Goal: Task Accomplishment & Management: Manage account settings

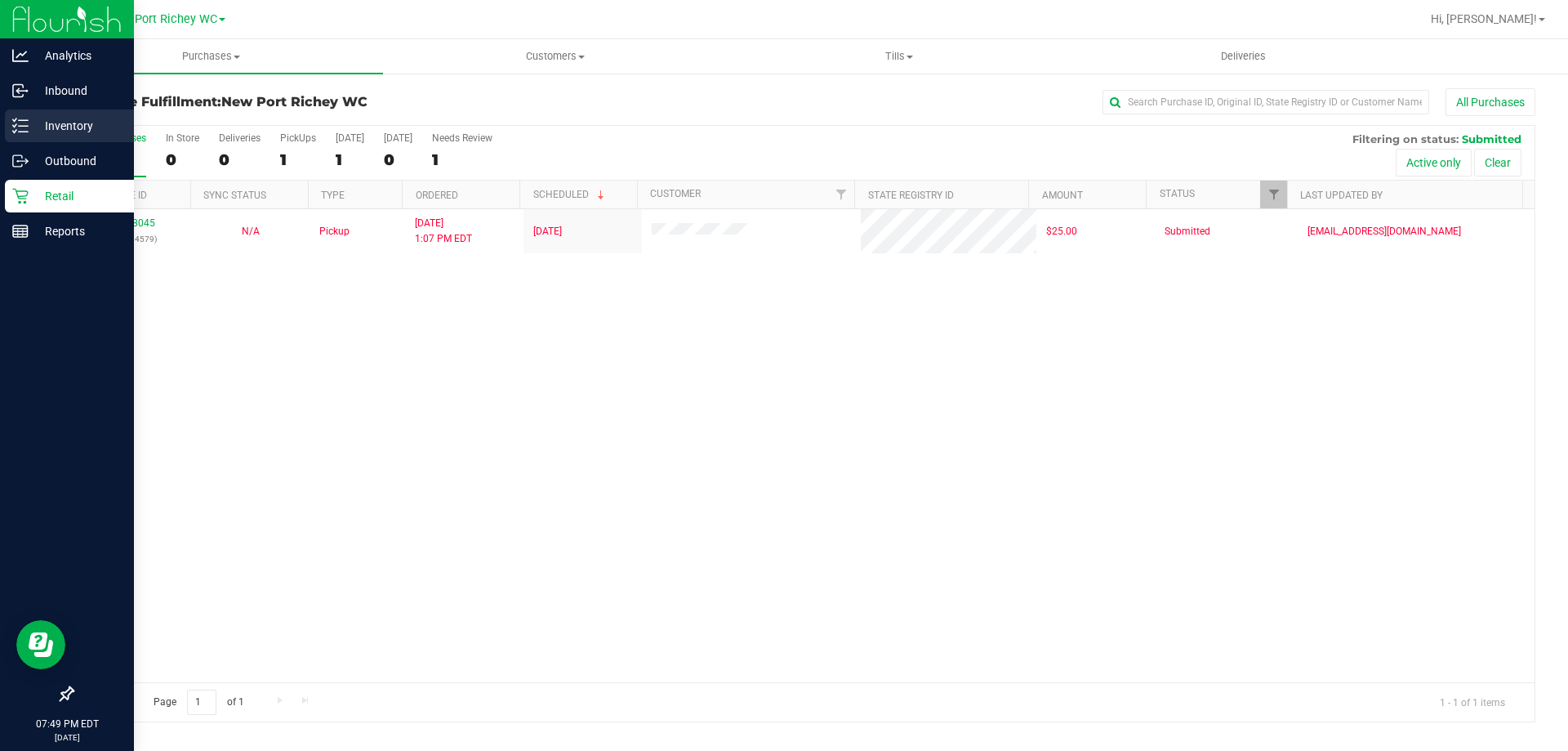
click at [26, 126] on line at bounding box center [23, 126] width 9 height 0
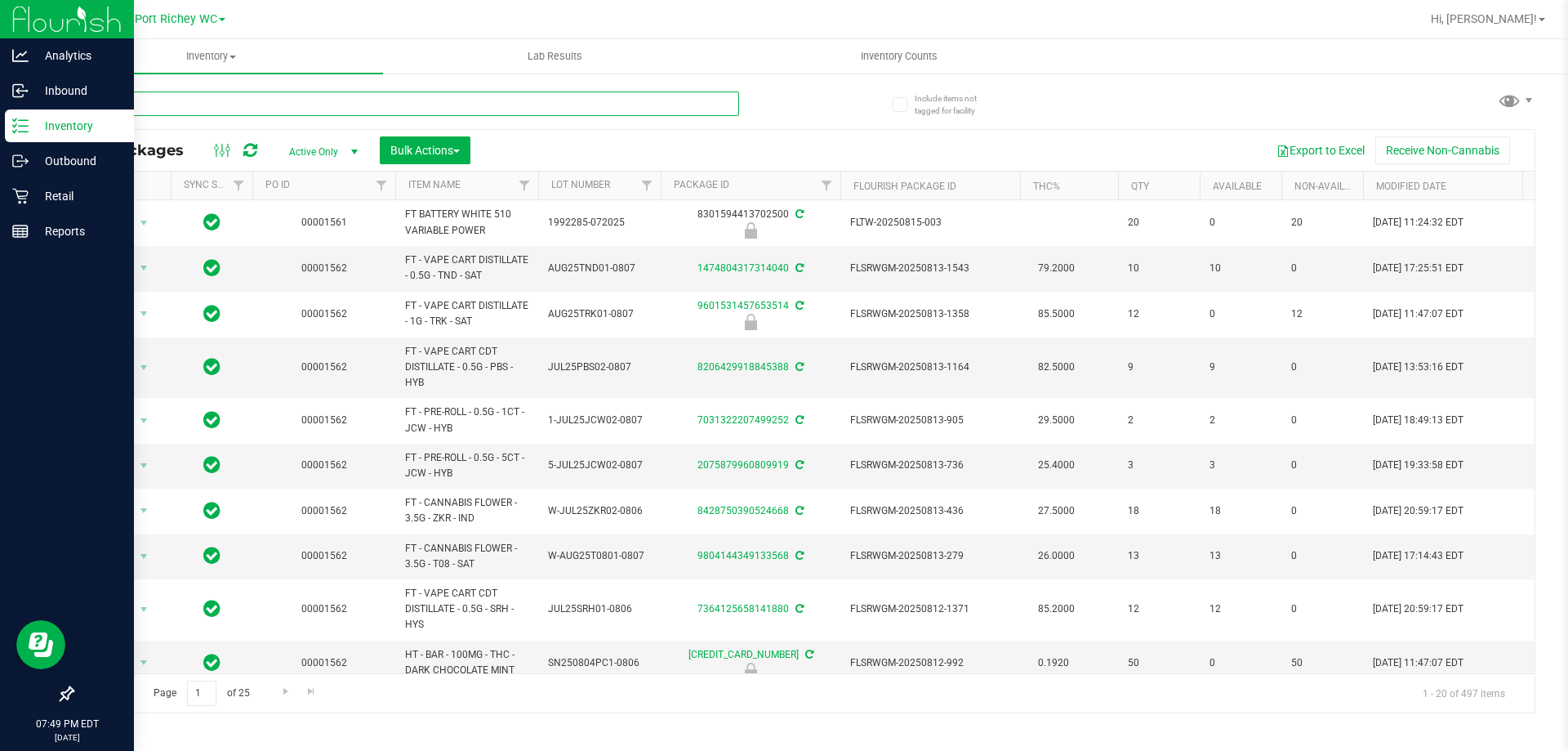
click at [173, 101] on input "text" at bounding box center [405, 103] width 668 height 24
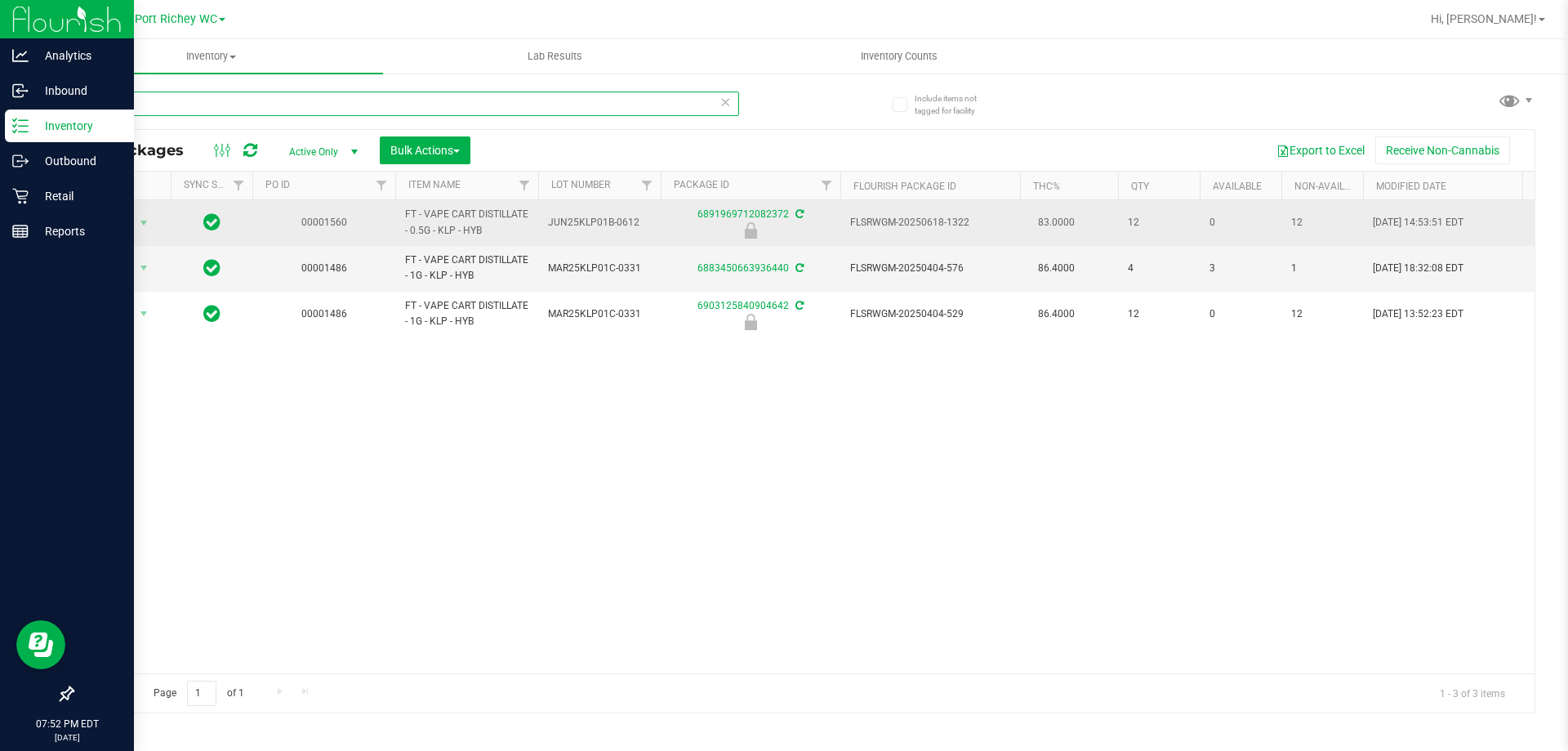
type input "k"
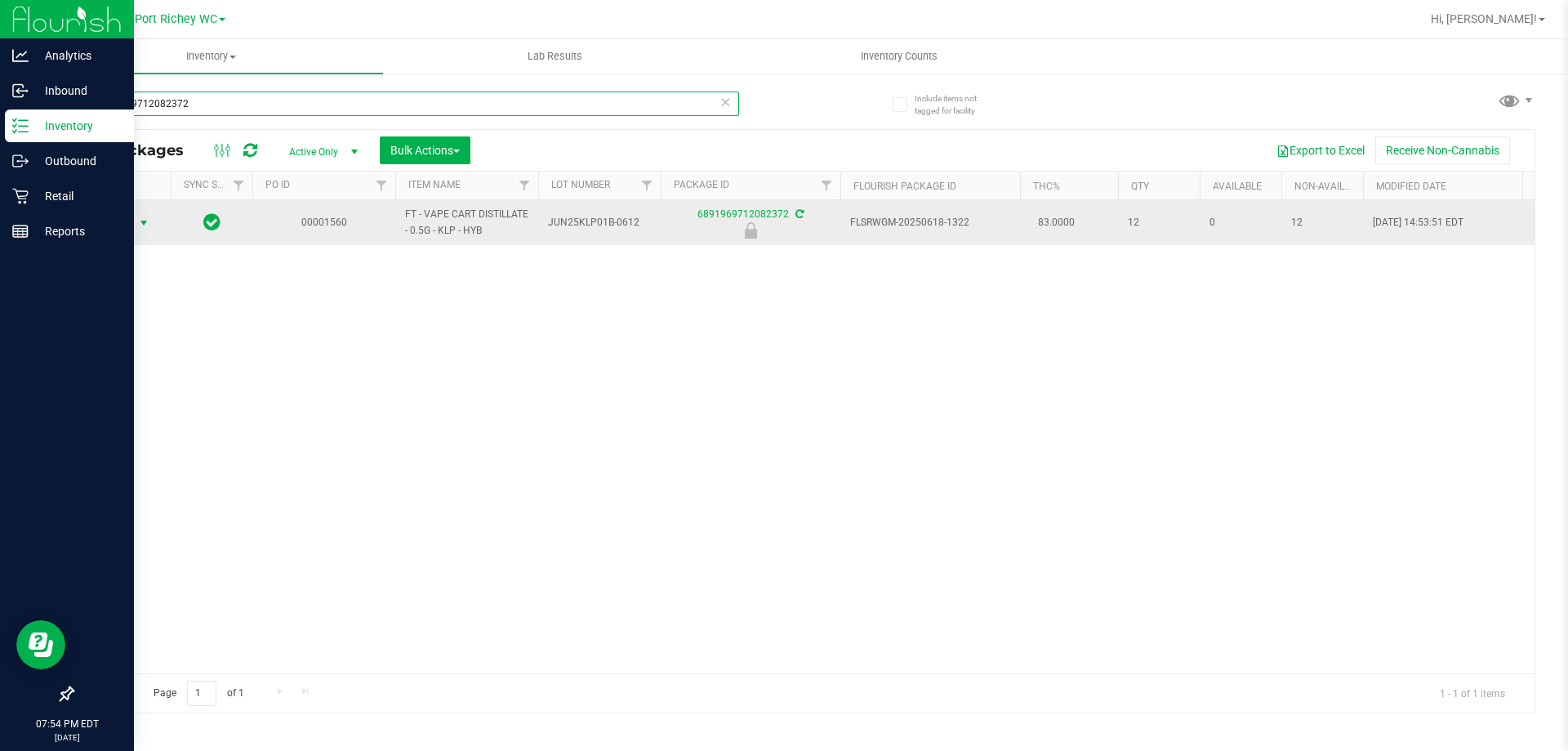
type input "6891969712082372"
click at [148, 225] on span "select" at bounding box center [143, 222] width 13 height 13
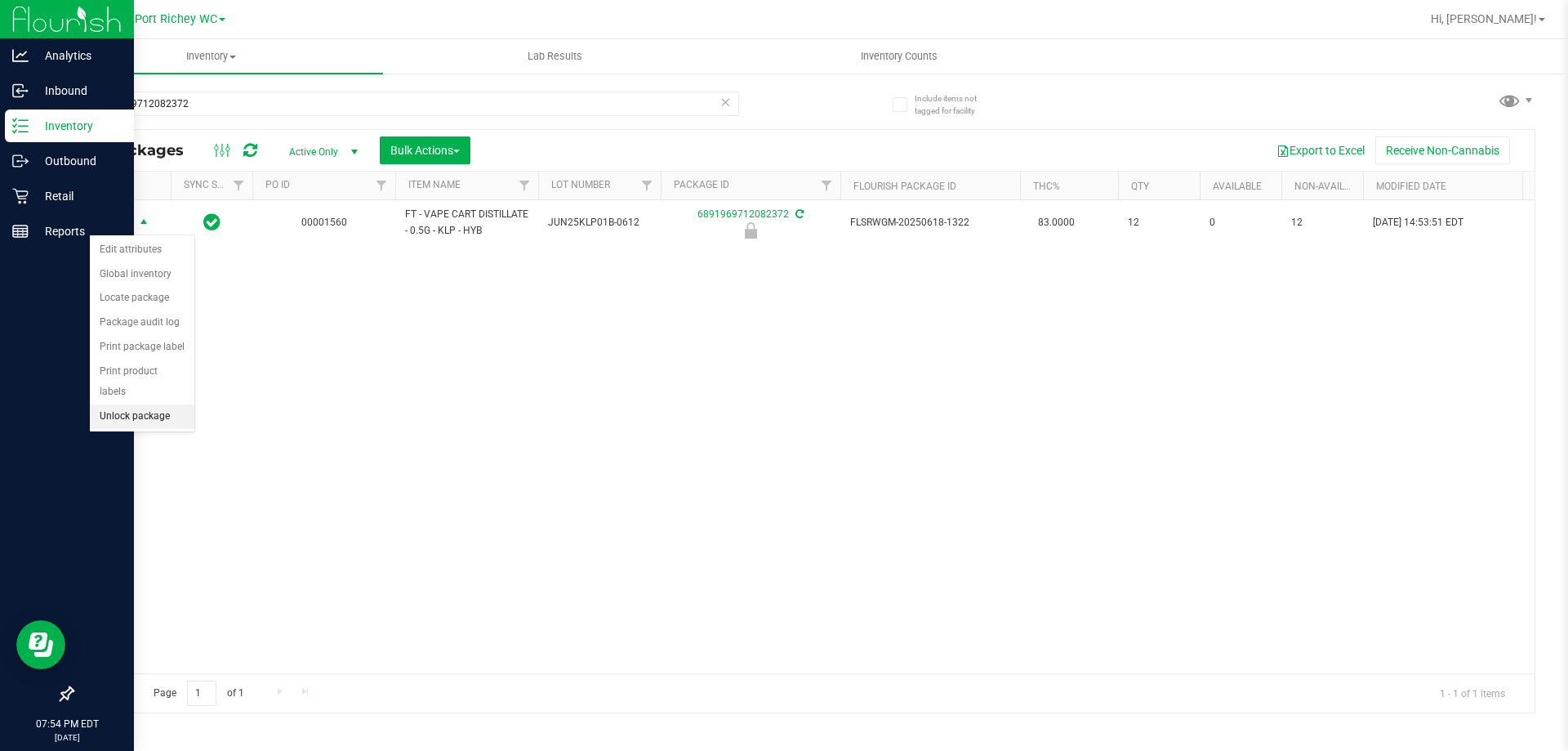
click at [142, 404] on li "Unlock package" at bounding box center [142, 416] width 105 height 24
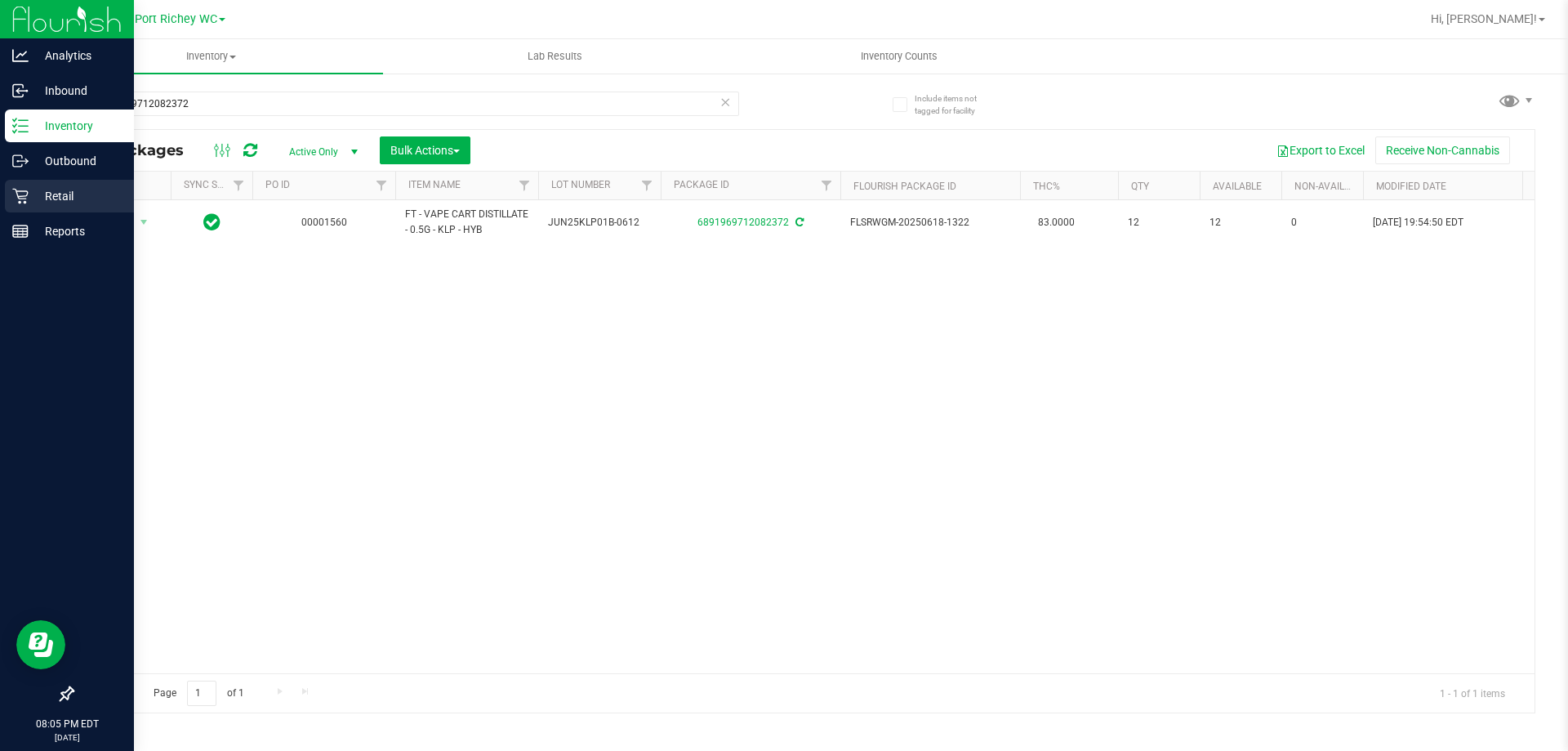
click at [46, 194] on p "Retail" at bounding box center [77, 196] width 98 height 20
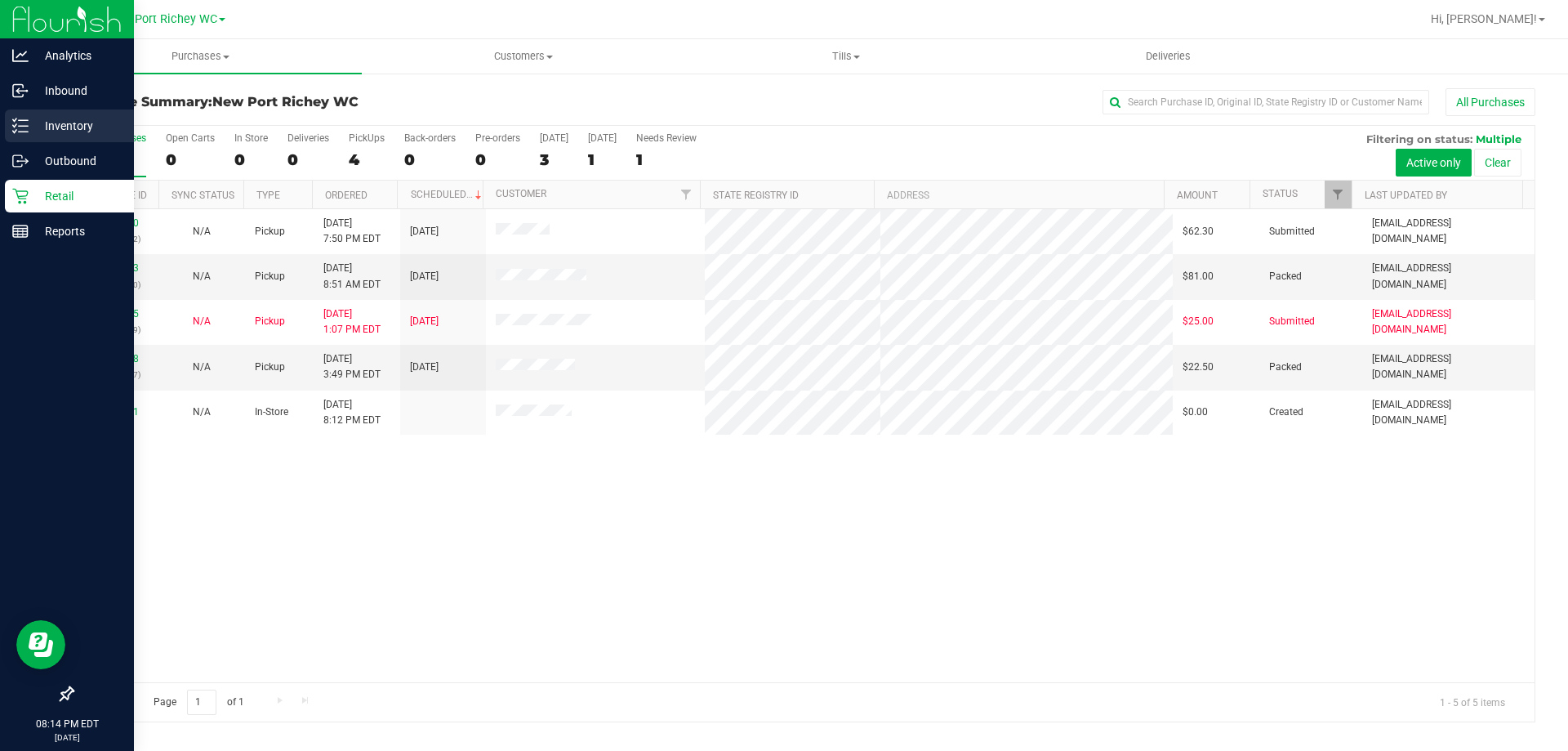
click at [55, 123] on p "Inventory" at bounding box center [77, 126] width 98 height 20
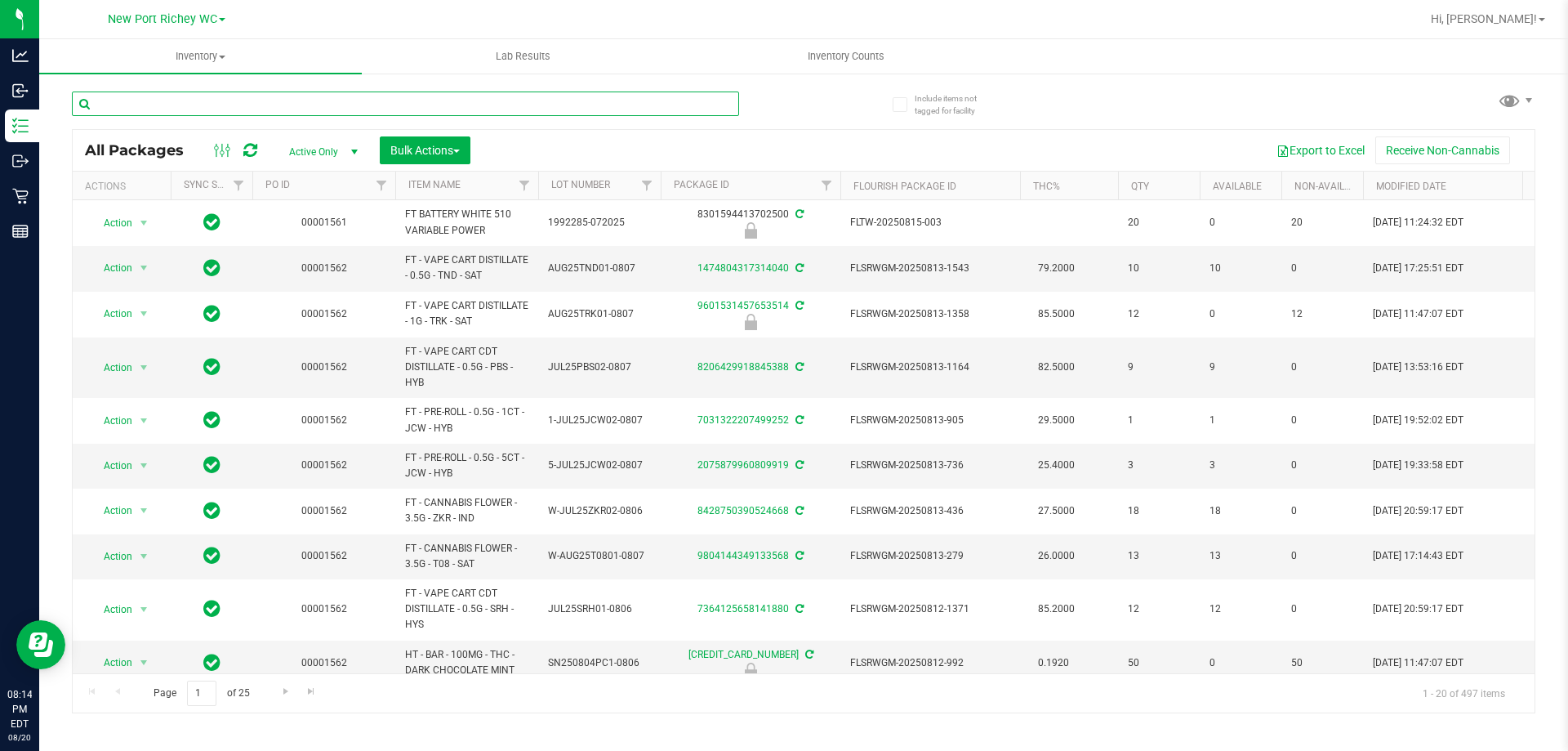
click at [177, 103] on input "text" at bounding box center [405, 103] width 668 height 24
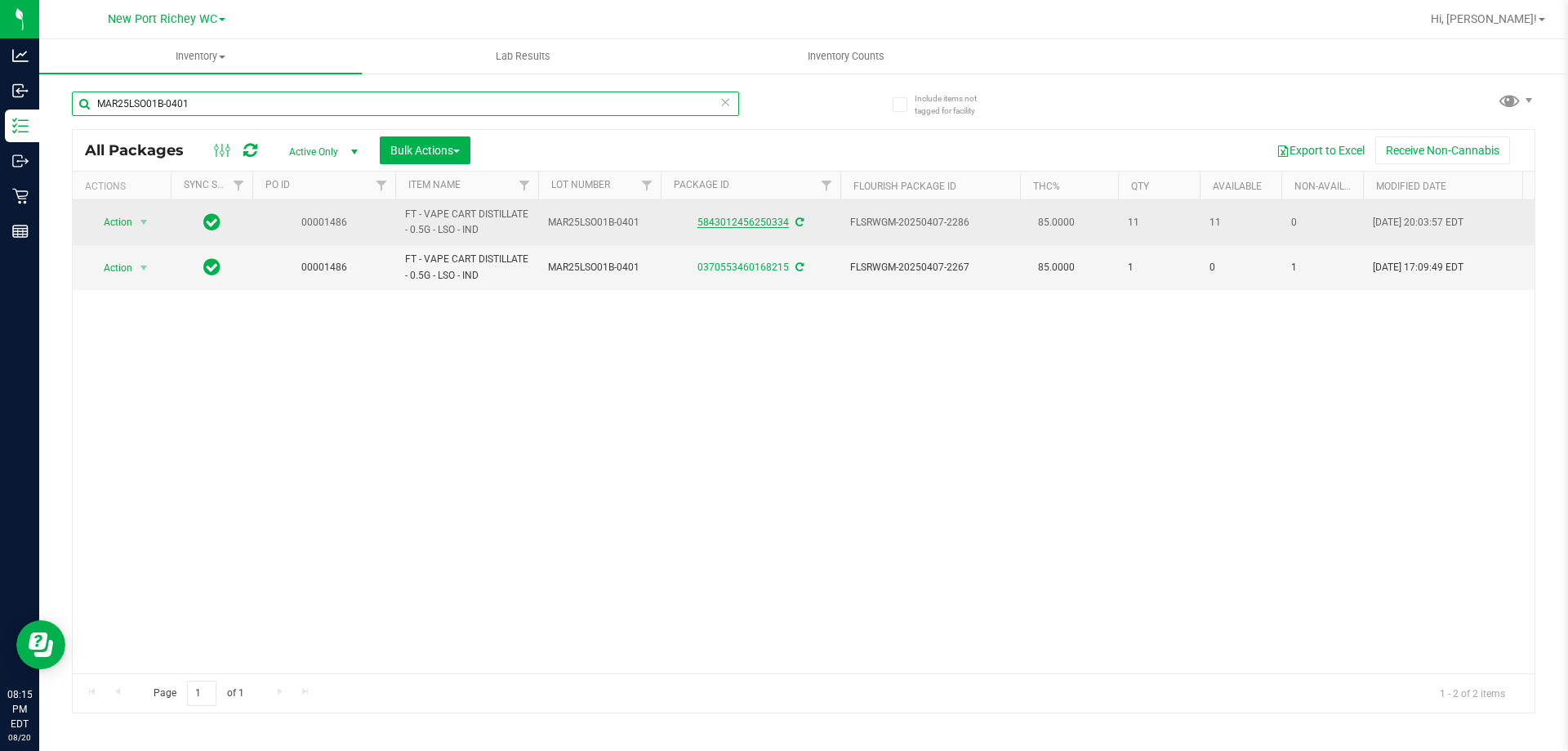
type input "MAR25LSO01B-0401"
click at [753, 222] on link "5843012456250334" at bounding box center [743, 222] width 91 height 12
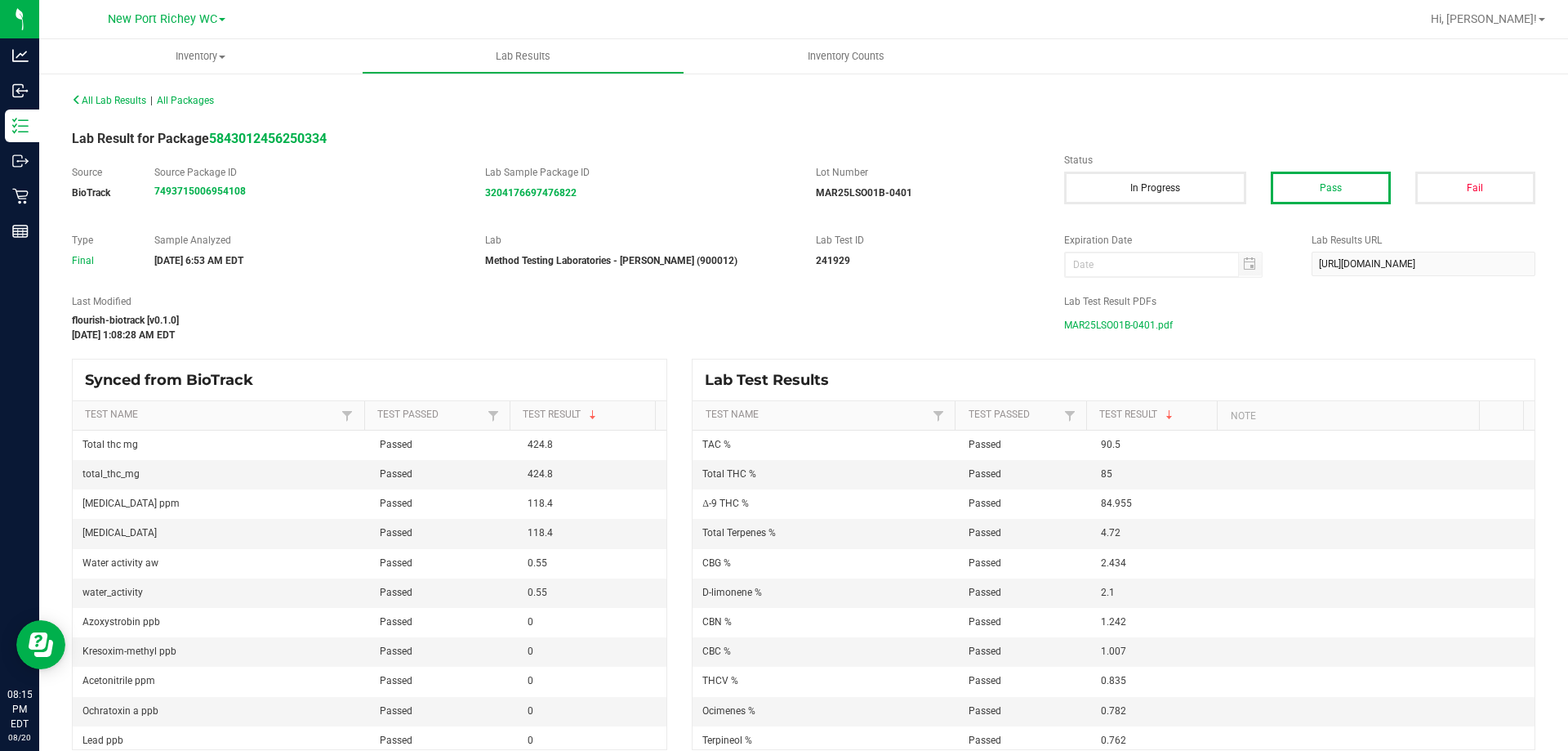
click at [1139, 327] on span "MAR25LSO01B-0401.pdf" at bounding box center [1118, 325] width 109 height 24
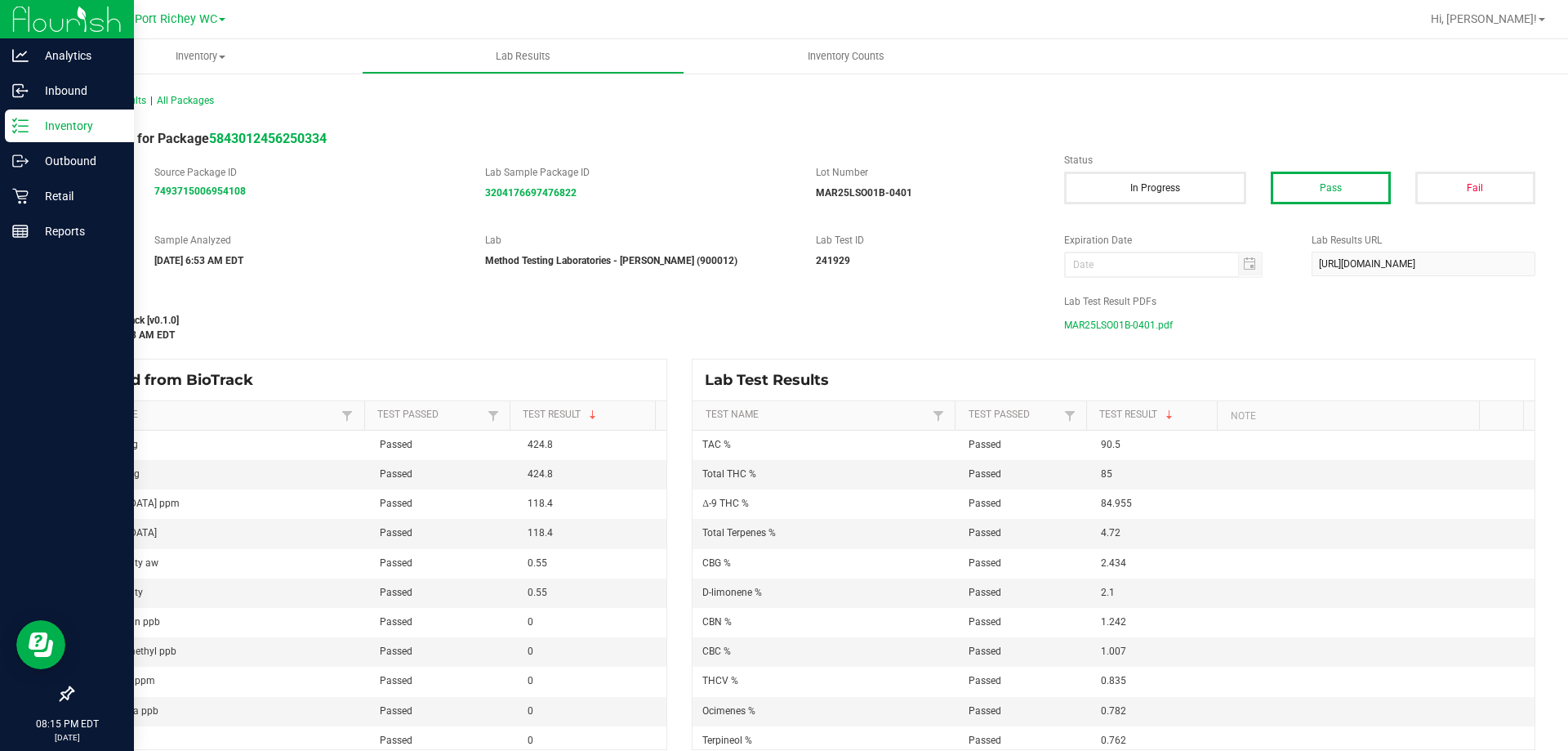
click at [32, 130] on p "Inventory" at bounding box center [77, 126] width 98 height 20
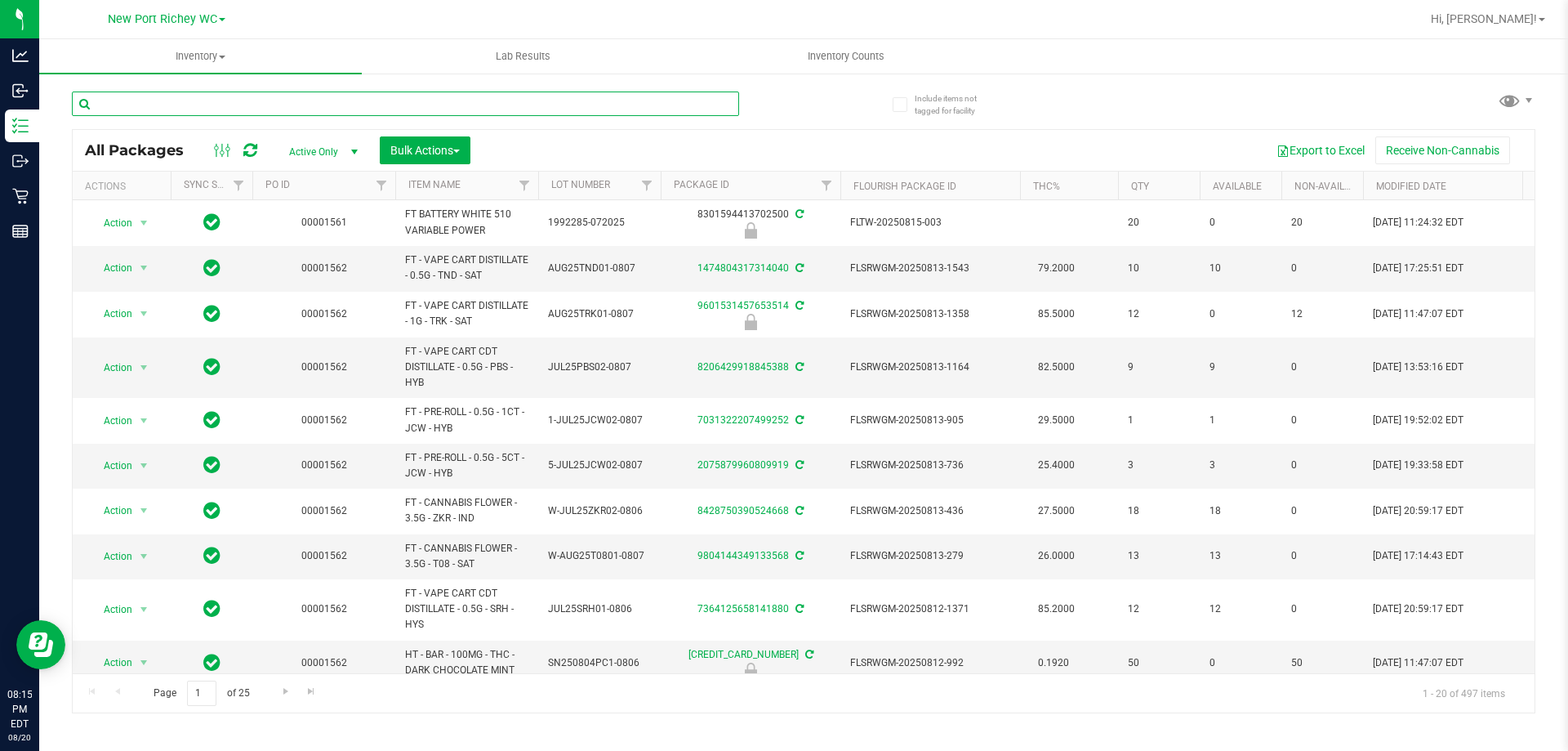
click at [244, 104] on input "text" at bounding box center [405, 103] width 668 height 24
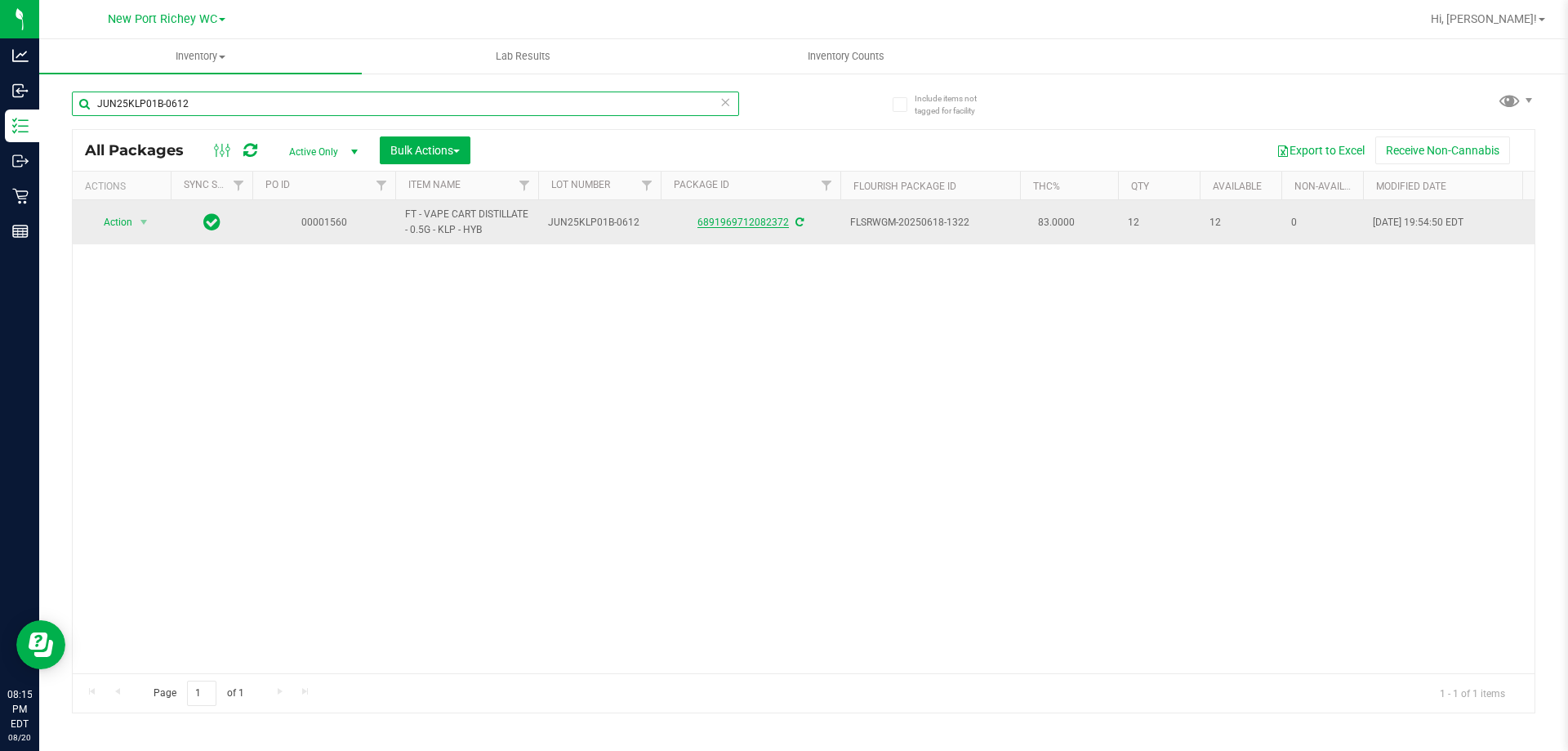
type input "JUN25KLP01B-0612"
click at [762, 224] on link "6891969712082372" at bounding box center [743, 222] width 91 height 12
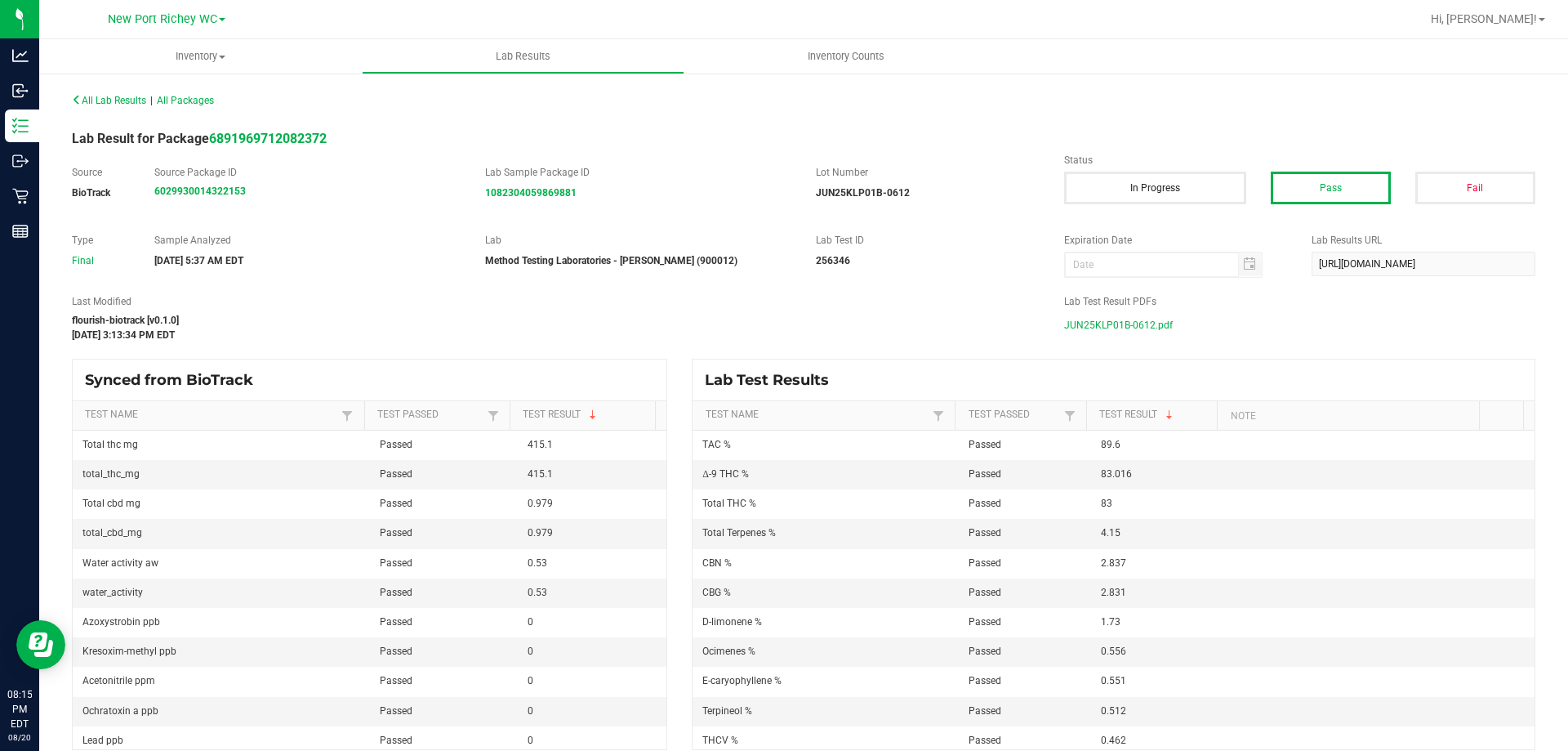
click at [1128, 326] on span "JUN25KLP01B-0612.pdf" at bounding box center [1118, 325] width 109 height 24
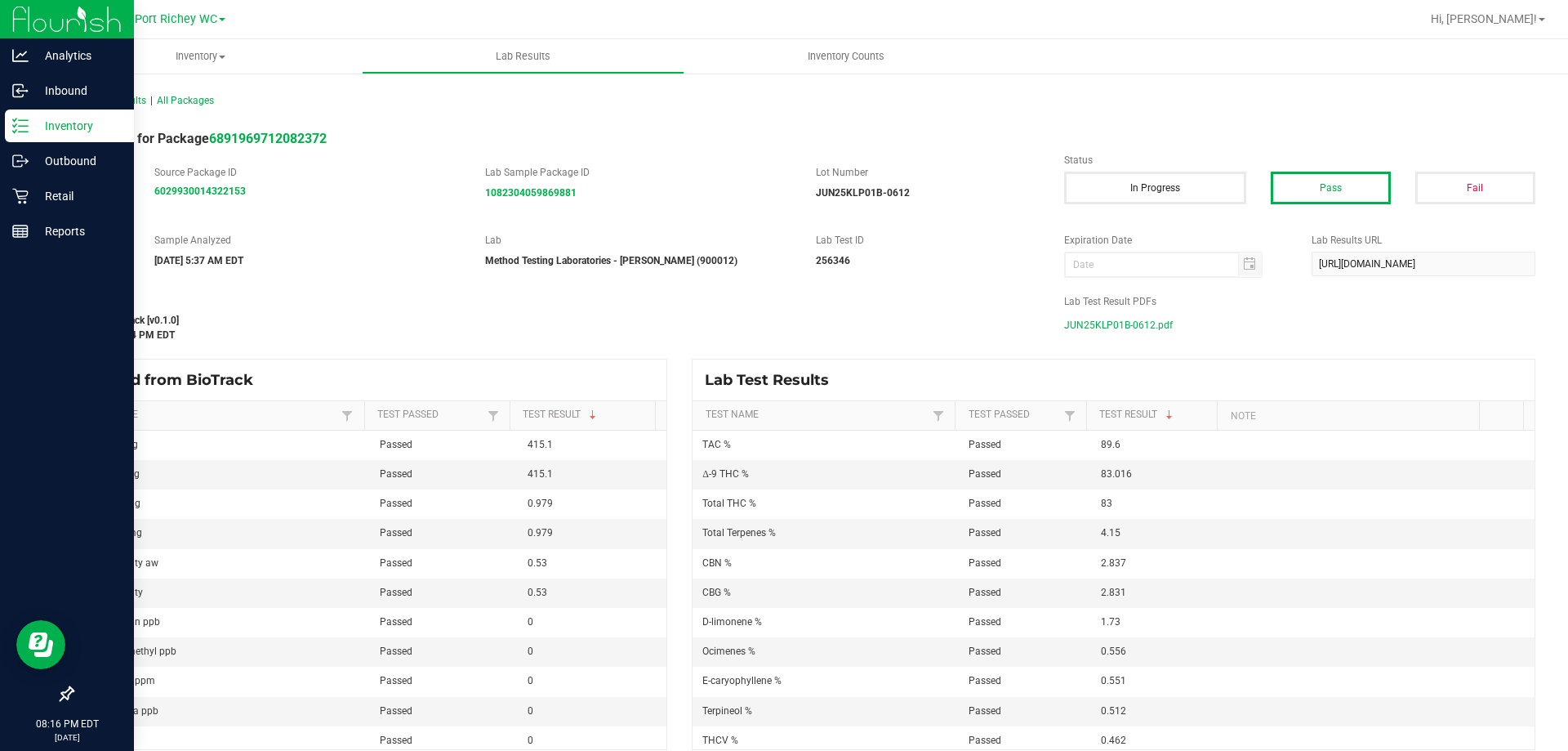
click at [21, 130] on icon at bounding box center [21, 125] width 17 height 17
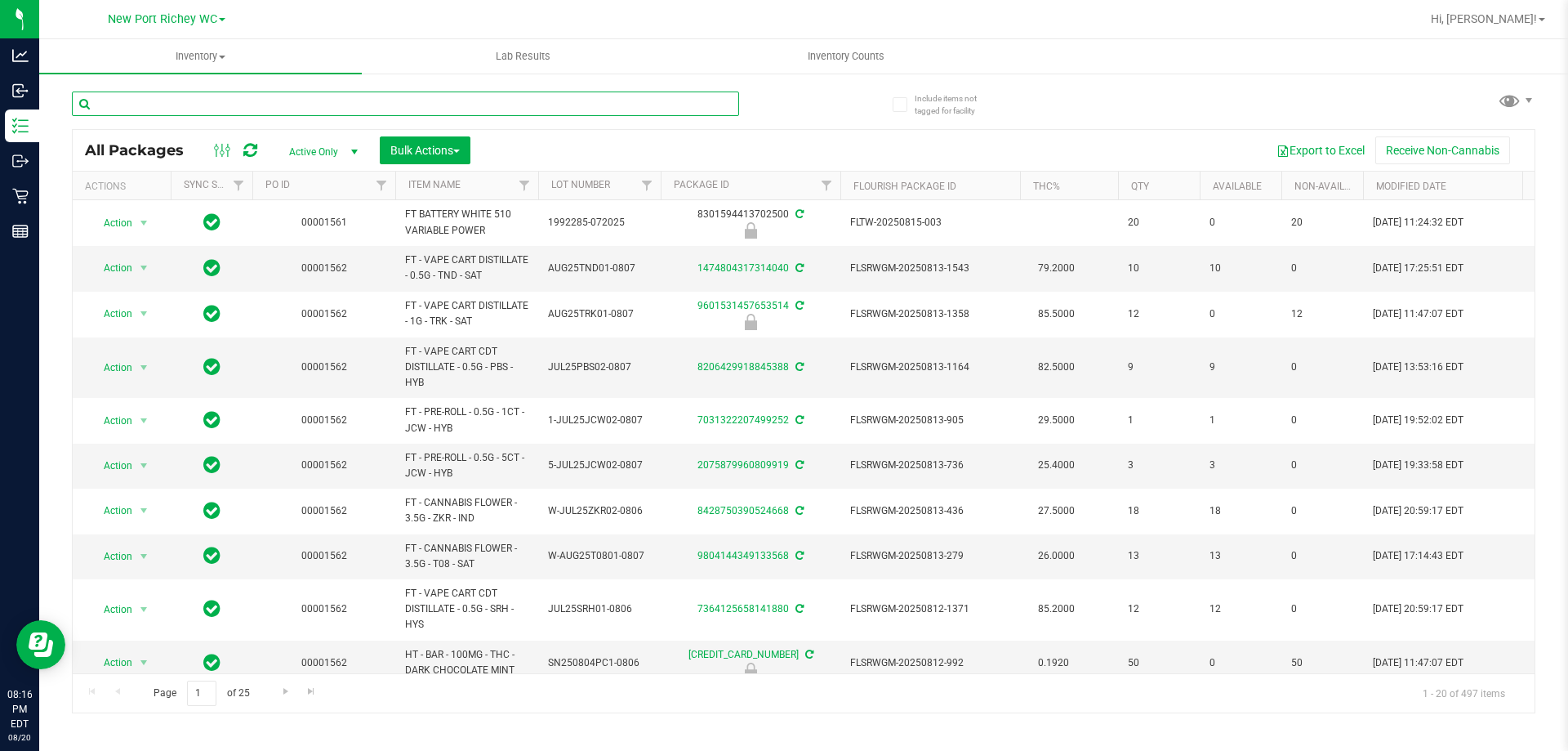
click at [161, 100] on input "text" at bounding box center [405, 103] width 668 height 24
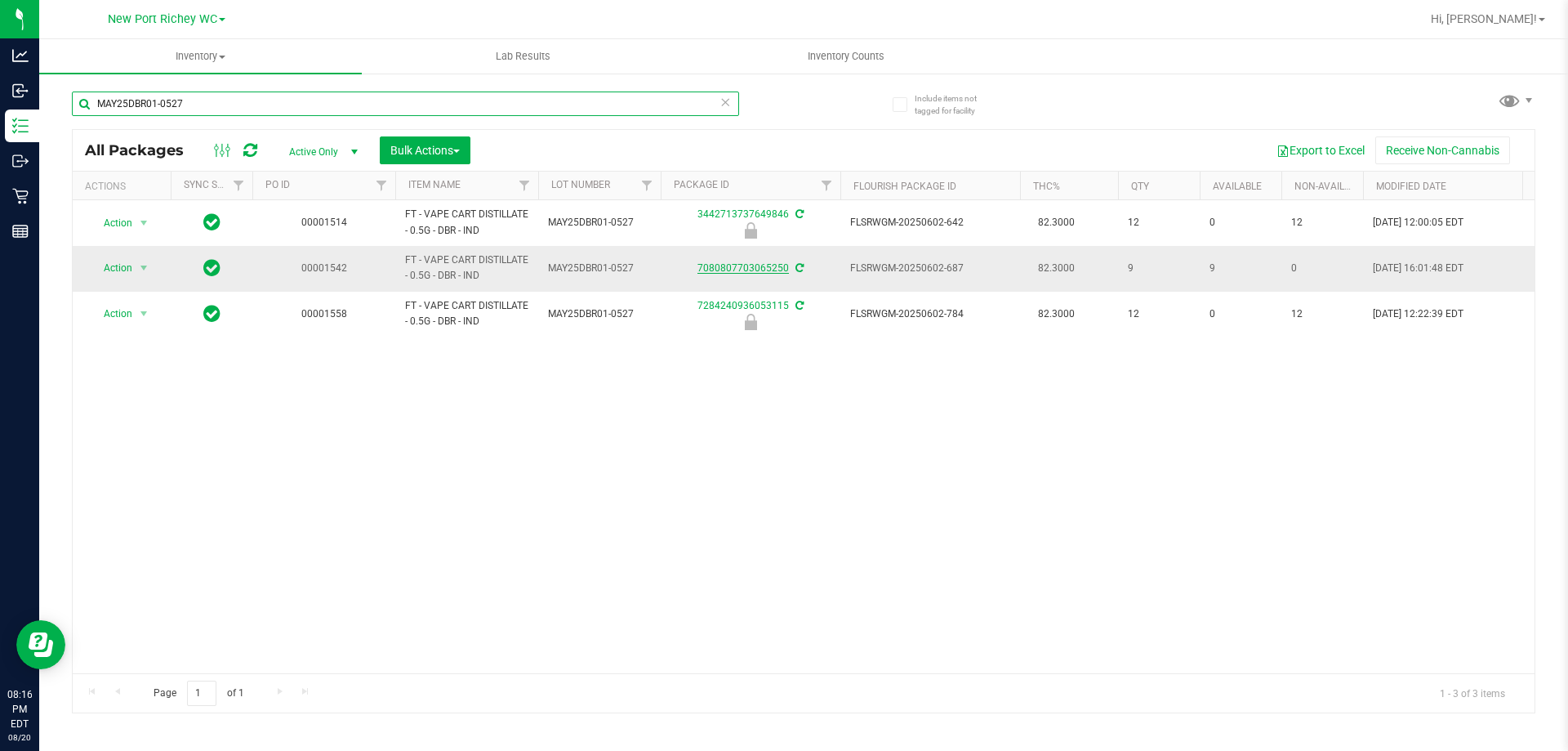
type input "MAY25DBR01-0527"
click at [739, 269] on link "7080807703065250" at bounding box center [743, 268] width 91 height 12
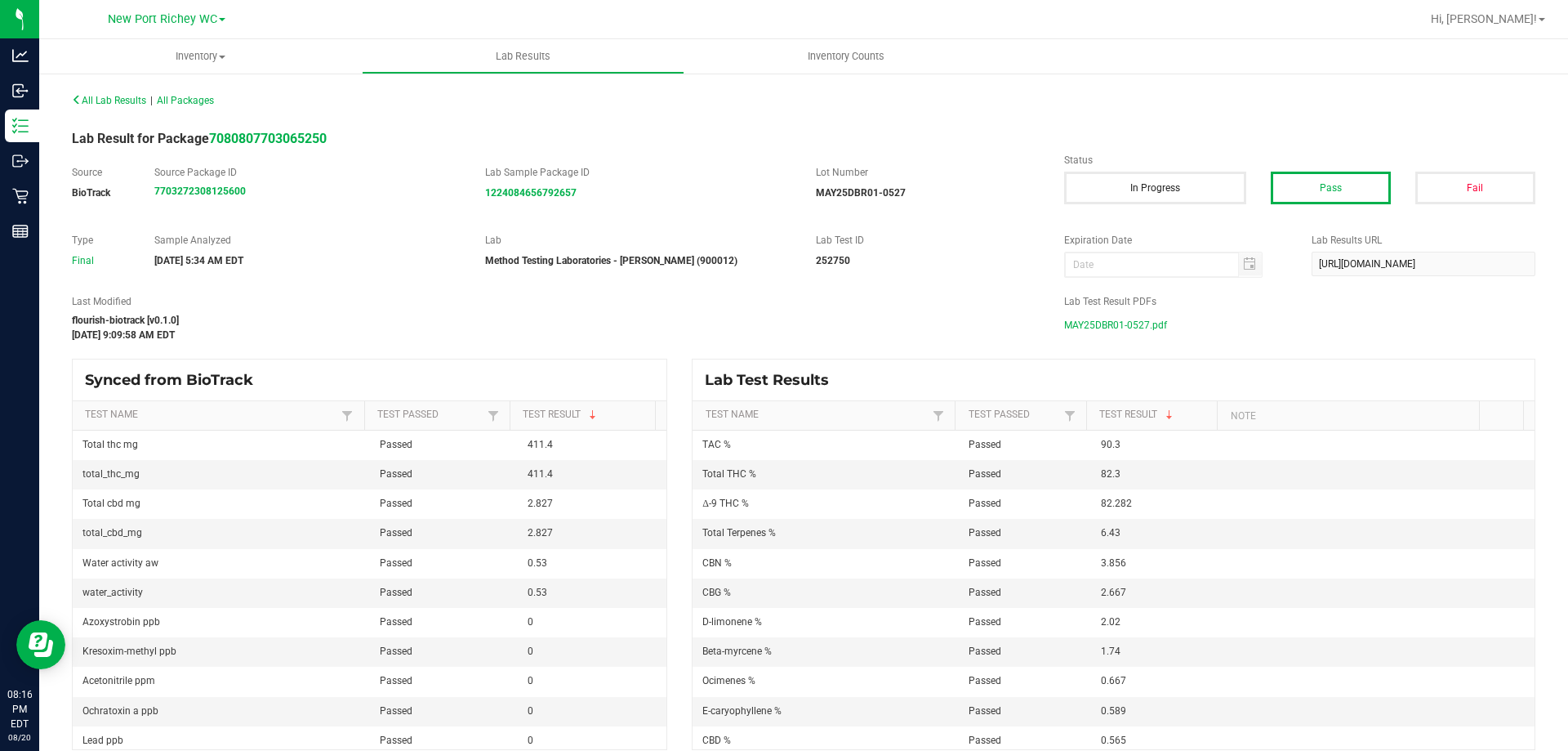
click at [1114, 321] on span "MAY25DBR01-0527.pdf" at bounding box center [1115, 325] width 103 height 24
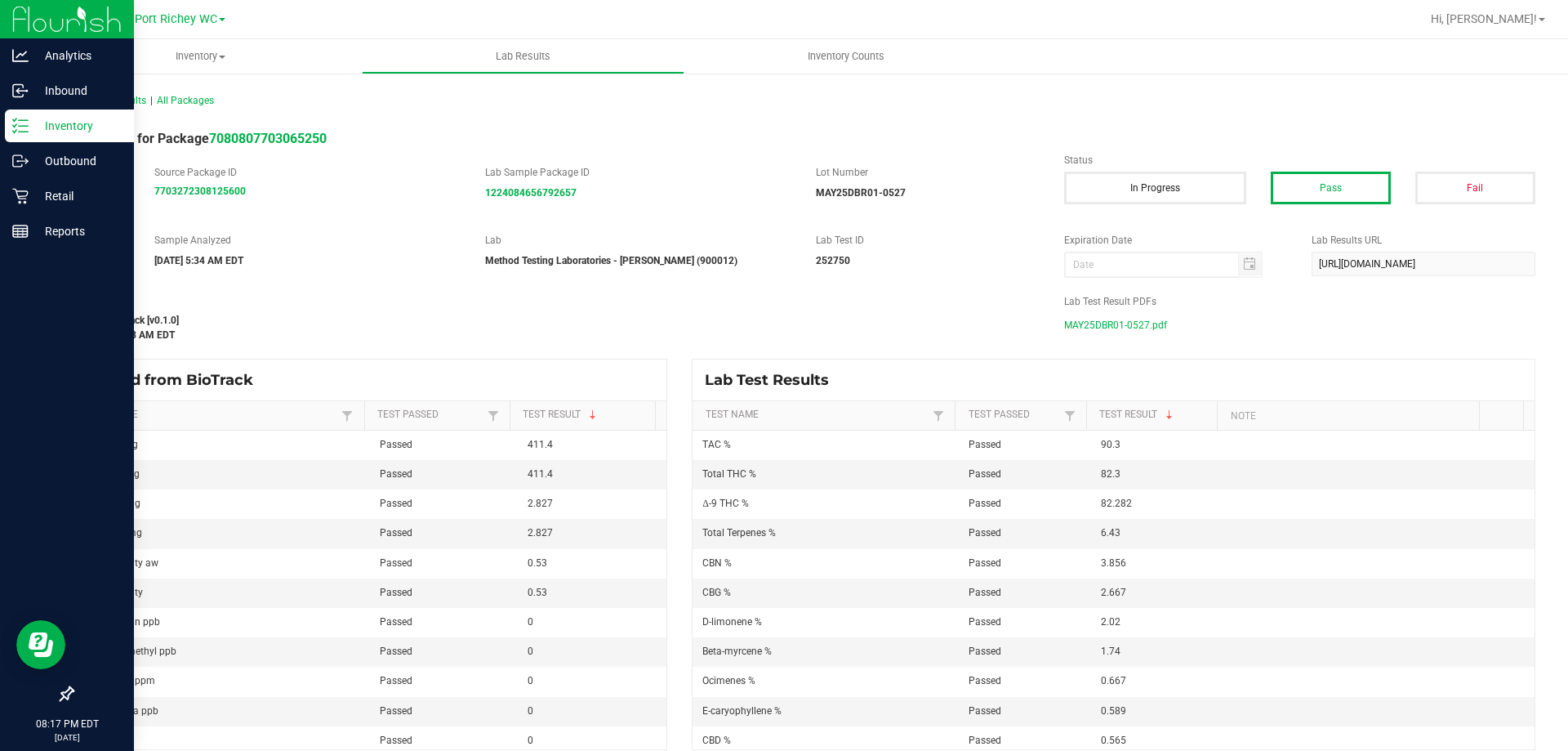
click at [48, 126] on p "Inventory" at bounding box center [77, 126] width 98 height 20
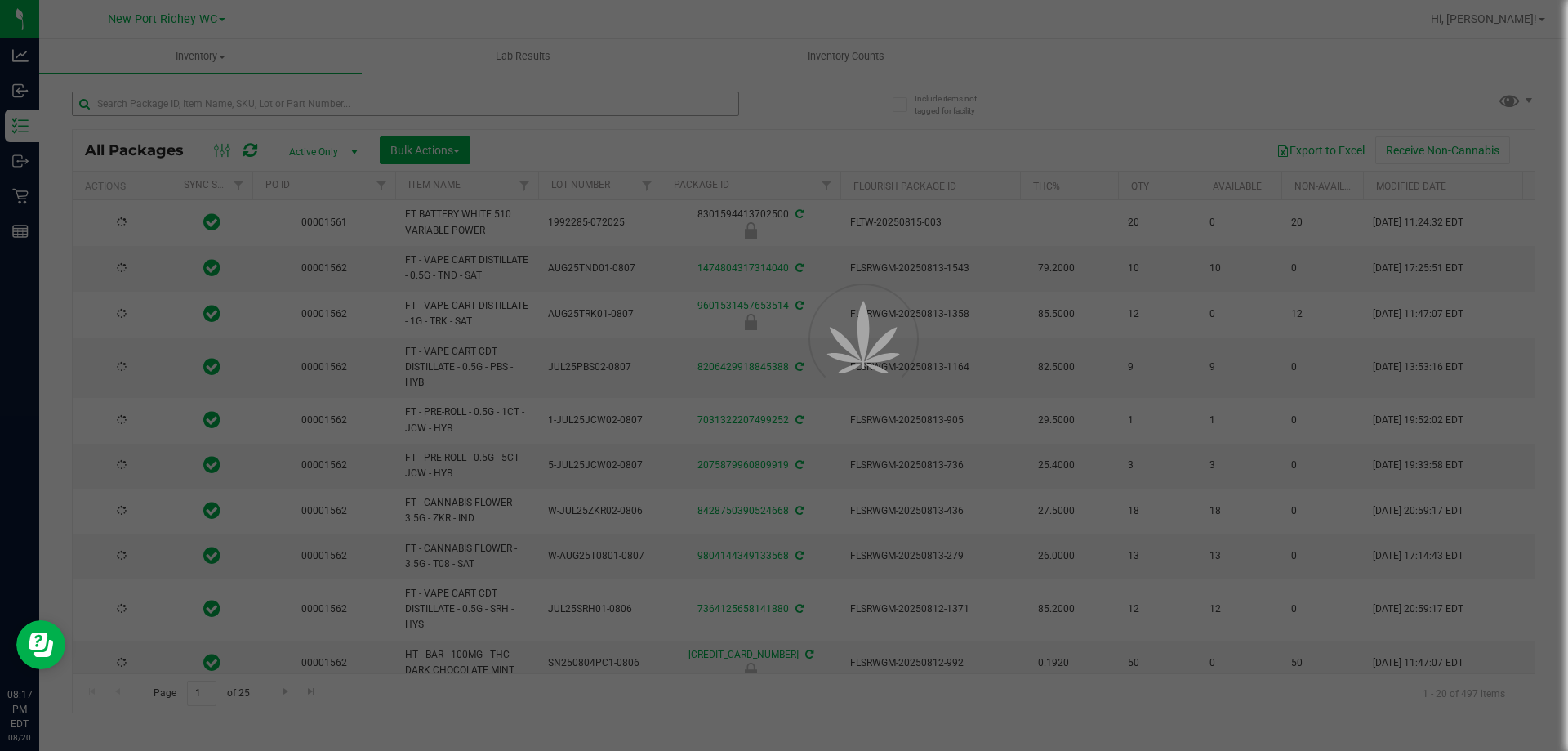
type input "[DATE]"
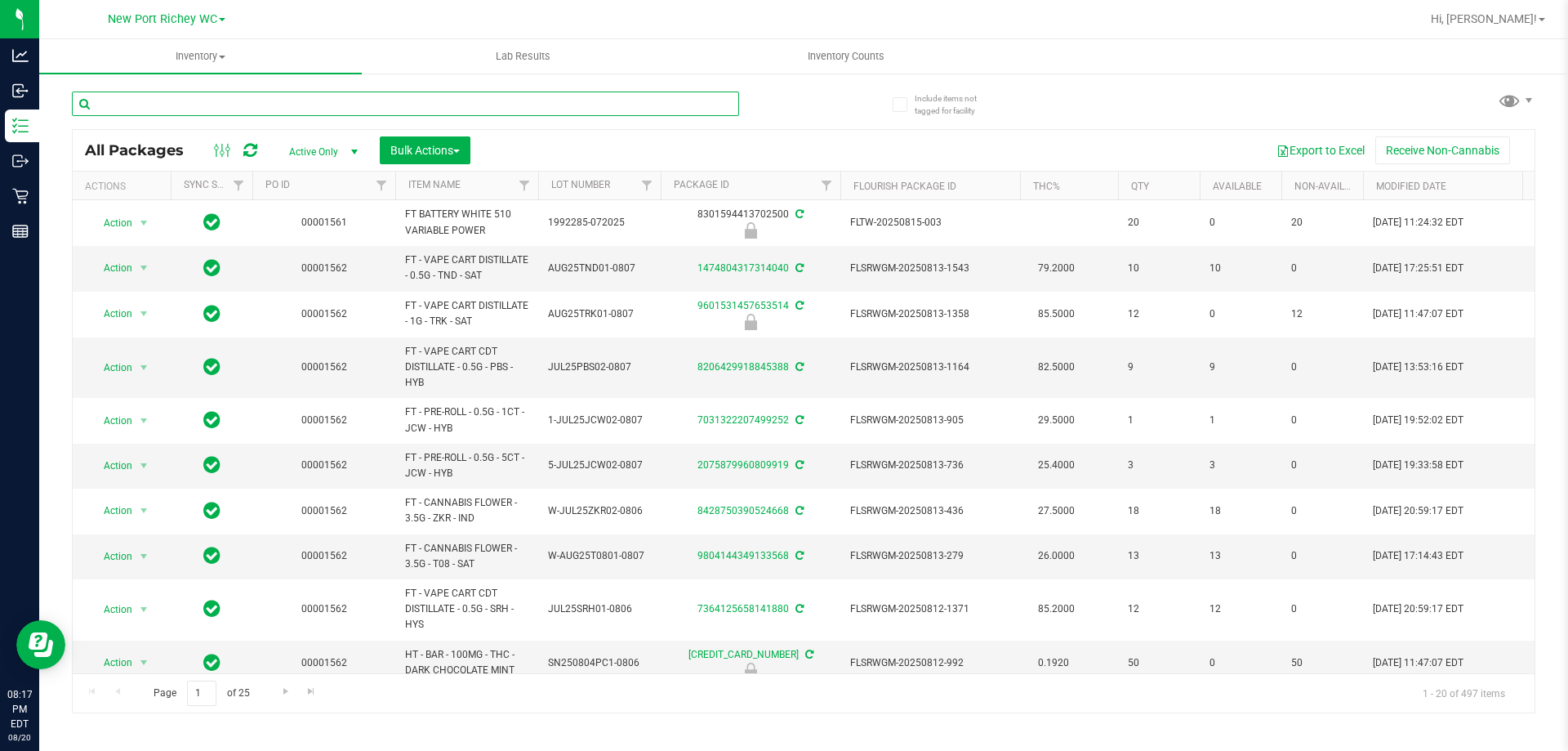
click at [197, 109] on input "text" at bounding box center [405, 103] width 668 height 24
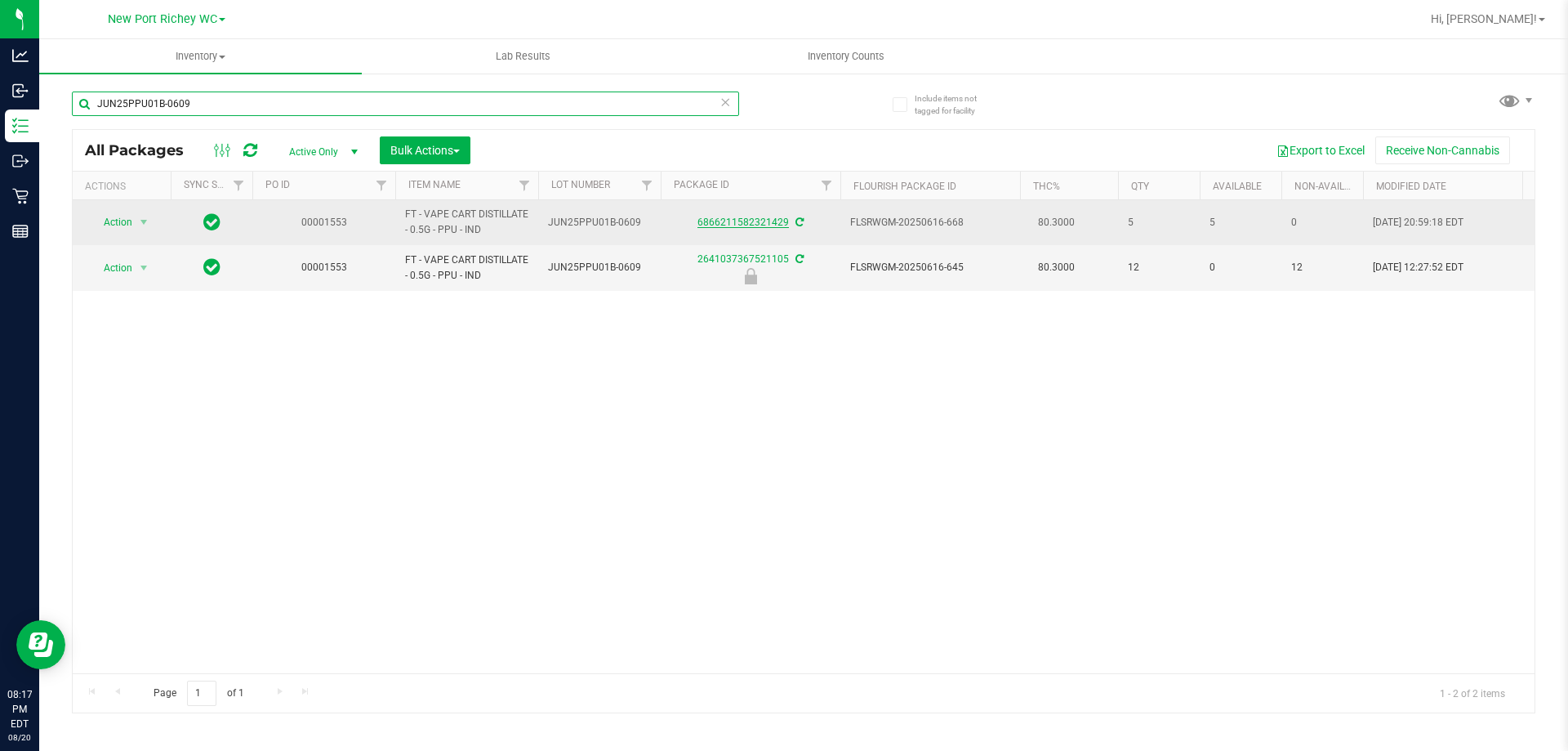
type input "JUN25PPU01B-0609"
click at [768, 221] on link "6866211582321429" at bounding box center [743, 222] width 91 height 12
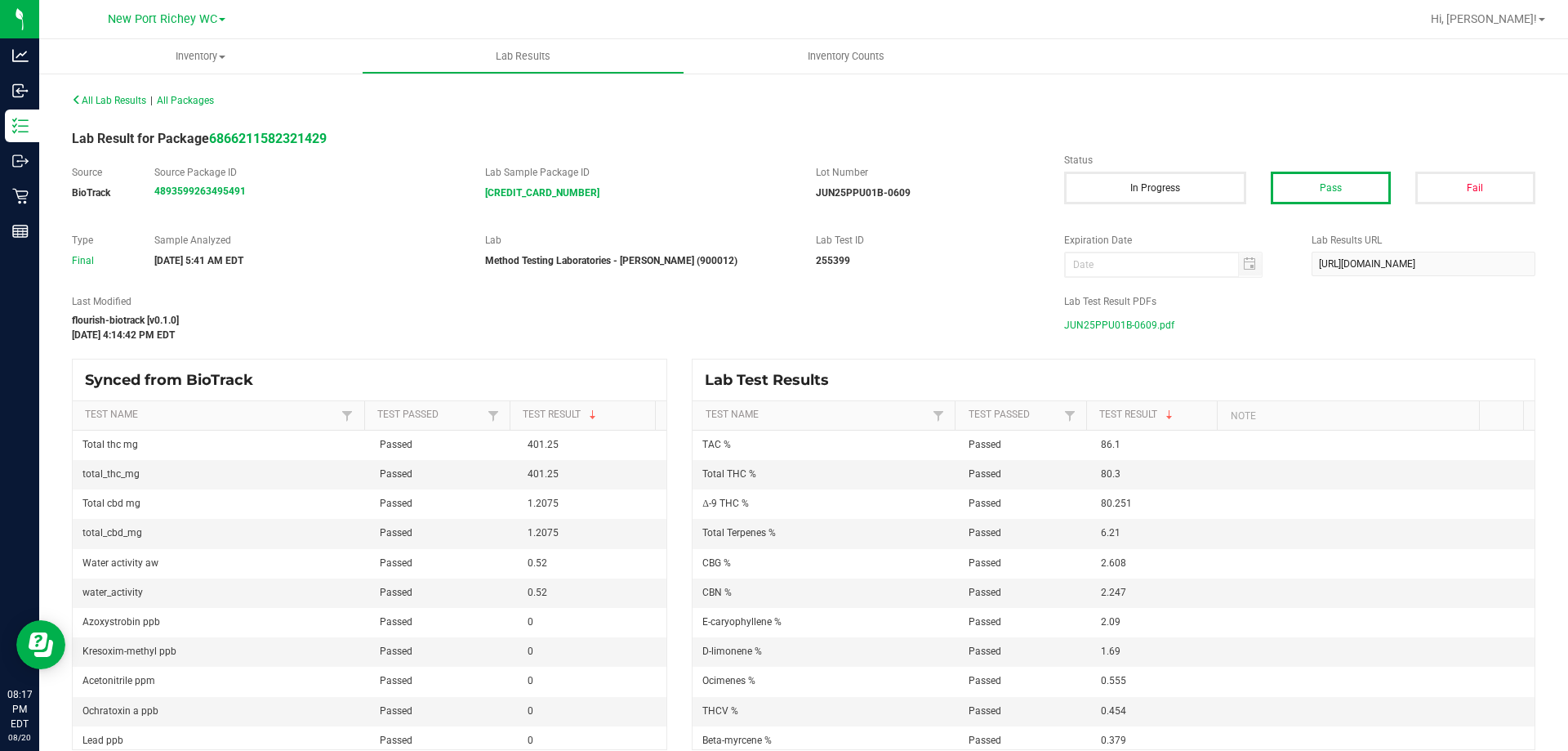
click at [1105, 323] on span "JUN25PPU01B-0609.pdf" at bounding box center [1119, 325] width 111 height 24
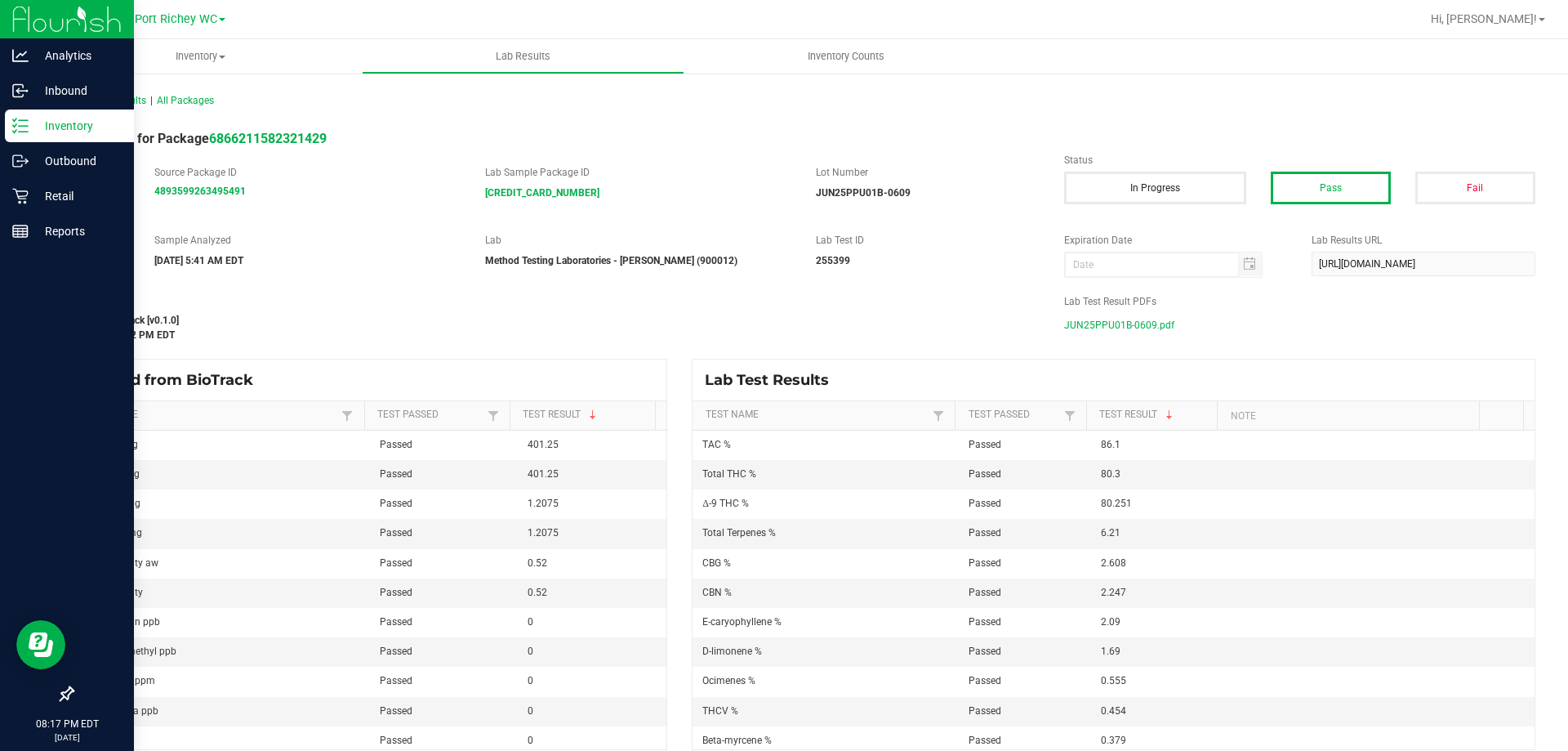
click at [28, 114] on div "Inventory" at bounding box center [69, 125] width 129 height 32
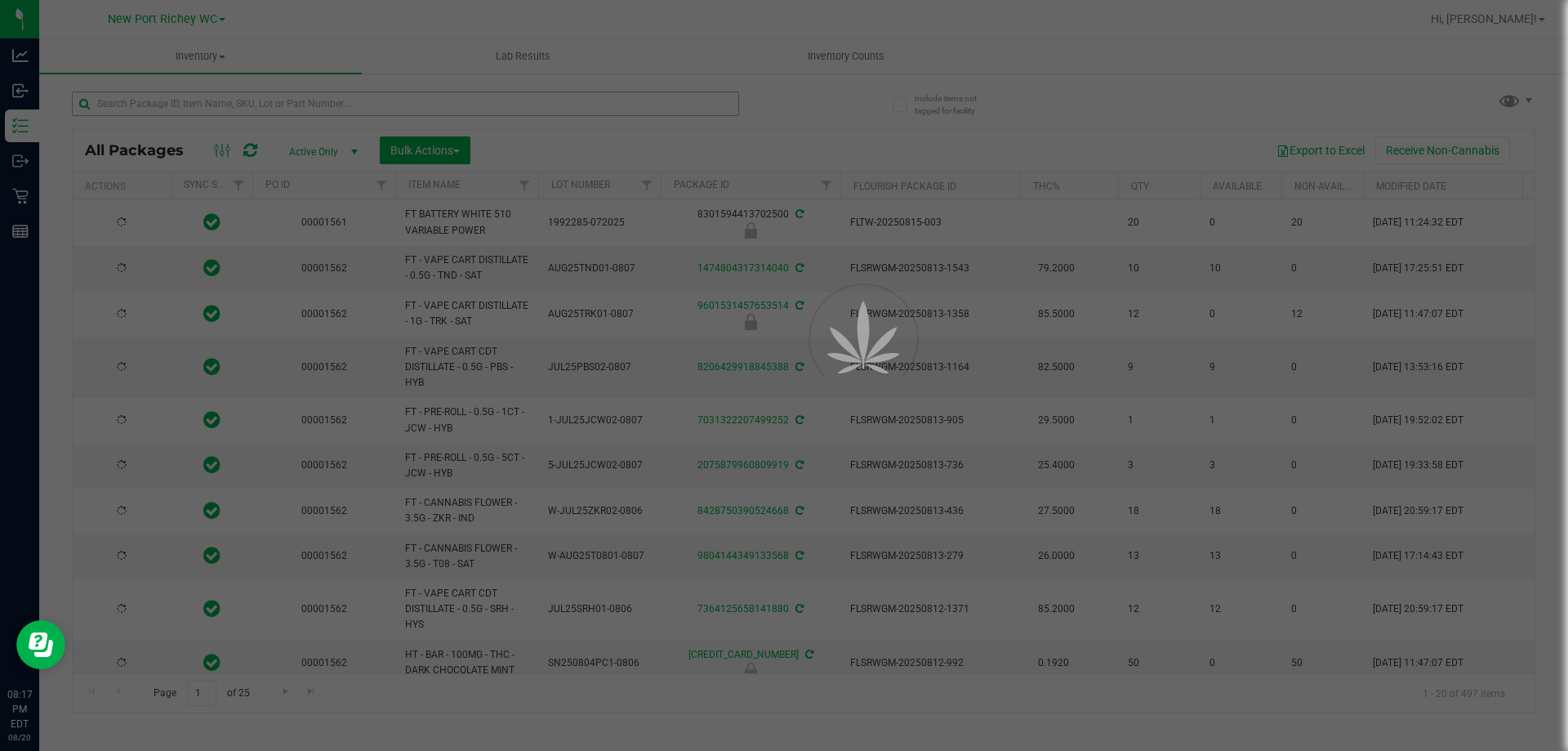
type input "[DATE]"
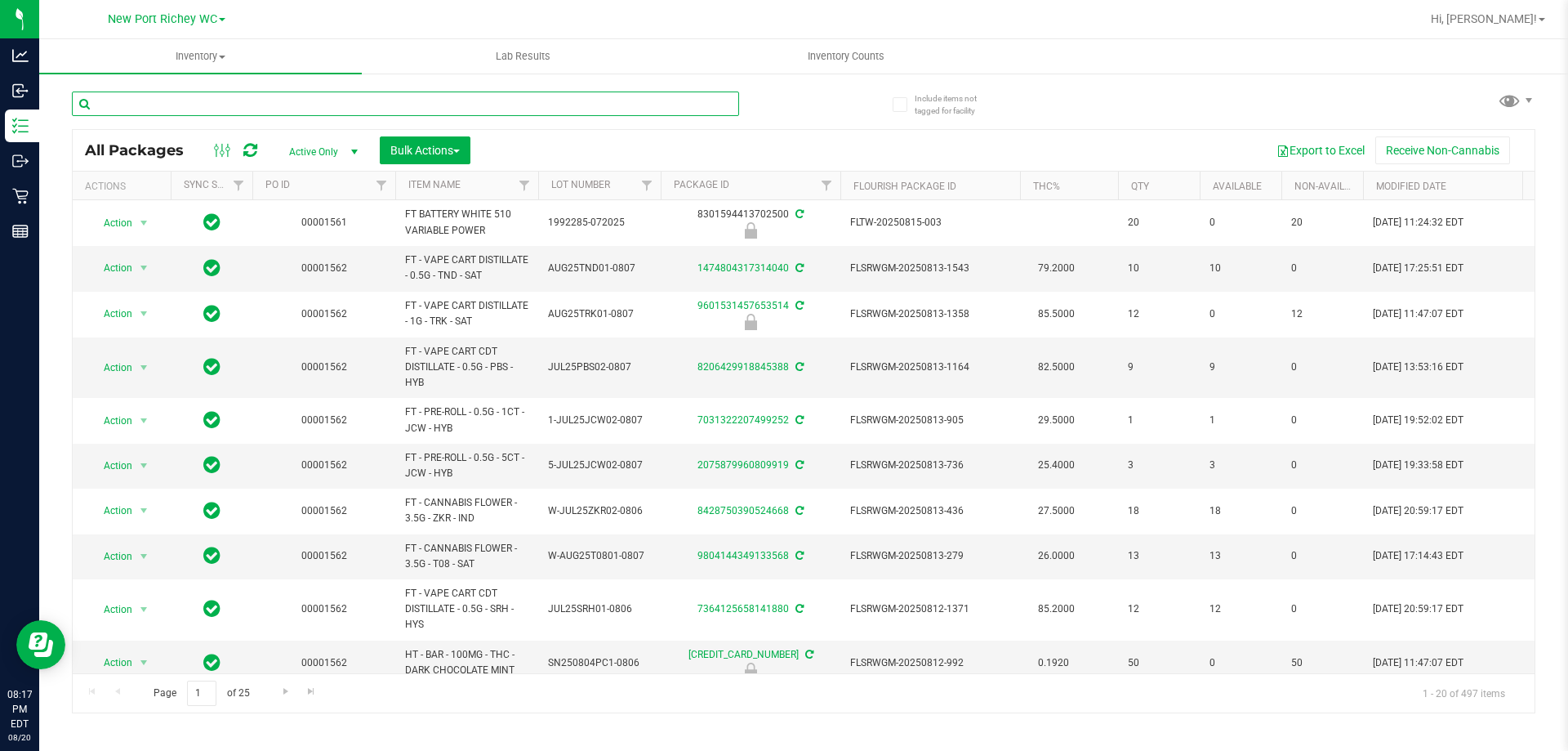
click at [208, 104] on input "text" at bounding box center [405, 103] width 668 height 24
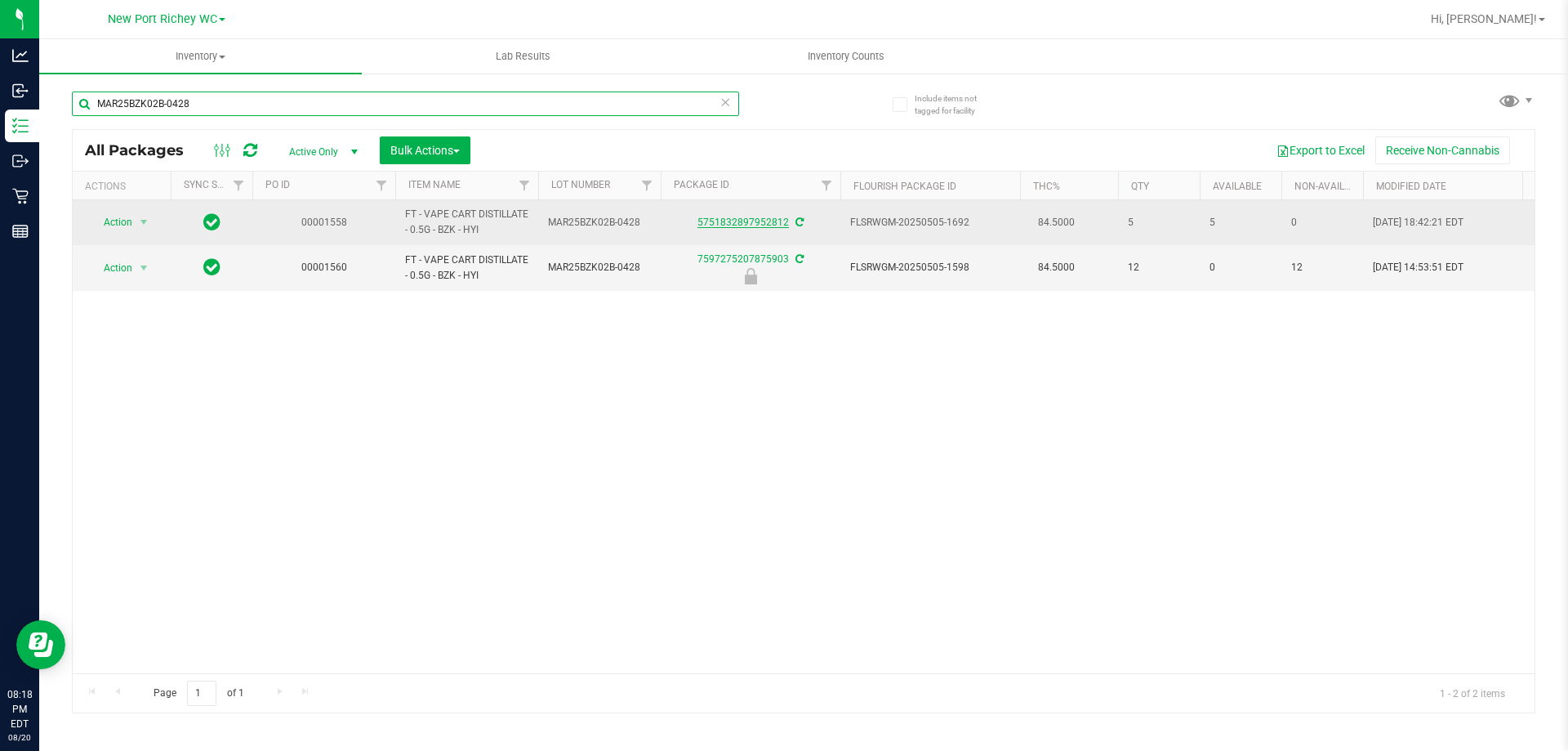
type input "MAR25BZK02B-0428"
click at [716, 217] on link "5751832897952812" at bounding box center [743, 222] width 91 height 12
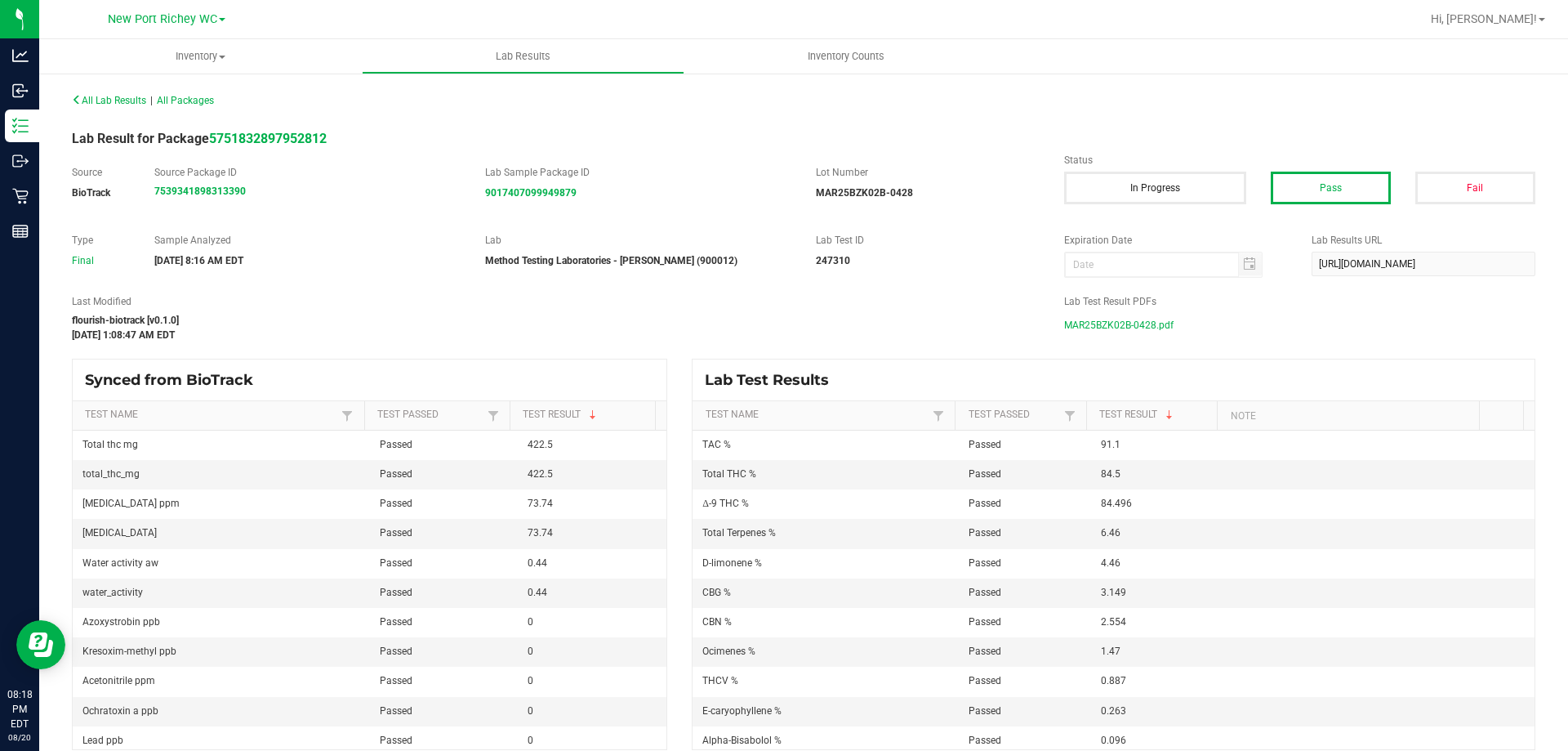
click at [1124, 326] on span "MAR25BZK02B-0428.pdf" at bounding box center [1119, 325] width 110 height 24
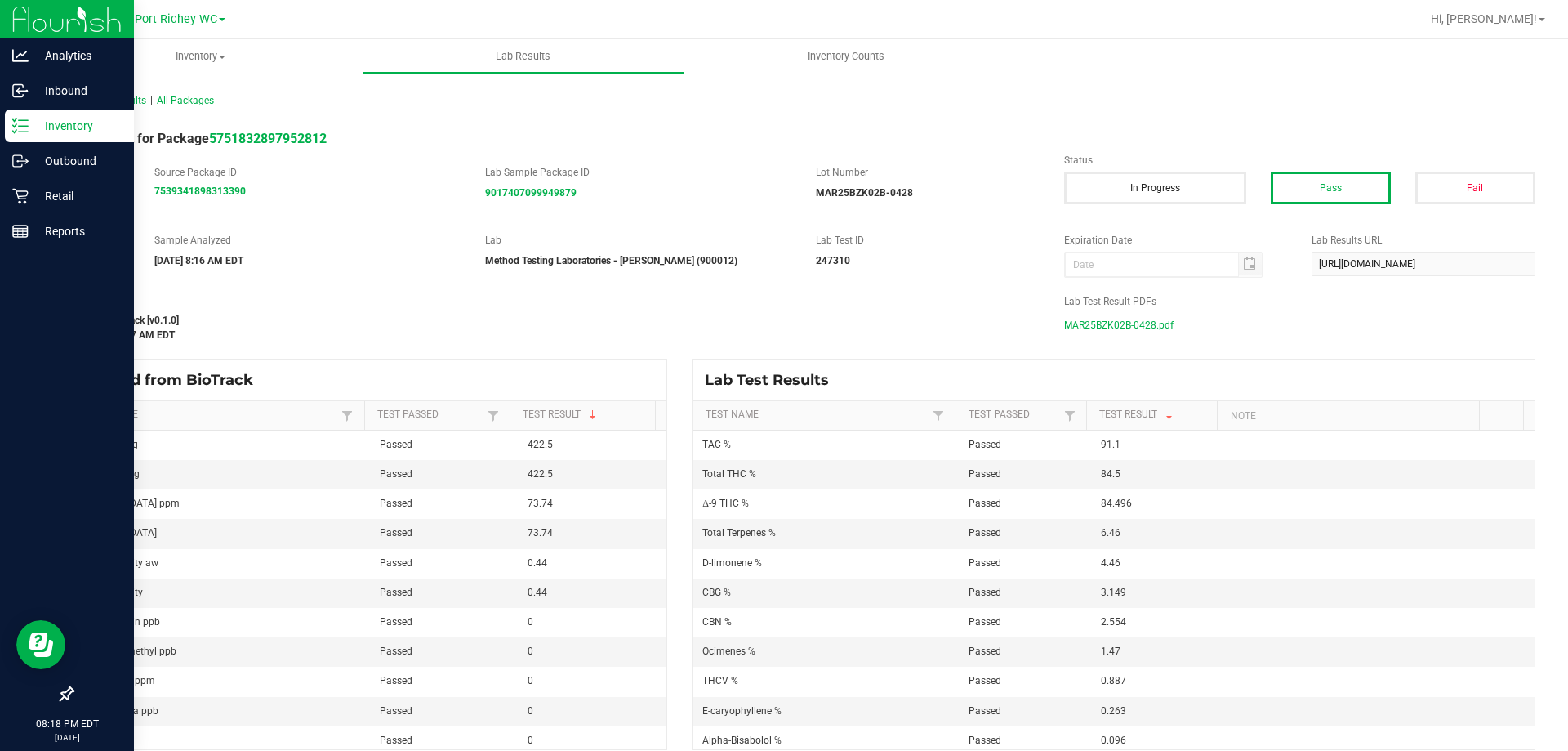
click at [23, 124] on icon at bounding box center [21, 125] width 17 height 17
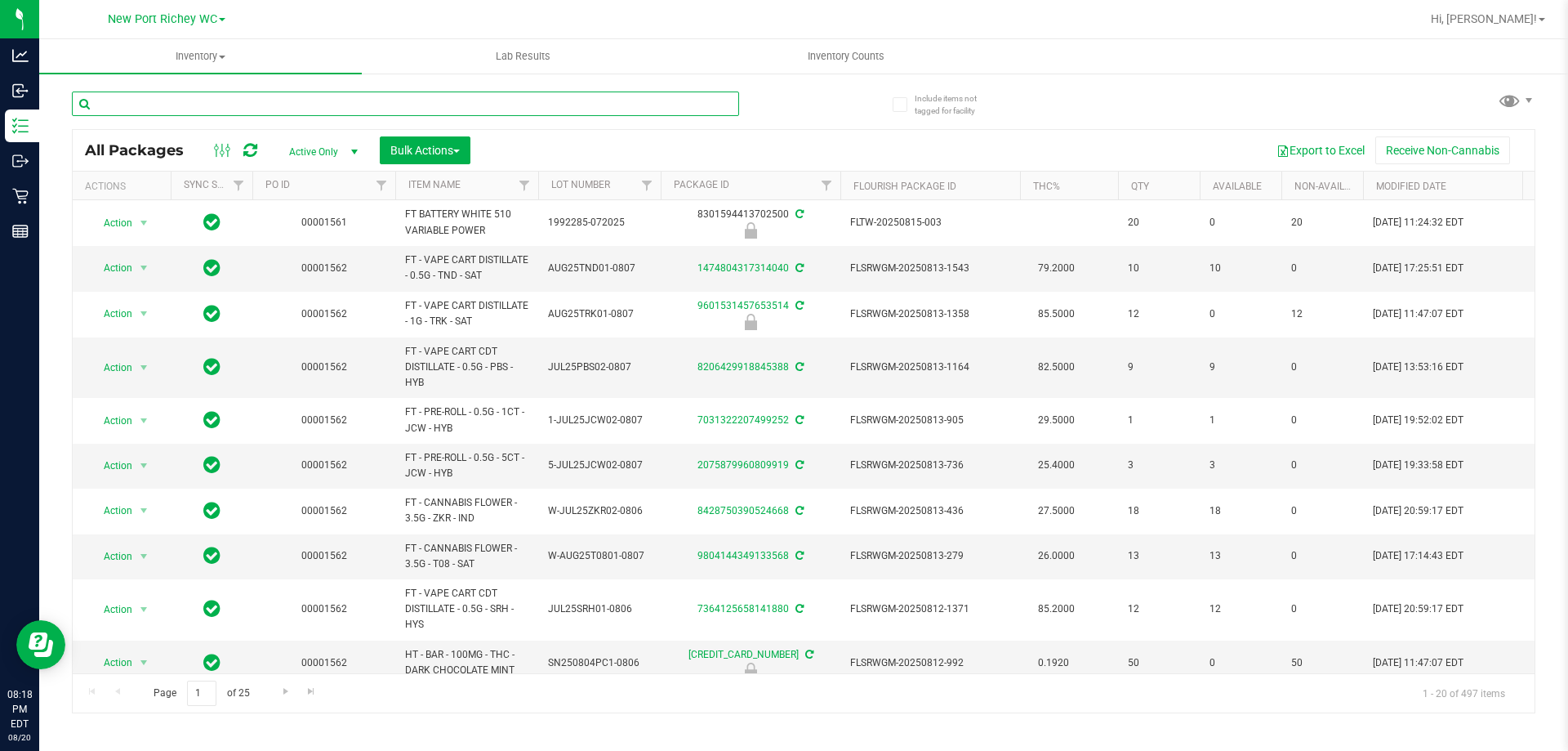
click at [166, 106] on input "text" at bounding box center [405, 103] width 668 height 24
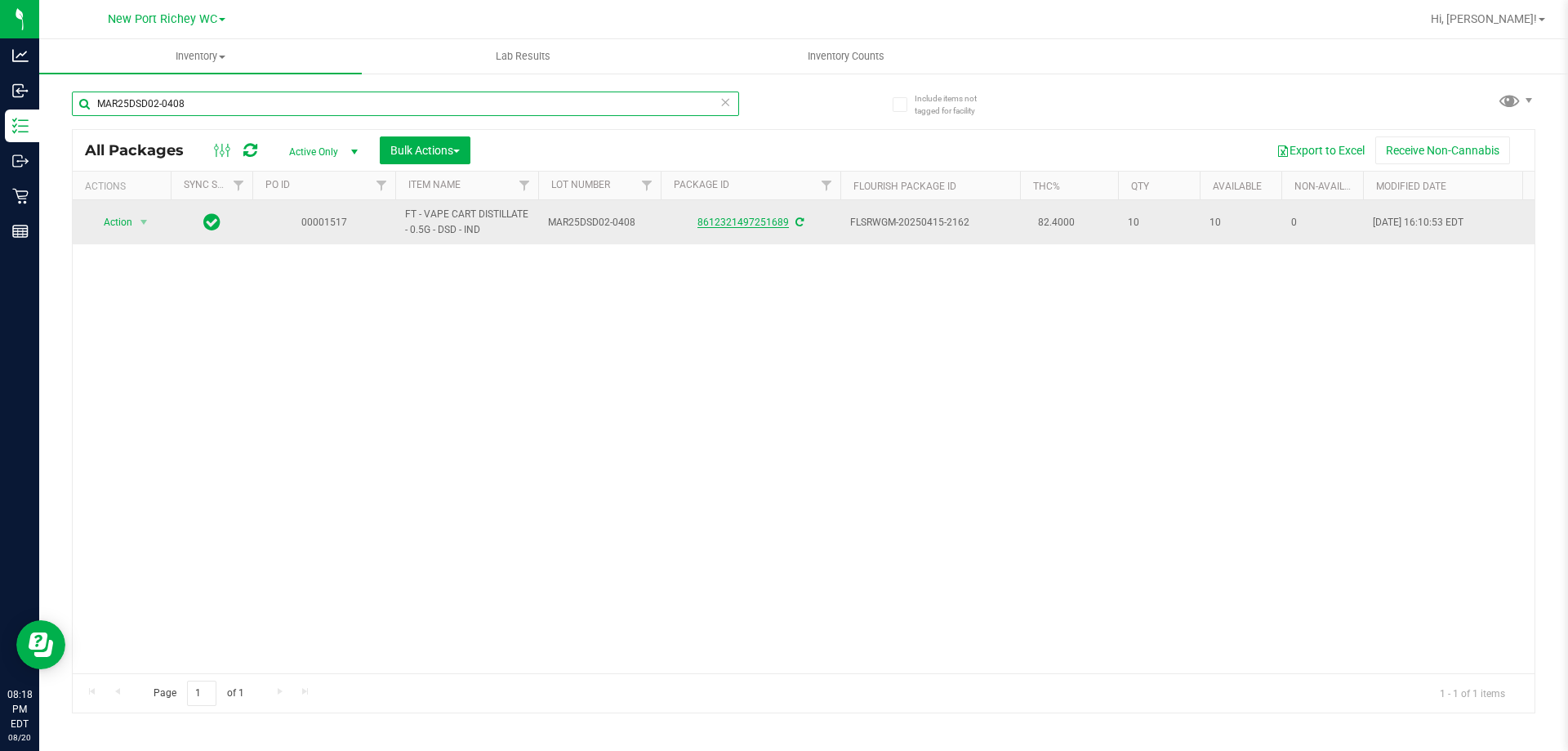
type input "MAR25DSD02-0408"
click at [715, 222] on link "8612321497251689" at bounding box center [743, 222] width 91 height 12
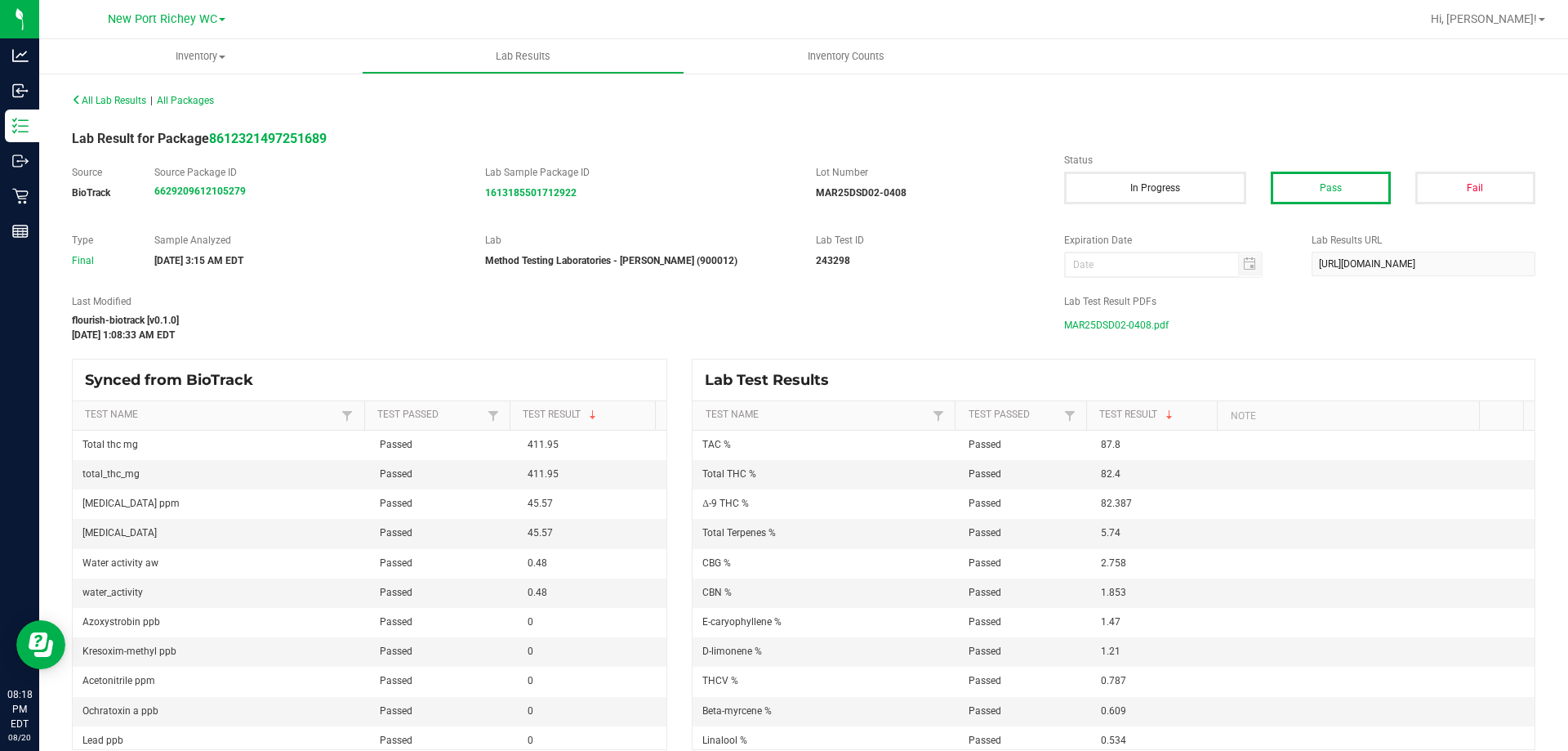
click at [1125, 320] on span "MAR25DSD02-0408.pdf" at bounding box center [1116, 325] width 105 height 24
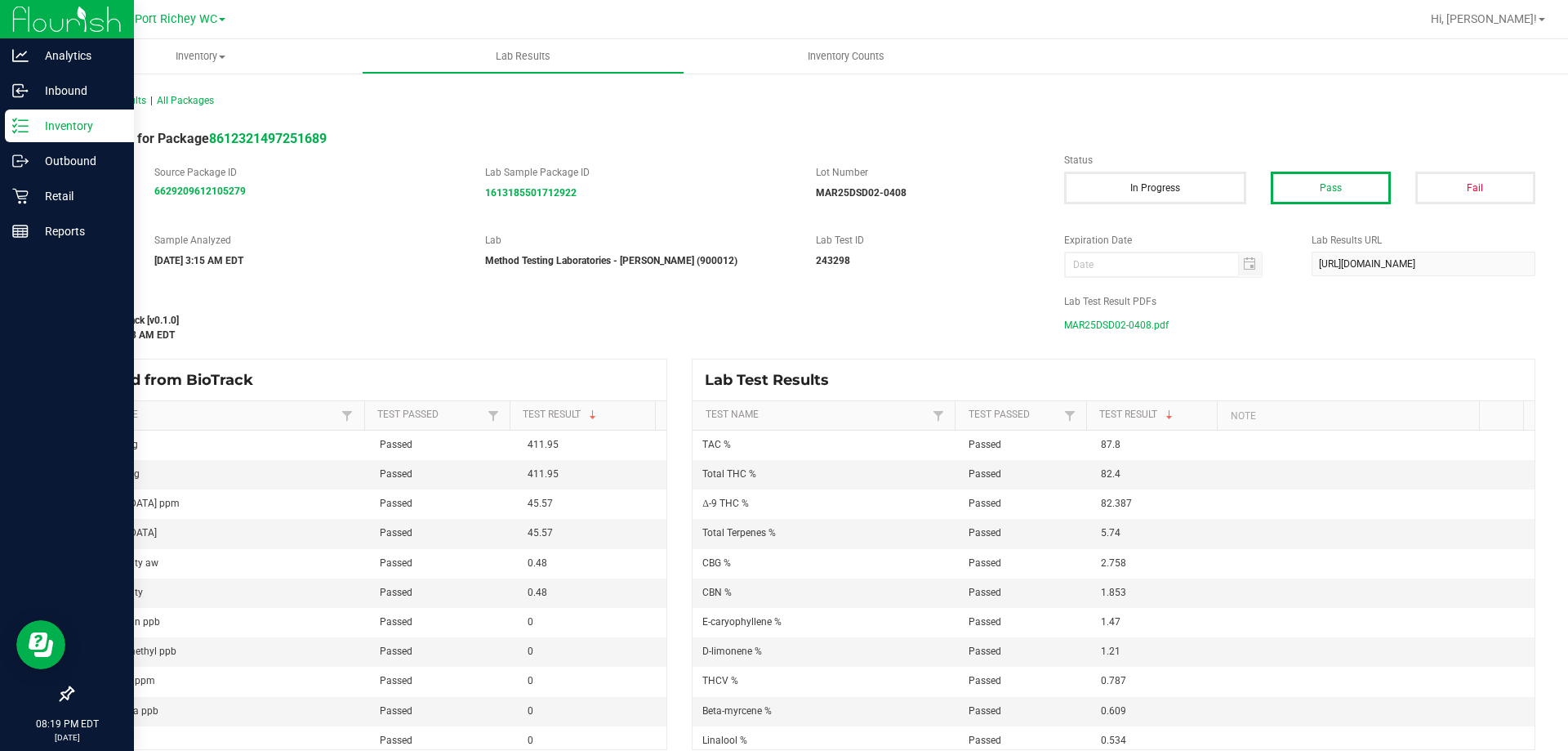
click at [27, 129] on icon at bounding box center [21, 125] width 17 height 17
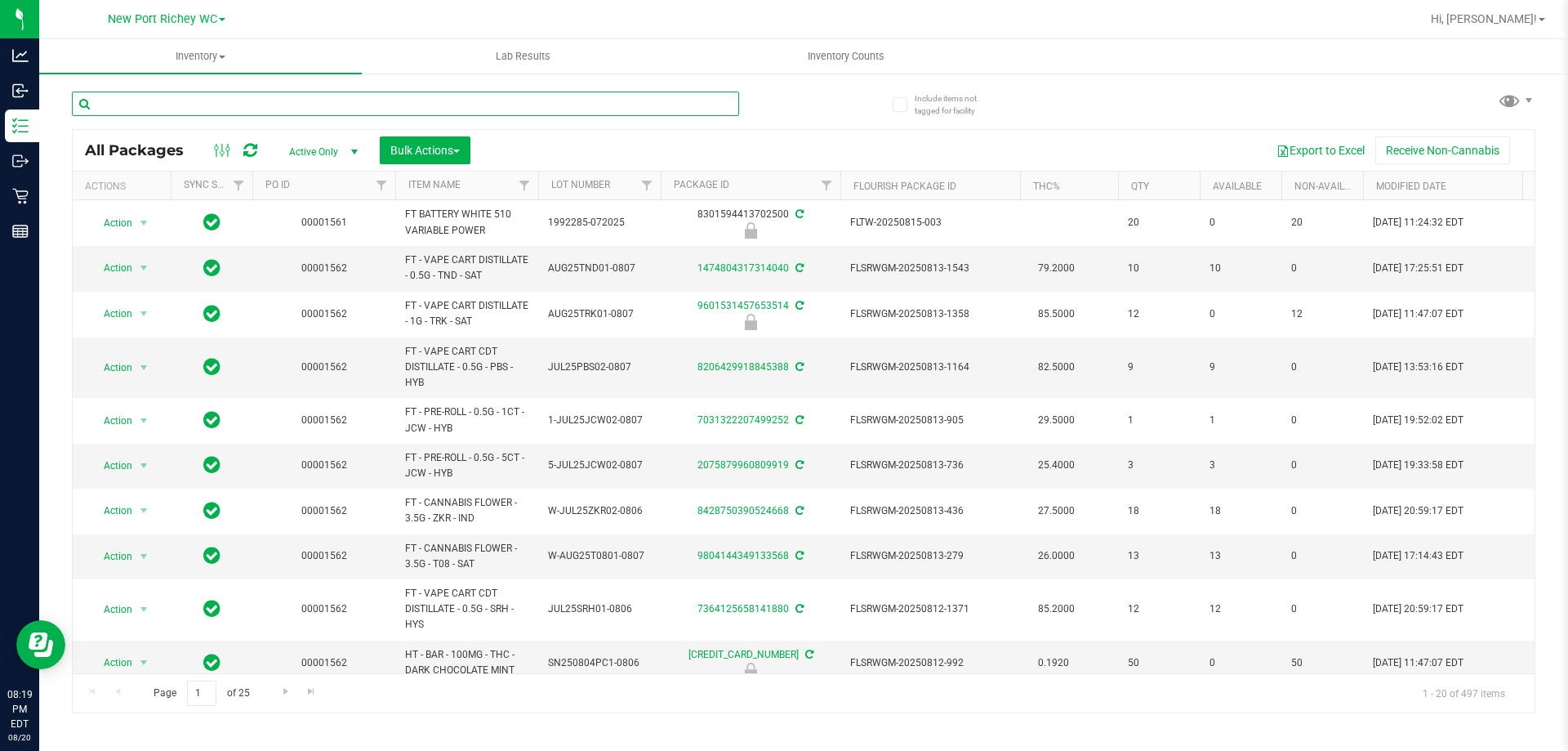
click at [220, 101] on input "text" at bounding box center [405, 103] width 668 height 24
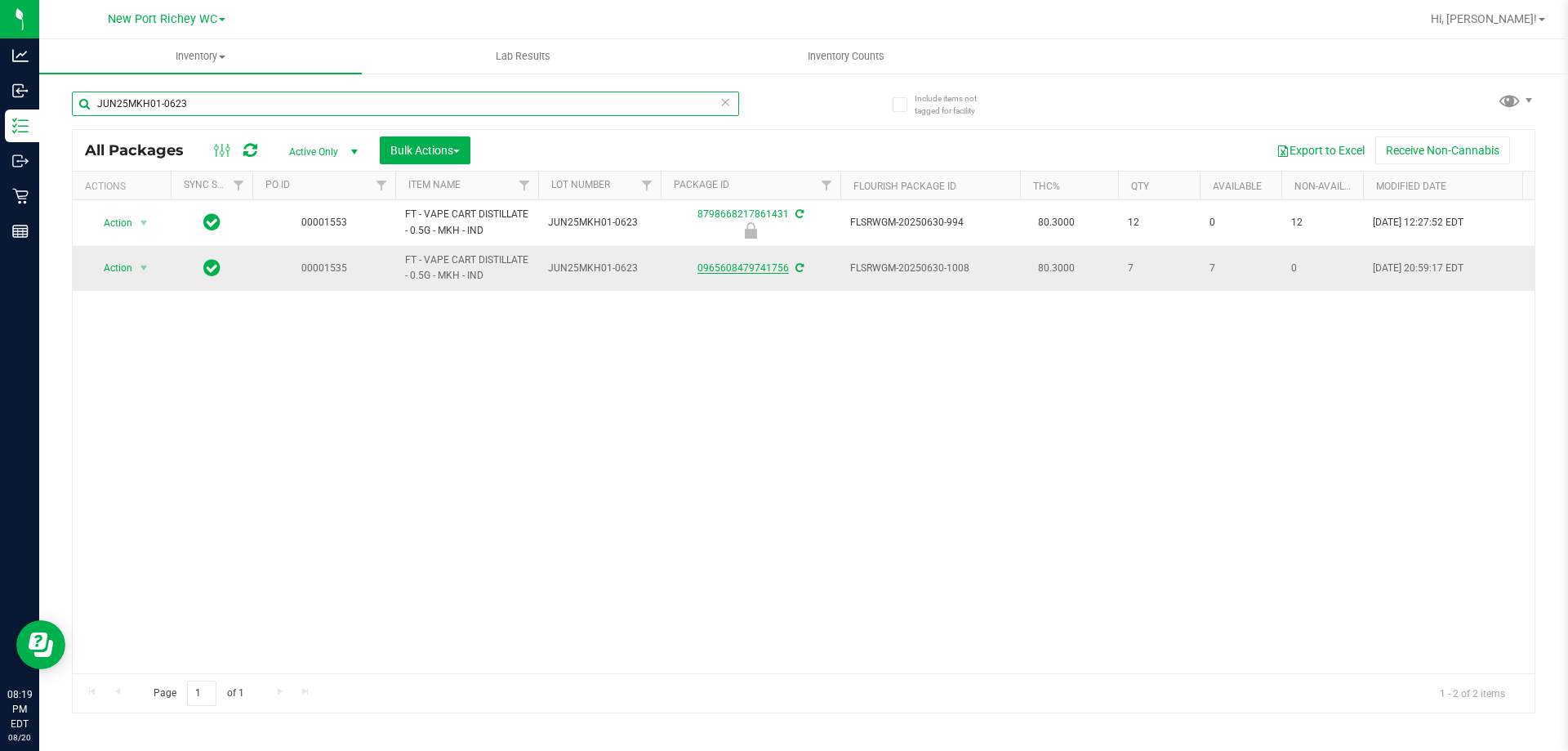
type input "JUN25MKH01-0623"
click at [714, 270] on link "0965608479741756" at bounding box center [743, 268] width 91 height 12
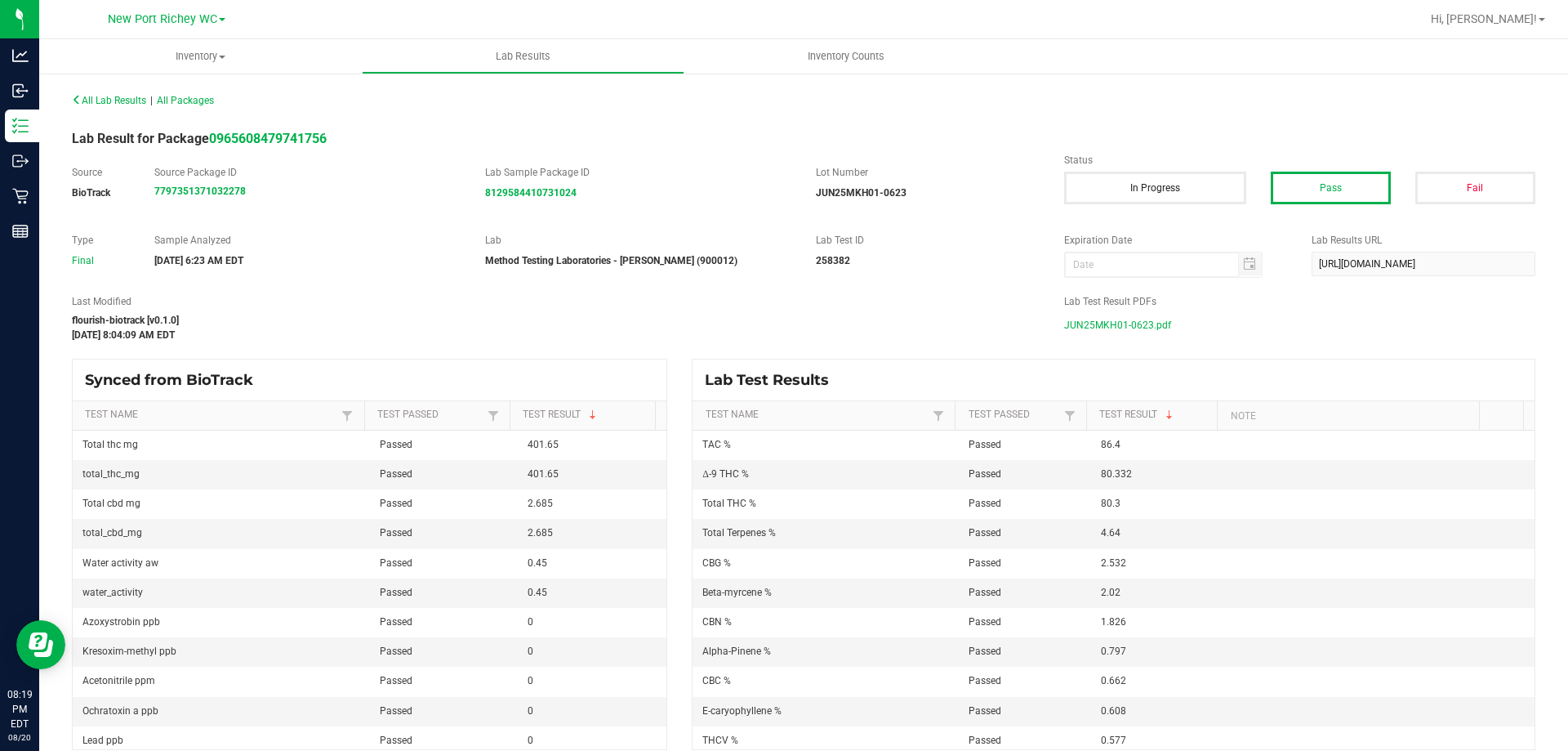
click at [1109, 323] on span "JUN25MKH01-0623.pdf" at bounding box center [1117, 325] width 107 height 24
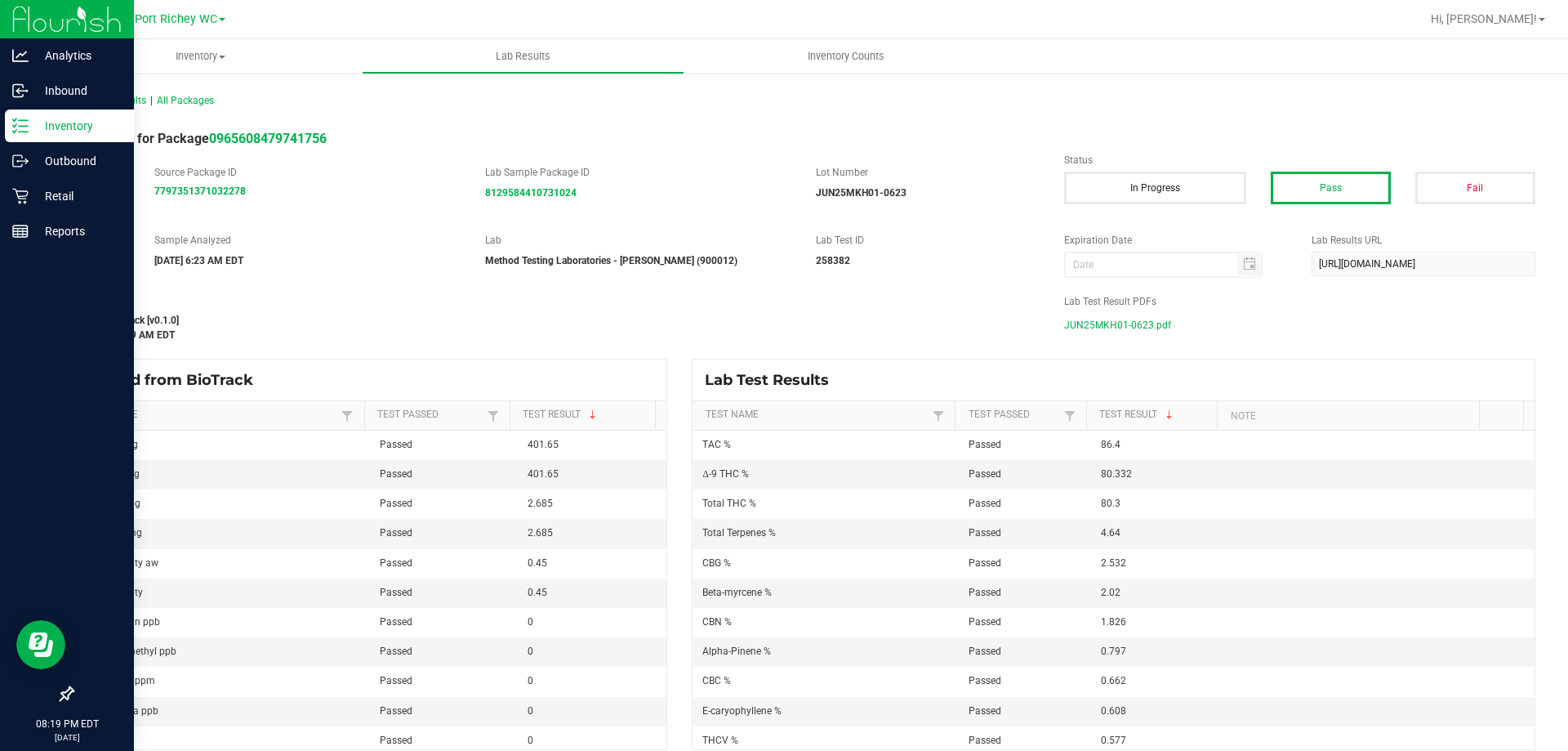
click at [27, 121] on icon at bounding box center [21, 125] width 17 height 17
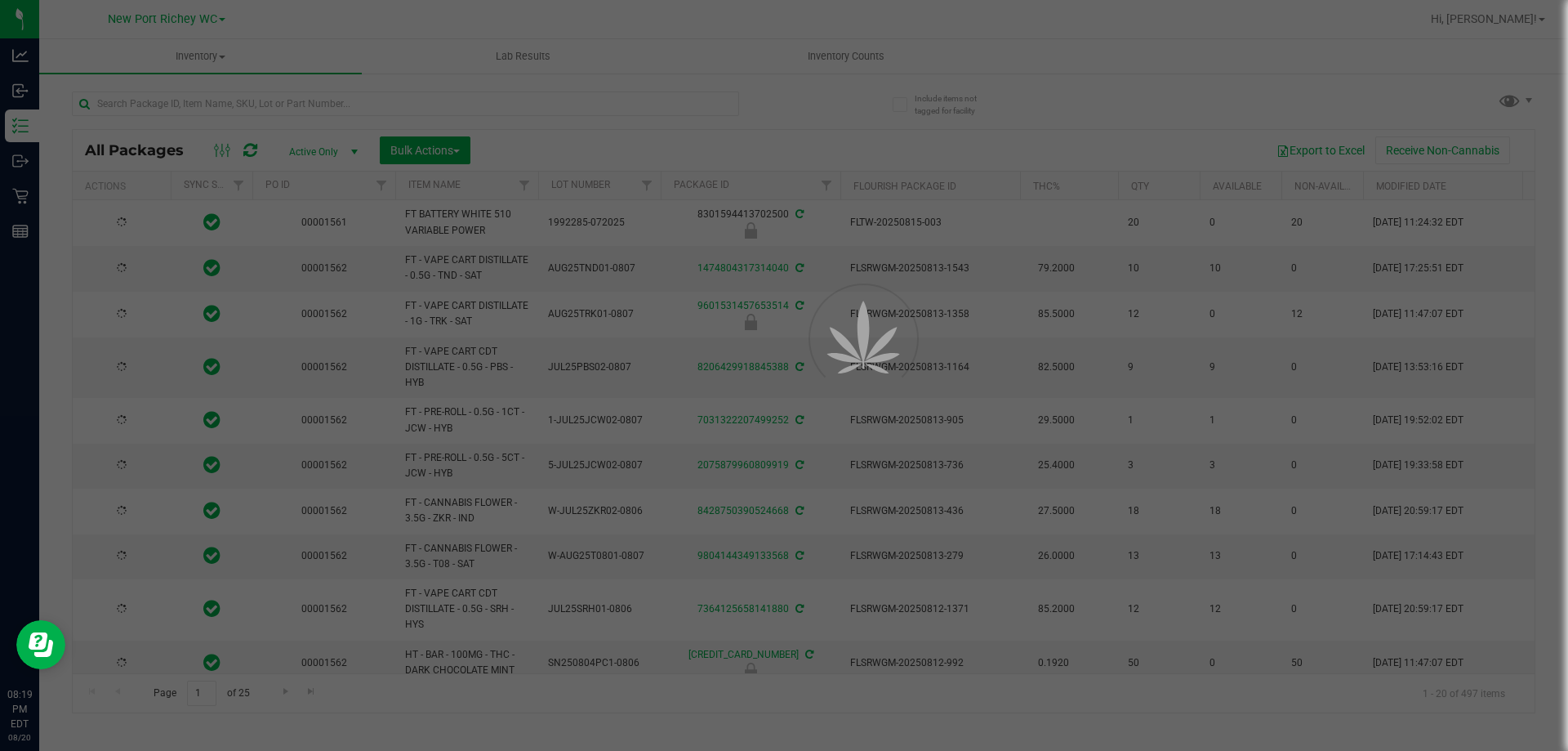
click at [166, 101] on div at bounding box center [784, 375] width 1568 height 751
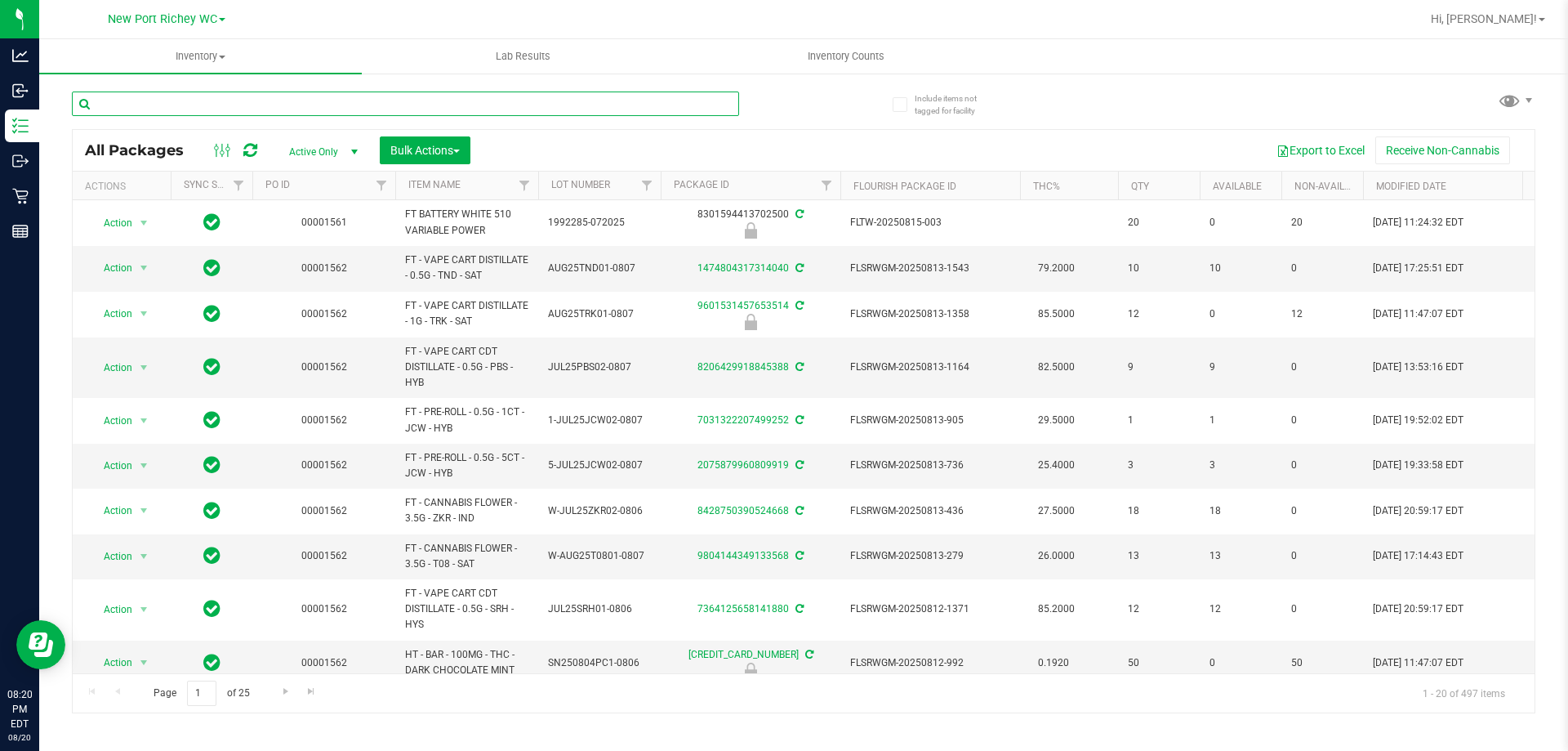
click at [165, 103] on input "text" at bounding box center [405, 103] width 668 height 24
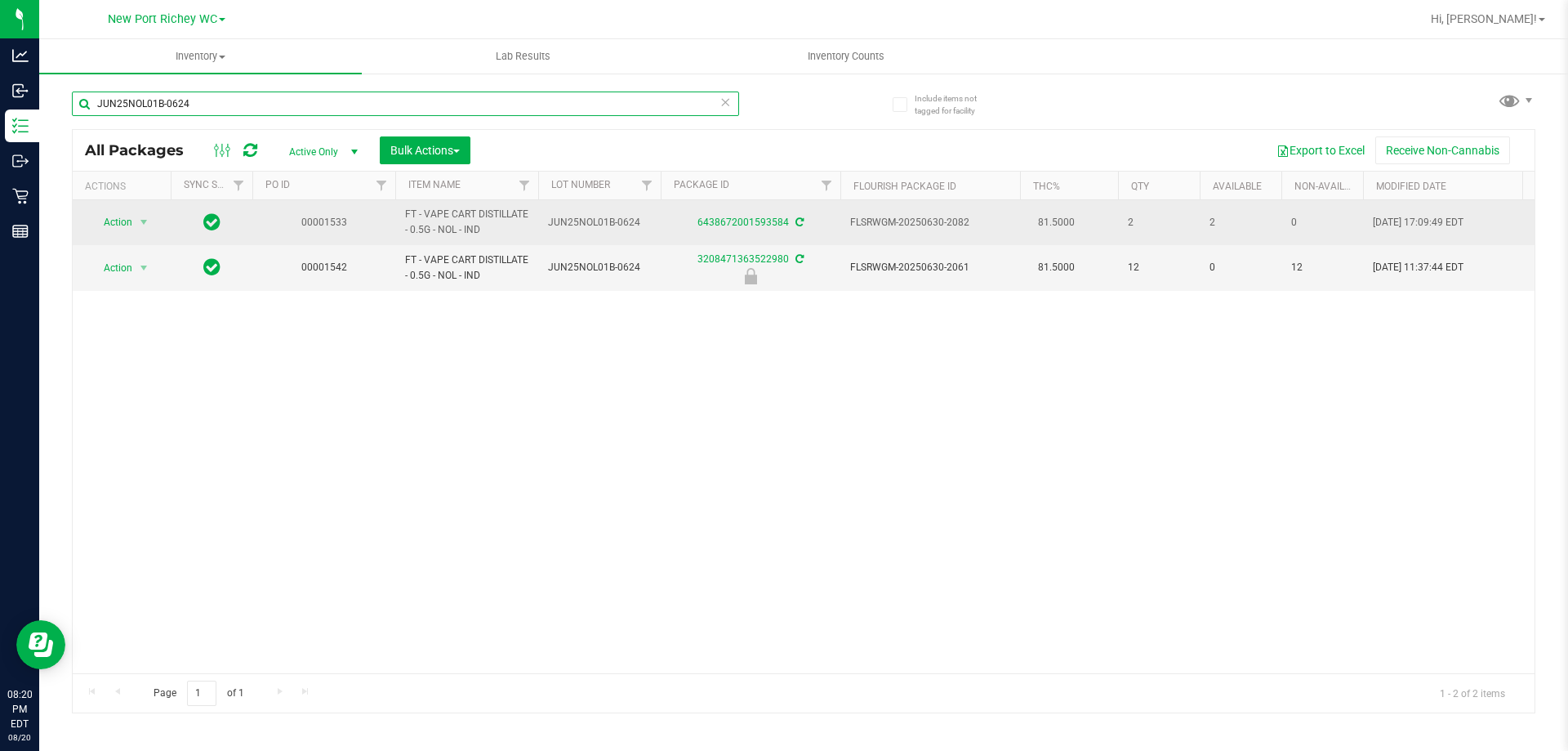
type input "JUN25NOL01B-0624"
click at [748, 215] on div "6438672001593584" at bounding box center [751, 222] width 185 height 16
click at [748, 220] on link "6438672001593584" at bounding box center [743, 222] width 91 height 12
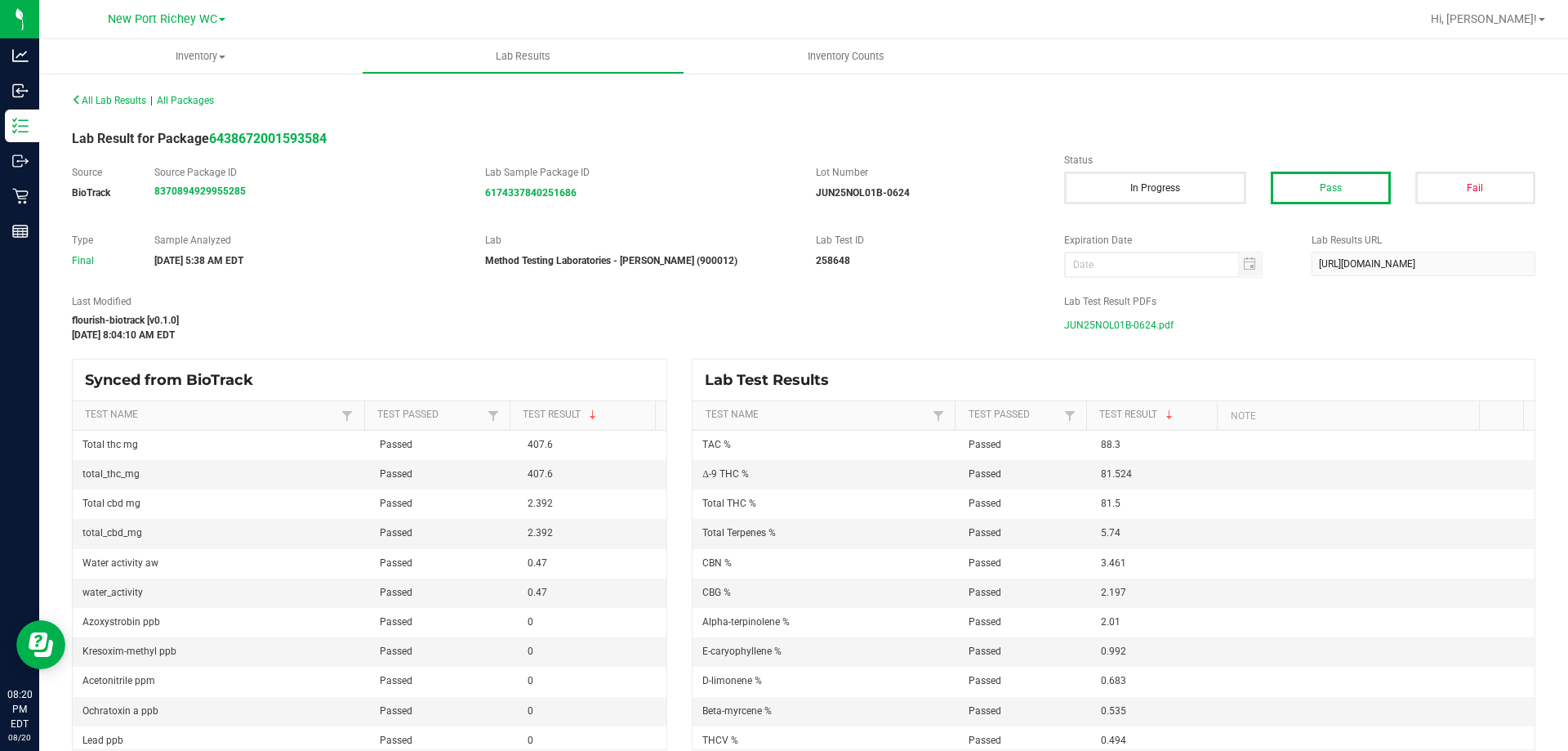
click at [1125, 323] on span "JUN25NOL01B-0624.pdf" at bounding box center [1119, 325] width 110 height 24
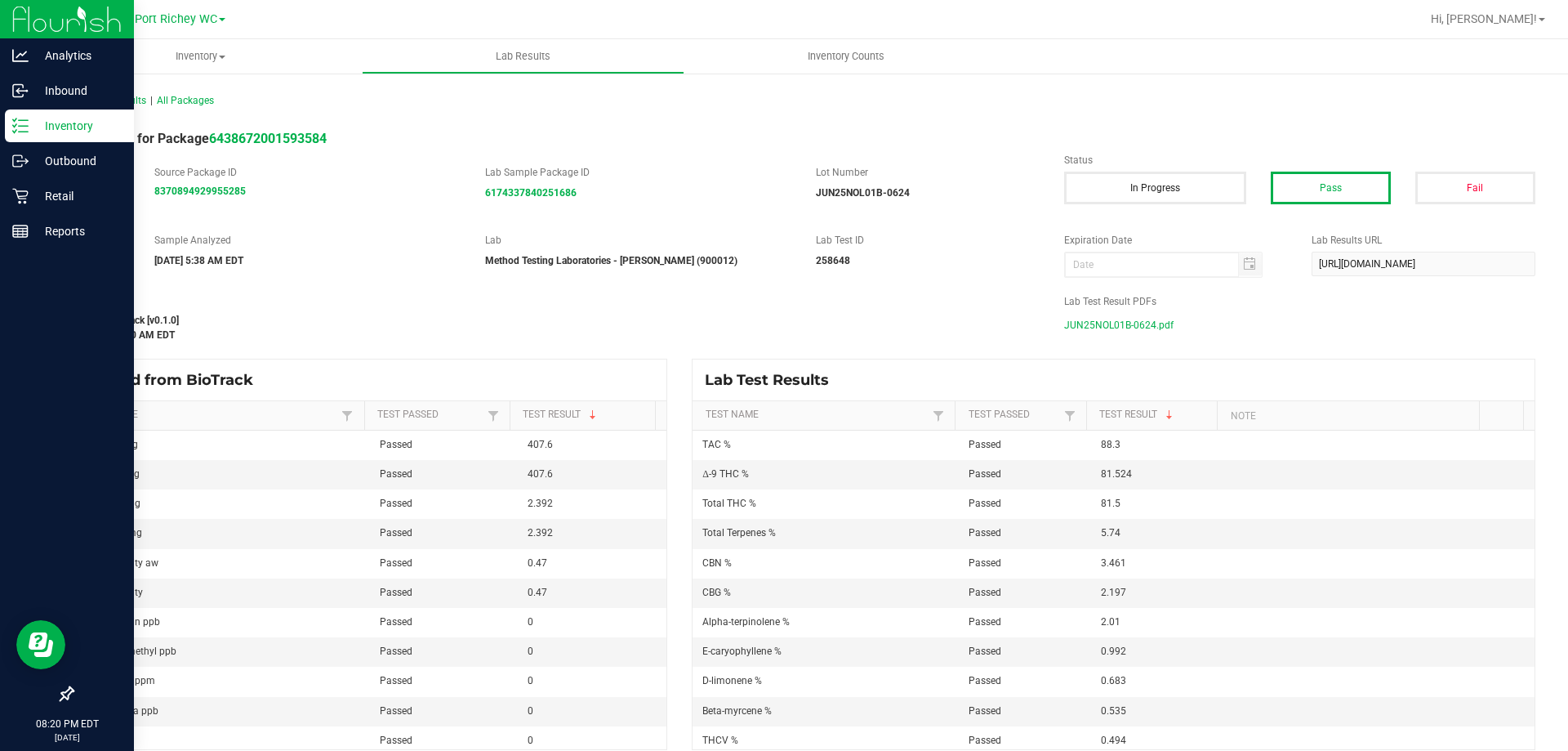
click at [50, 122] on p "Inventory" at bounding box center [77, 126] width 98 height 20
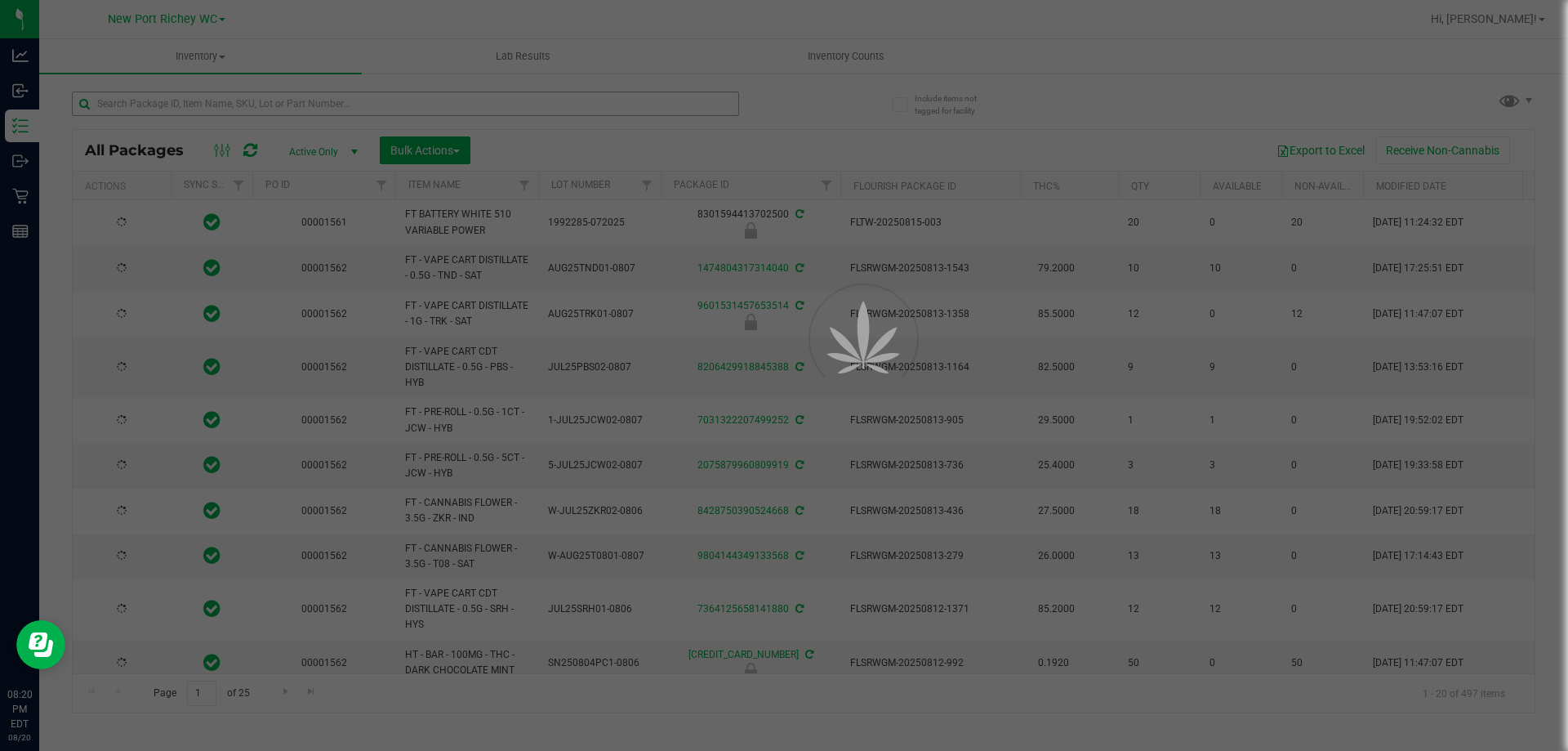
type input "[DATE]"
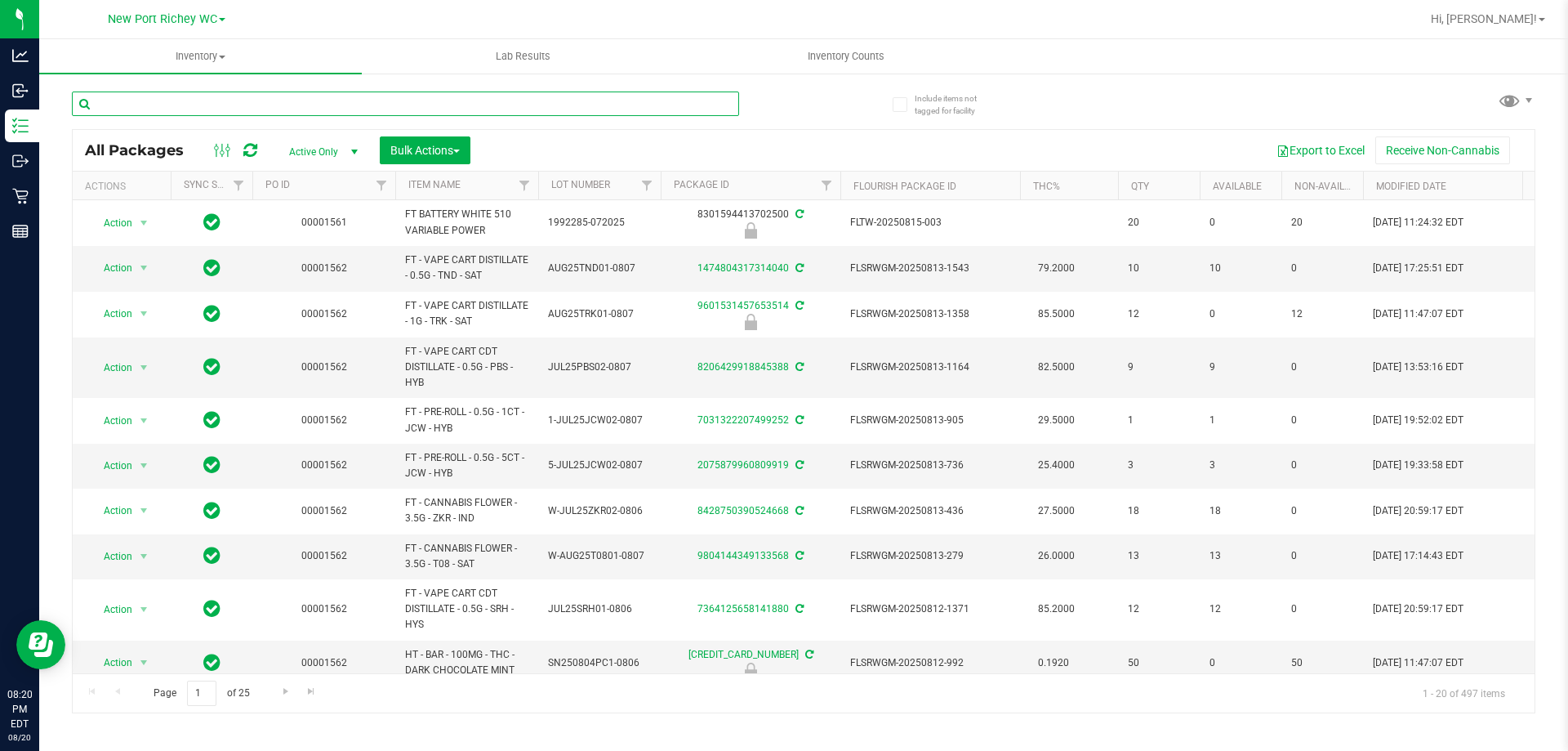
click at [205, 106] on input "text" at bounding box center [405, 103] width 668 height 24
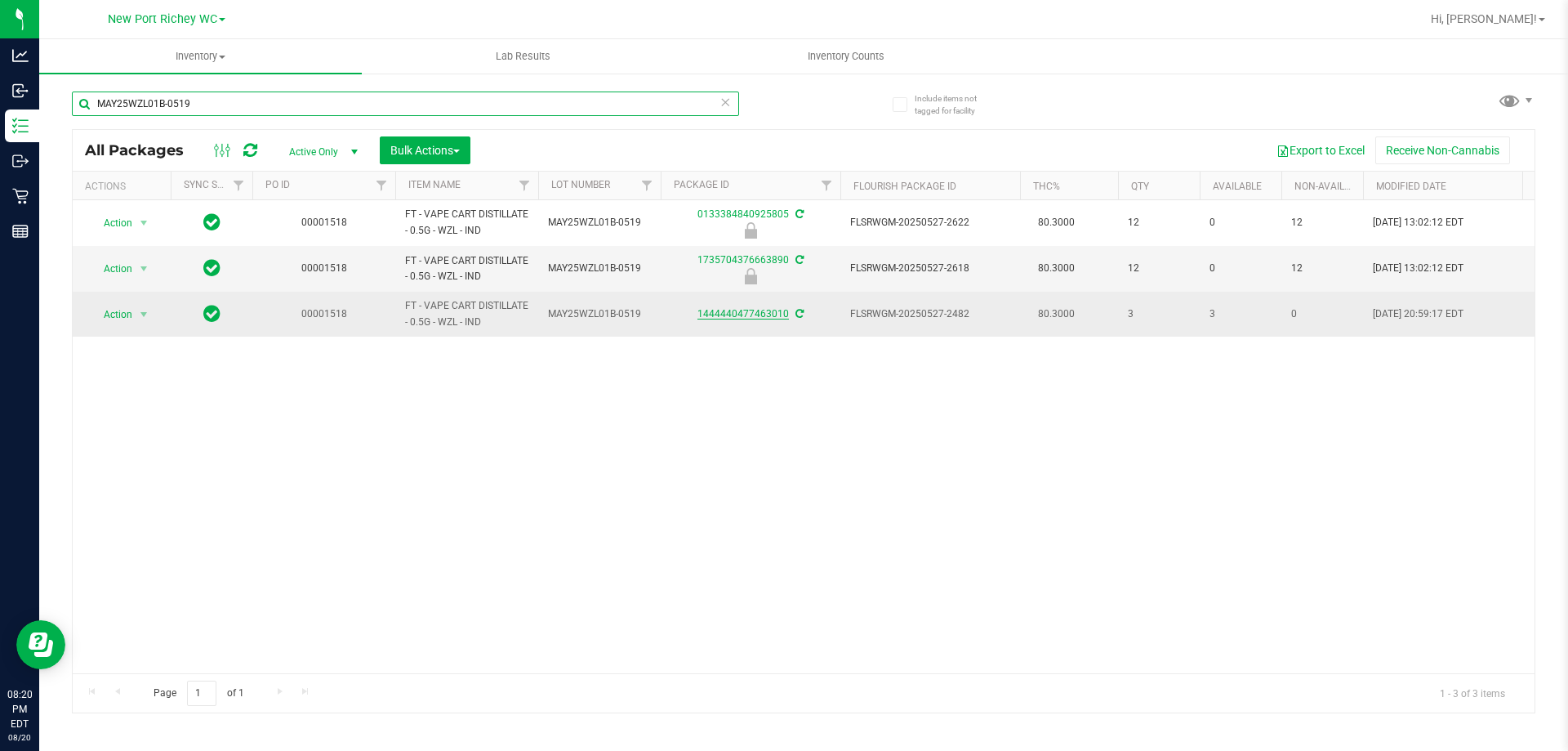
type input "MAY25WZL01B-0519"
click at [727, 312] on link "1444440477463010" at bounding box center [743, 314] width 91 height 12
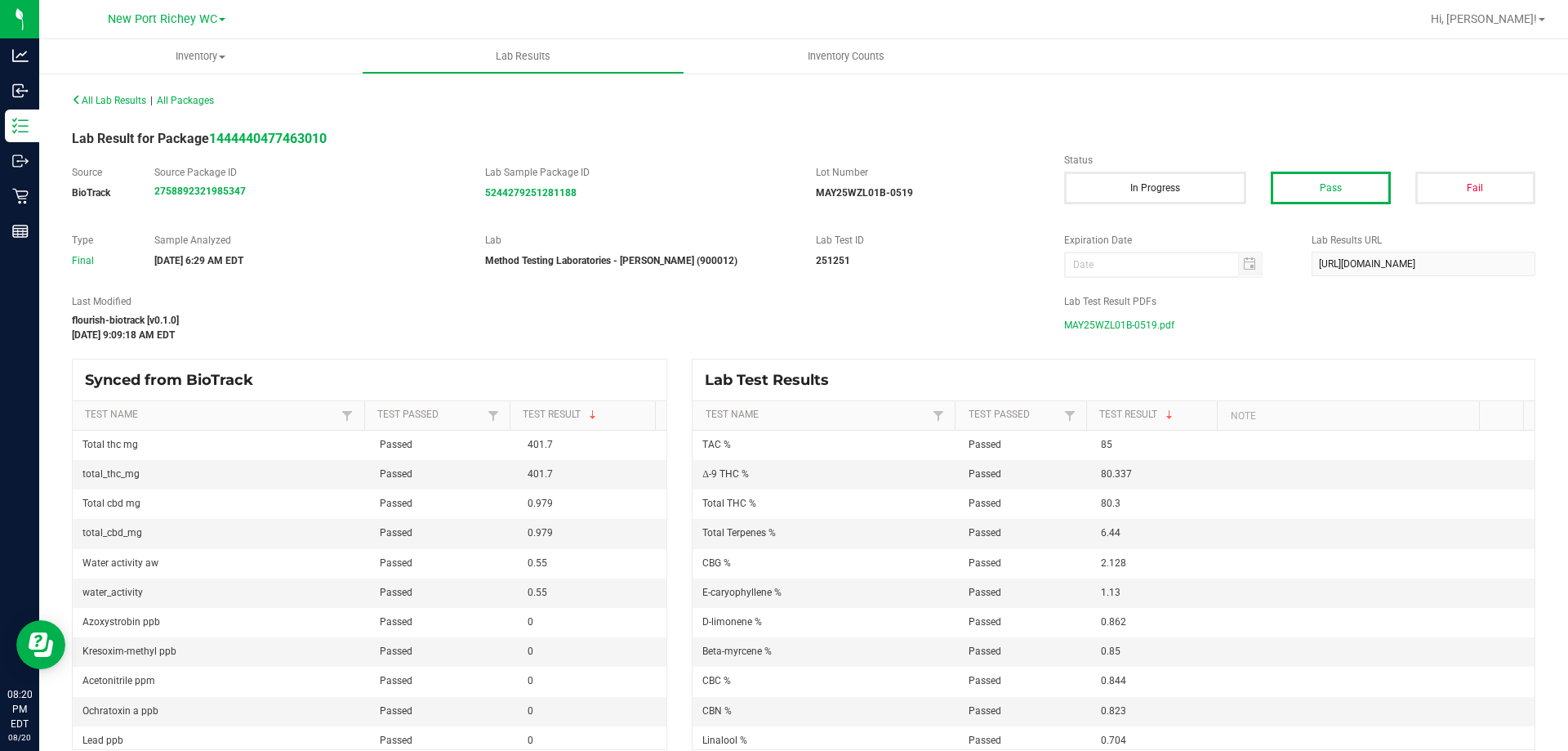
click at [1124, 321] on span "MAY25WZL01B-0519.pdf" at bounding box center [1119, 325] width 111 height 24
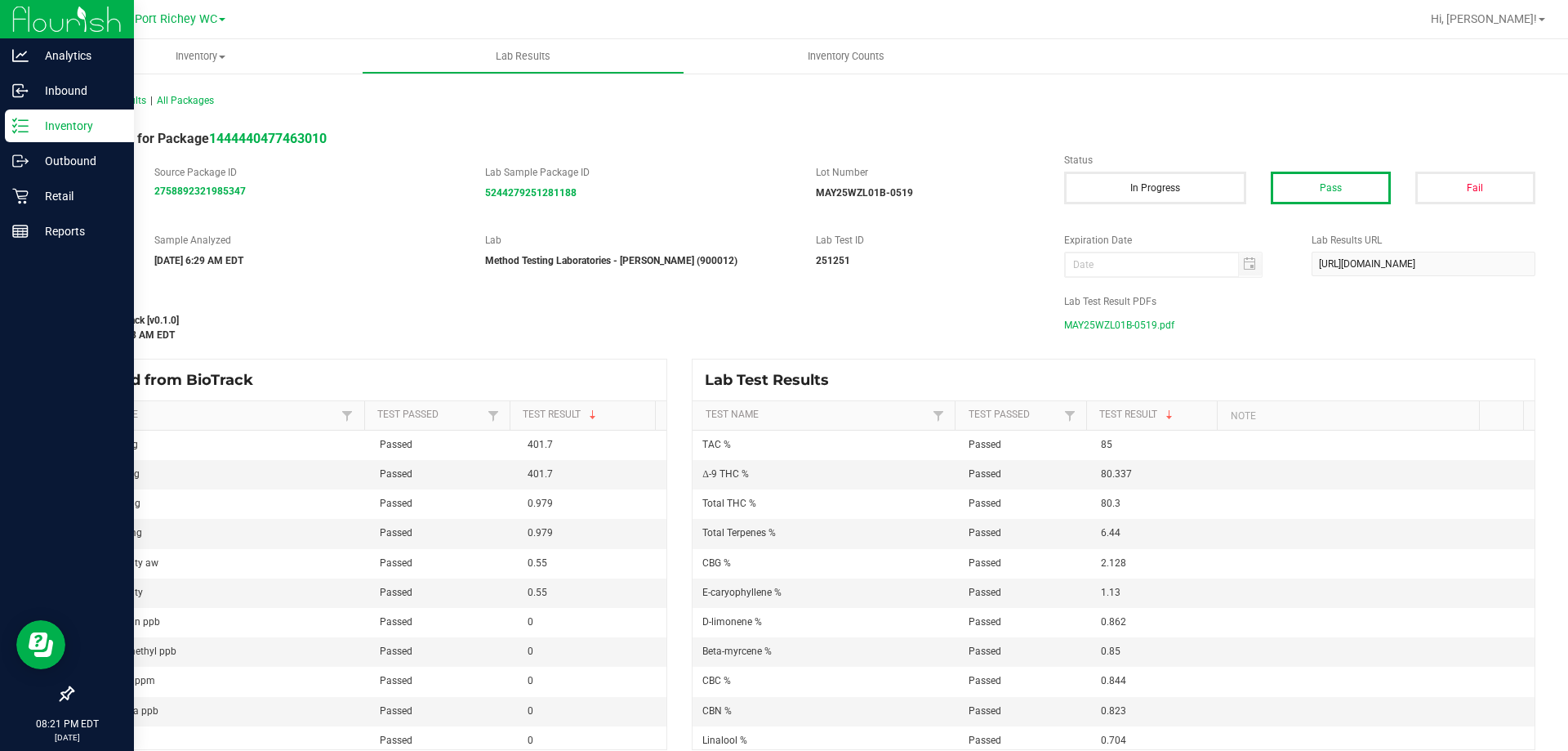
click at [25, 124] on icon at bounding box center [21, 125] width 17 height 17
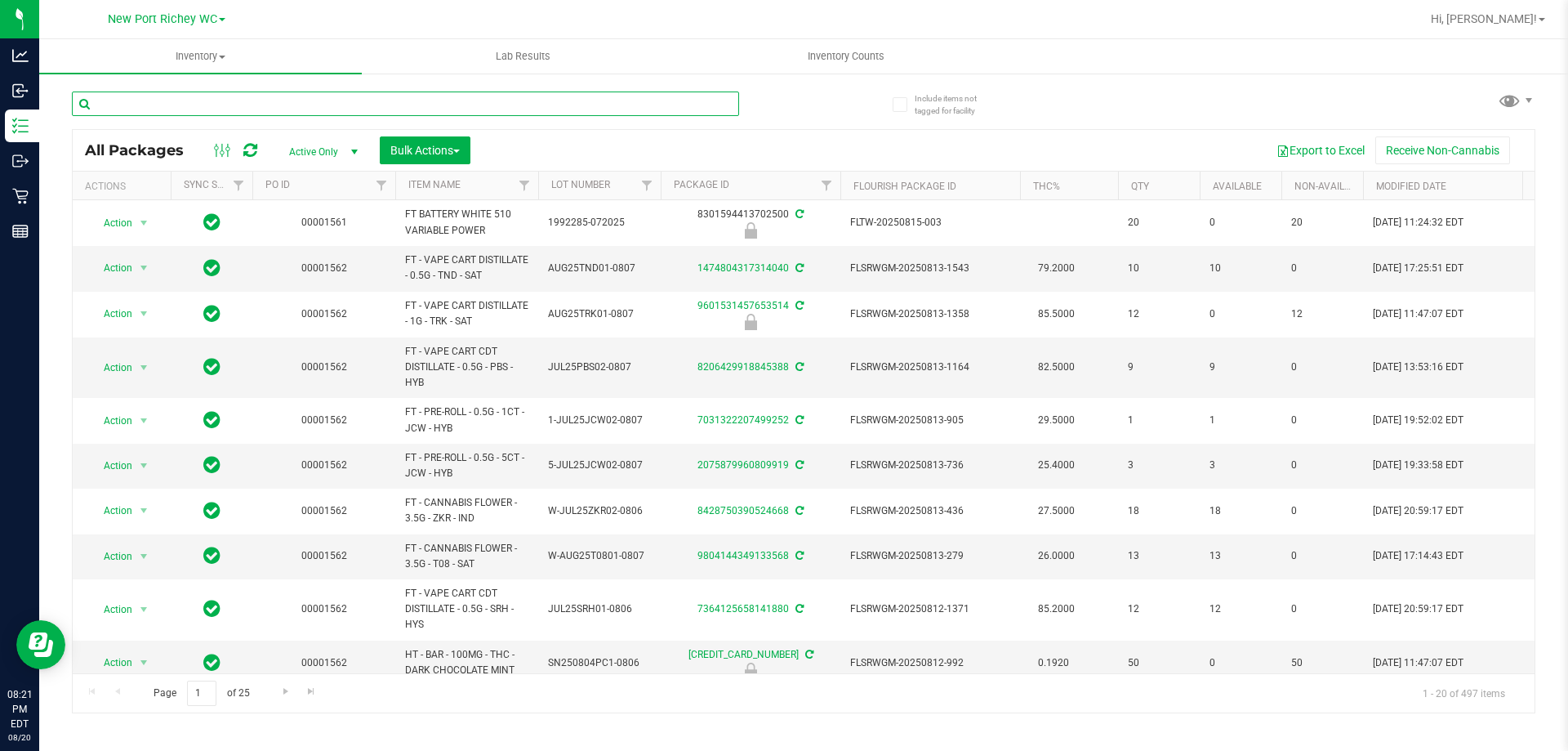
click at [371, 102] on input "text" at bounding box center [405, 103] width 668 height 24
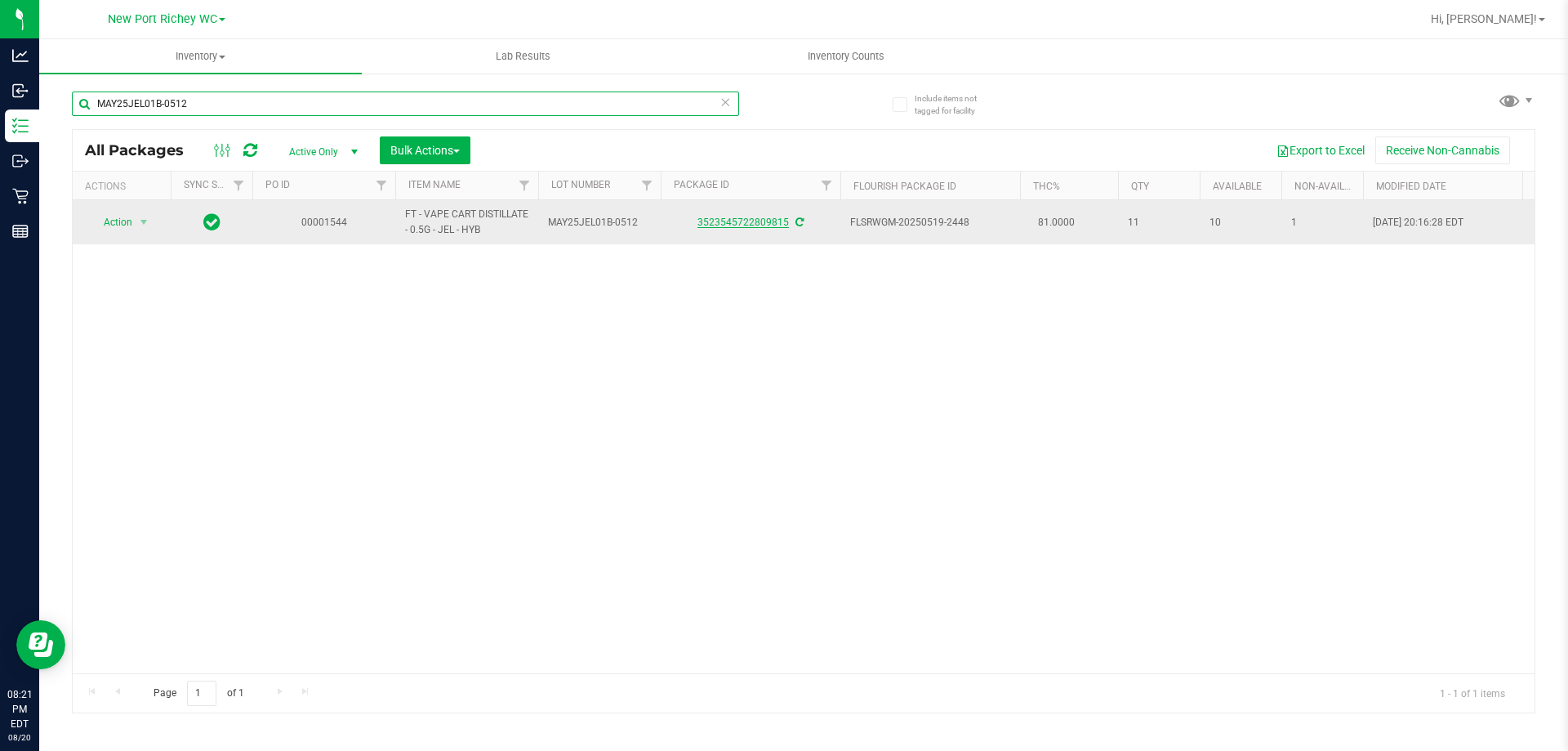
type input "MAY25JEL01B-0512"
click at [739, 221] on link "3523545722809815" at bounding box center [743, 222] width 91 height 12
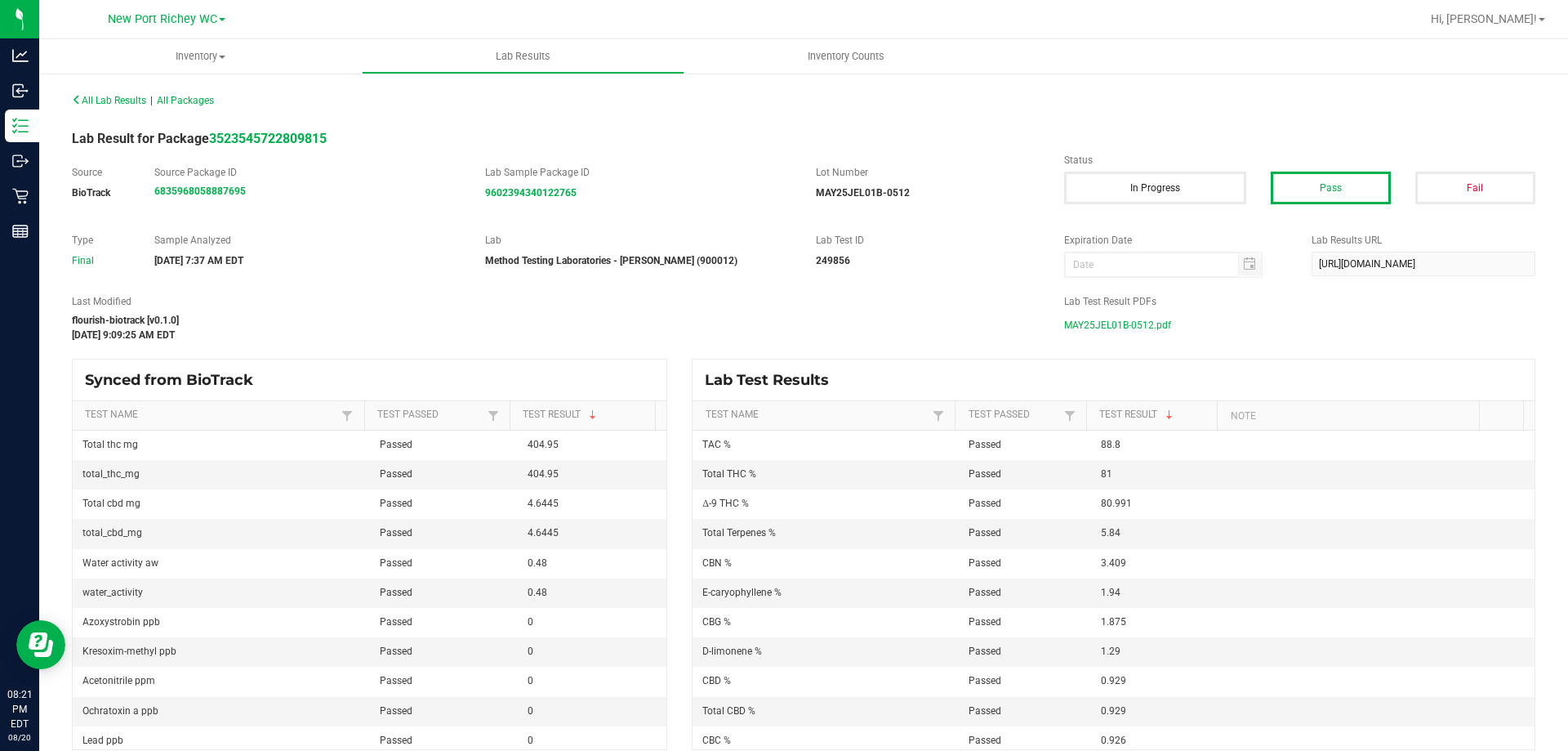
click at [1096, 330] on span "MAY25JEL01B-0512.pdf" at bounding box center [1117, 325] width 107 height 24
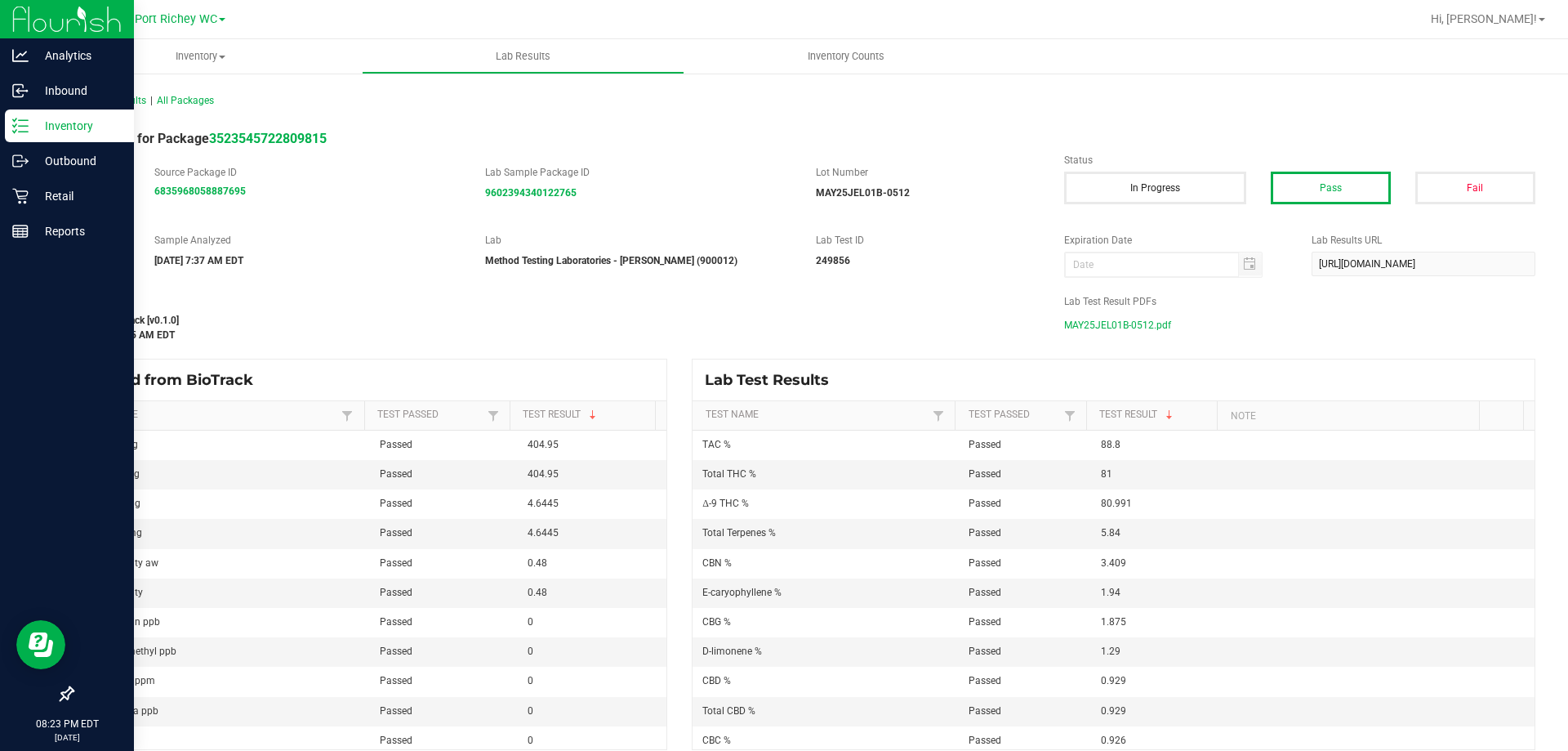
click at [32, 129] on p "Inventory" at bounding box center [77, 126] width 98 height 20
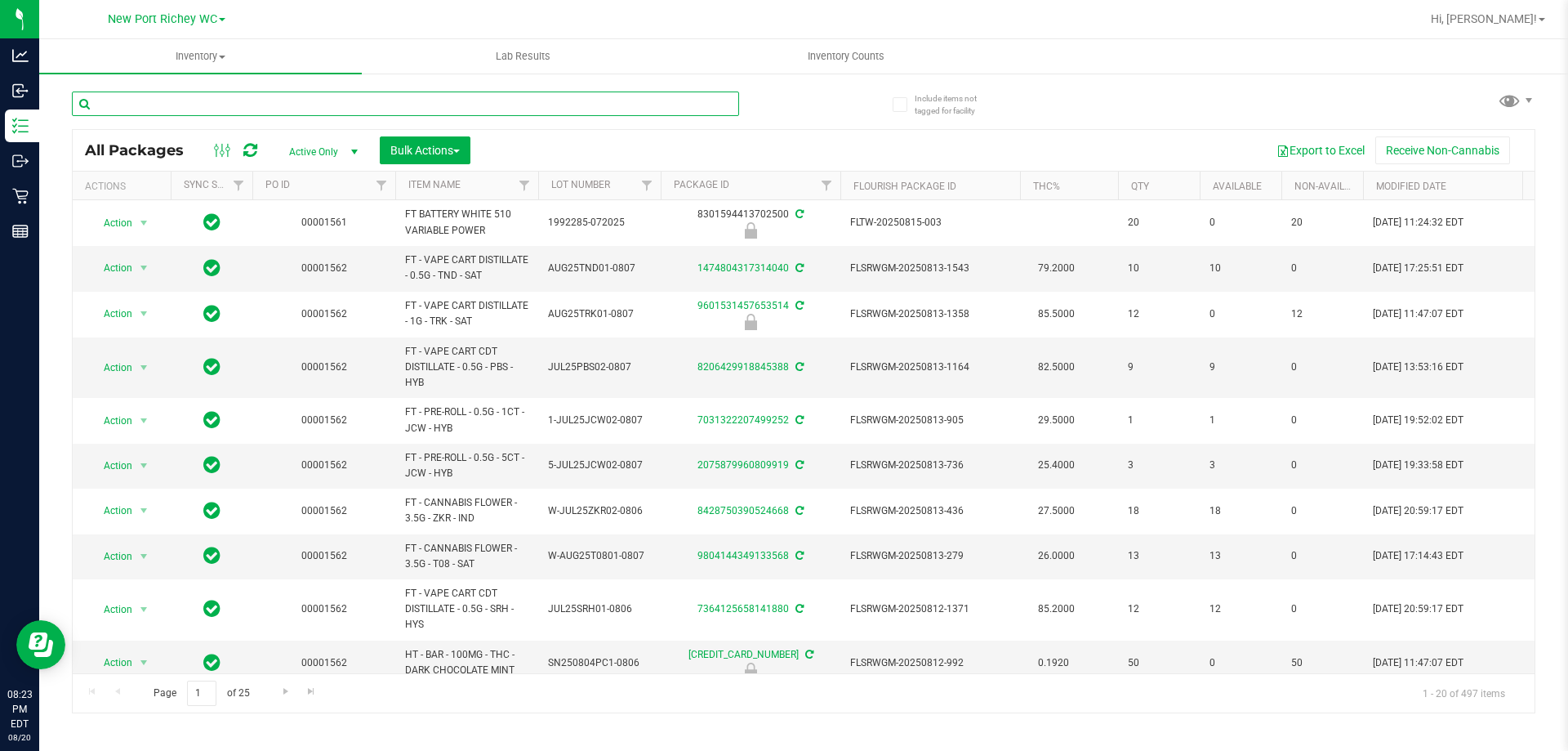
click at [209, 104] on input "text" at bounding box center [405, 103] width 668 height 24
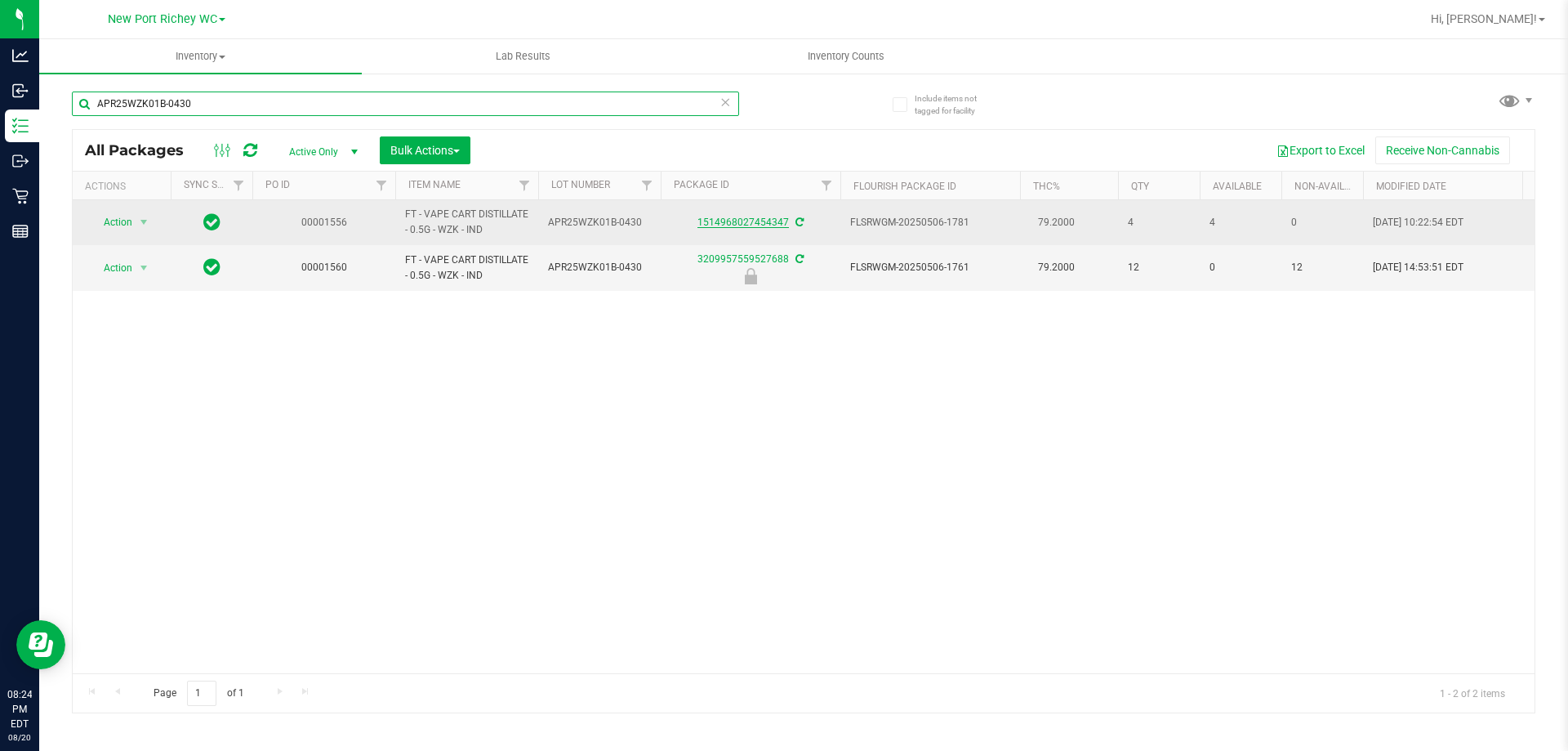
type input "APR25WZK01B-0430"
click at [749, 225] on link "1514968027454347" at bounding box center [743, 222] width 91 height 12
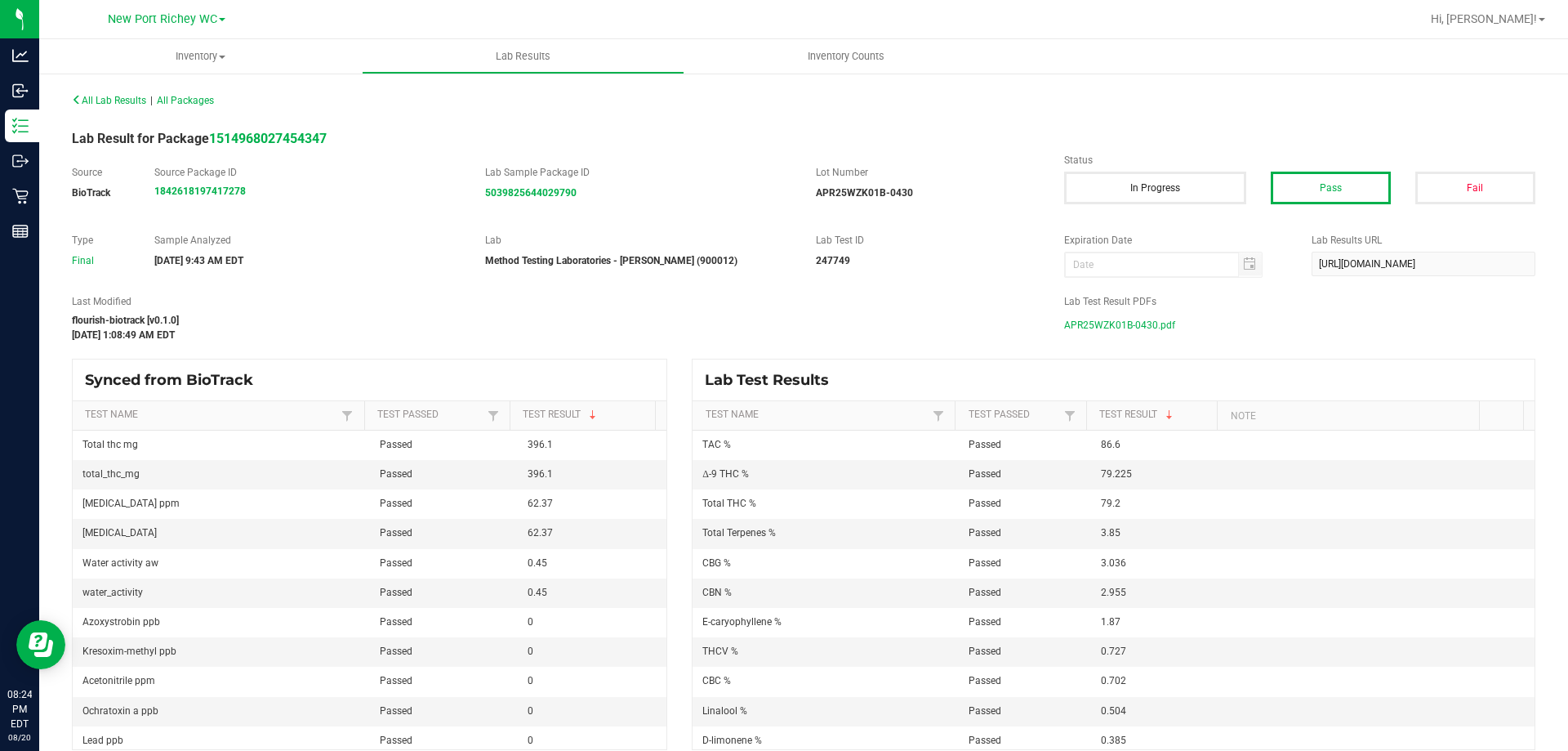
click at [1124, 328] on span "APR25WZK01B-0430.pdf" at bounding box center [1120, 325] width 112 height 24
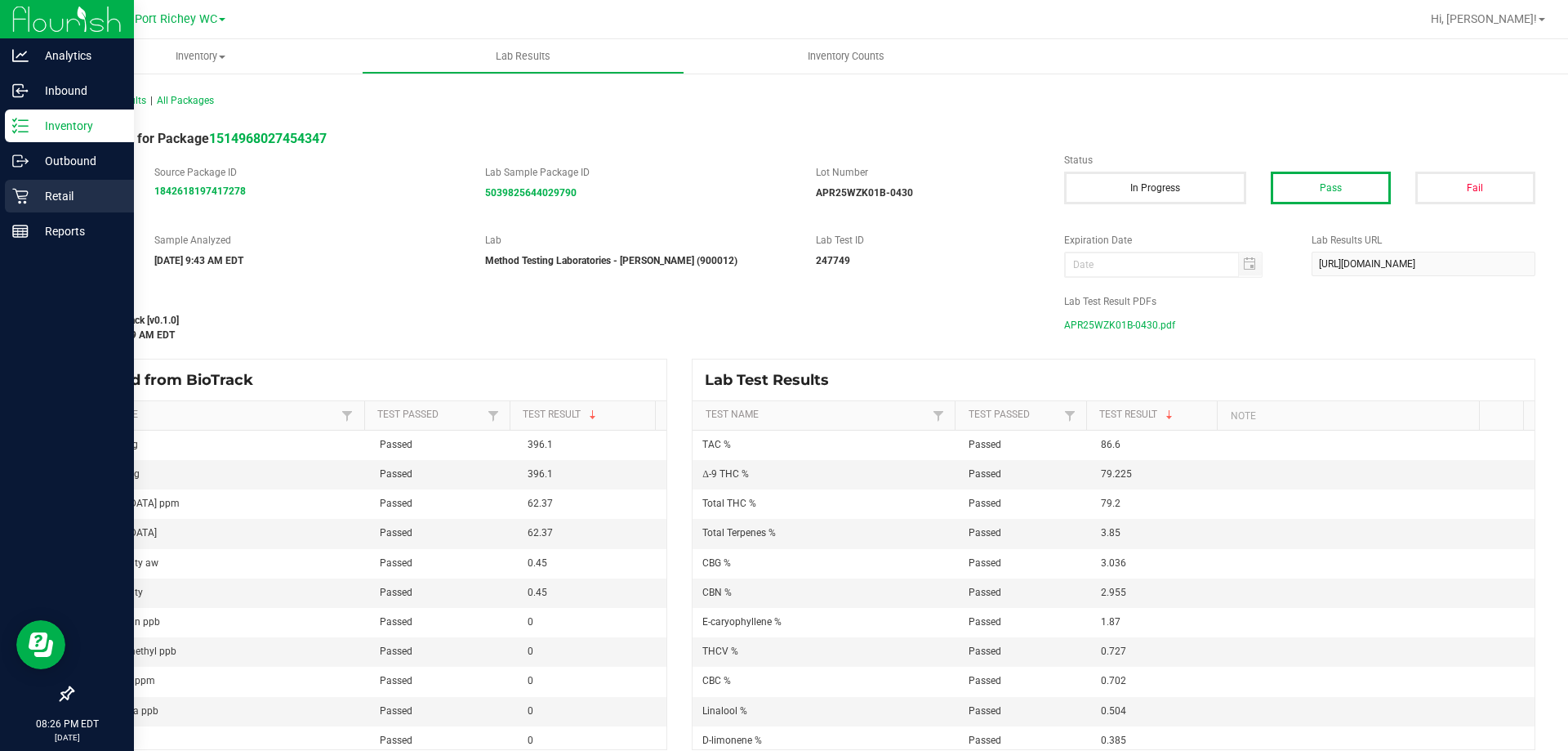
click at [67, 195] on p "Retail" at bounding box center [77, 196] width 98 height 20
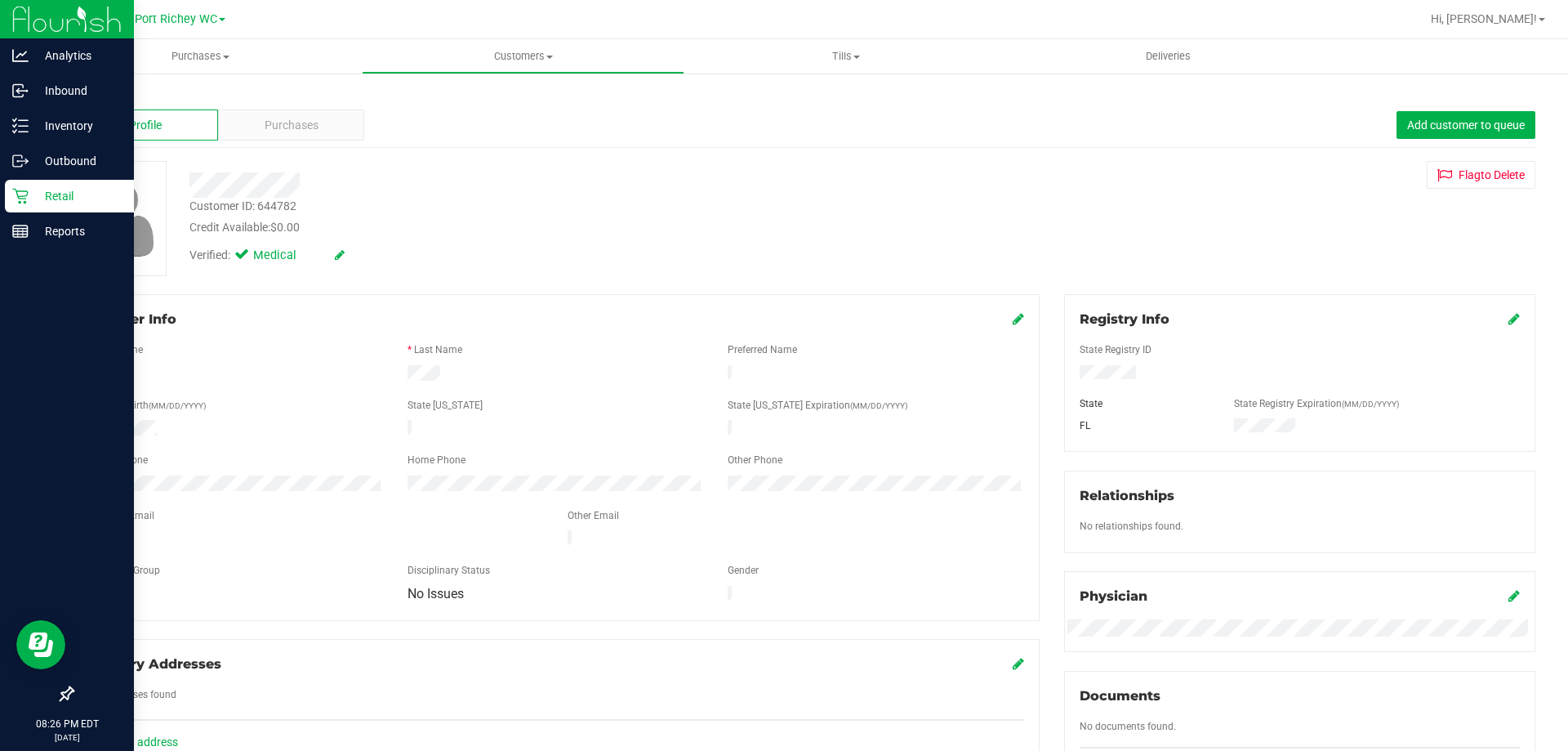
click at [76, 91] on link "Back" at bounding box center [85, 96] width 27 height 12
click at [88, 93] on link "Back" at bounding box center [85, 96] width 27 height 12
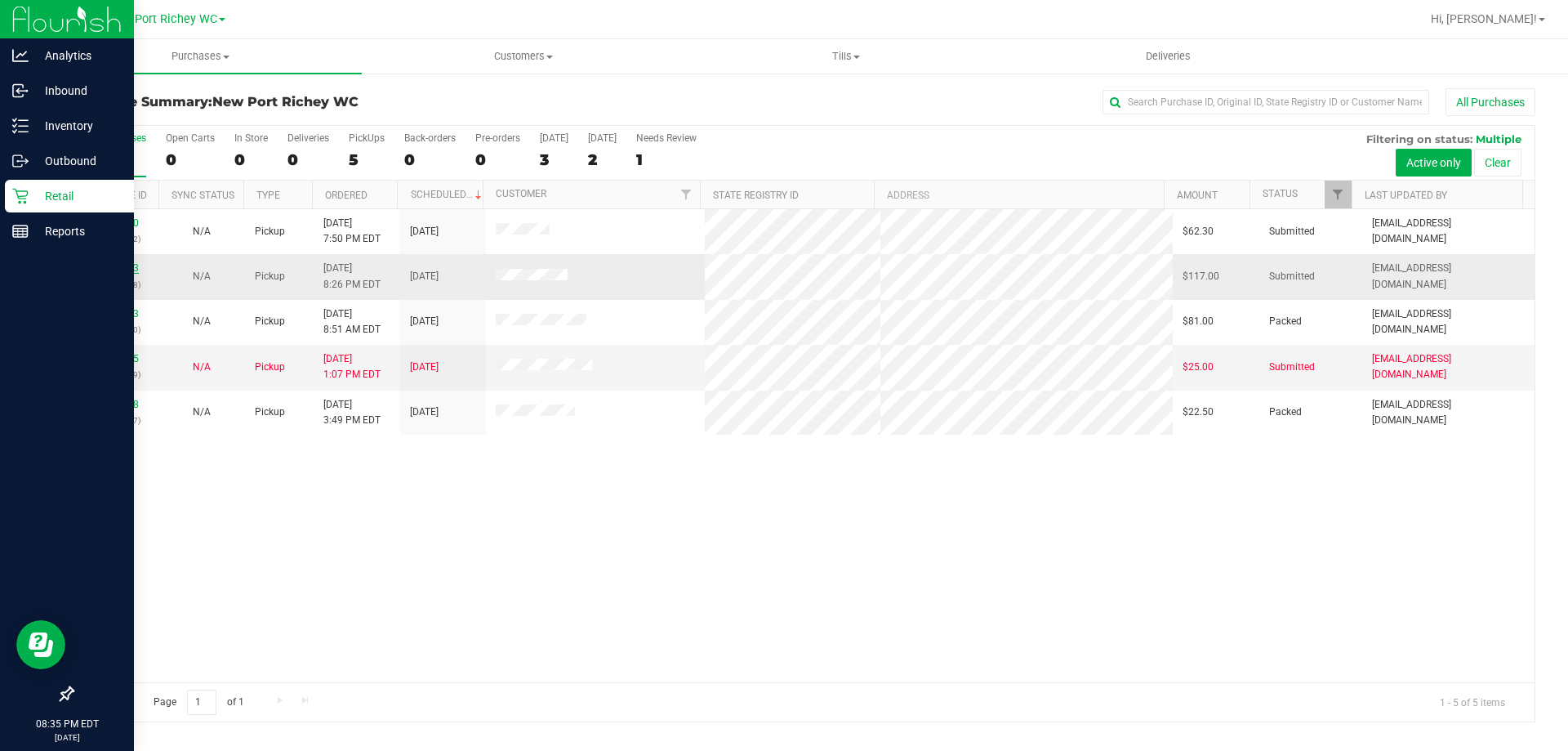
click at [128, 268] on link "11821113" at bounding box center [115, 268] width 46 height 12
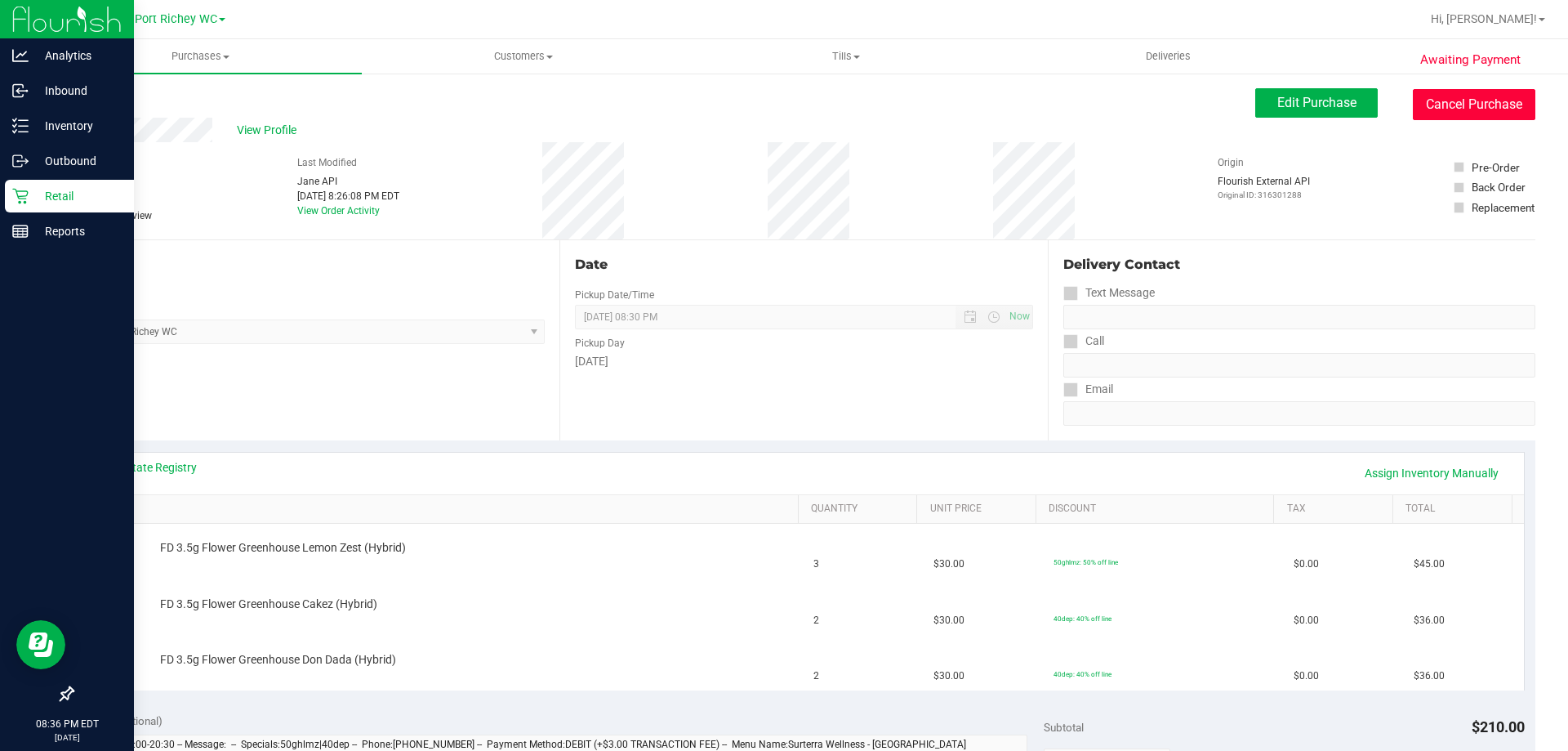
click at [1450, 107] on button "Cancel Purchase" at bounding box center [1474, 105] width 122 height 31
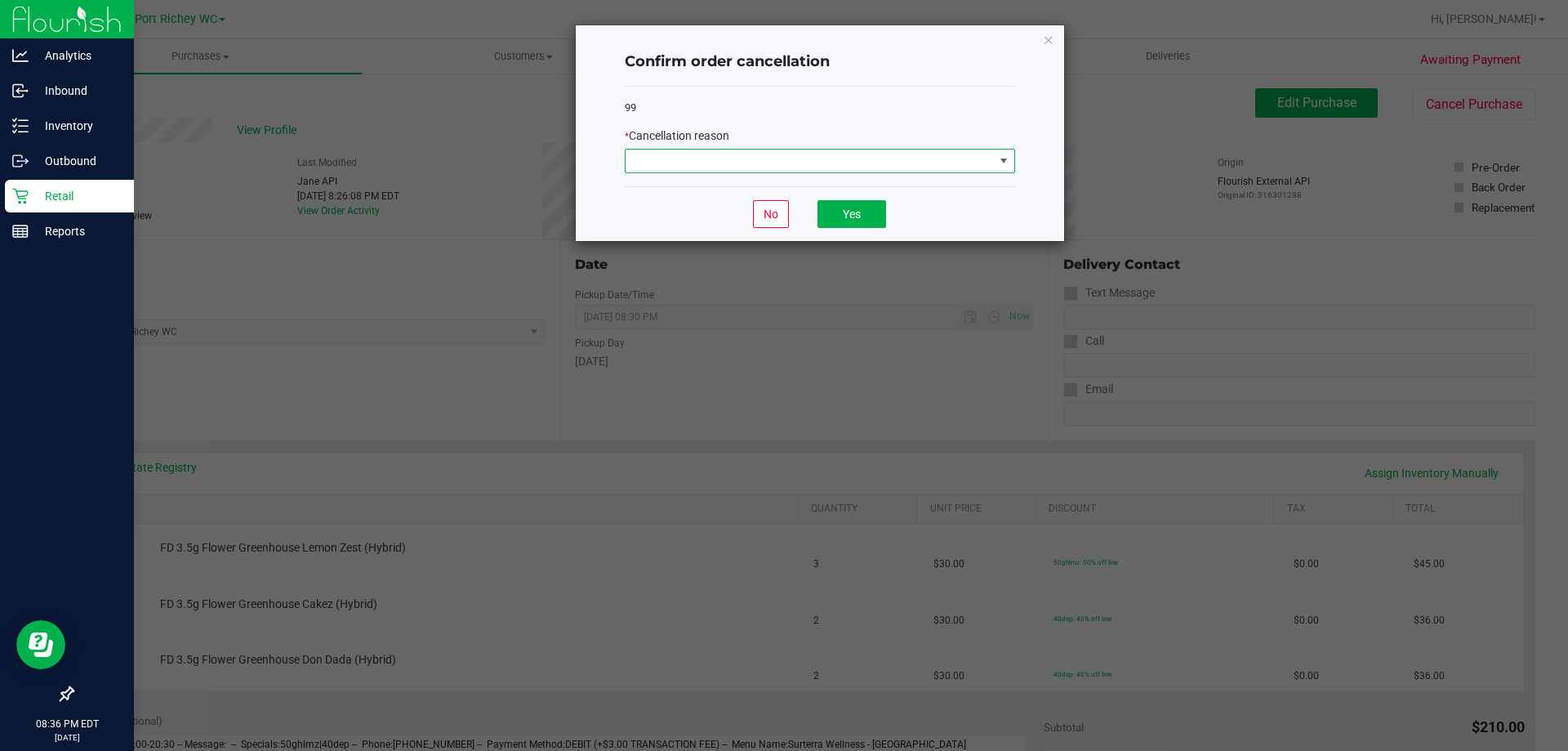
click at [916, 165] on span at bounding box center [809, 161] width 368 height 23
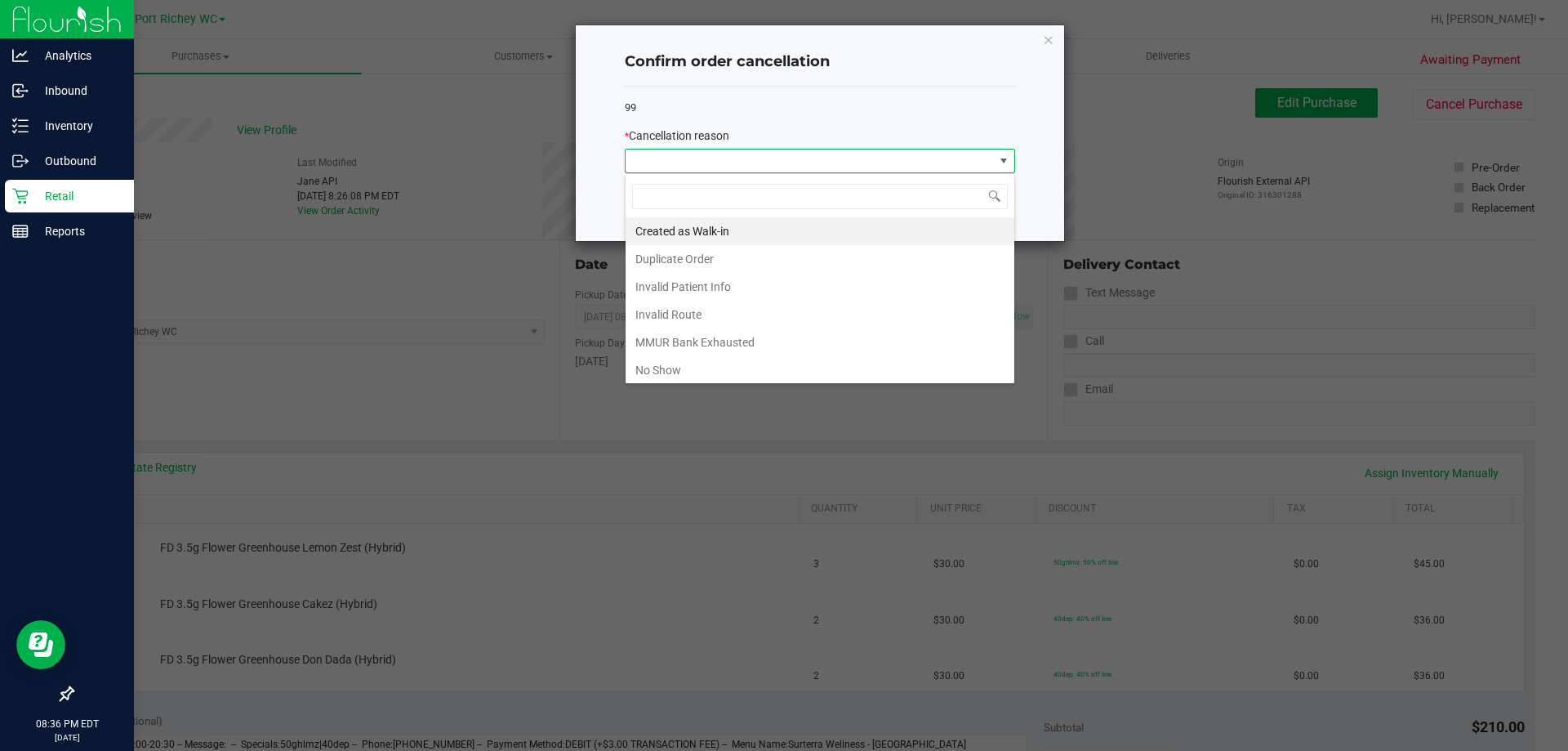
scroll to position [24, 391]
click at [832, 370] on li "No Show" at bounding box center [819, 370] width 389 height 27
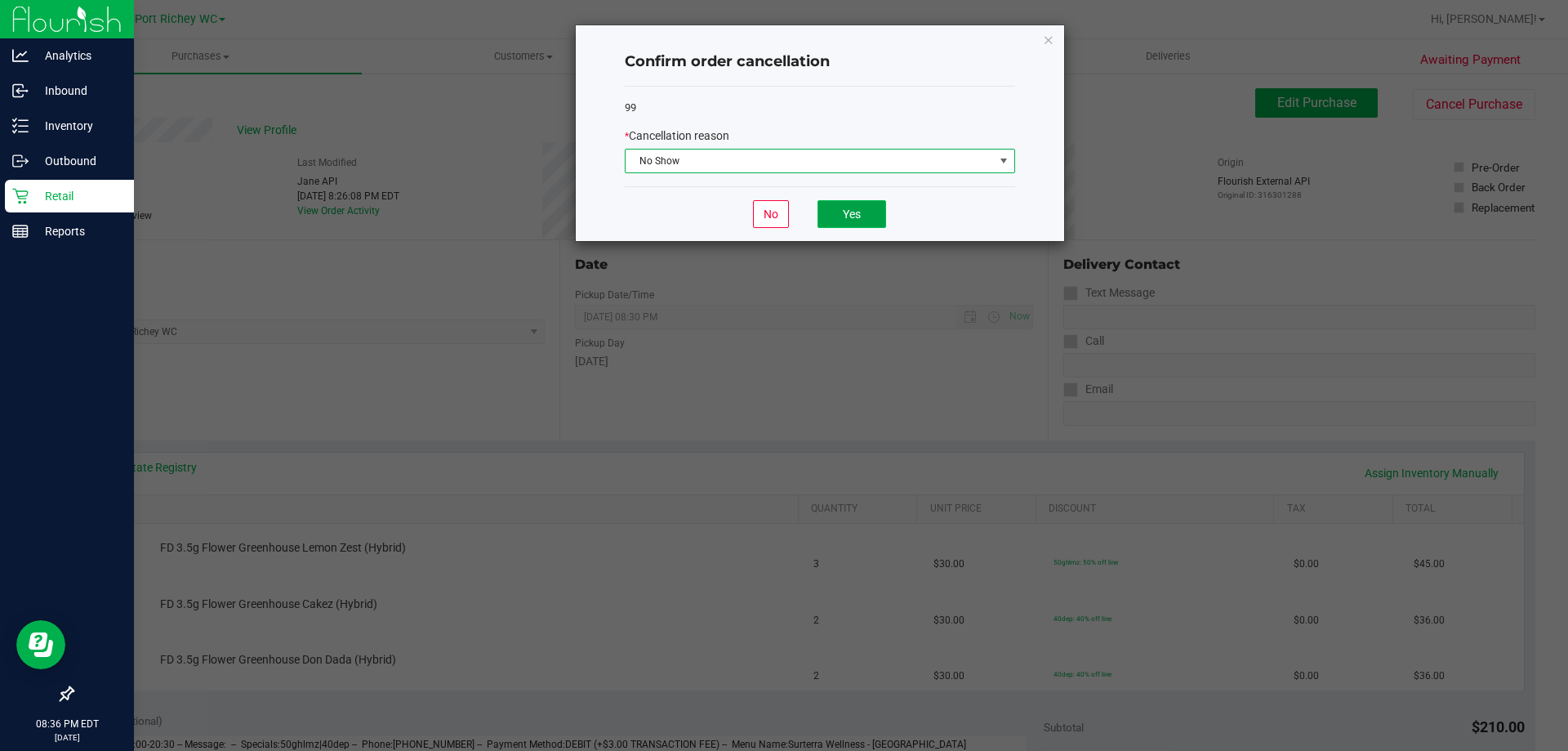
click at [853, 214] on button "Yes" at bounding box center [852, 213] width 69 height 27
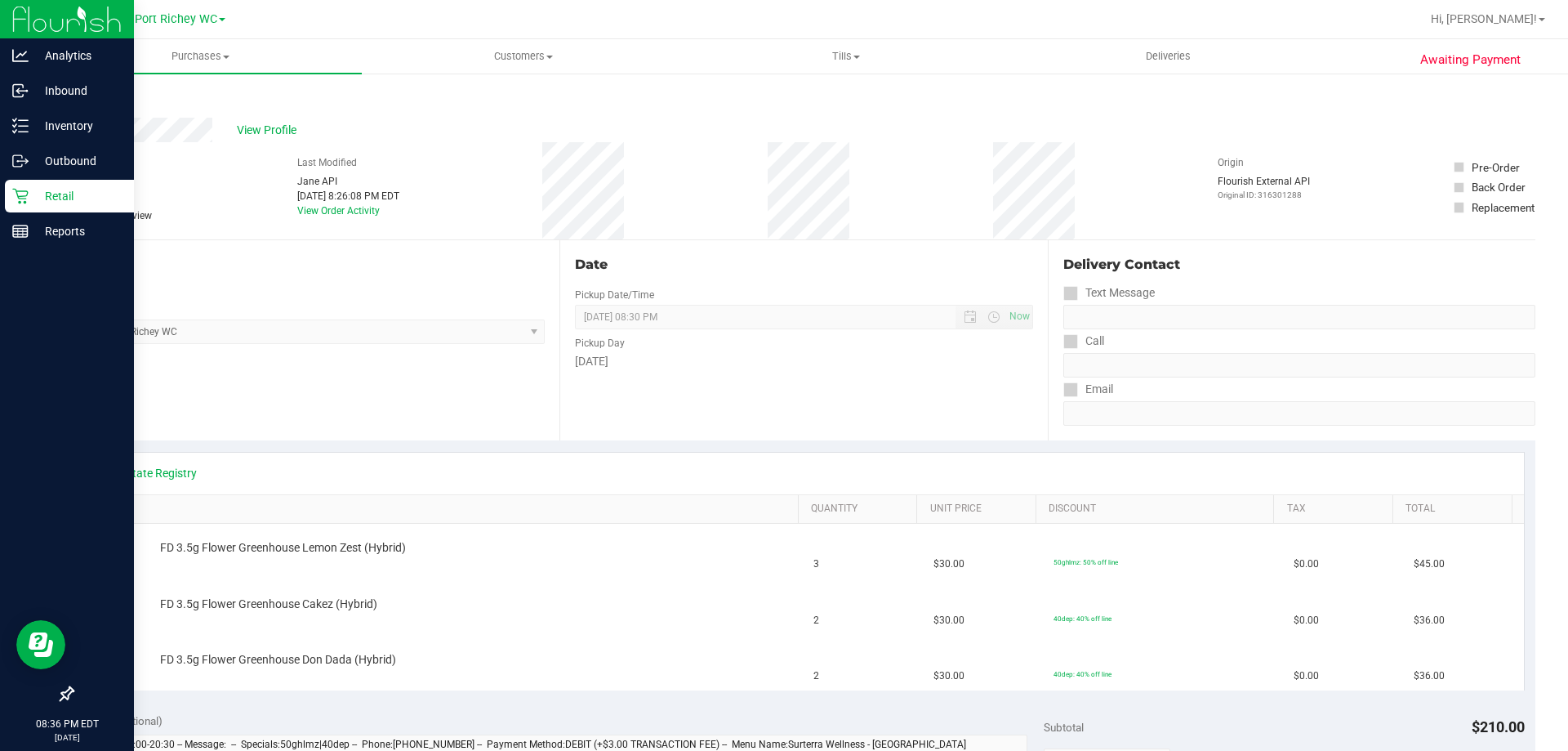
click at [79, 94] on link "Back" at bounding box center [83, 98] width 24 height 12
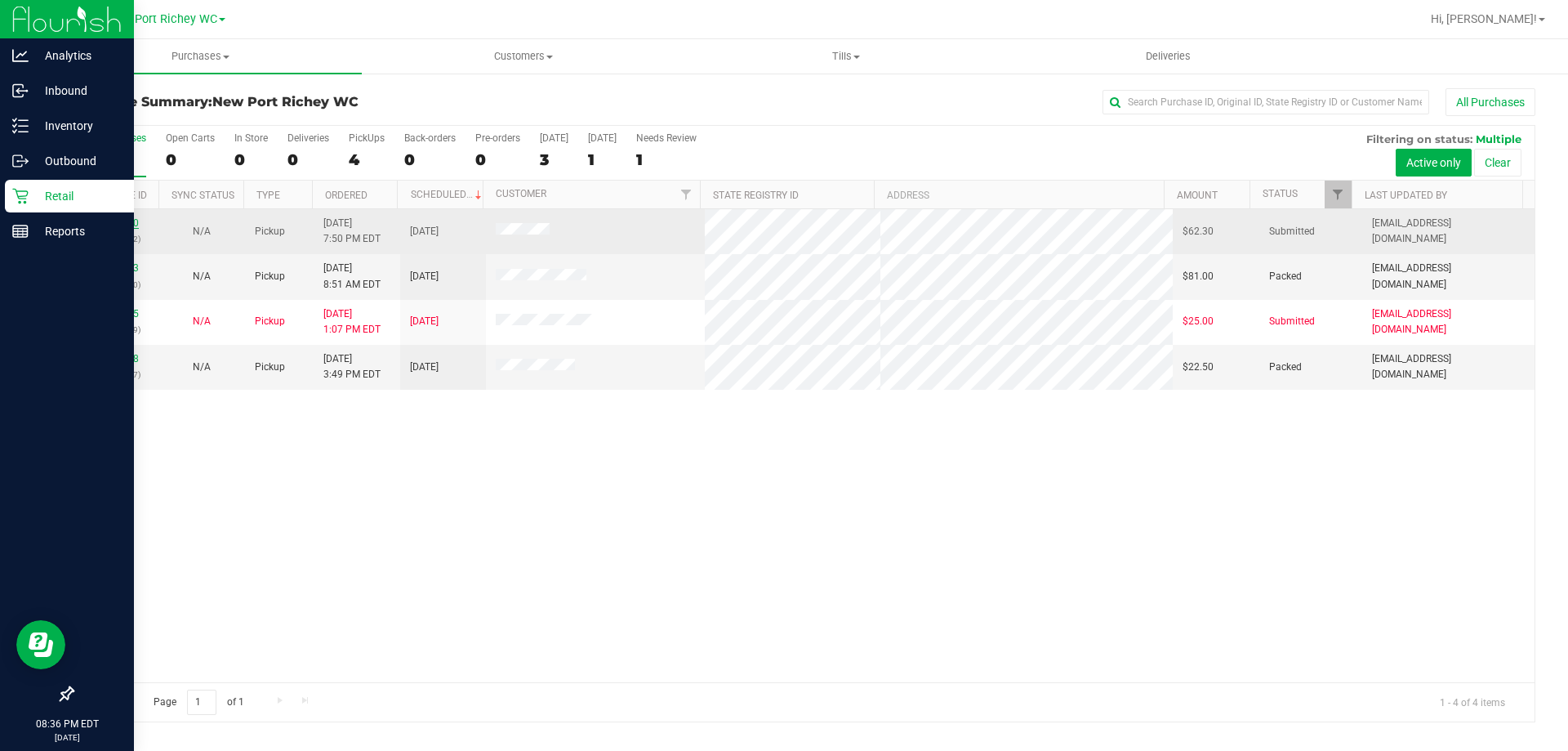
click at [121, 225] on link "11820940" at bounding box center [115, 223] width 46 height 12
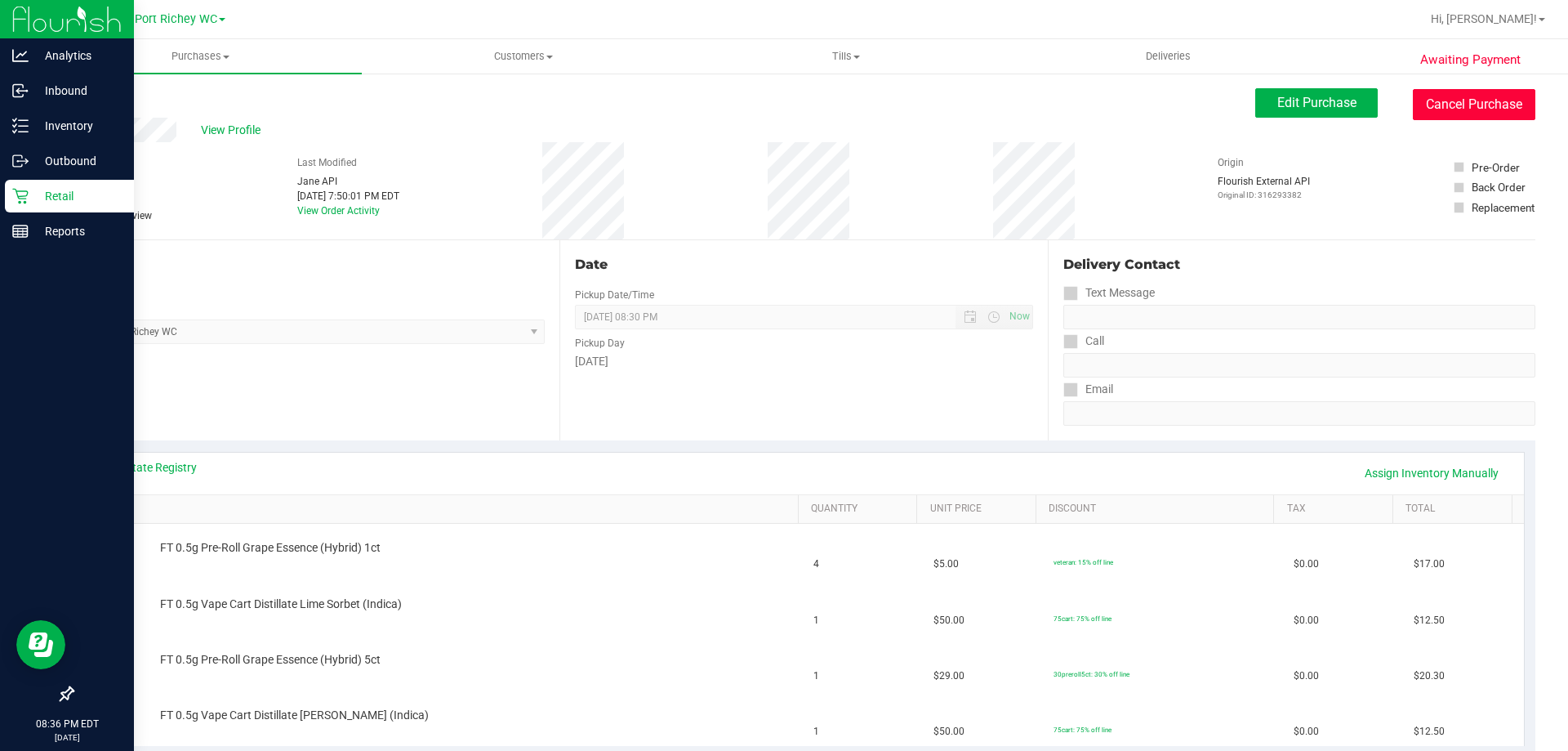
click at [1447, 100] on button "Cancel Purchase" at bounding box center [1474, 105] width 122 height 31
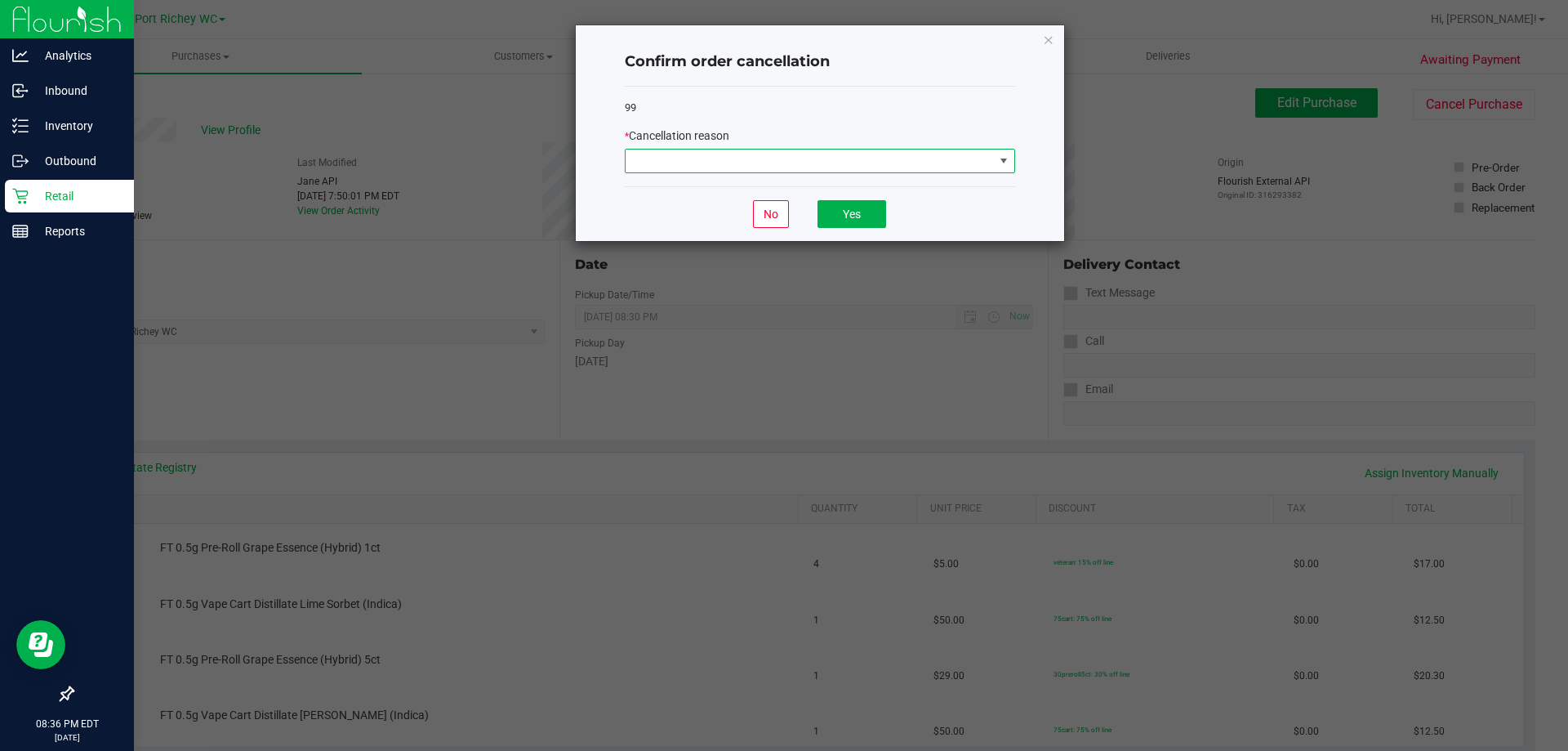
click at [1000, 164] on span at bounding box center [1003, 161] width 13 height 13
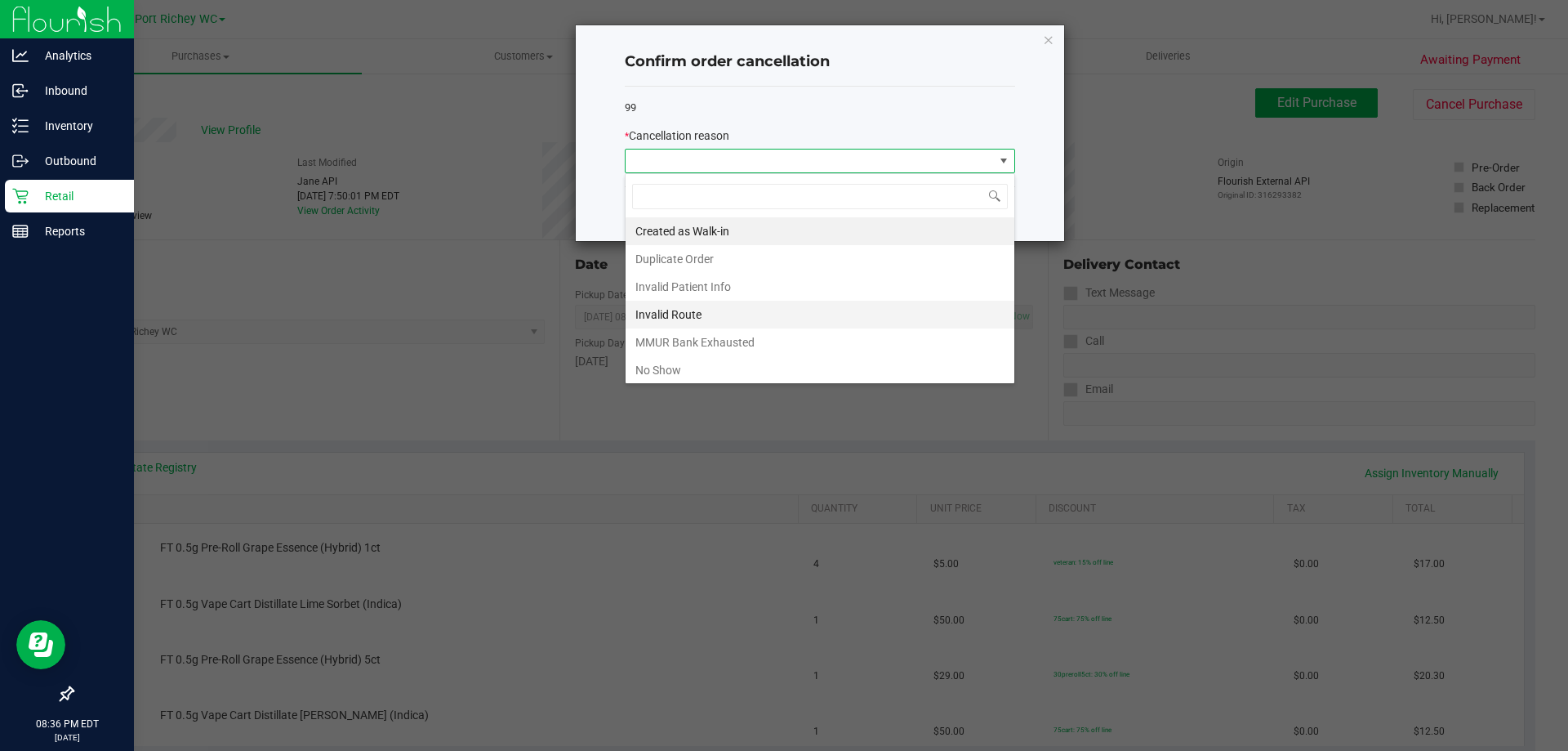
scroll to position [24, 391]
click at [873, 378] on li "No Show" at bounding box center [819, 370] width 389 height 27
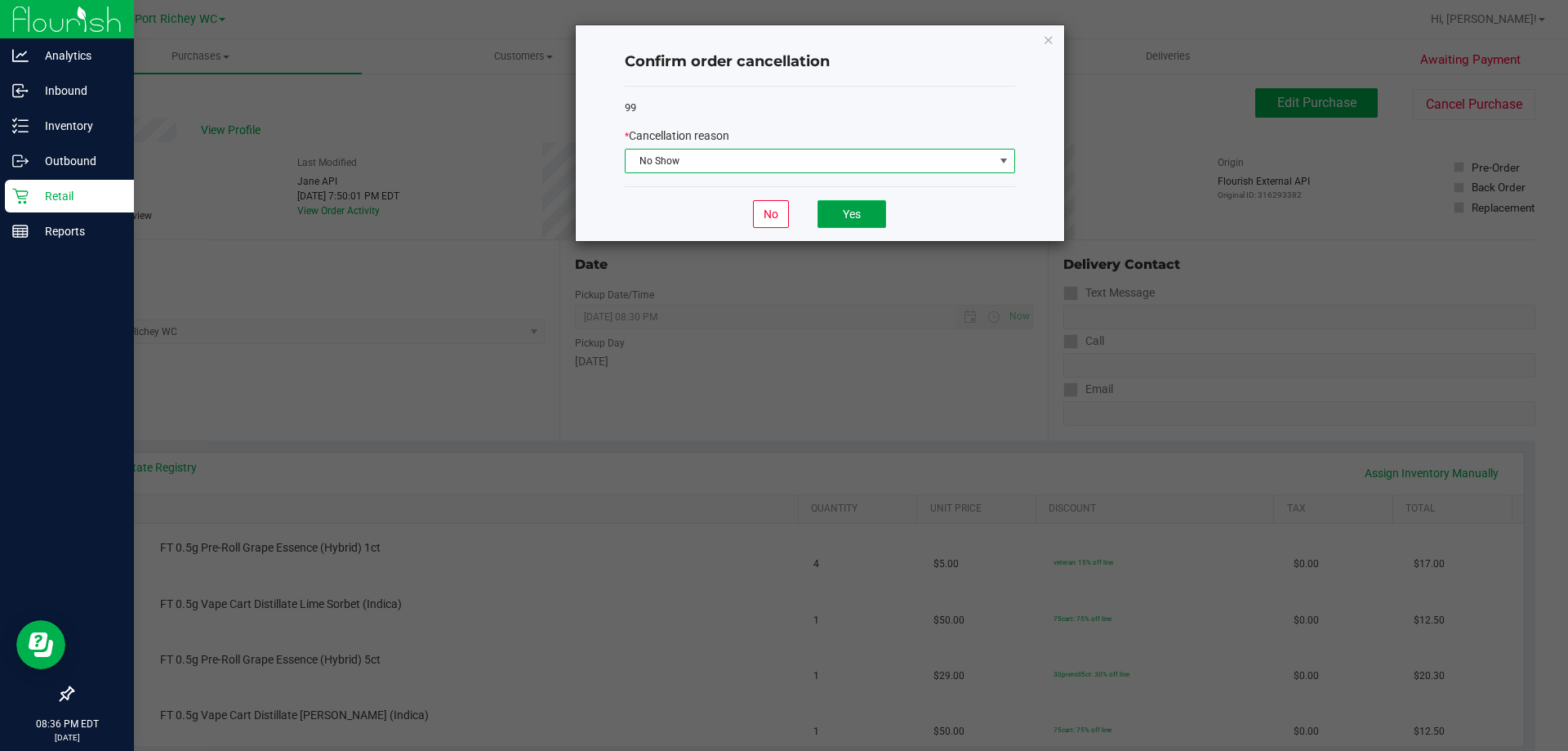
click at [856, 216] on button "Yes" at bounding box center [852, 213] width 69 height 27
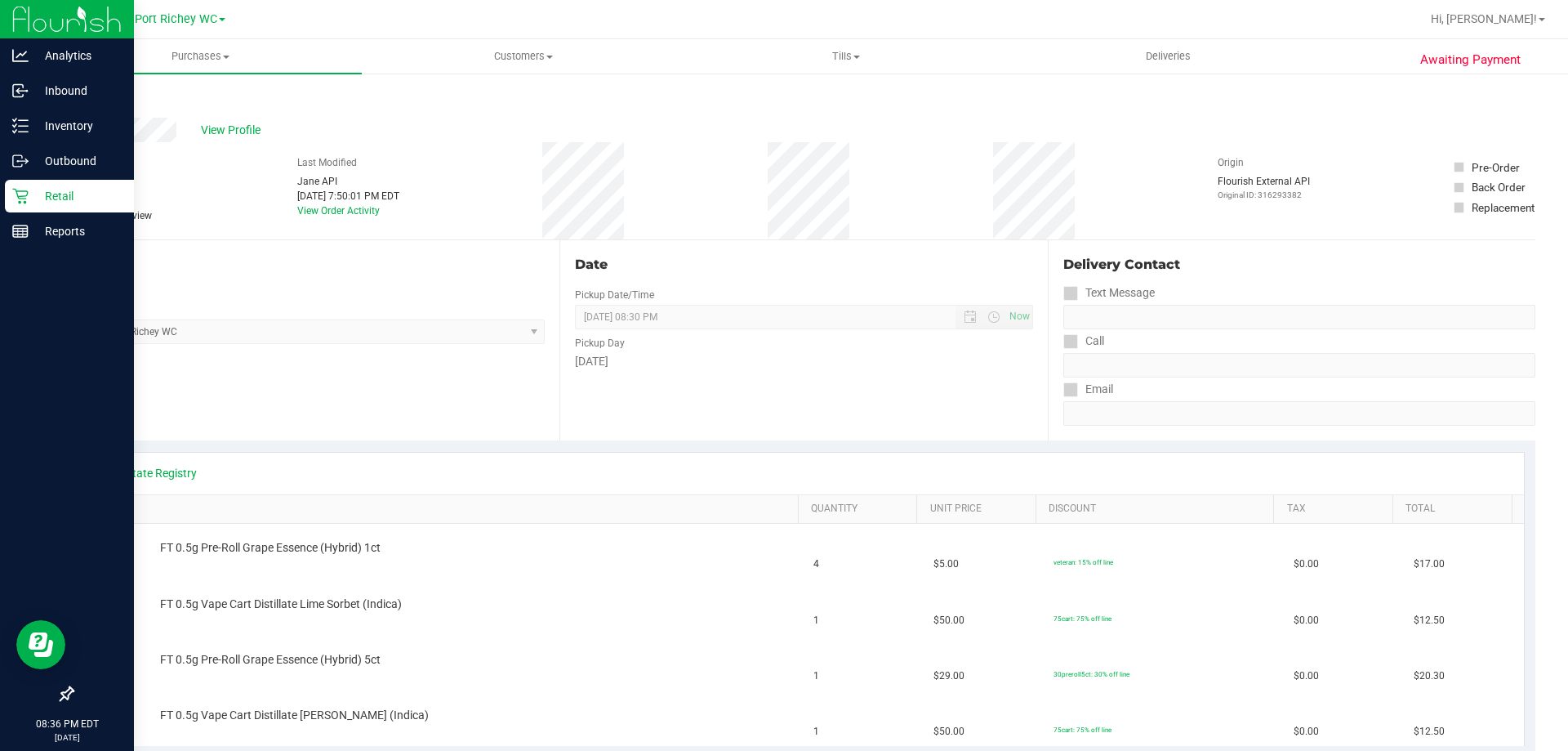
click at [90, 95] on link "Back" at bounding box center [83, 98] width 24 height 12
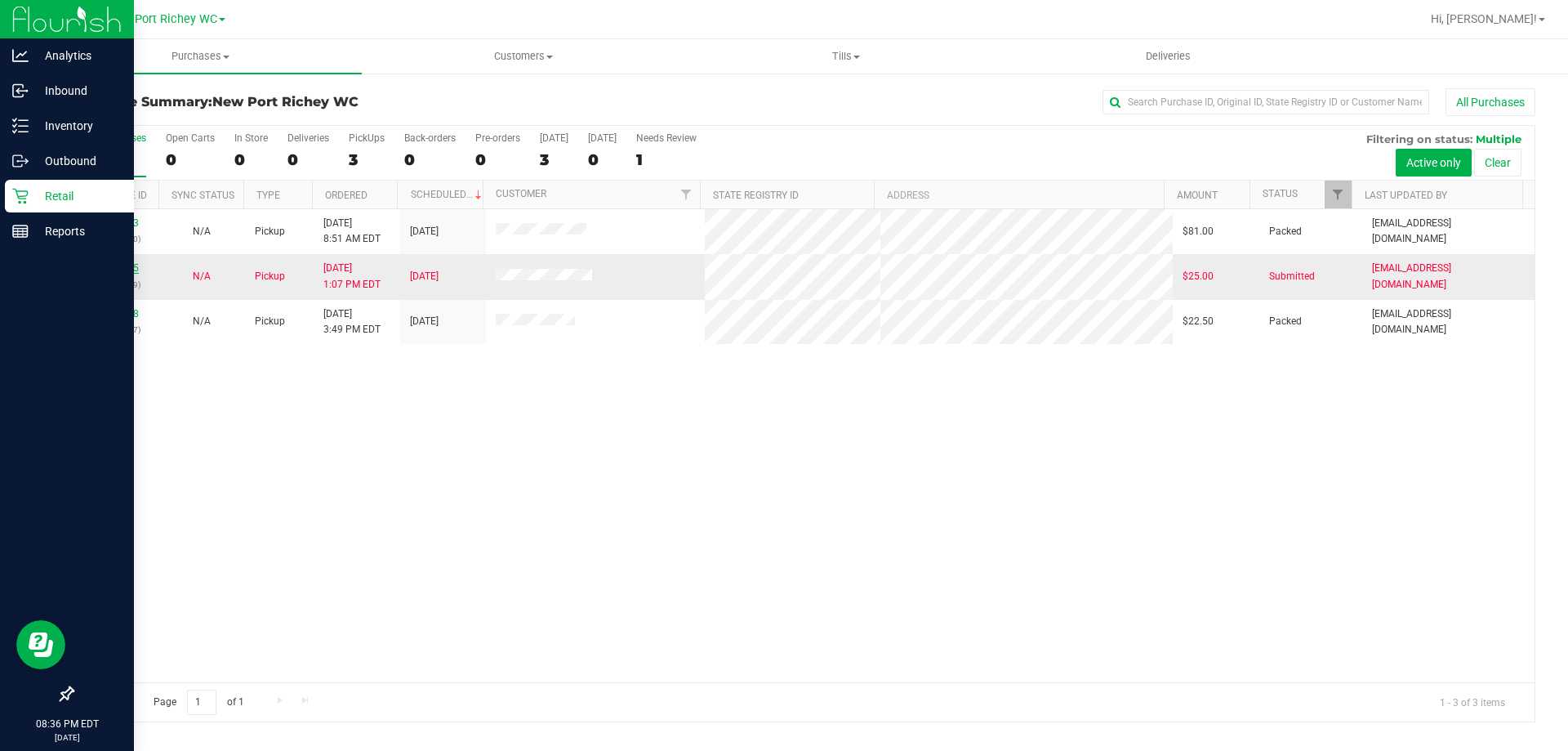
click at [131, 267] on link "11818045" at bounding box center [115, 268] width 46 height 12
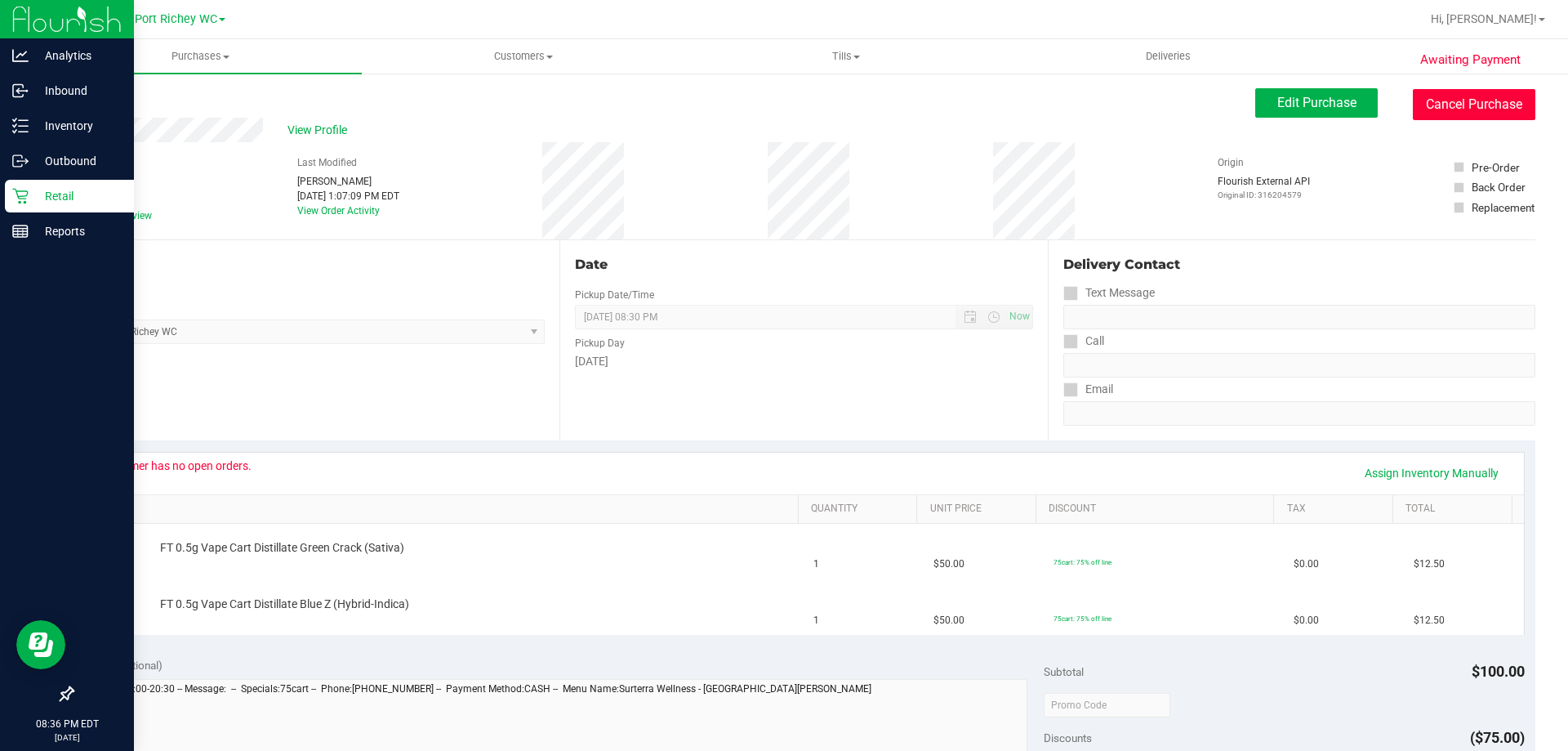
click at [1422, 104] on button "Cancel Purchase" at bounding box center [1474, 105] width 122 height 31
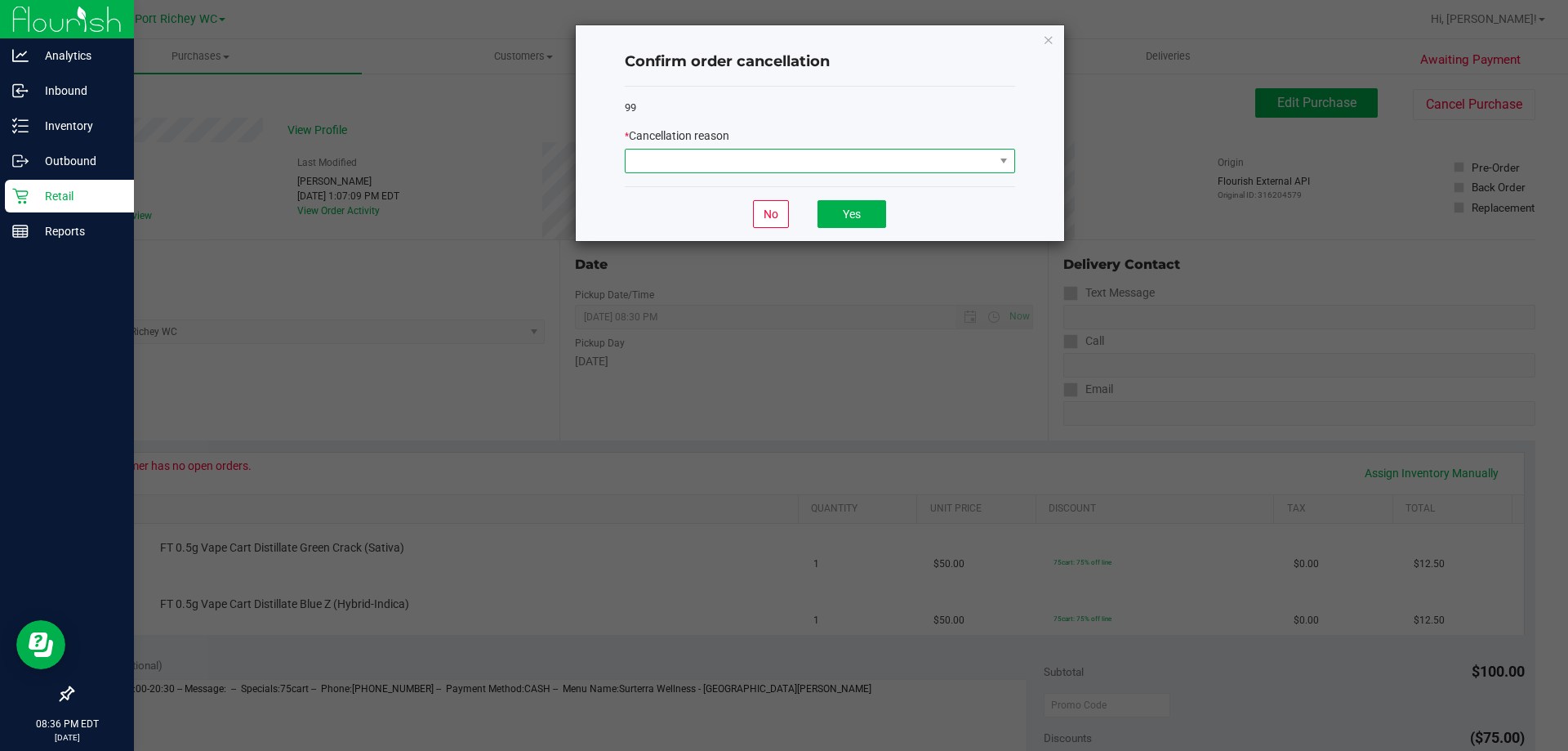
click at [968, 162] on span at bounding box center [809, 161] width 368 height 23
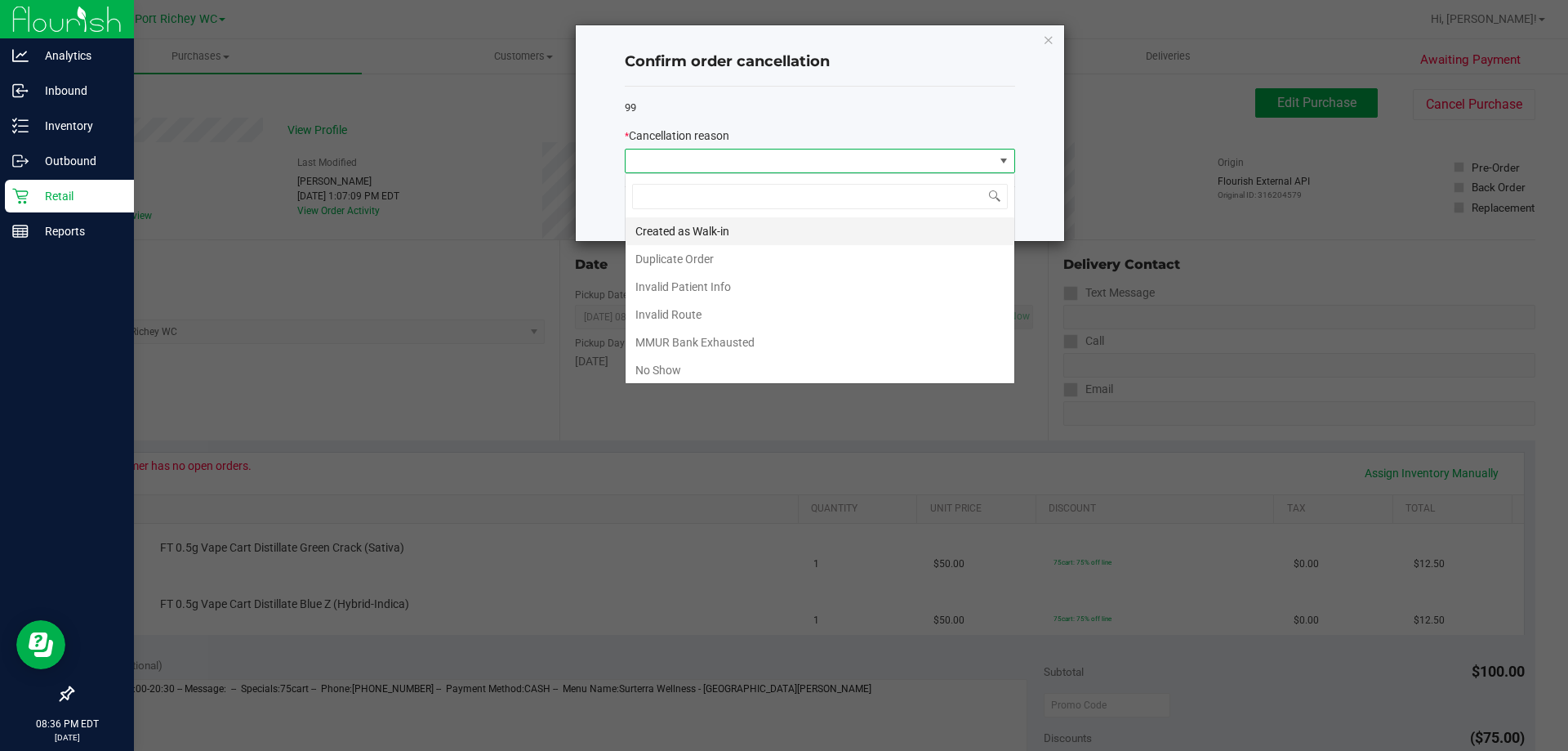
scroll to position [24, 391]
click at [738, 369] on li "No Show" at bounding box center [819, 370] width 389 height 27
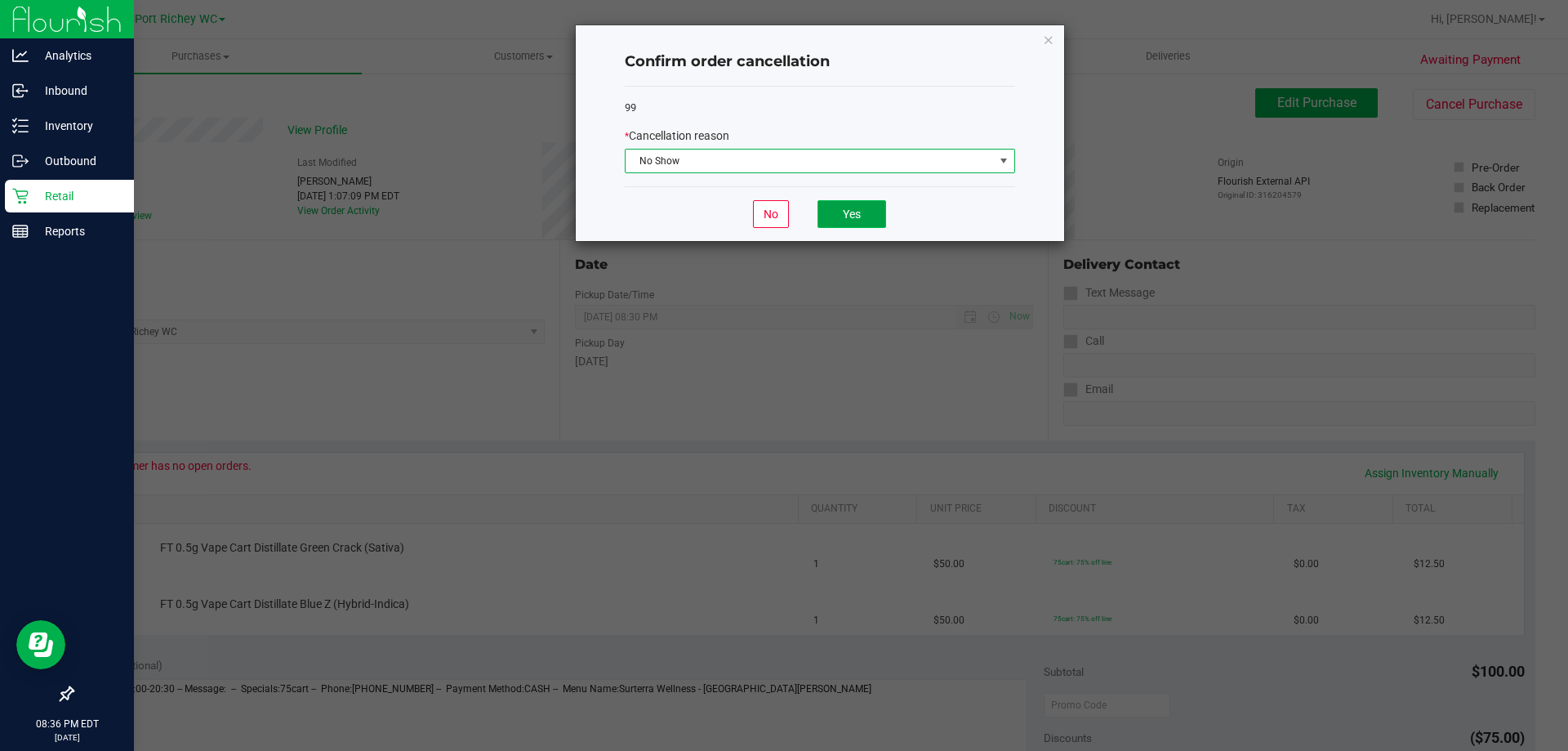
click at [851, 202] on button "Yes" at bounding box center [852, 213] width 69 height 27
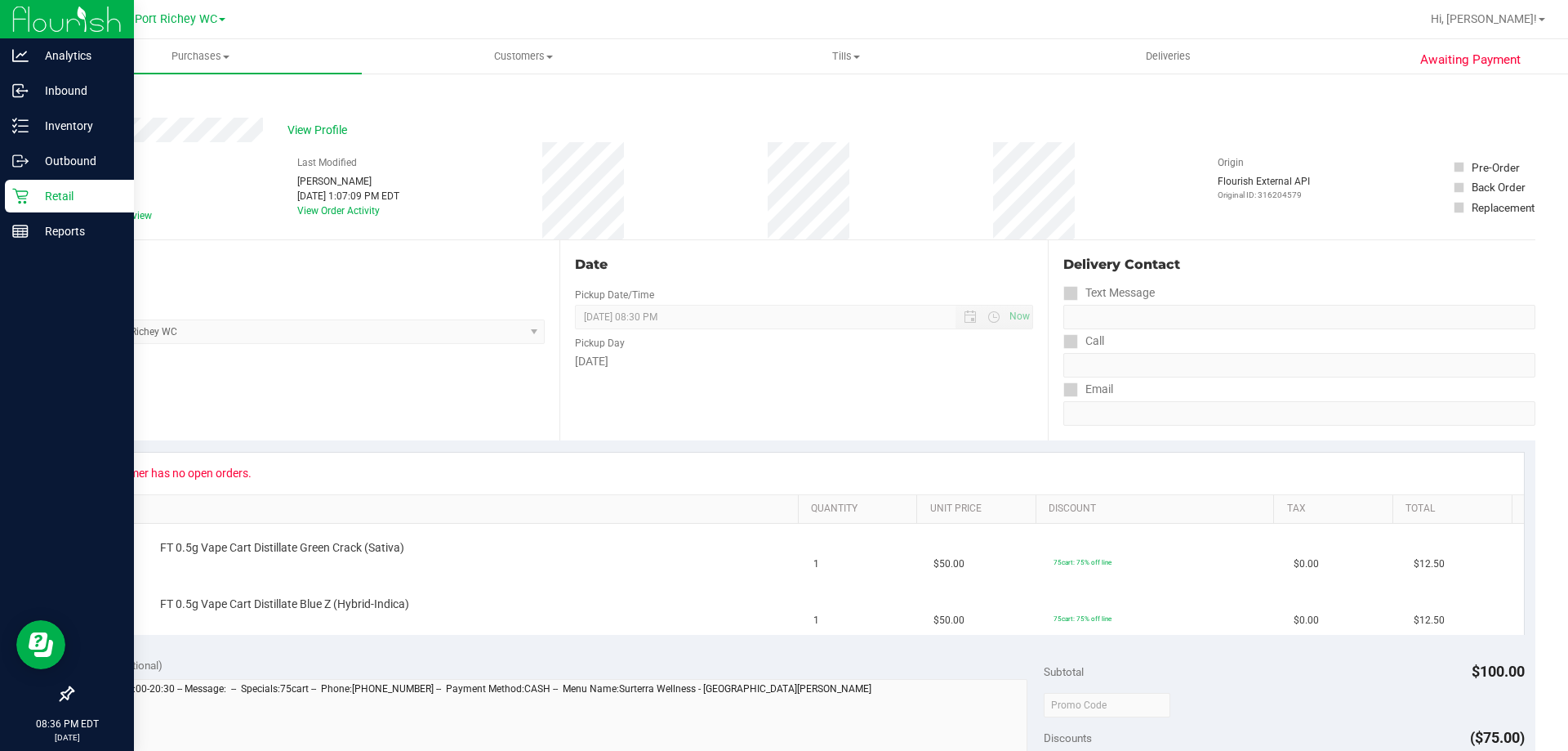
click at [85, 98] on link "Back" at bounding box center [83, 98] width 24 height 12
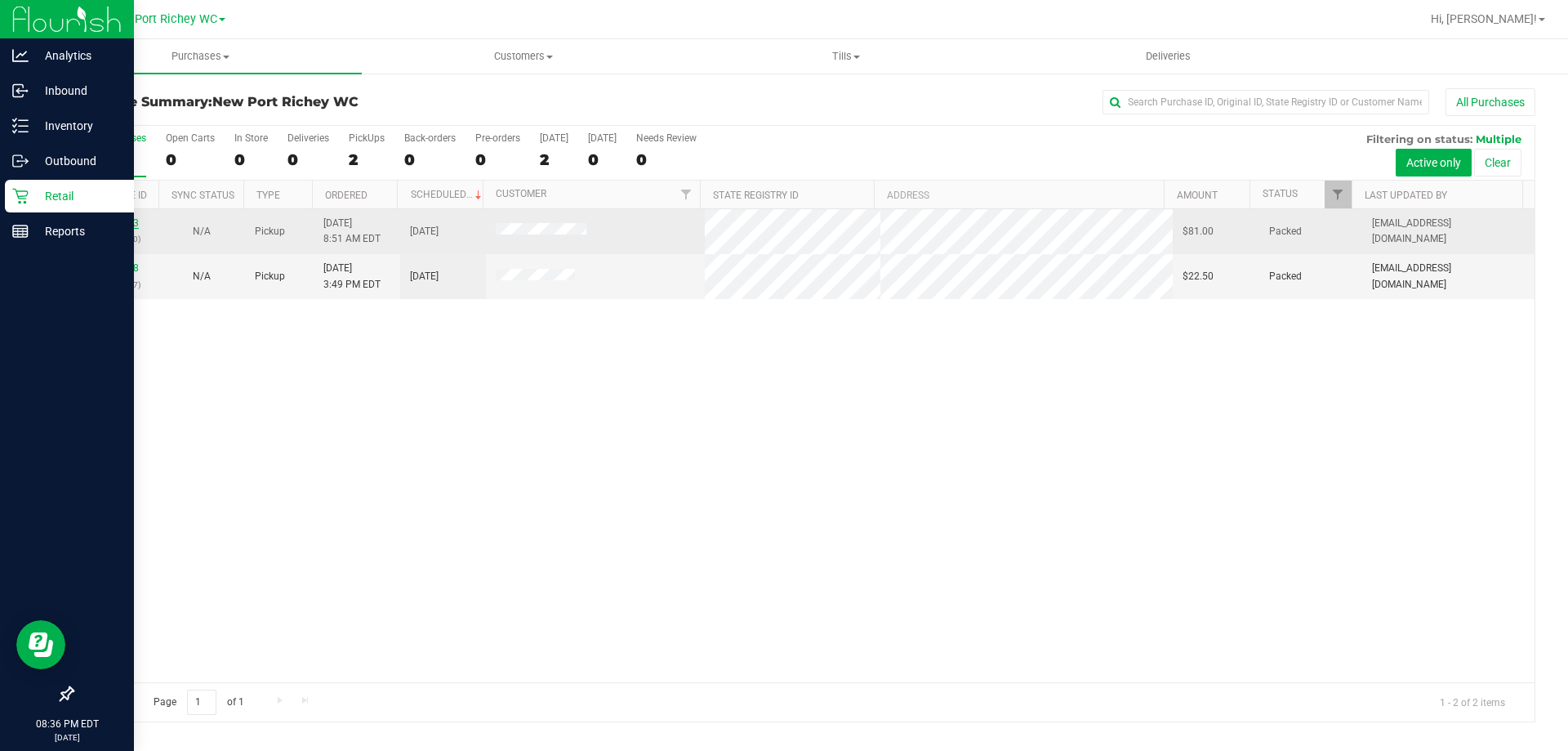
click at [122, 226] on link "11816023" at bounding box center [115, 223] width 46 height 12
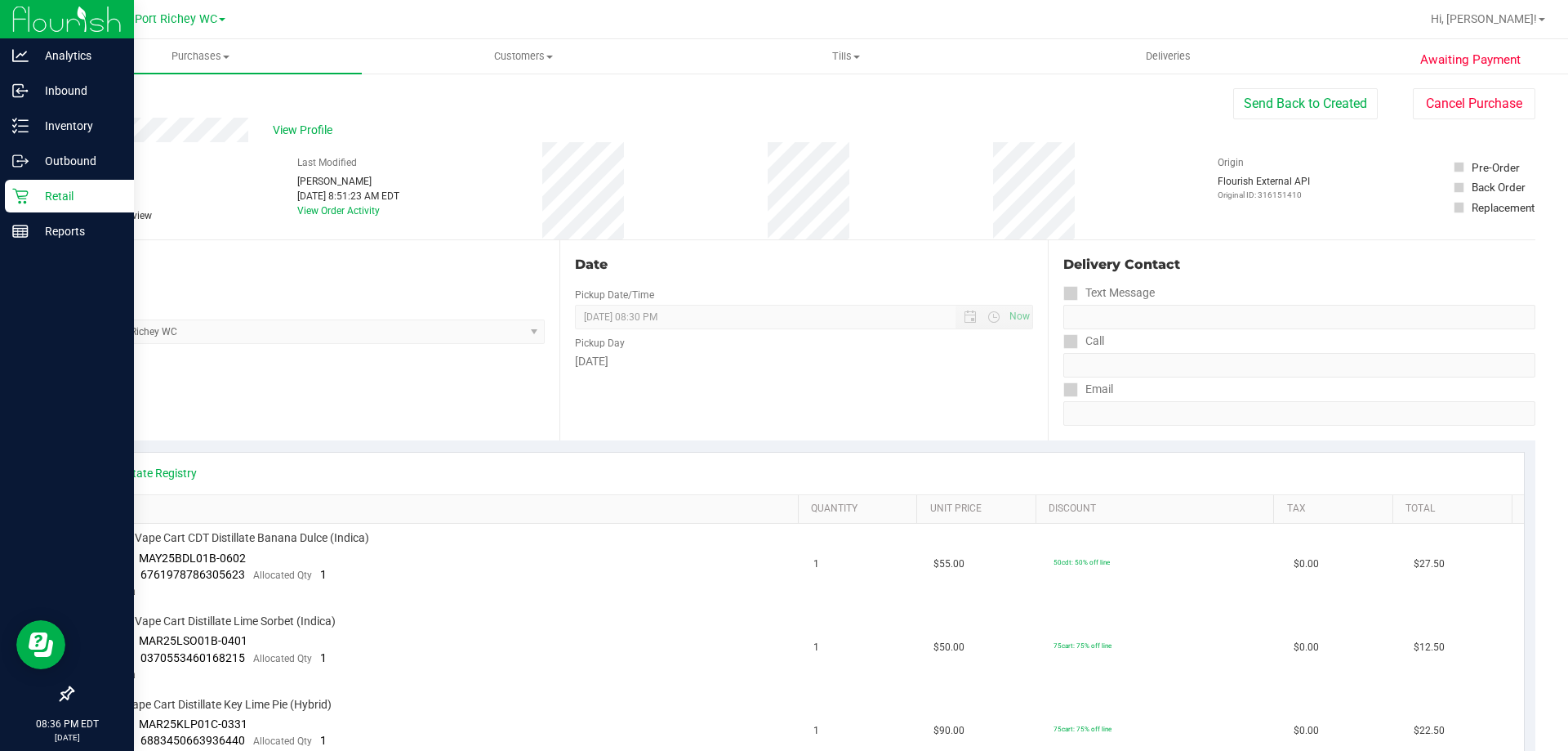
click at [87, 99] on link "Back" at bounding box center [83, 98] width 24 height 12
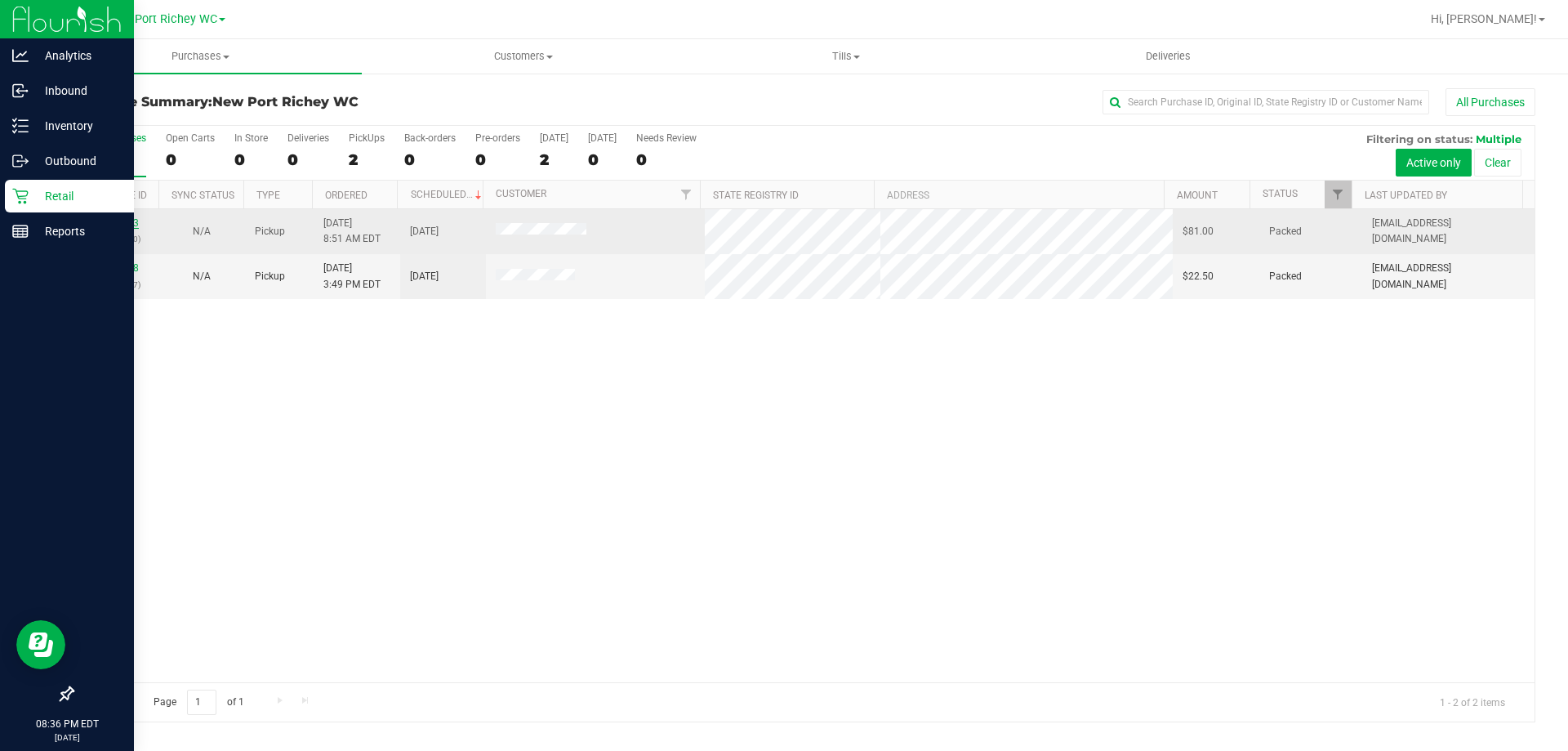
click at [129, 221] on link "11816023" at bounding box center [115, 223] width 46 height 12
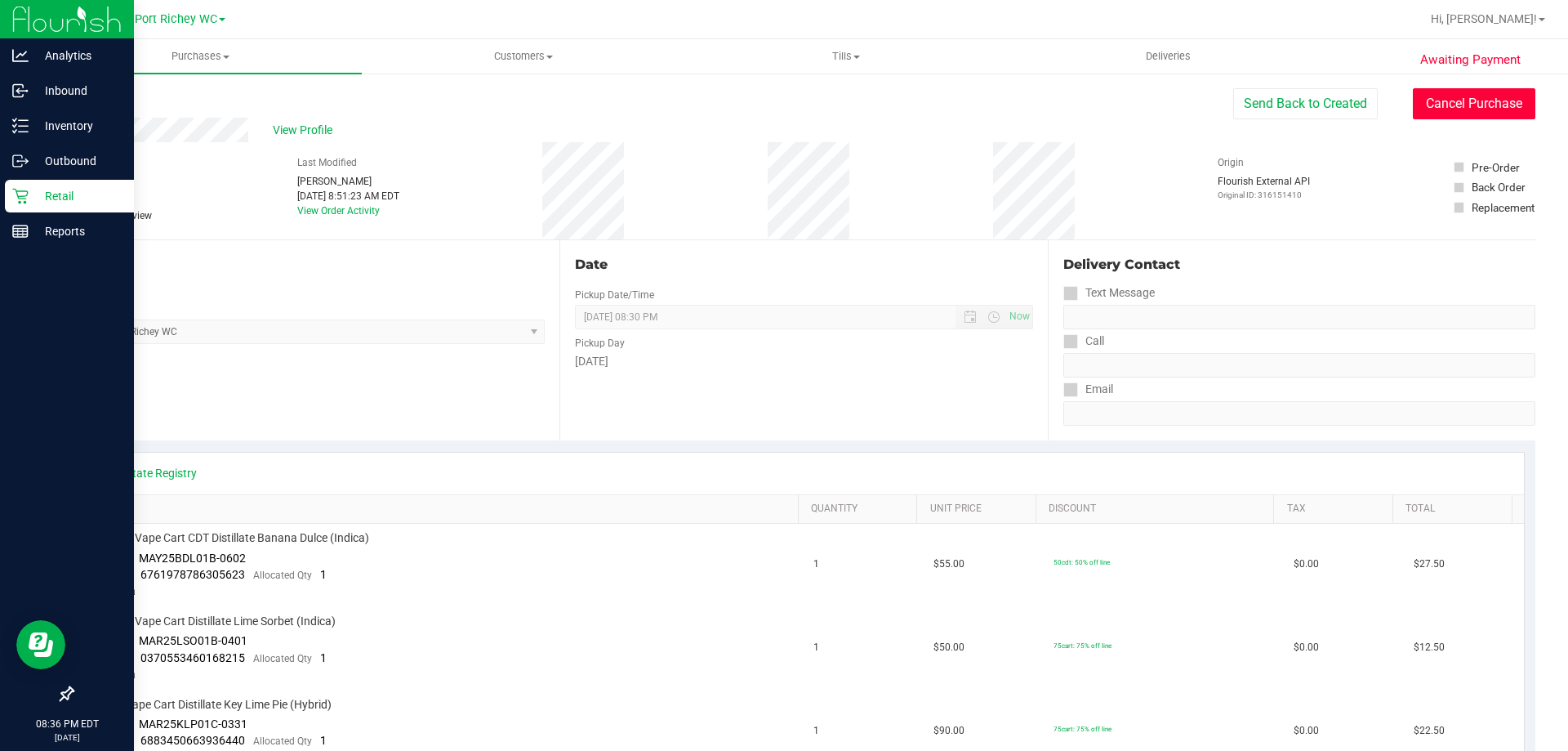
click at [1465, 100] on button "Cancel Purchase" at bounding box center [1474, 104] width 122 height 31
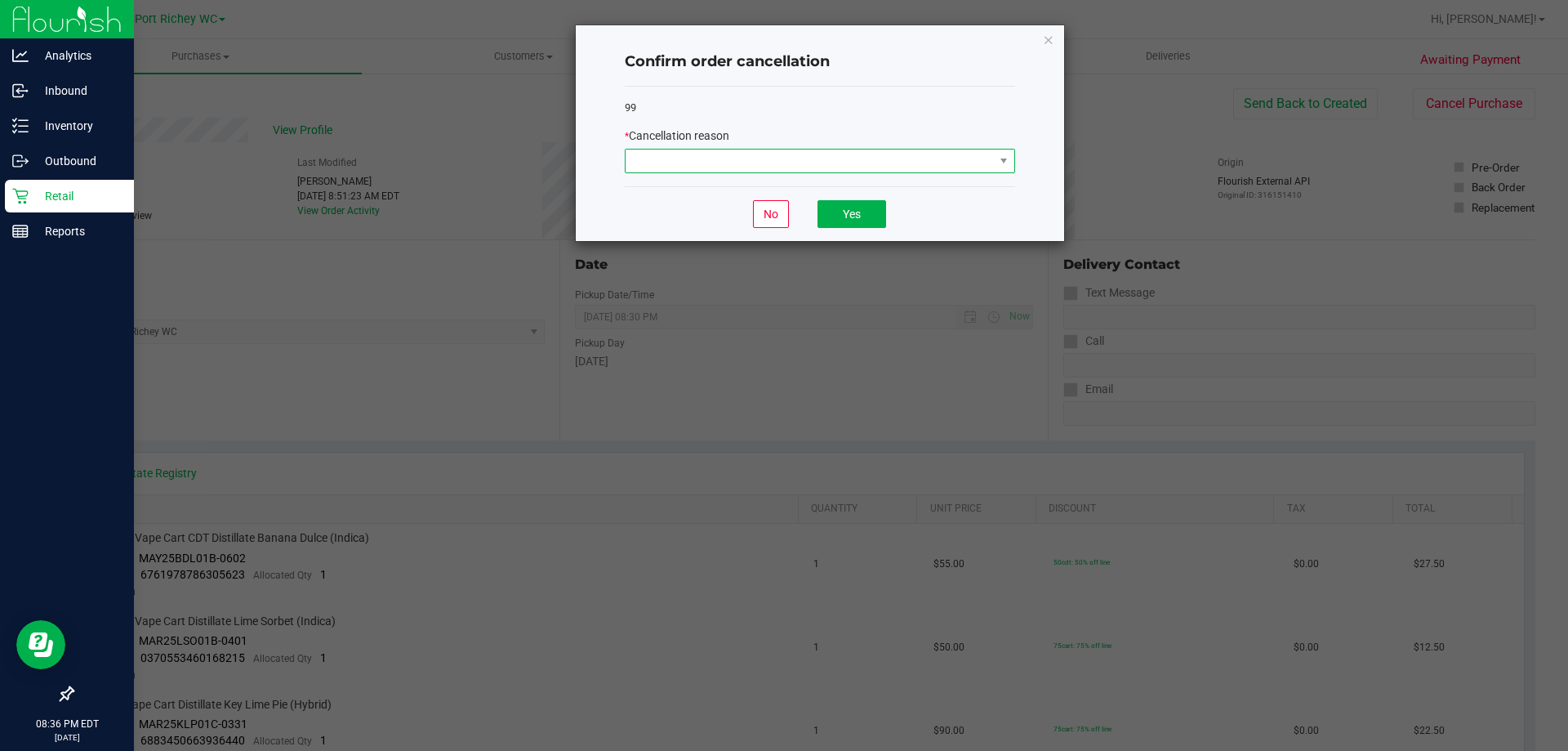
click at [853, 164] on span at bounding box center [809, 161] width 368 height 23
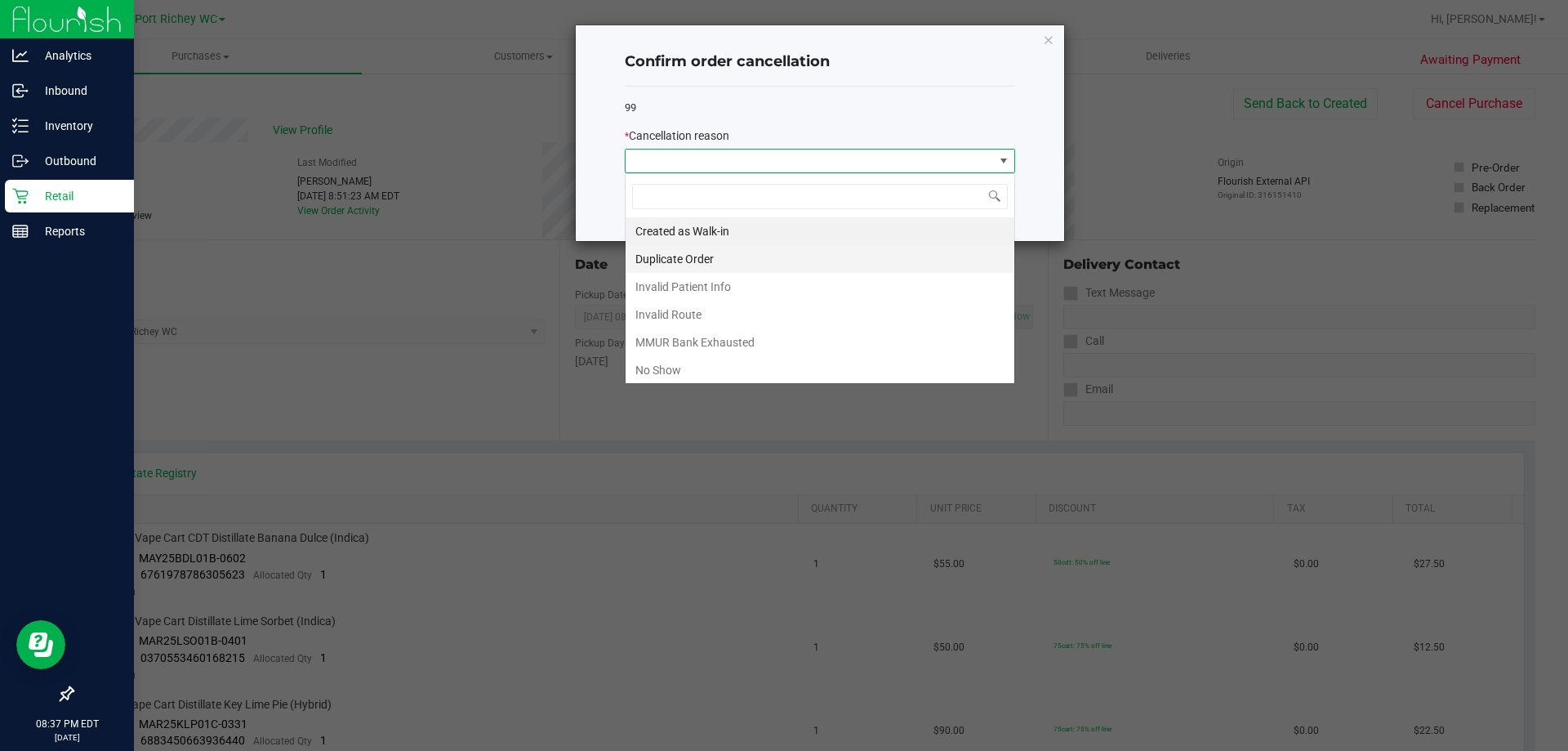
scroll to position [24, 391]
click at [718, 360] on li "No Show" at bounding box center [819, 370] width 389 height 27
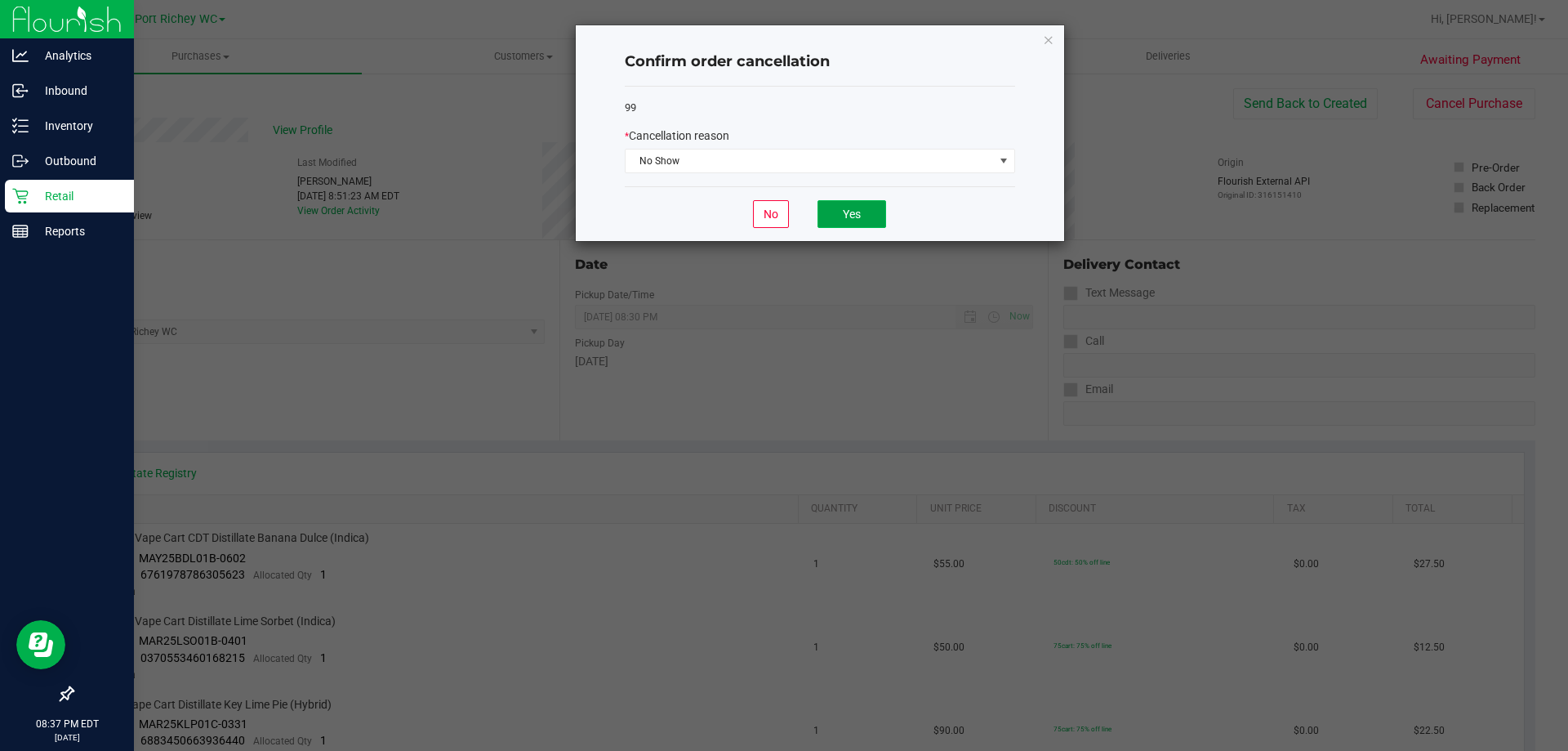
click at [861, 211] on button "Yes" at bounding box center [852, 213] width 69 height 27
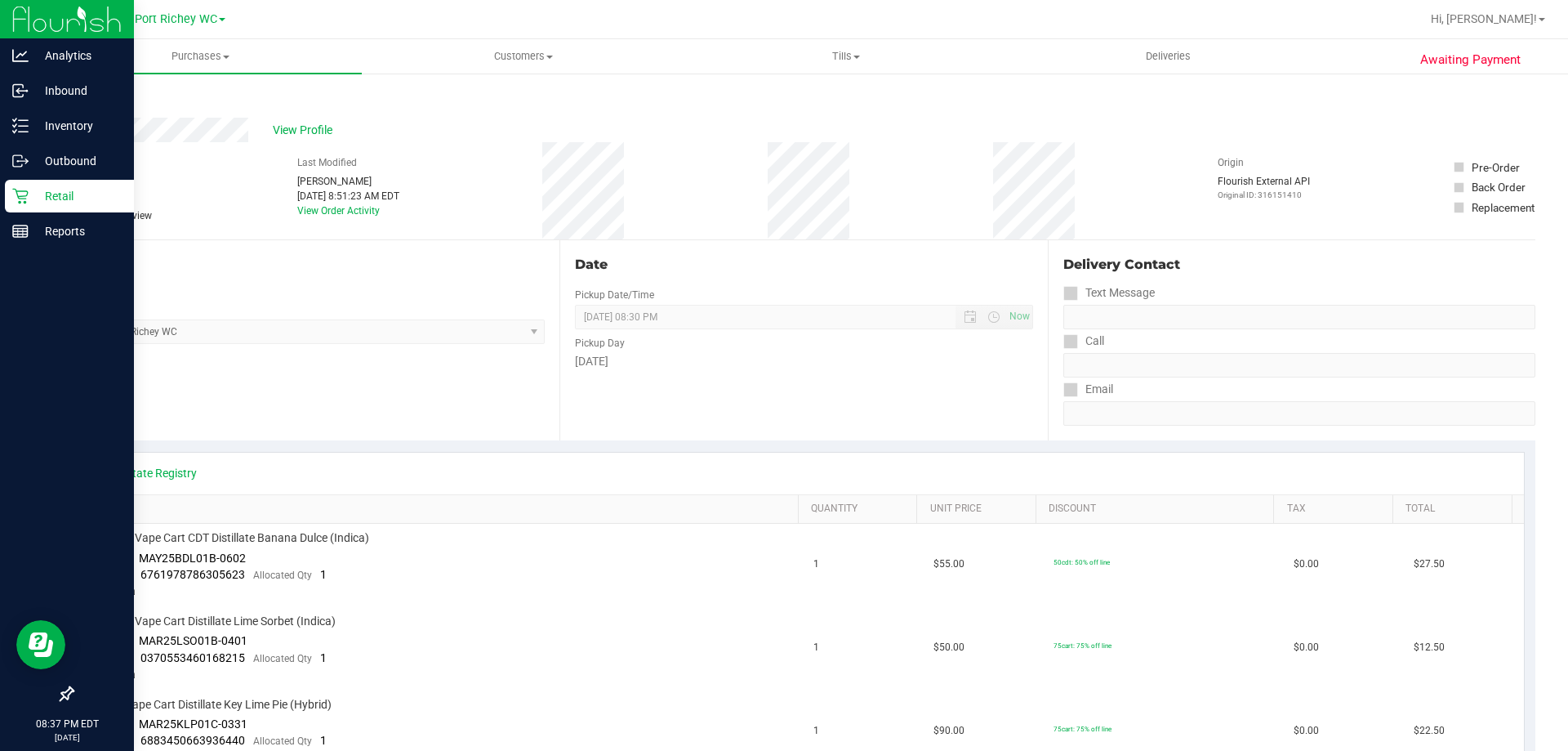
click at [81, 96] on link "Back" at bounding box center [83, 98] width 24 height 12
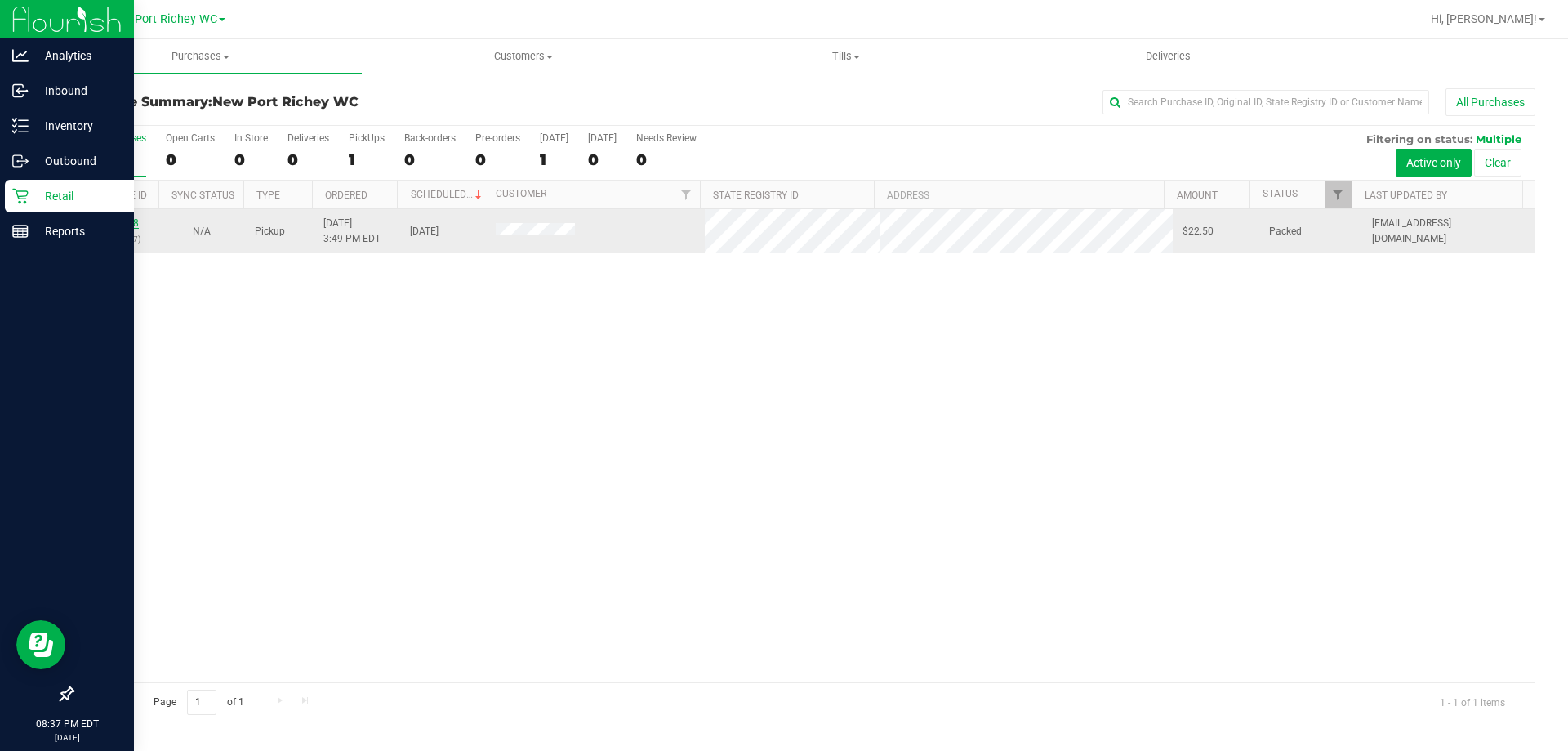
click at [117, 224] on link "11819218" at bounding box center [115, 223] width 46 height 12
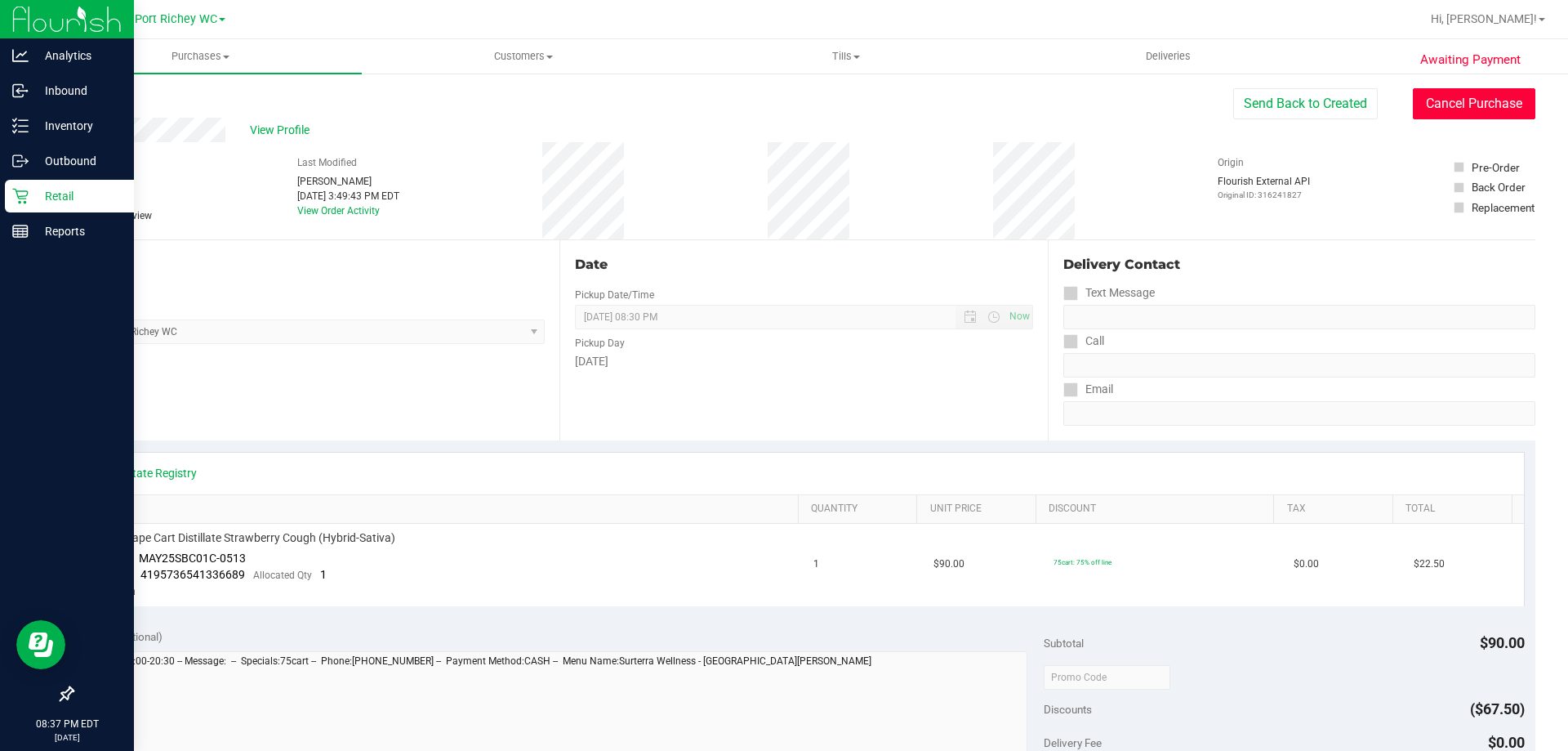
click at [1444, 102] on button "Cancel Purchase" at bounding box center [1474, 104] width 122 height 31
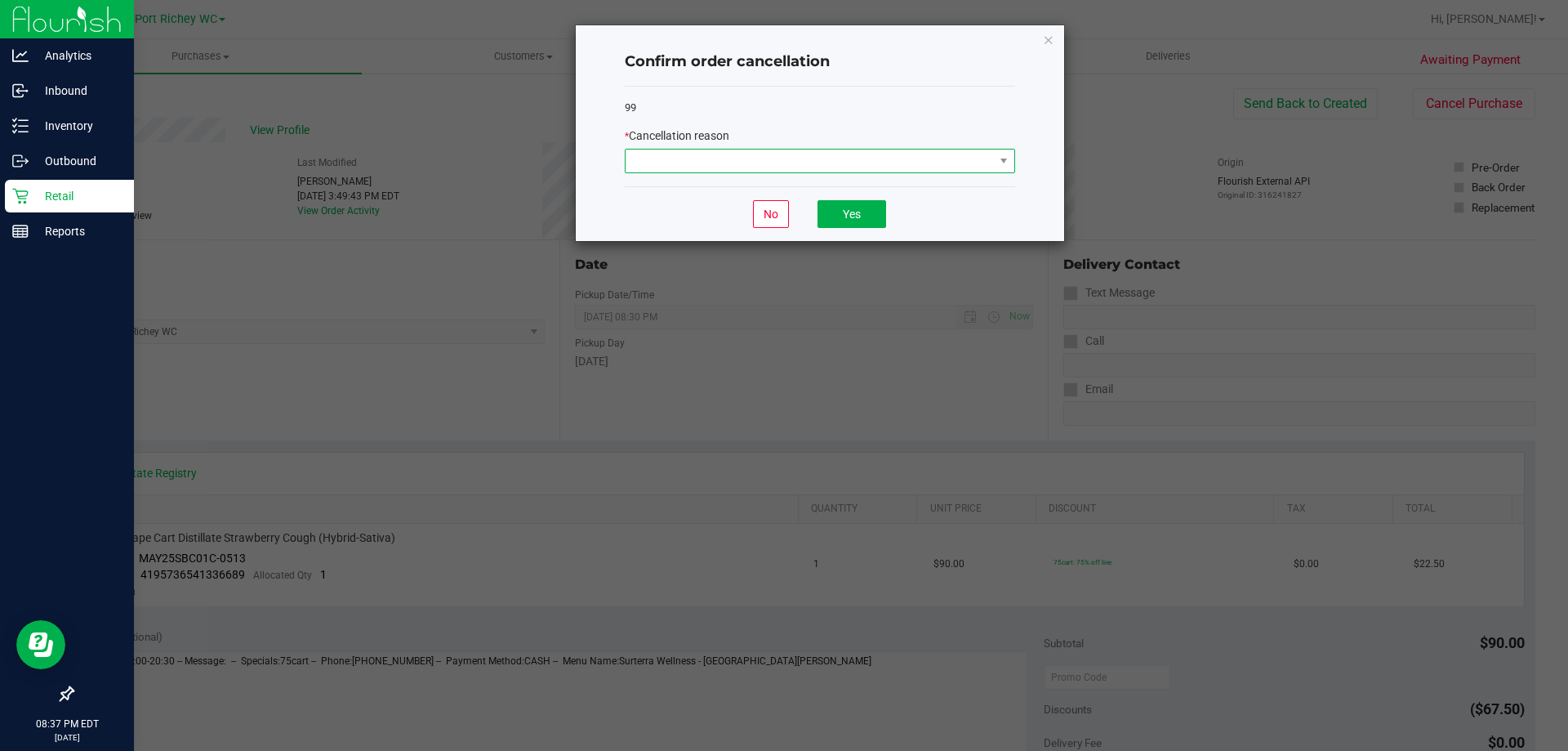
click at [992, 162] on span at bounding box center [809, 161] width 368 height 23
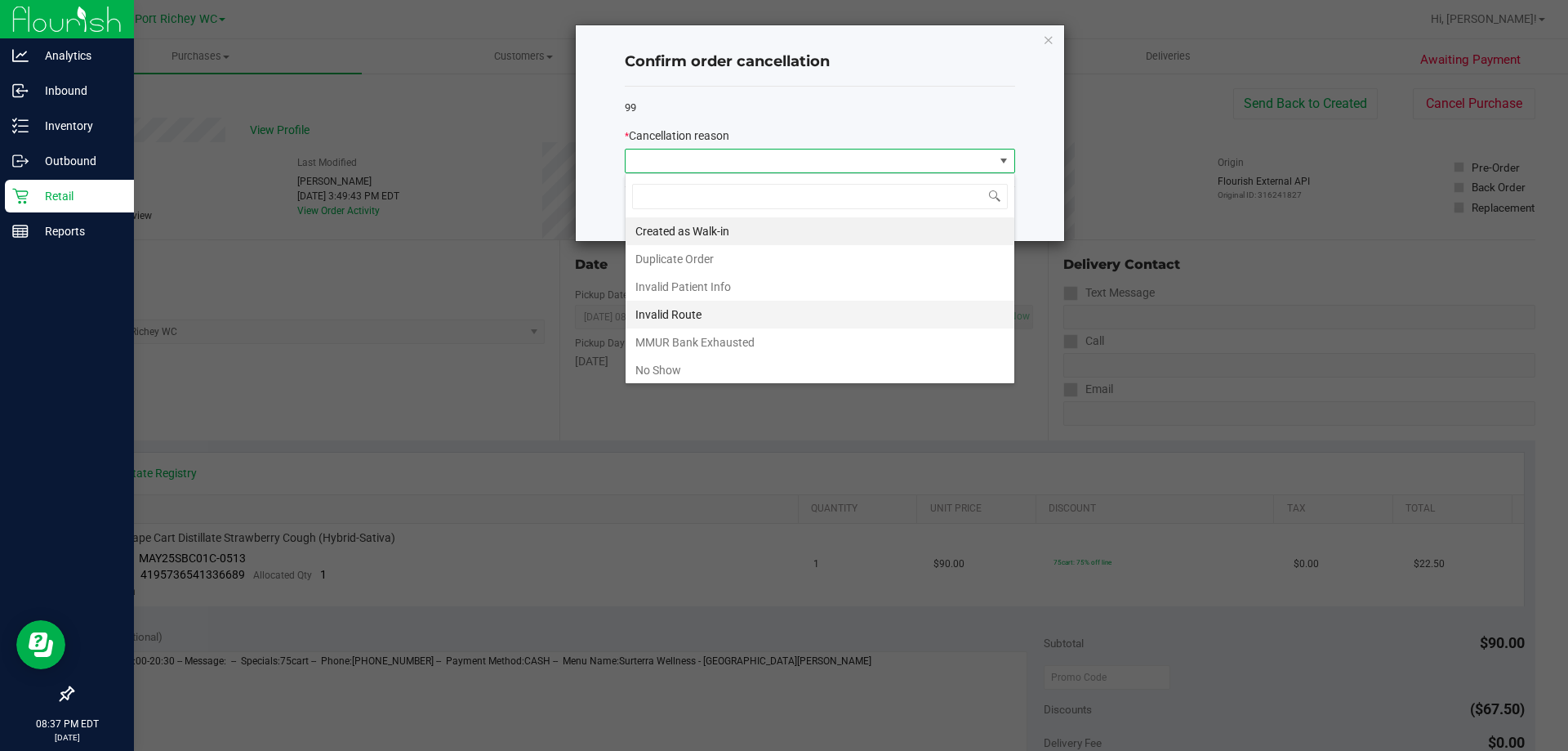
scroll to position [24, 391]
click at [851, 373] on li "No Show" at bounding box center [819, 370] width 389 height 27
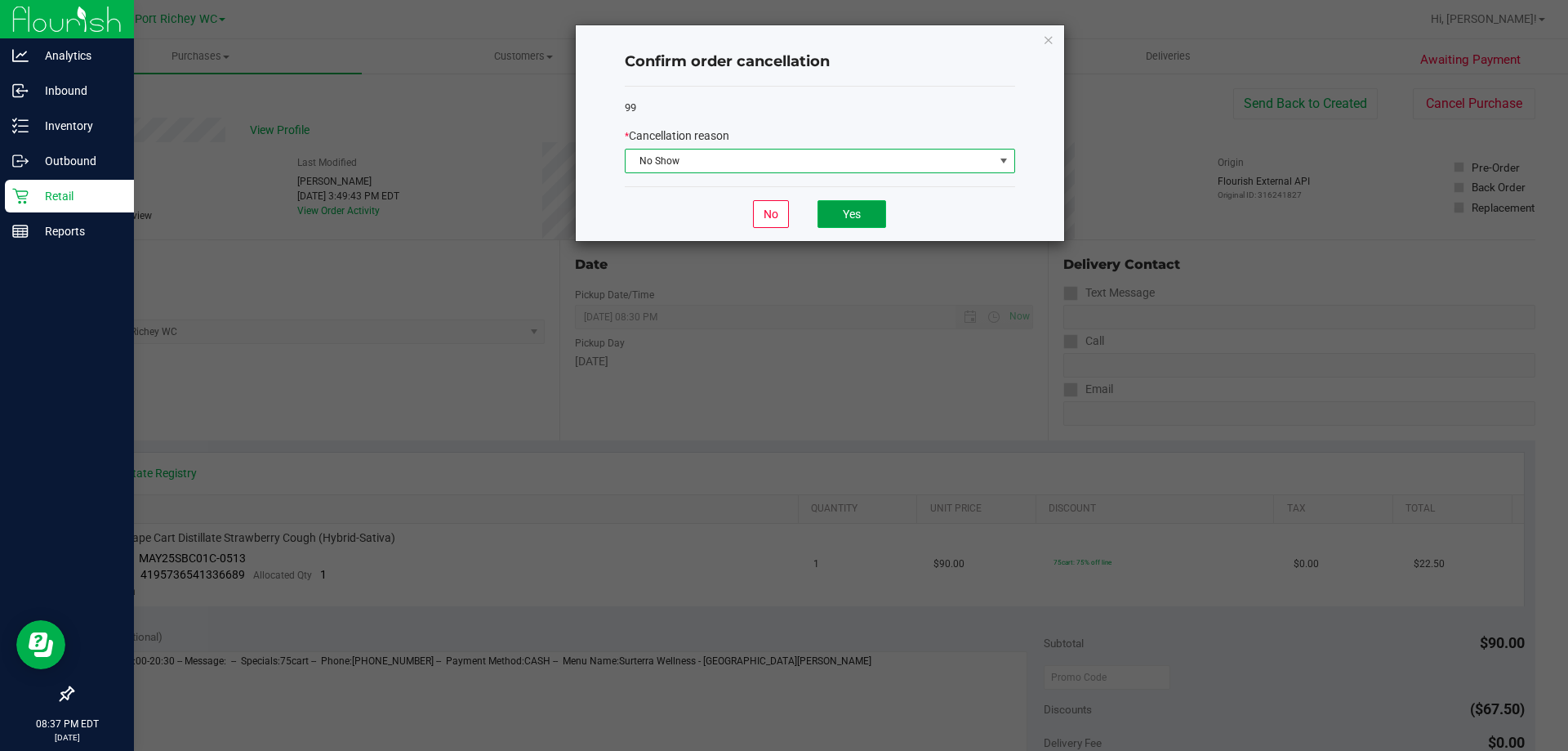
click at [865, 214] on button "Yes" at bounding box center [852, 213] width 69 height 27
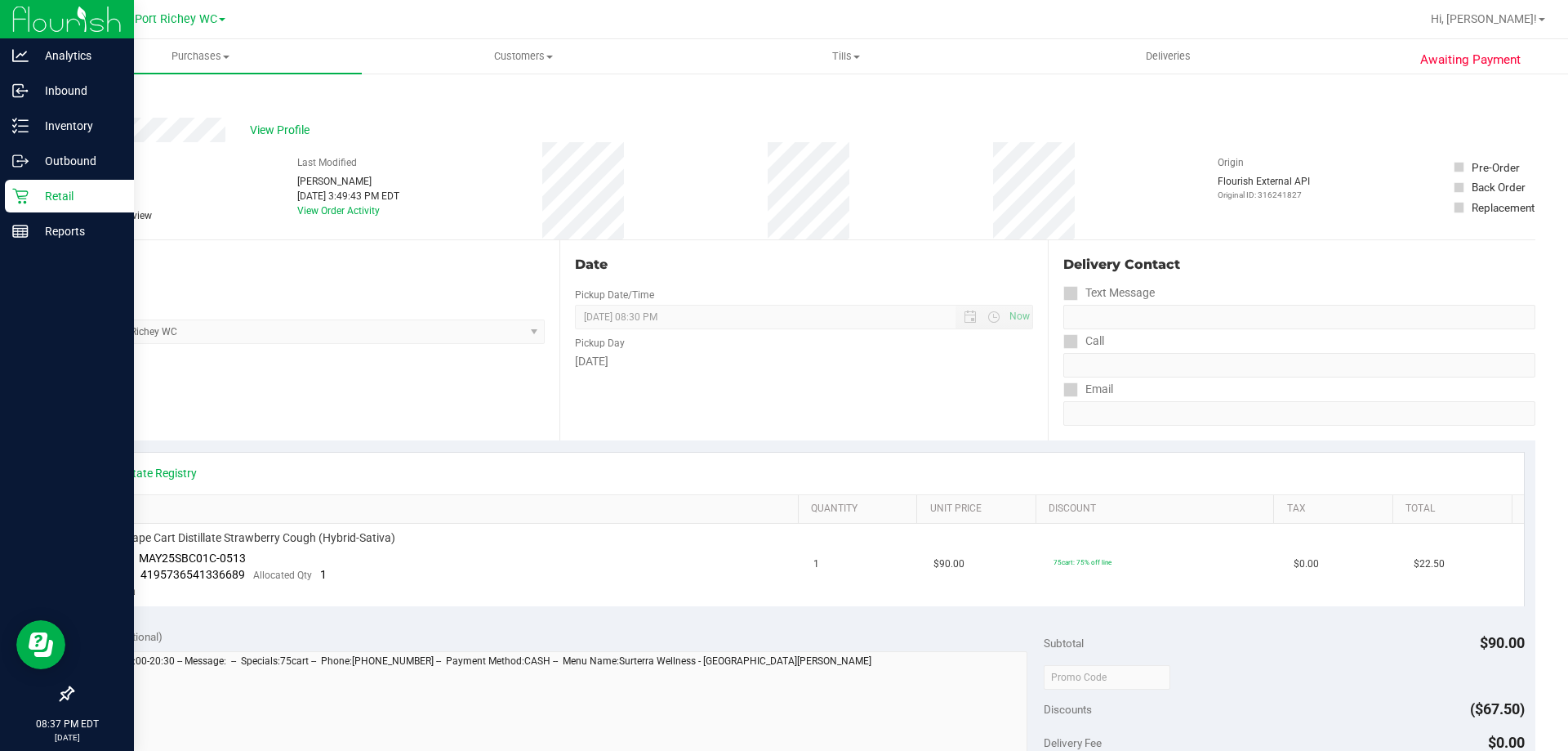
click at [80, 96] on link "Back" at bounding box center [83, 98] width 24 height 12
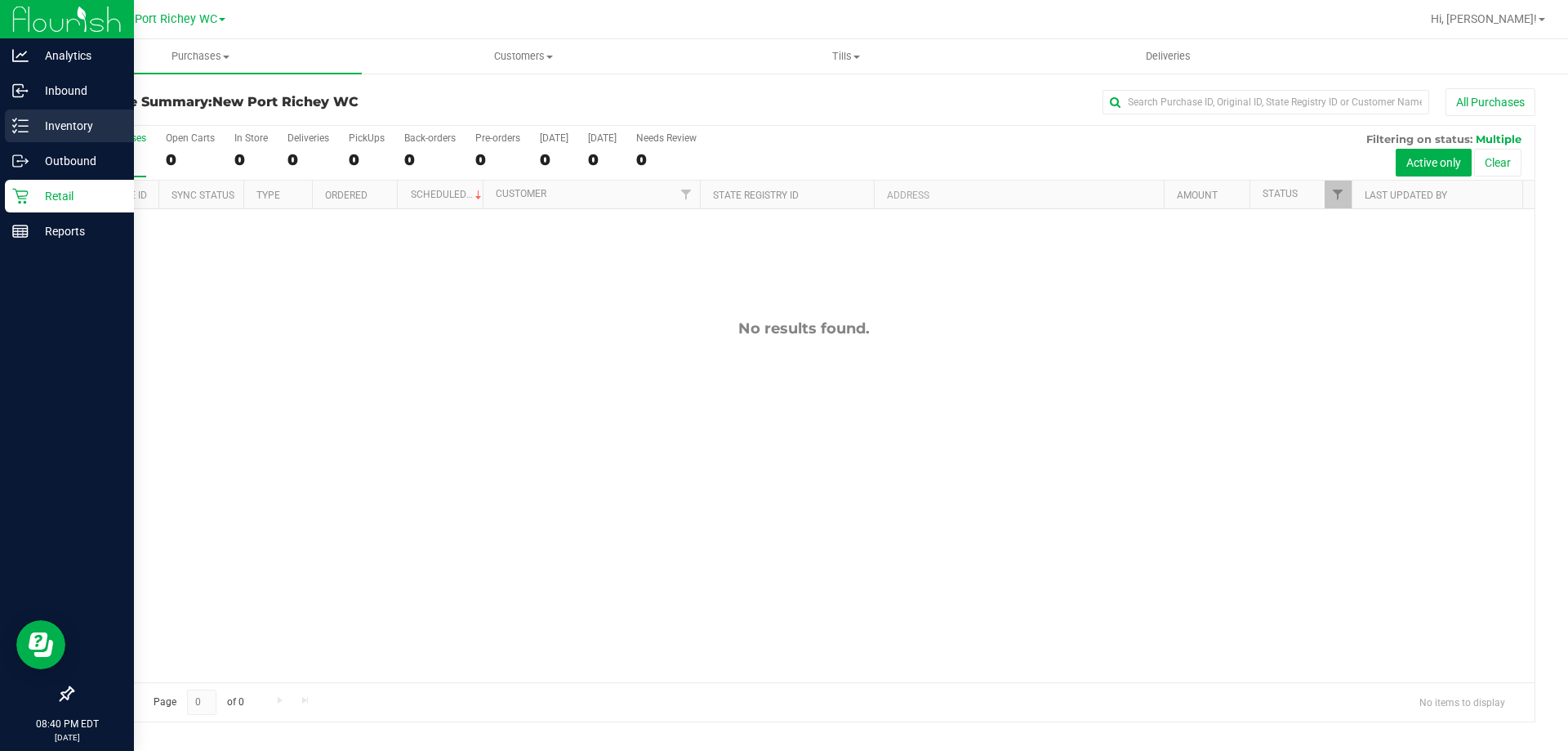
click at [82, 126] on p "Inventory" at bounding box center [77, 126] width 98 height 20
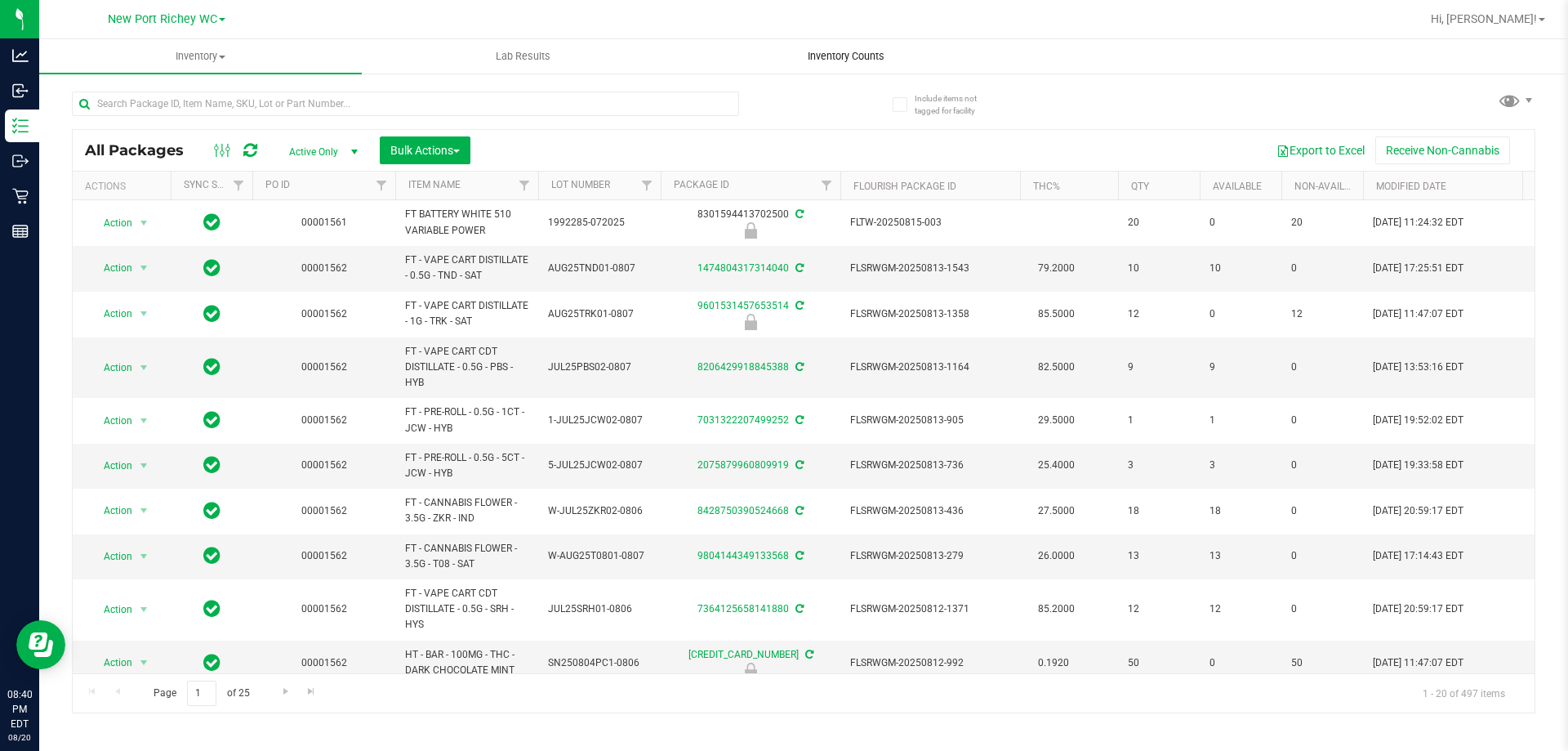
click at [827, 52] on span "Inventory Counts" at bounding box center [847, 56] width 121 height 15
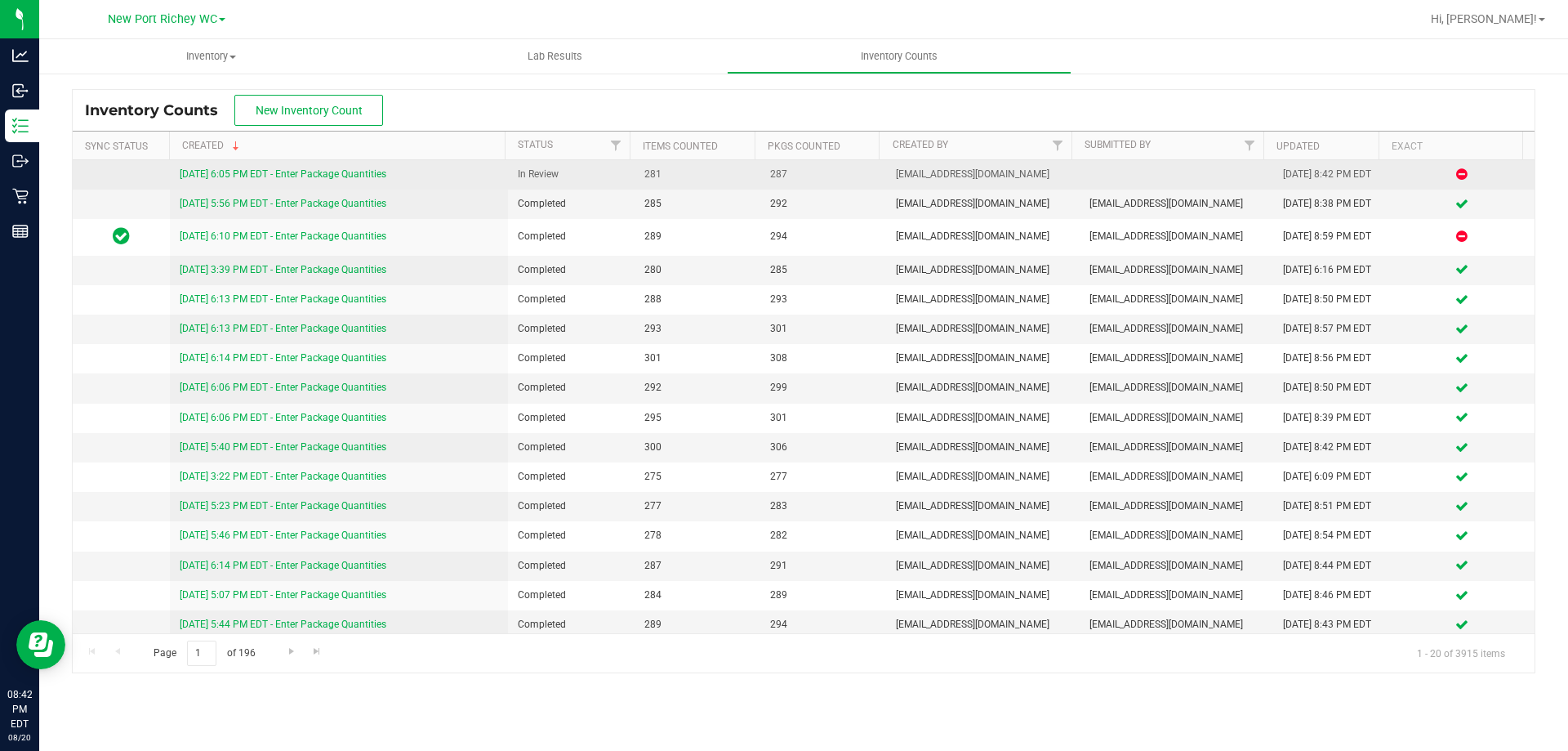
click at [293, 176] on link "[DATE] 6:05 PM EDT - Enter Package Quantities" at bounding box center [283, 174] width 207 height 12
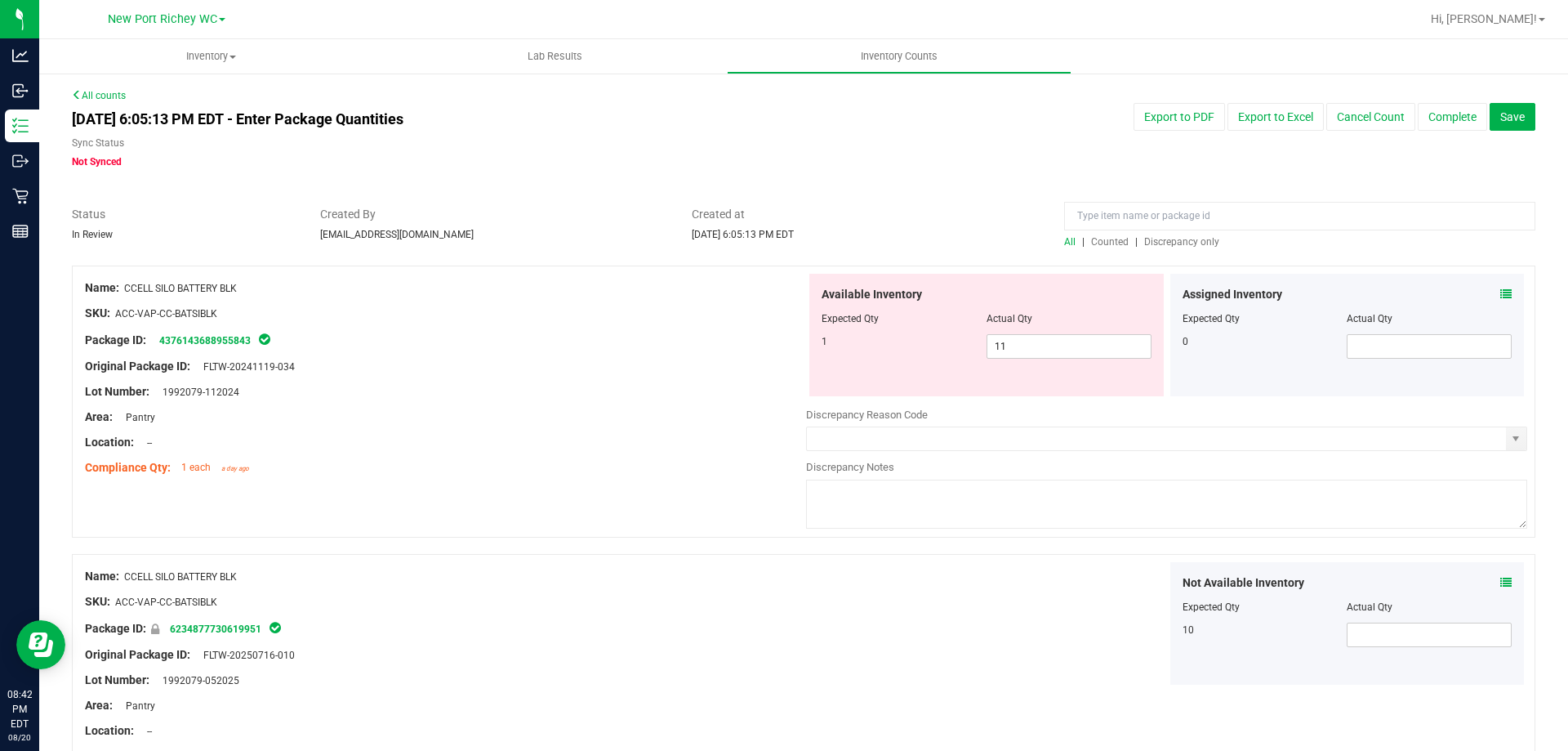
click at [1190, 231] on div at bounding box center [1300, 219] width 472 height 28
click at [1186, 243] on span "Discrepancy only" at bounding box center [1181, 242] width 75 height 12
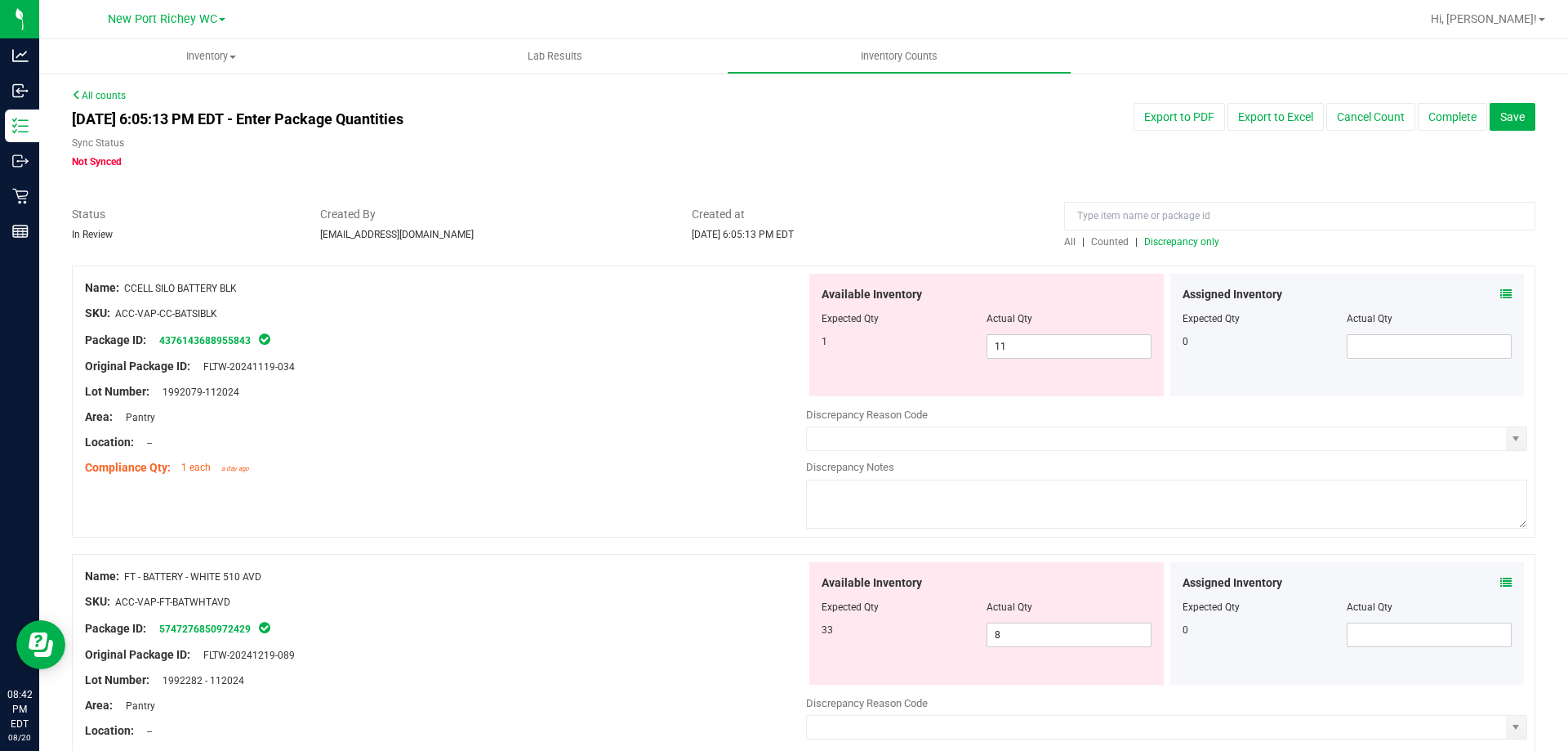
click at [1500, 295] on icon at bounding box center [1506, 295] width 12 height 12
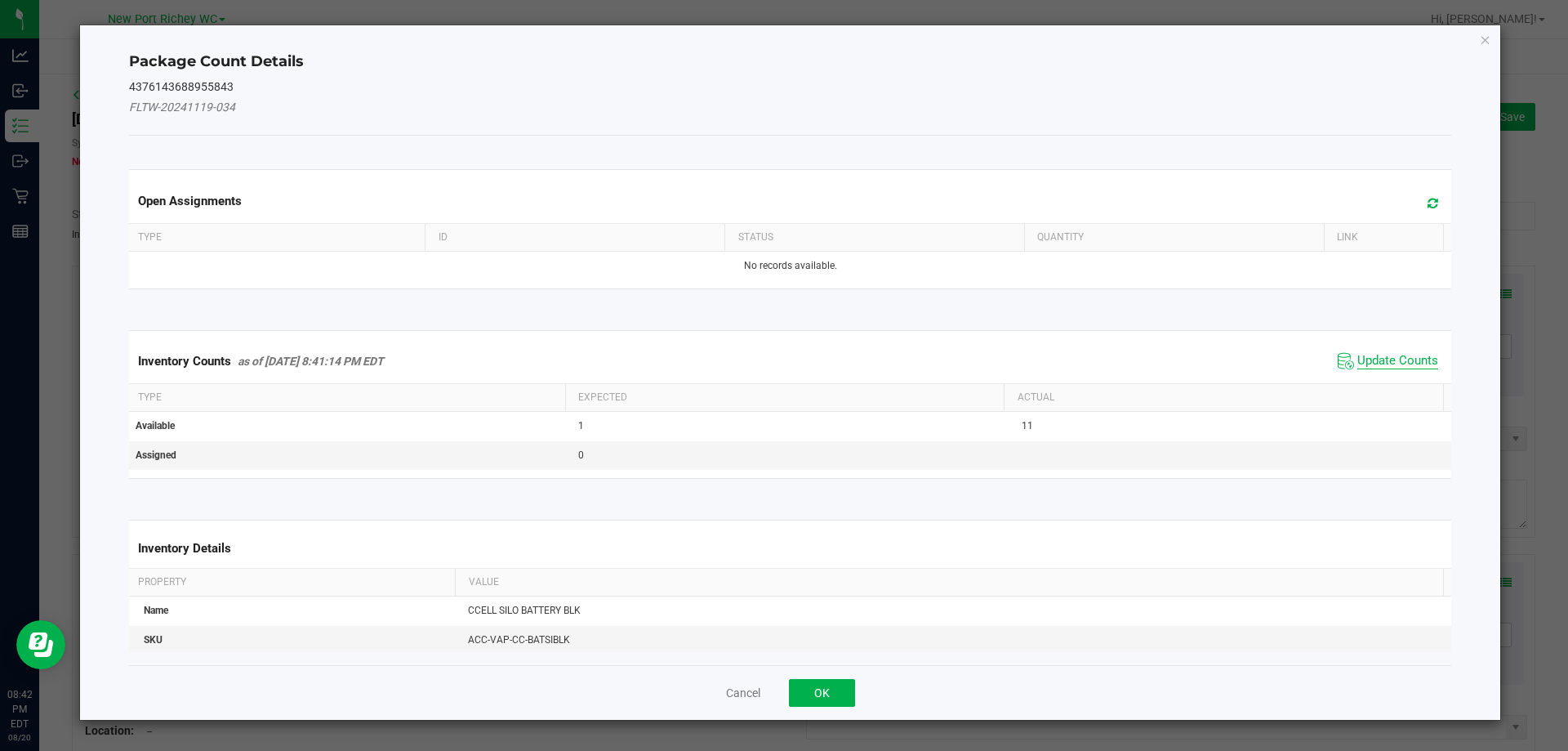
click at [1363, 357] on span "Update Counts" at bounding box center [1398, 361] width 81 height 17
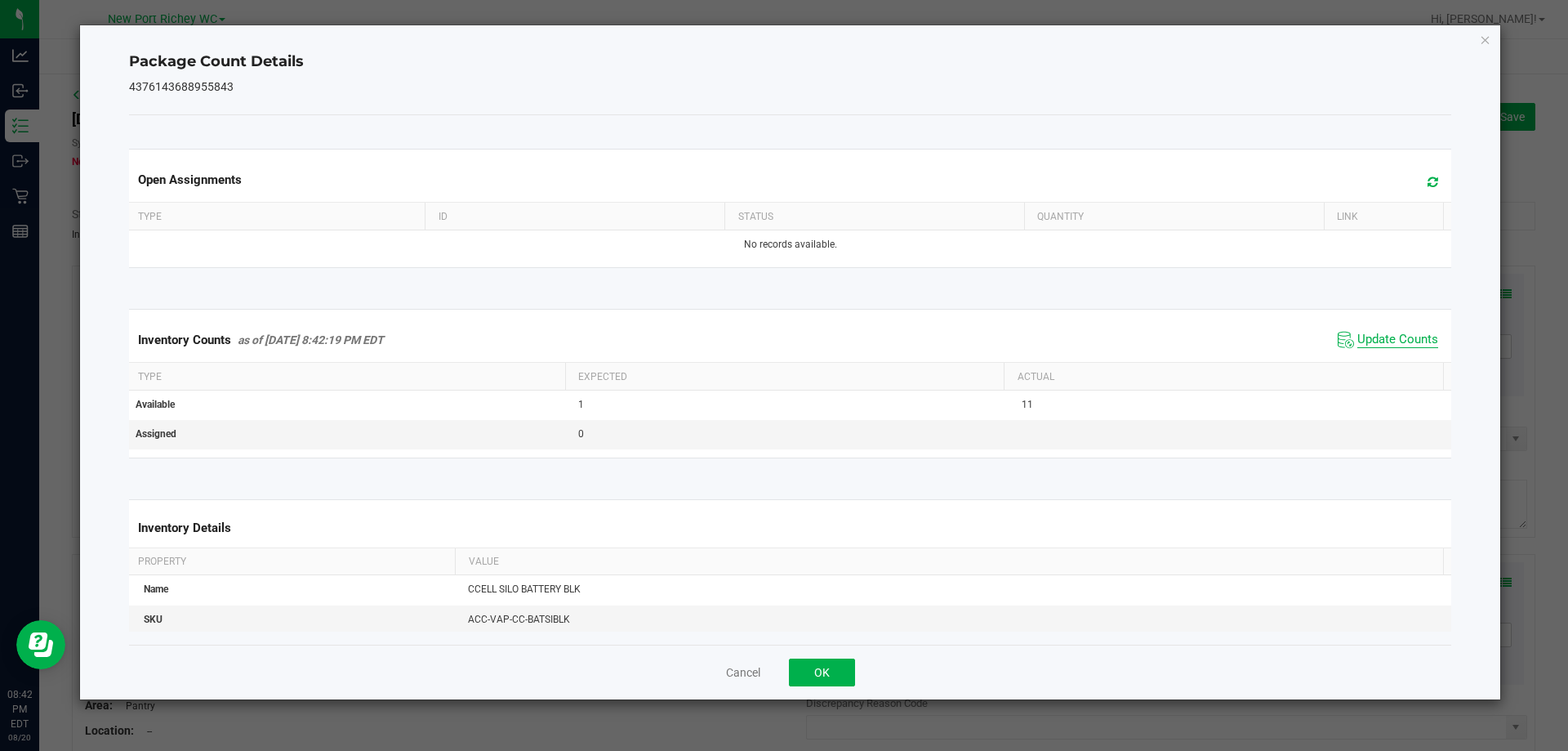
click at [1360, 345] on span "Update Counts" at bounding box center [1398, 340] width 81 height 17
click at [1363, 333] on span "Update Counts" at bounding box center [1398, 340] width 81 height 17
click at [813, 680] on button "OK" at bounding box center [822, 673] width 67 height 27
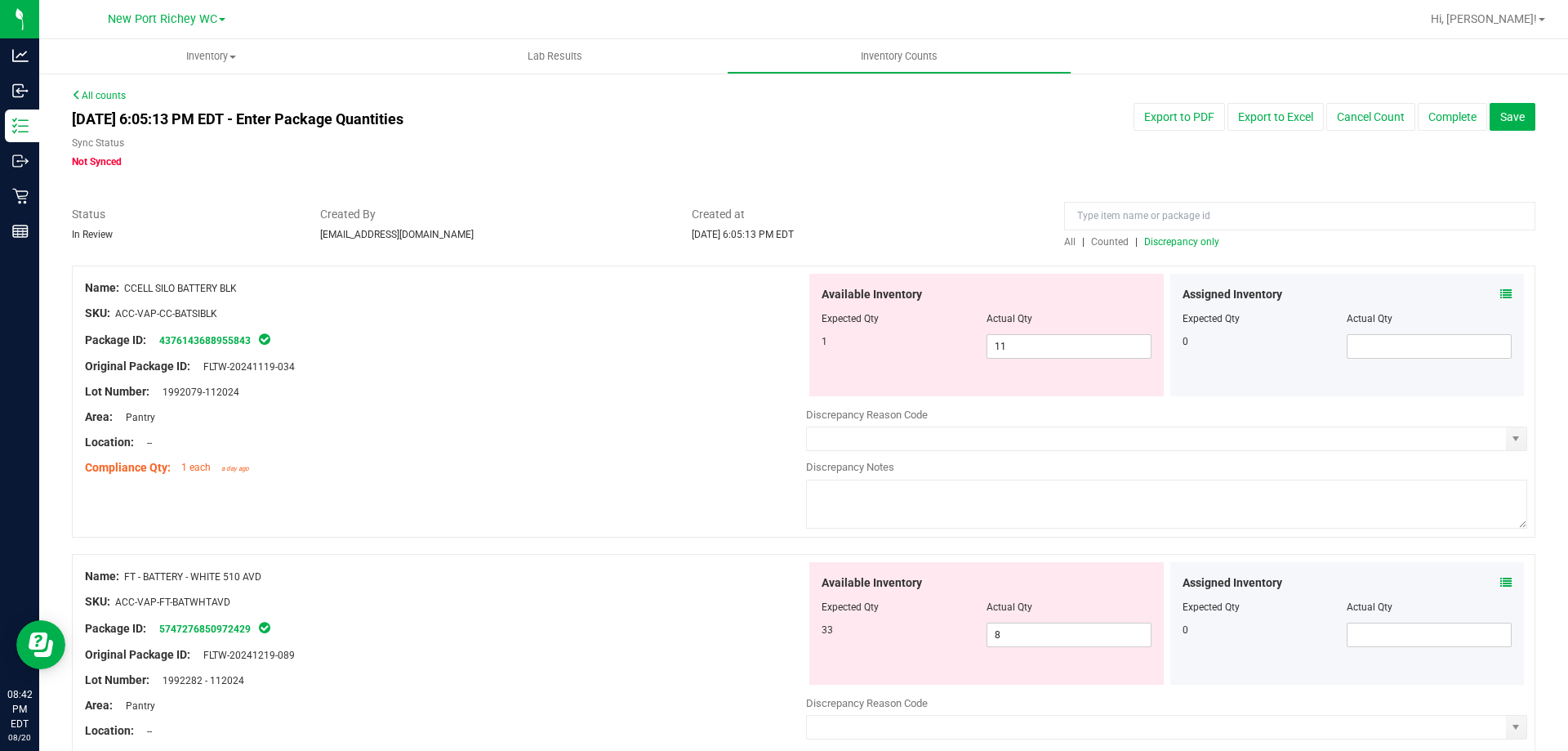
click at [1492, 572] on div "Assigned Inventory Expected Qty Actual Qty 0" at bounding box center [1348, 623] width 354 height 122
click at [1500, 576] on span at bounding box center [1506, 584] width 12 height 18
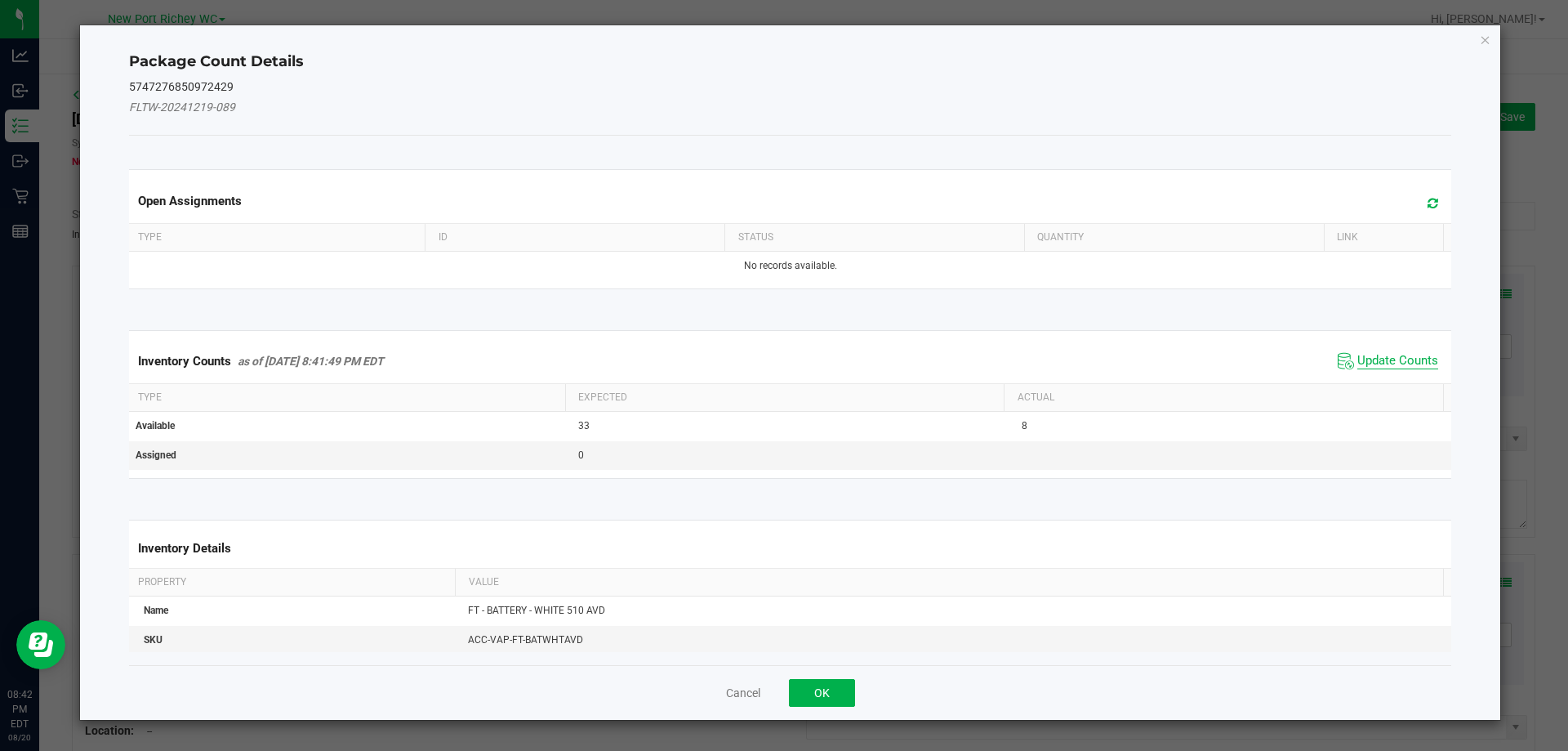
click at [1385, 361] on span "Update Counts" at bounding box center [1398, 361] width 81 height 17
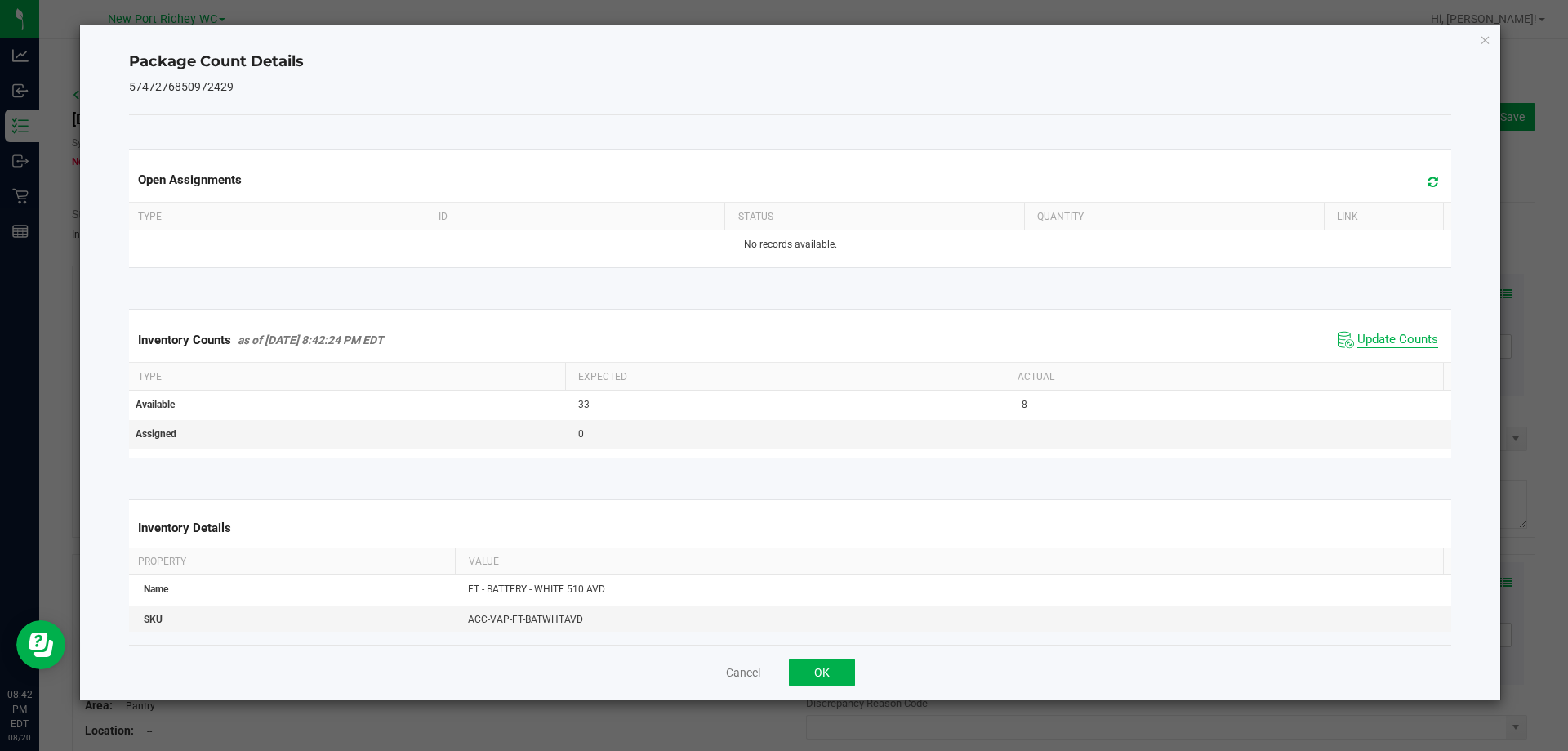
click at [1381, 347] on span "Update Counts" at bounding box center [1398, 340] width 81 height 17
click at [839, 665] on button "OK" at bounding box center [822, 673] width 67 height 27
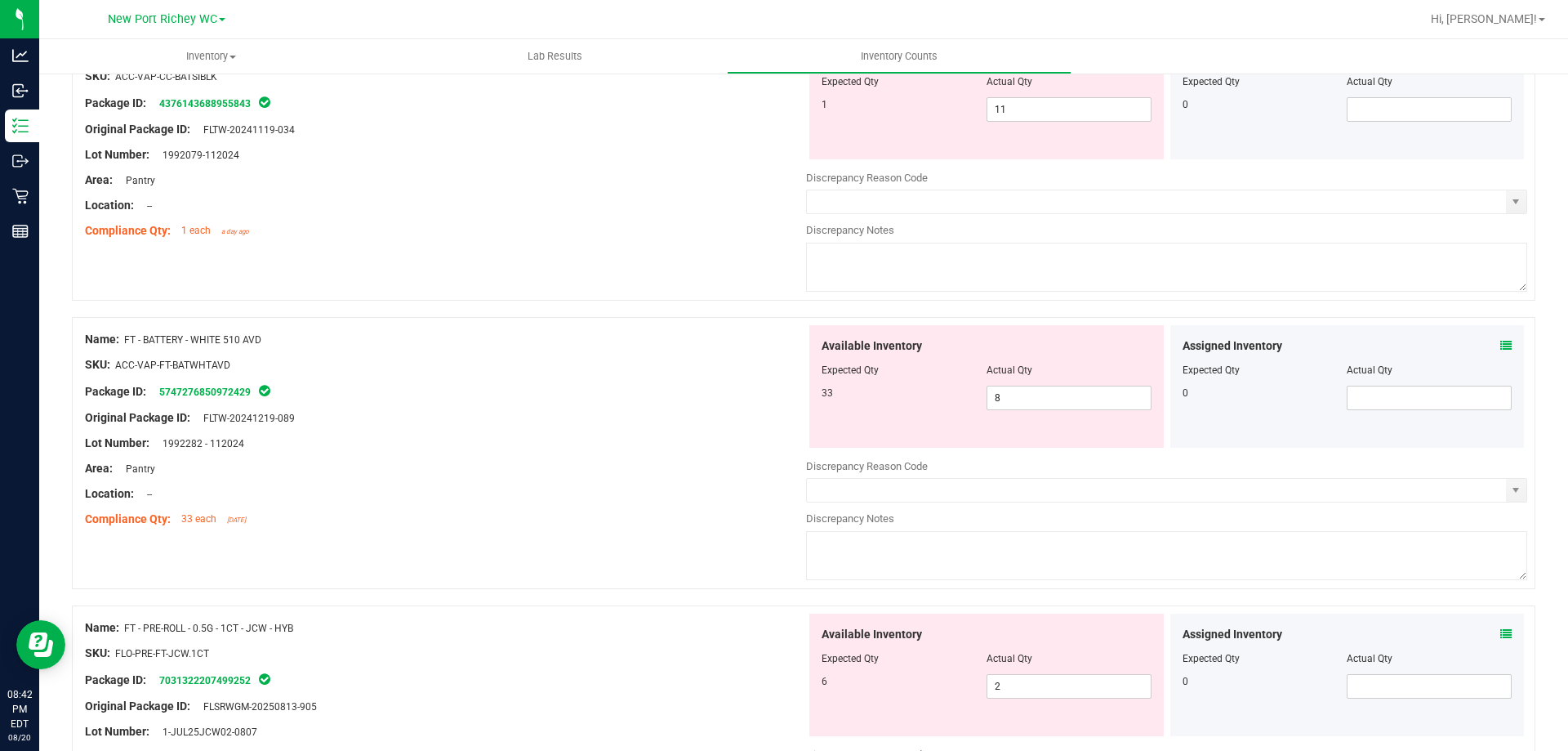
scroll to position [245, 0]
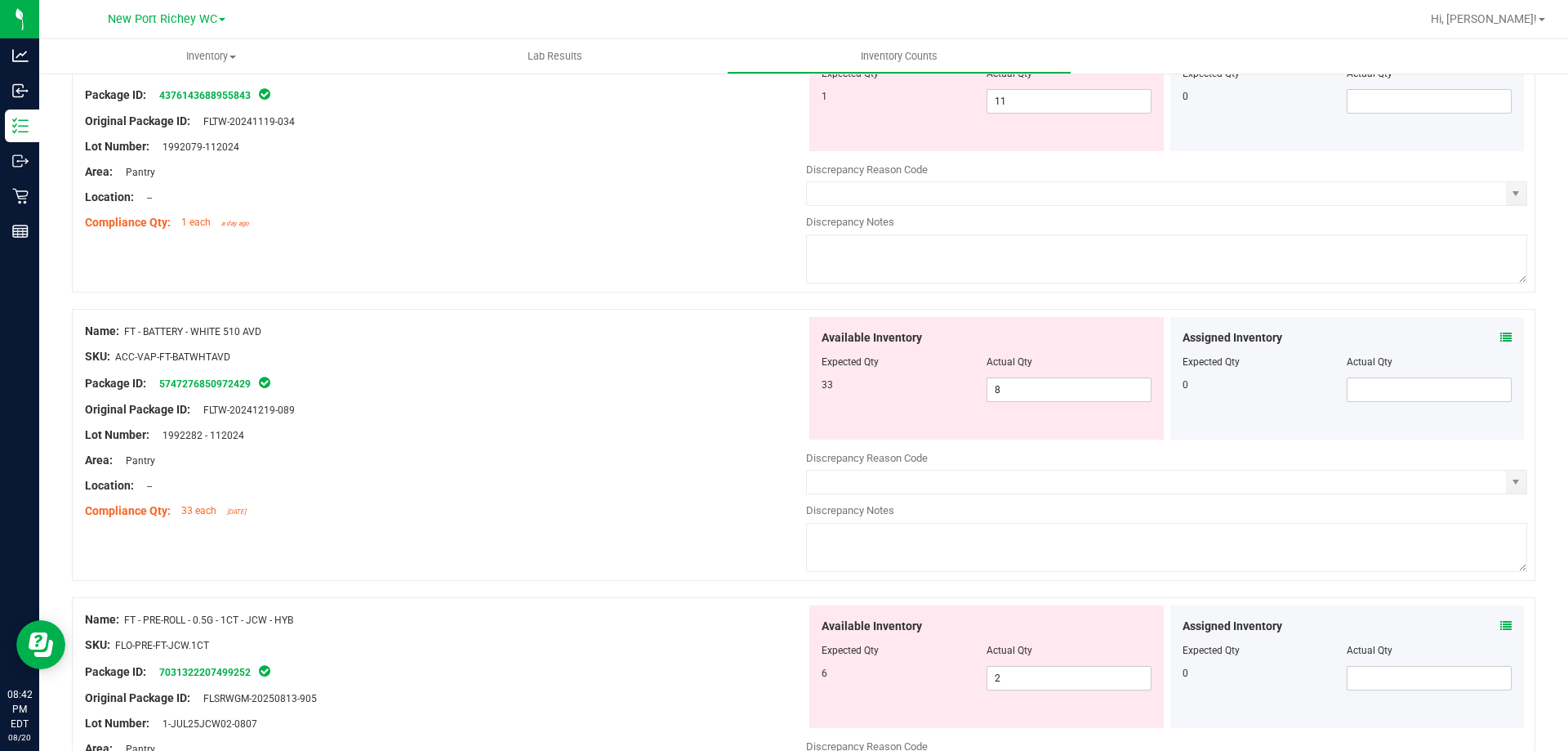
click at [1500, 625] on icon at bounding box center [1506, 626] width 12 height 12
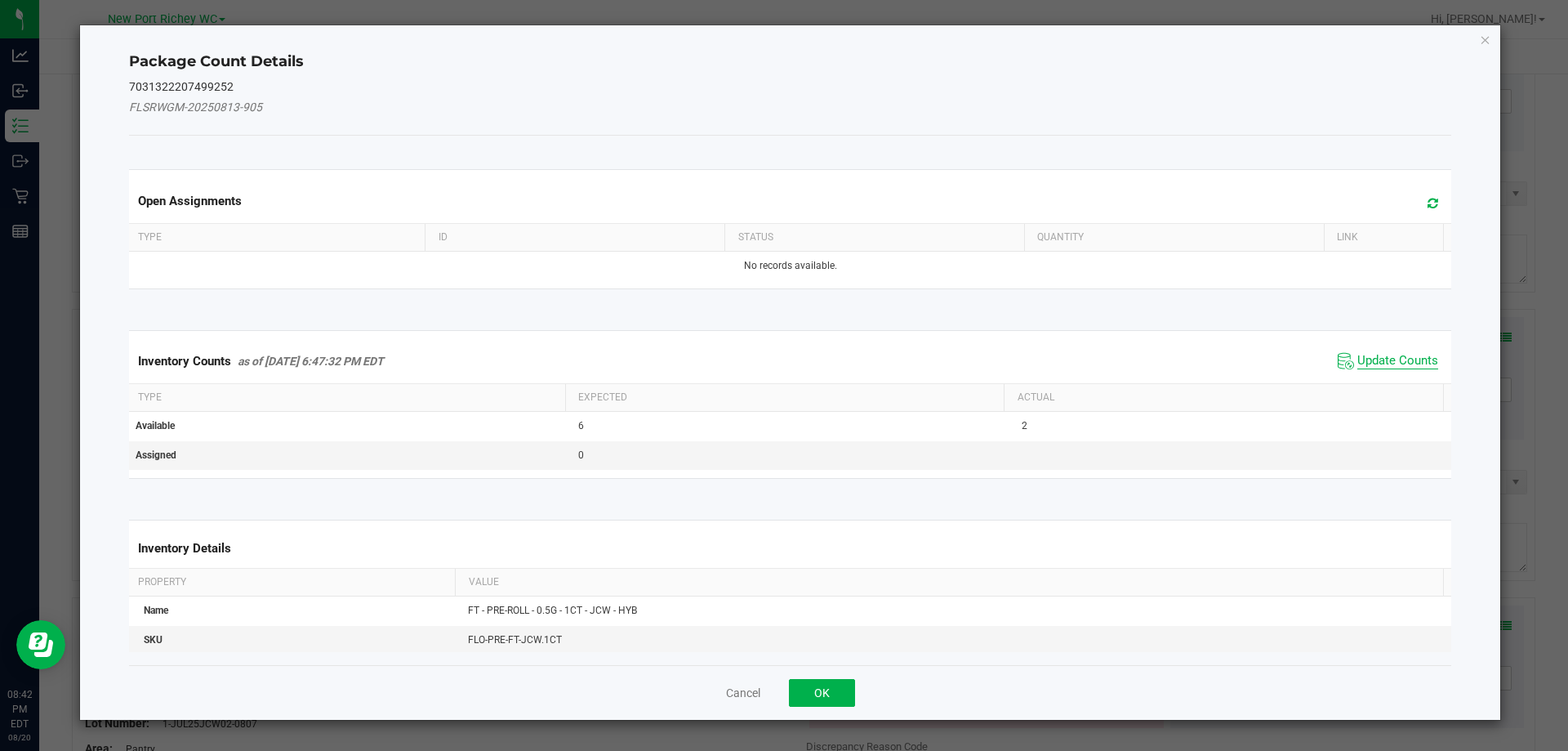
click at [1395, 359] on span "Update Counts" at bounding box center [1398, 361] width 81 height 17
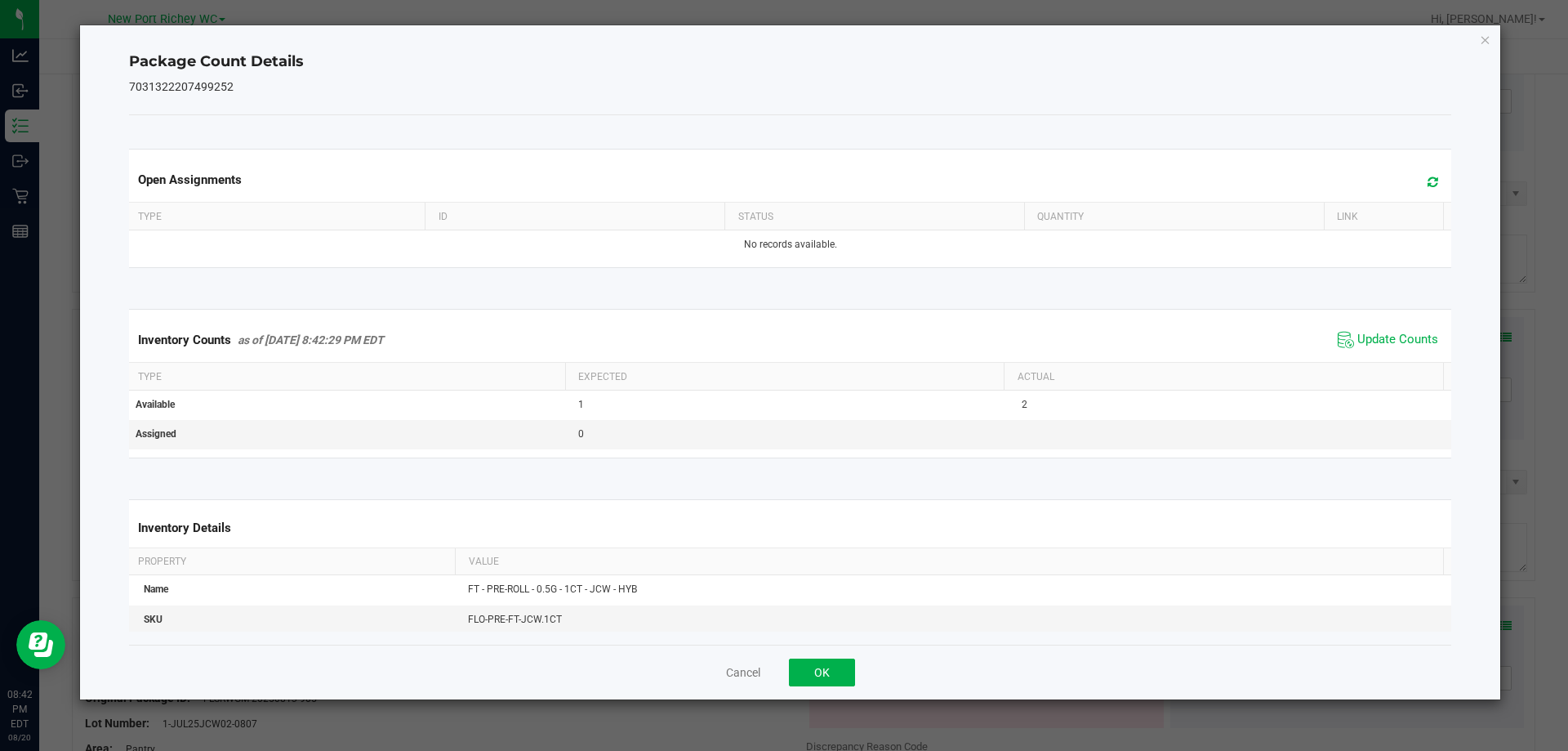
click at [1380, 351] on span "Update Counts" at bounding box center [1388, 340] width 109 height 24
click at [1368, 340] on span "Update Counts" at bounding box center [1398, 340] width 81 height 17
click at [850, 664] on button "OK" at bounding box center [822, 673] width 67 height 27
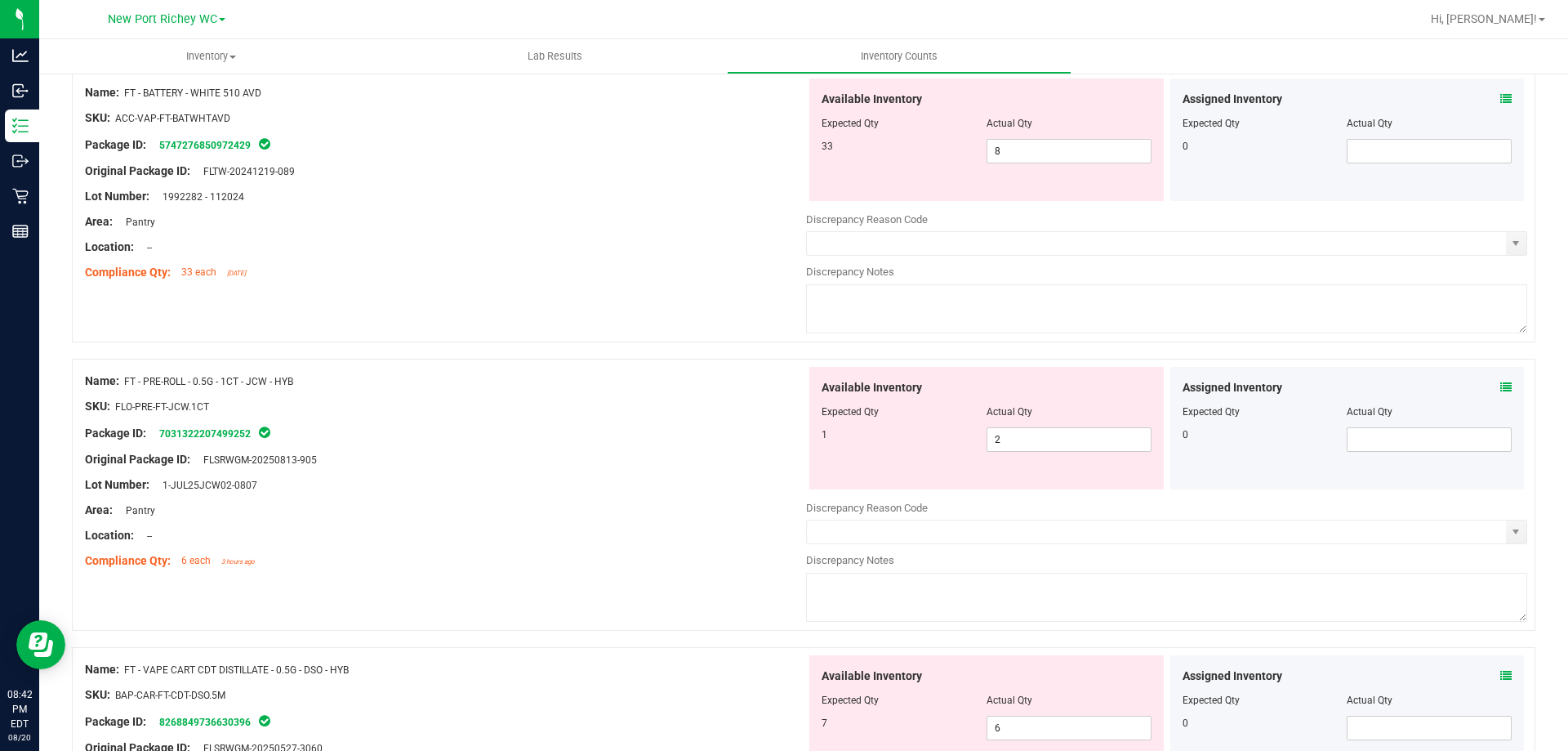
scroll to position [491, 0]
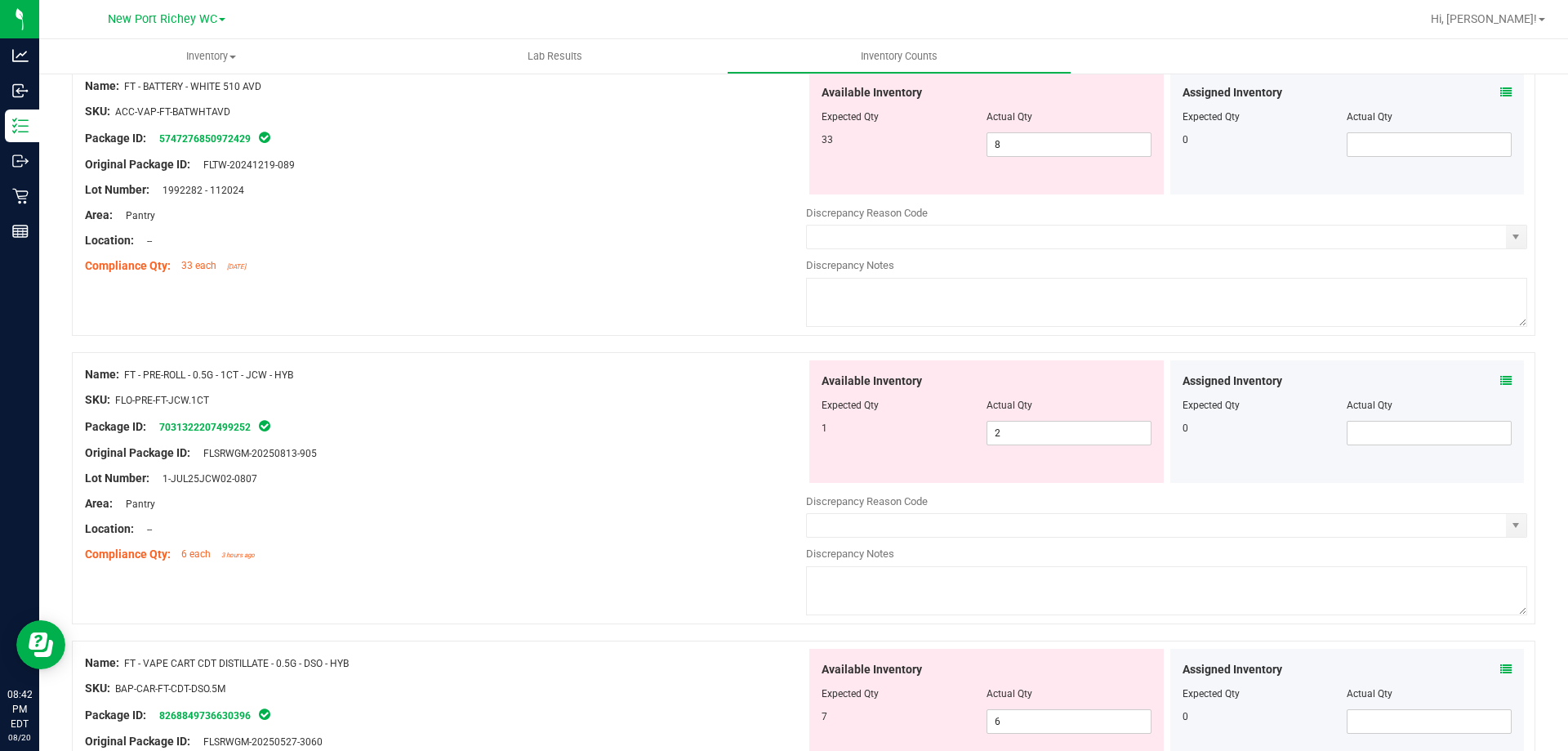
click at [1500, 668] on icon at bounding box center [1506, 670] width 12 height 12
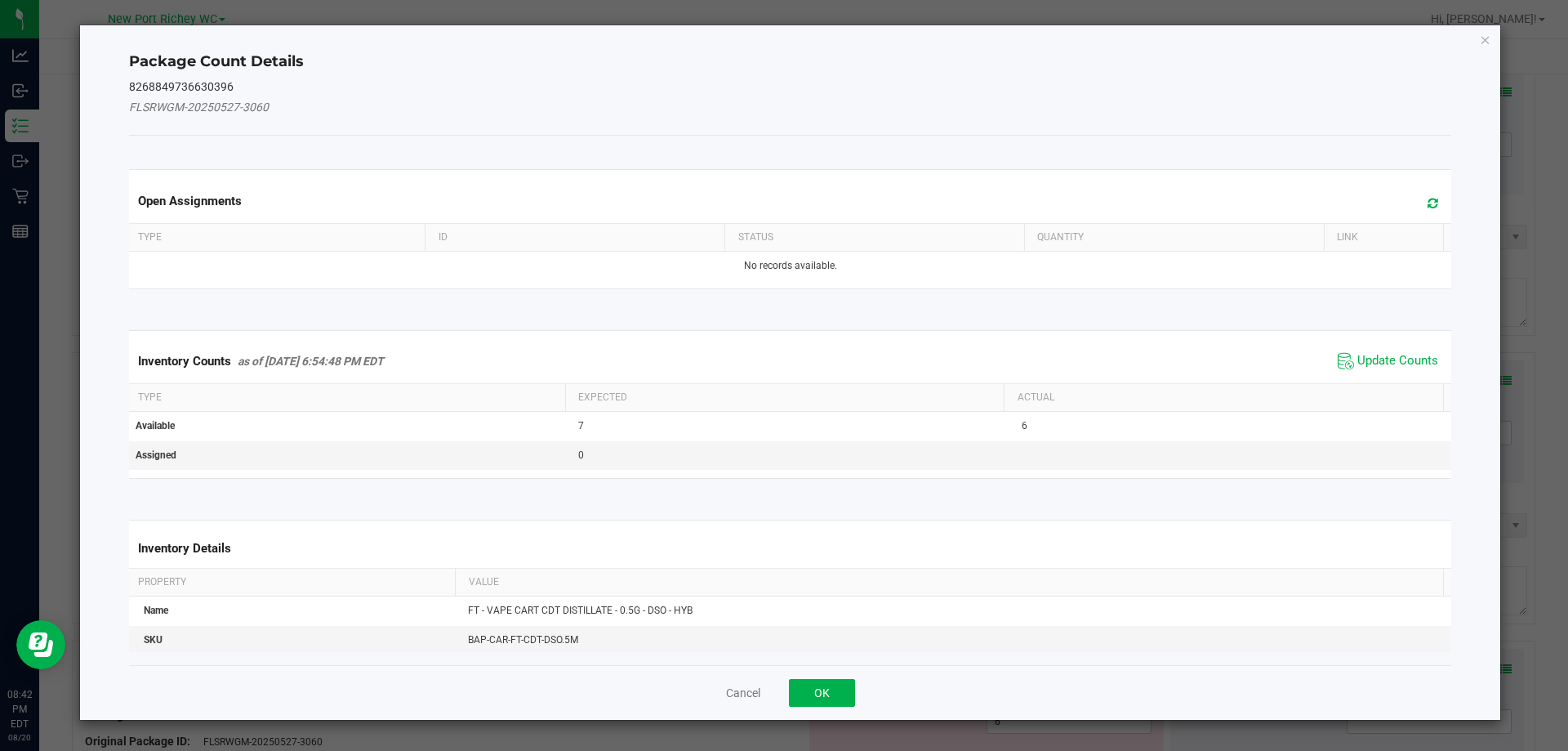
click at [1369, 341] on div "Inventory Counts as of Aug 20, 2025 6:54:48 PM EDT Update Counts" at bounding box center [791, 360] width 1330 height 44
click at [1369, 356] on span "Update Counts" at bounding box center [1398, 361] width 81 height 17
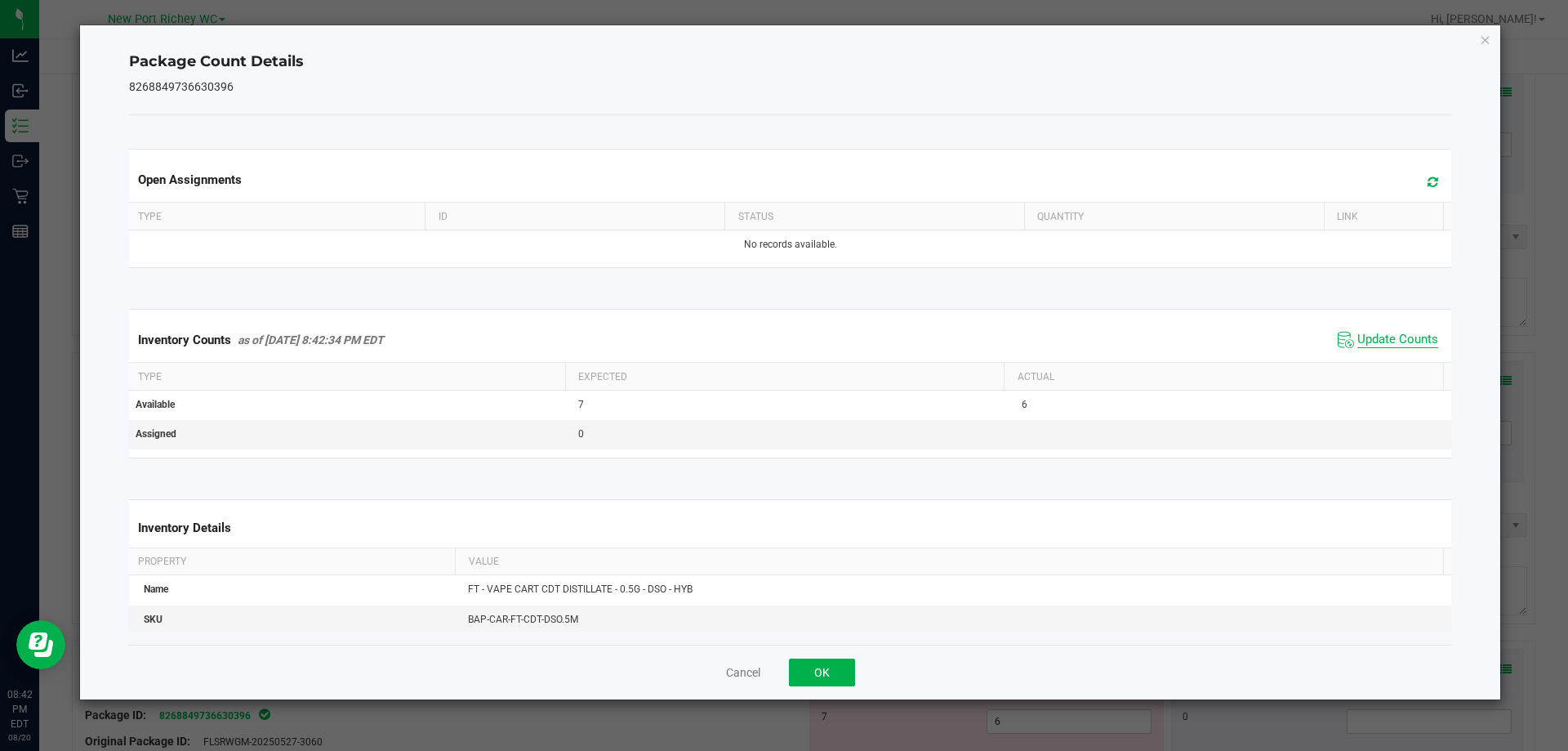
click at [1370, 346] on span "Update Counts" at bounding box center [1398, 340] width 81 height 17
click at [1371, 334] on span "Update Counts" at bounding box center [1398, 340] width 81 height 17
click at [831, 662] on button "OK" at bounding box center [822, 673] width 67 height 27
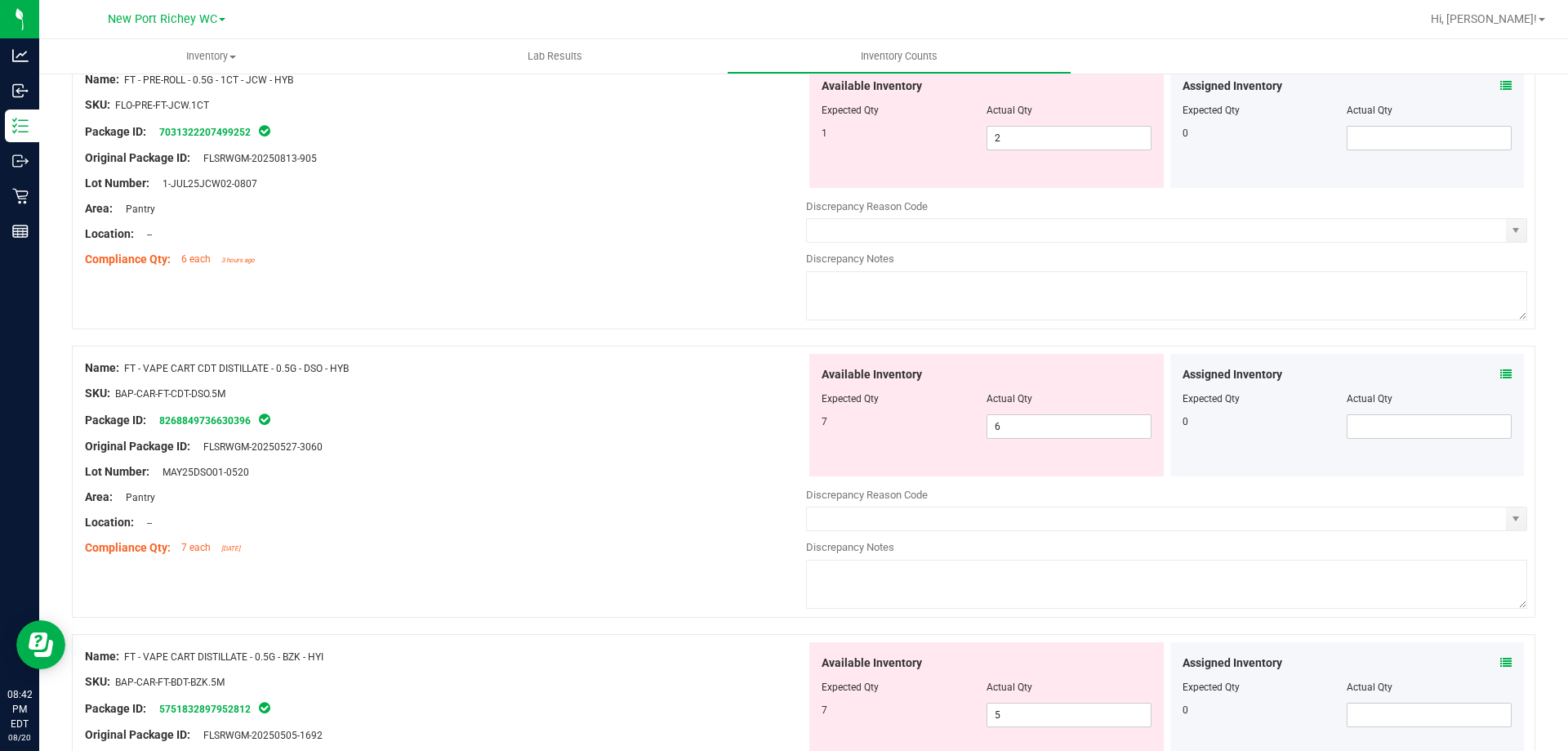
scroll to position [818, 0]
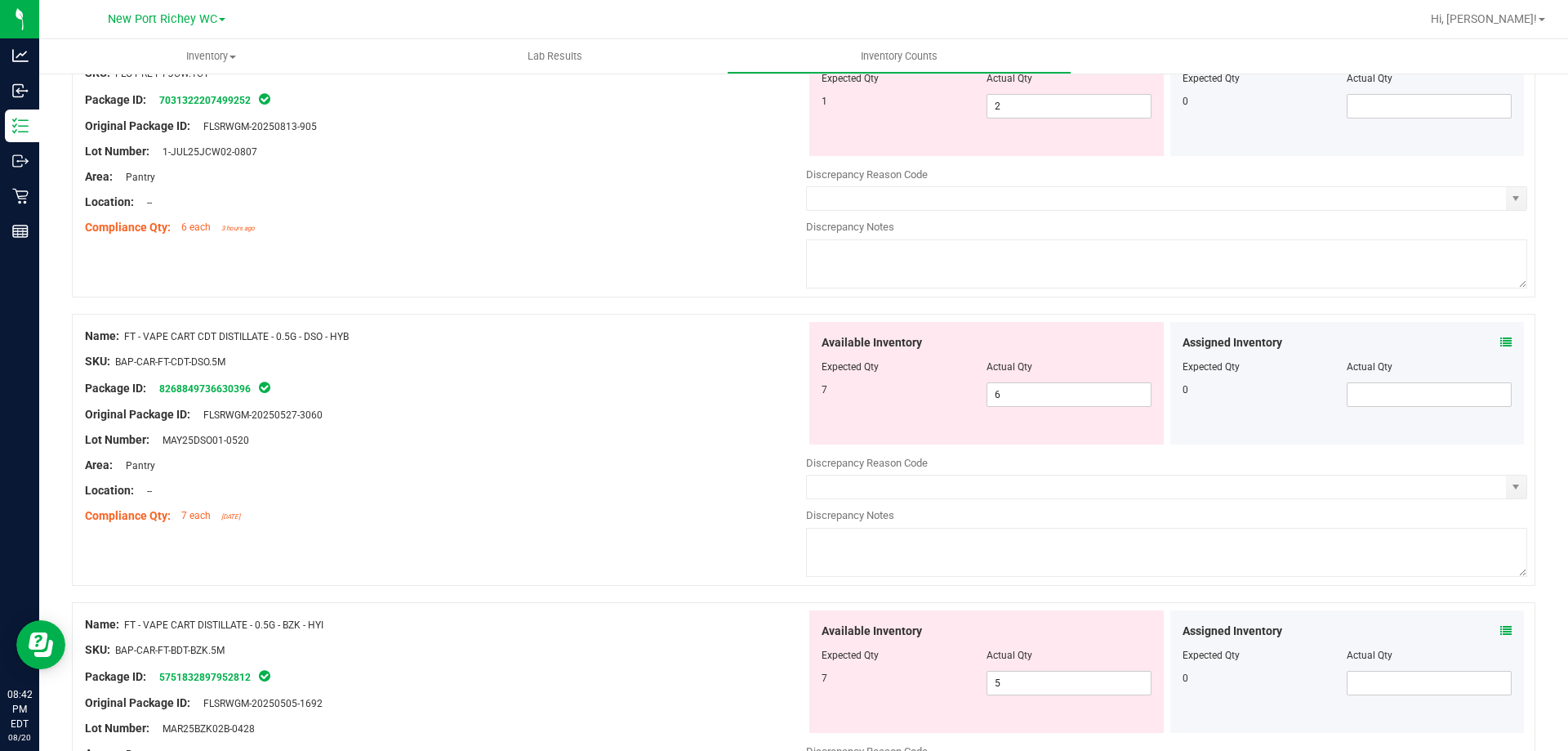
click at [1500, 634] on icon at bounding box center [1506, 631] width 12 height 12
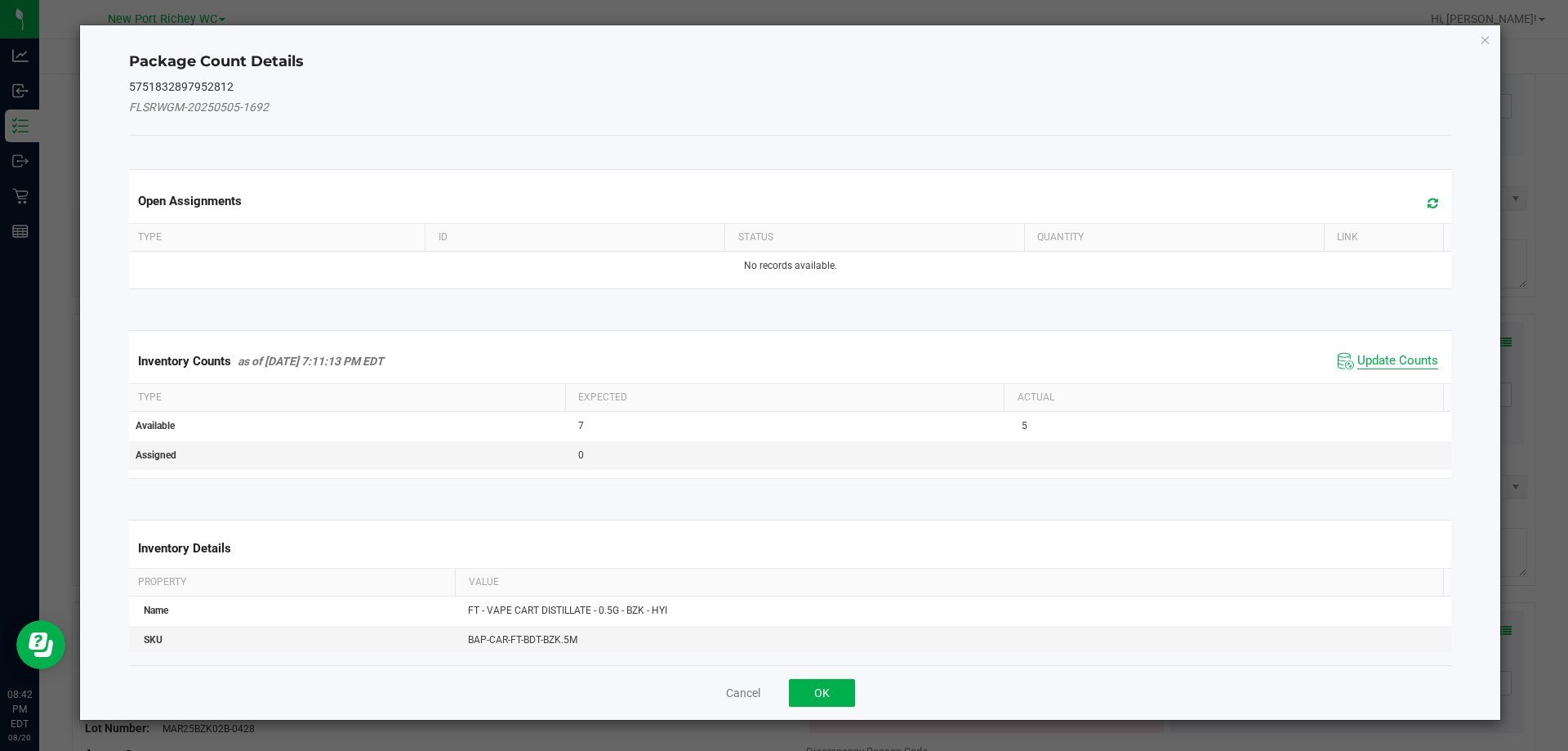
click at [1390, 368] on span "Update Counts" at bounding box center [1388, 360] width 109 height 24
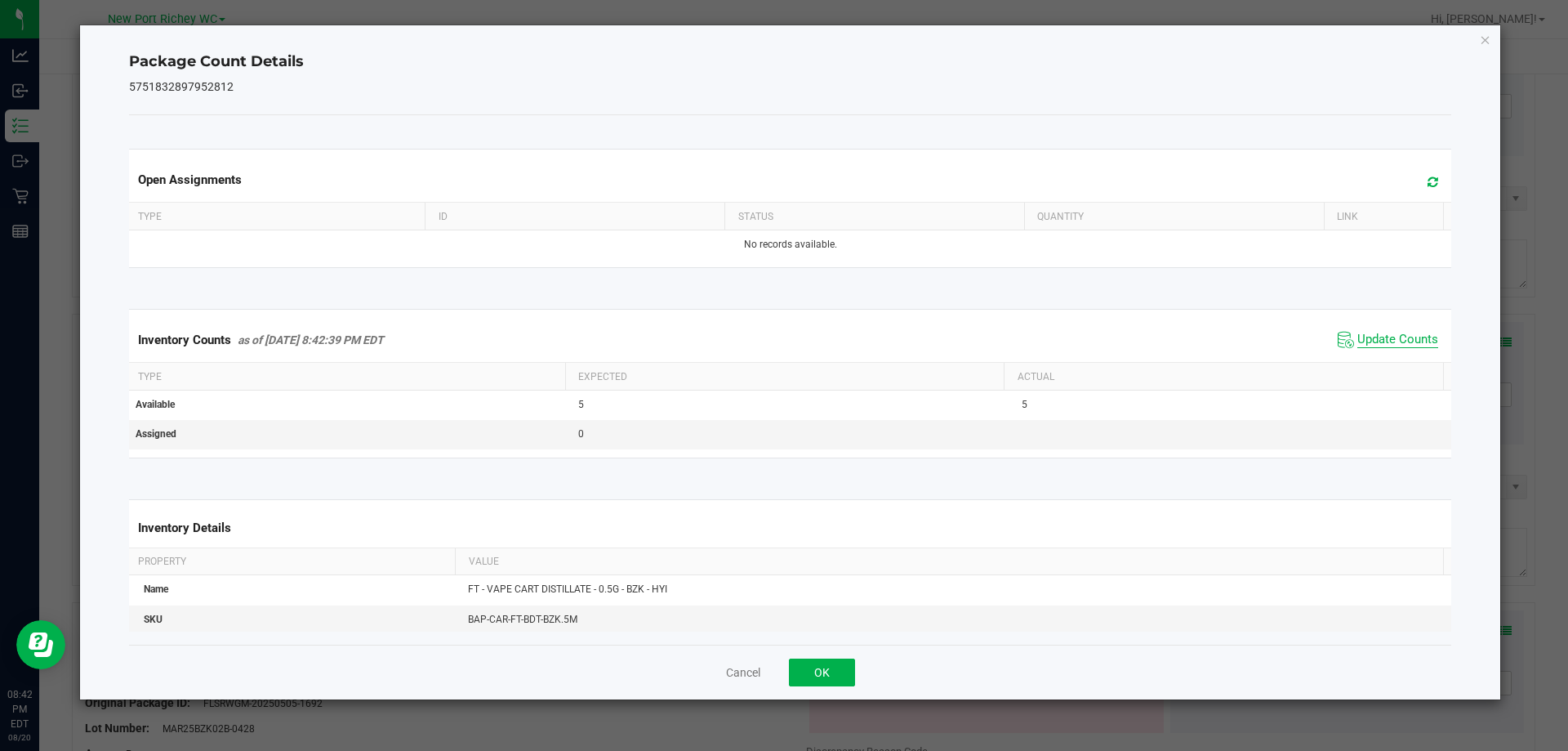
click at [1368, 338] on span "Update Counts" at bounding box center [1398, 340] width 81 height 17
click at [1365, 334] on span "Update Counts" at bounding box center [1398, 340] width 81 height 17
click at [838, 666] on button "OK" at bounding box center [822, 673] width 67 height 27
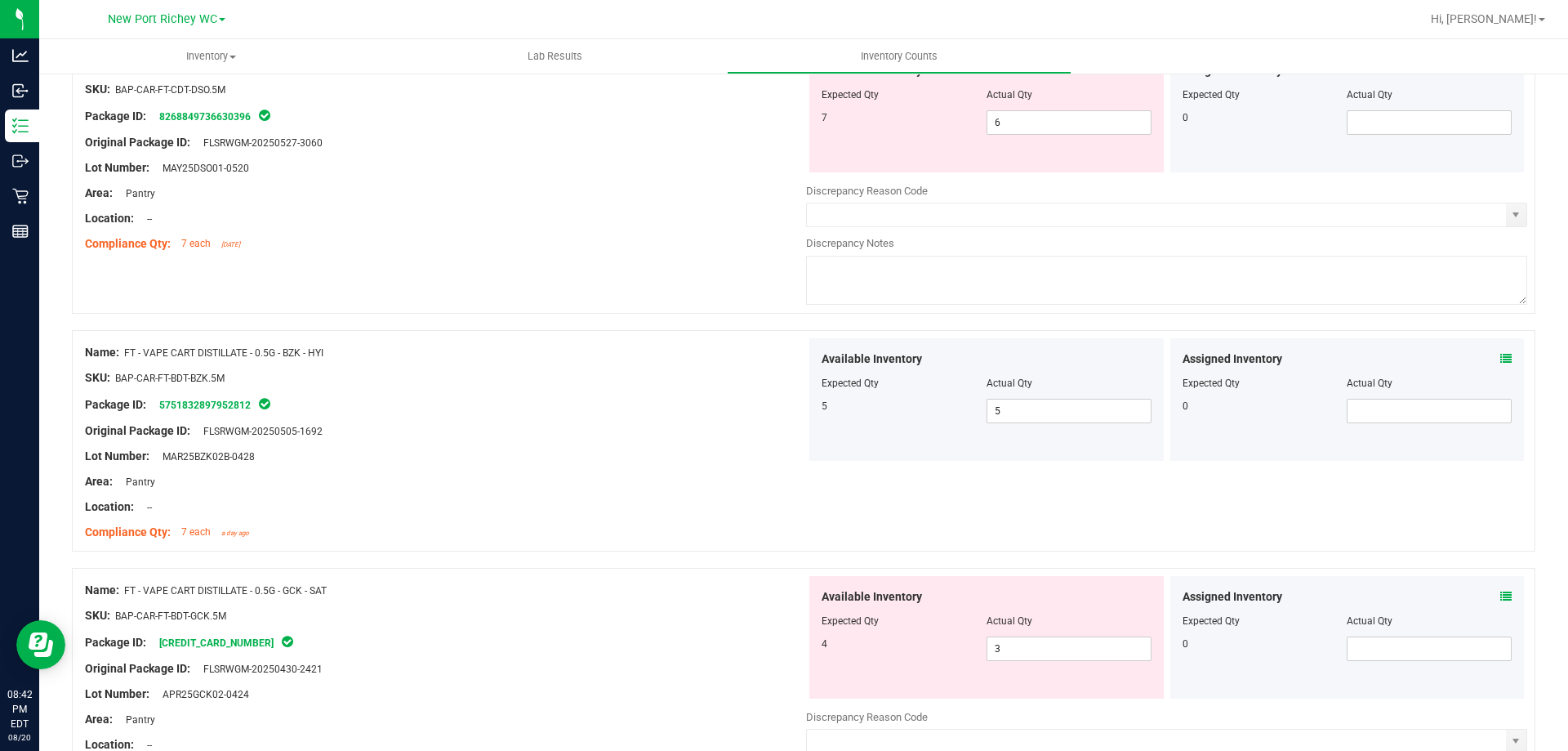
scroll to position [1144, 0]
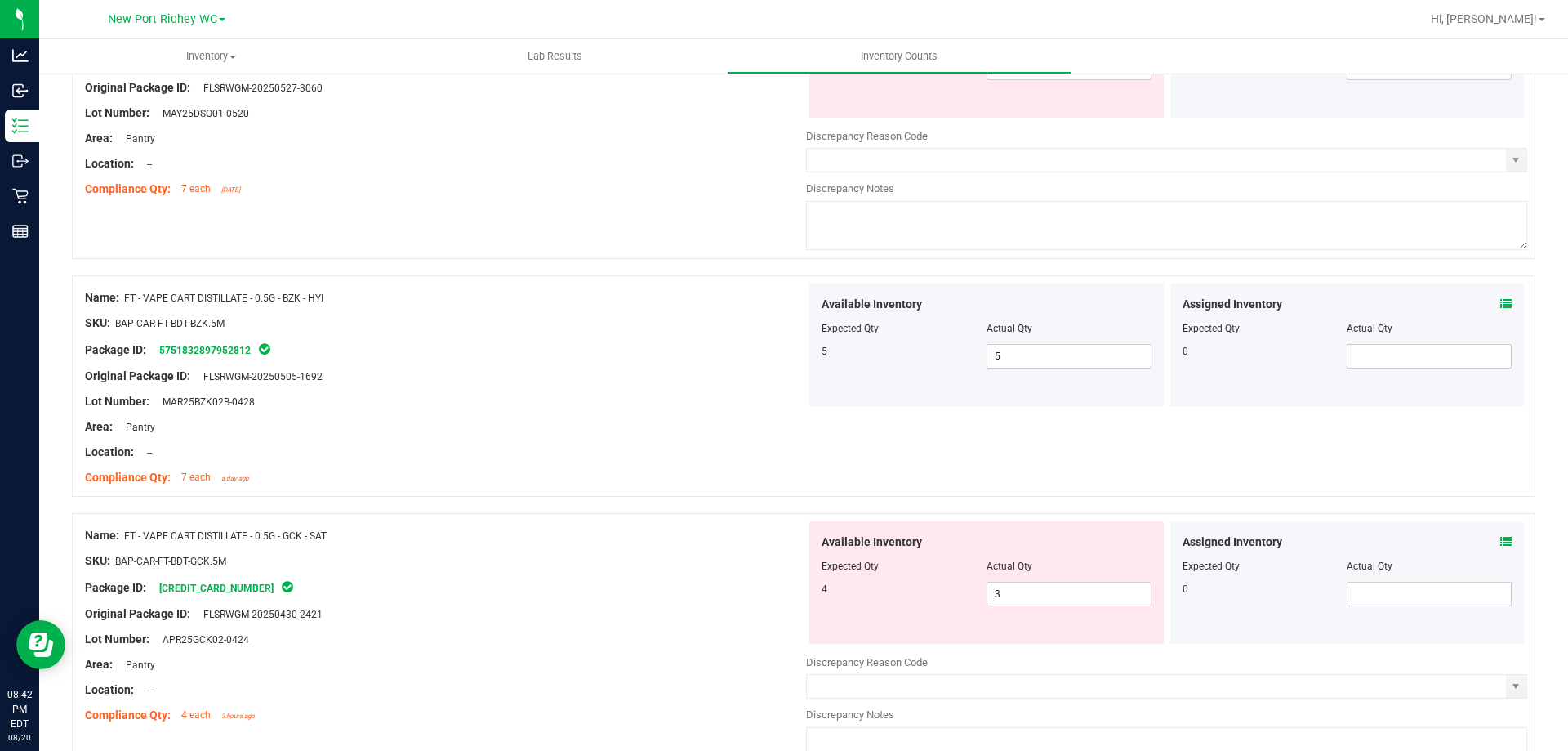
click at [1500, 543] on icon at bounding box center [1506, 541] width 12 height 12
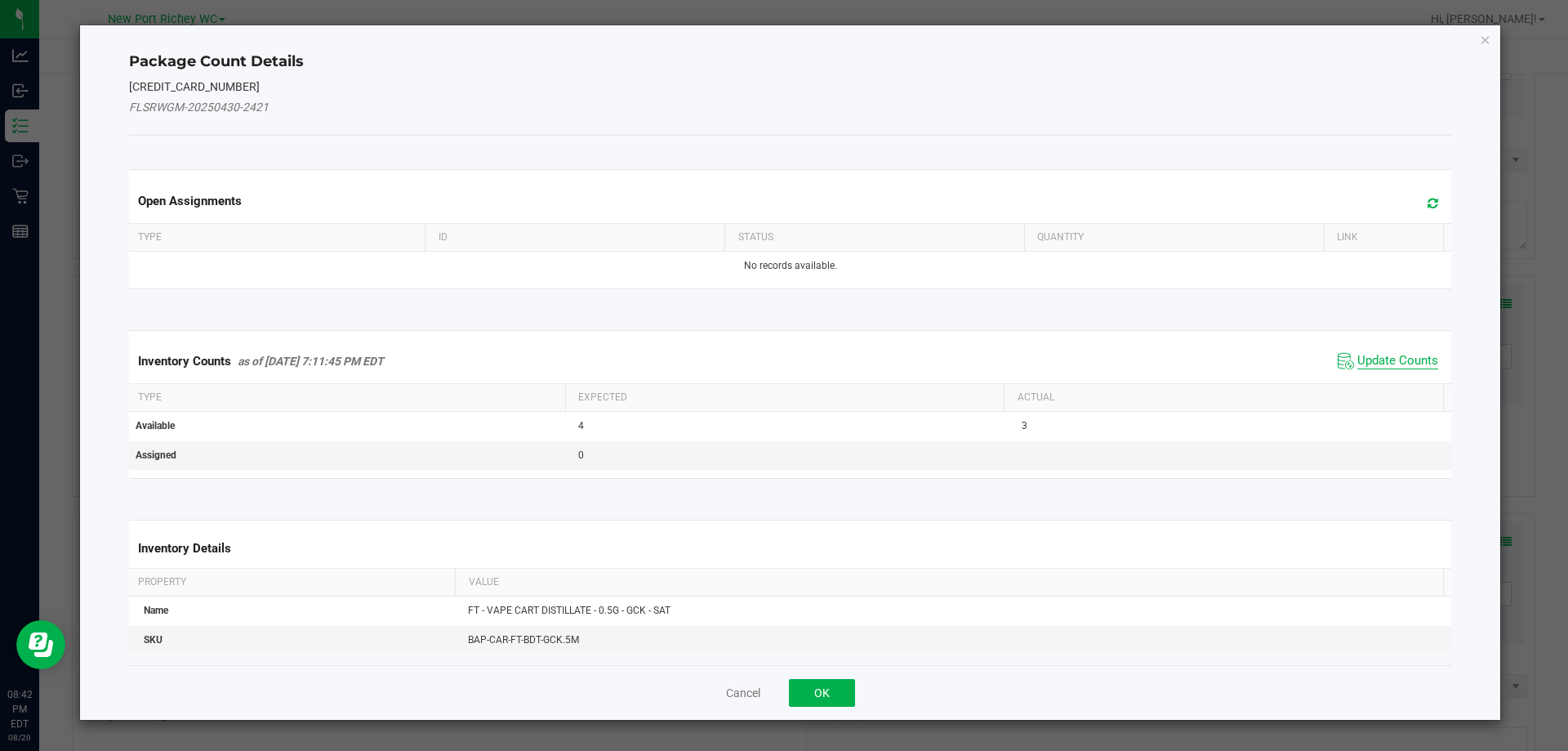
click at [1407, 358] on span "Update Counts" at bounding box center [1398, 361] width 81 height 17
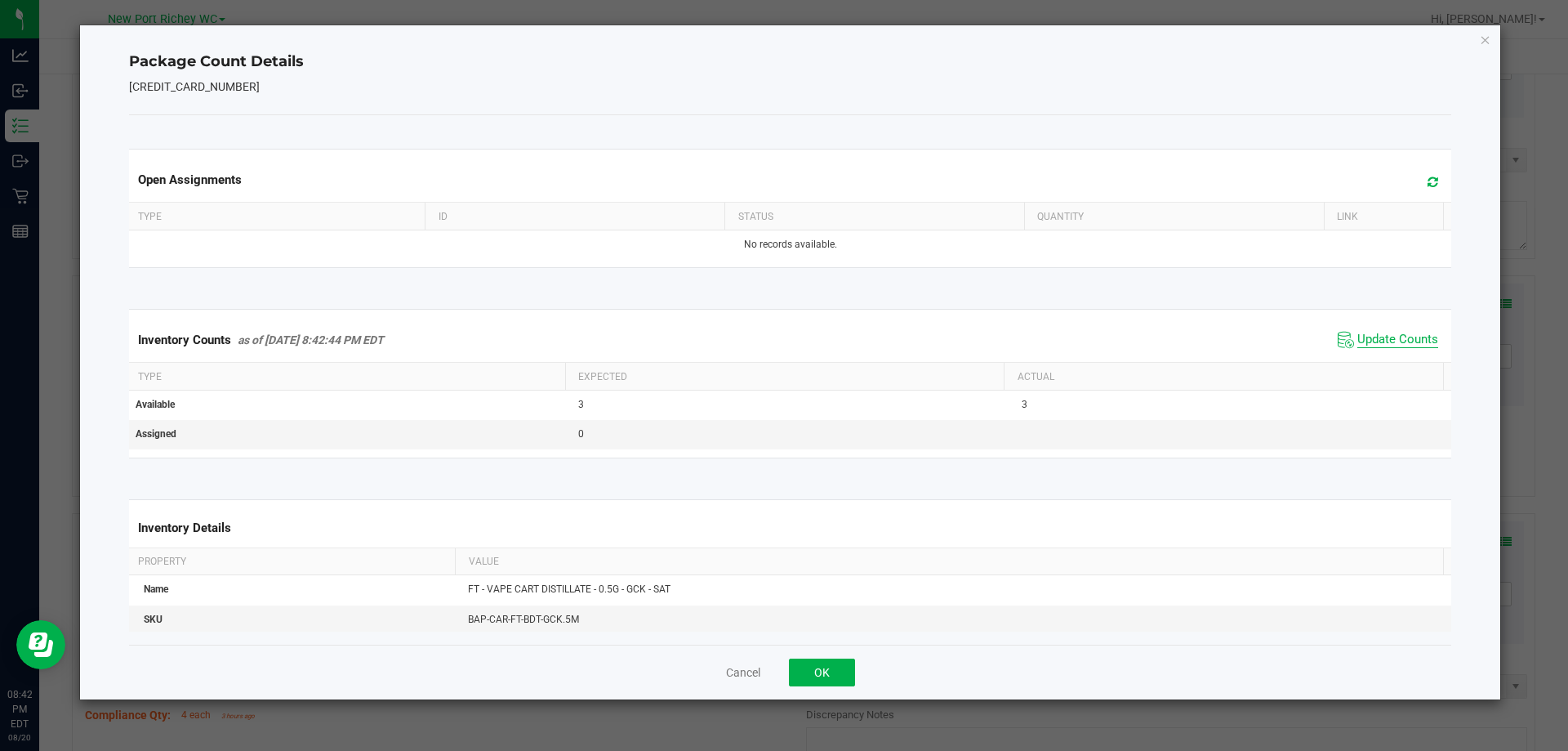
click at [1371, 335] on span "Update Counts" at bounding box center [1398, 340] width 81 height 17
click at [832, 670] on button "OK" at bounding box center [822, 673] width 67 height 27
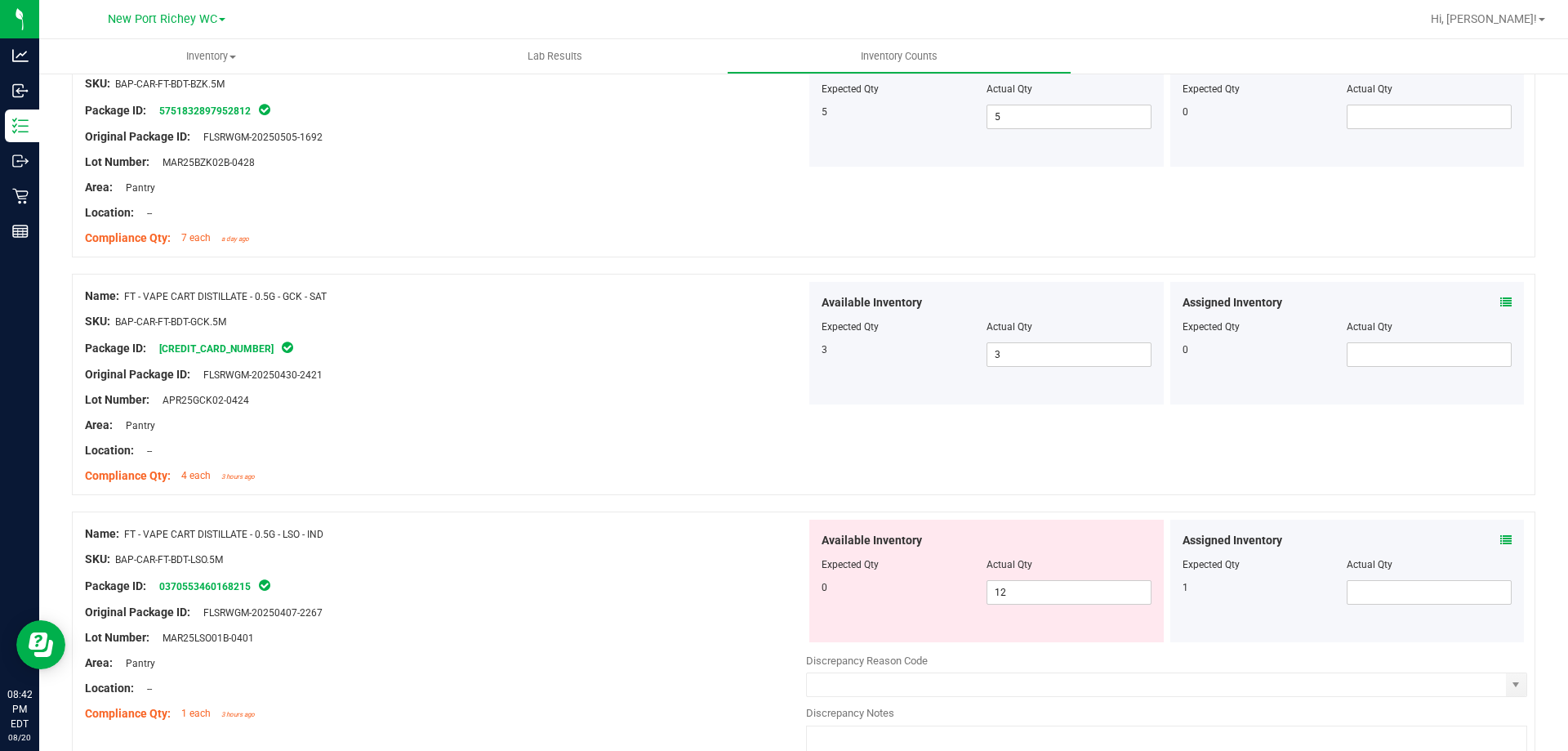
scroll to position [1471, 0]
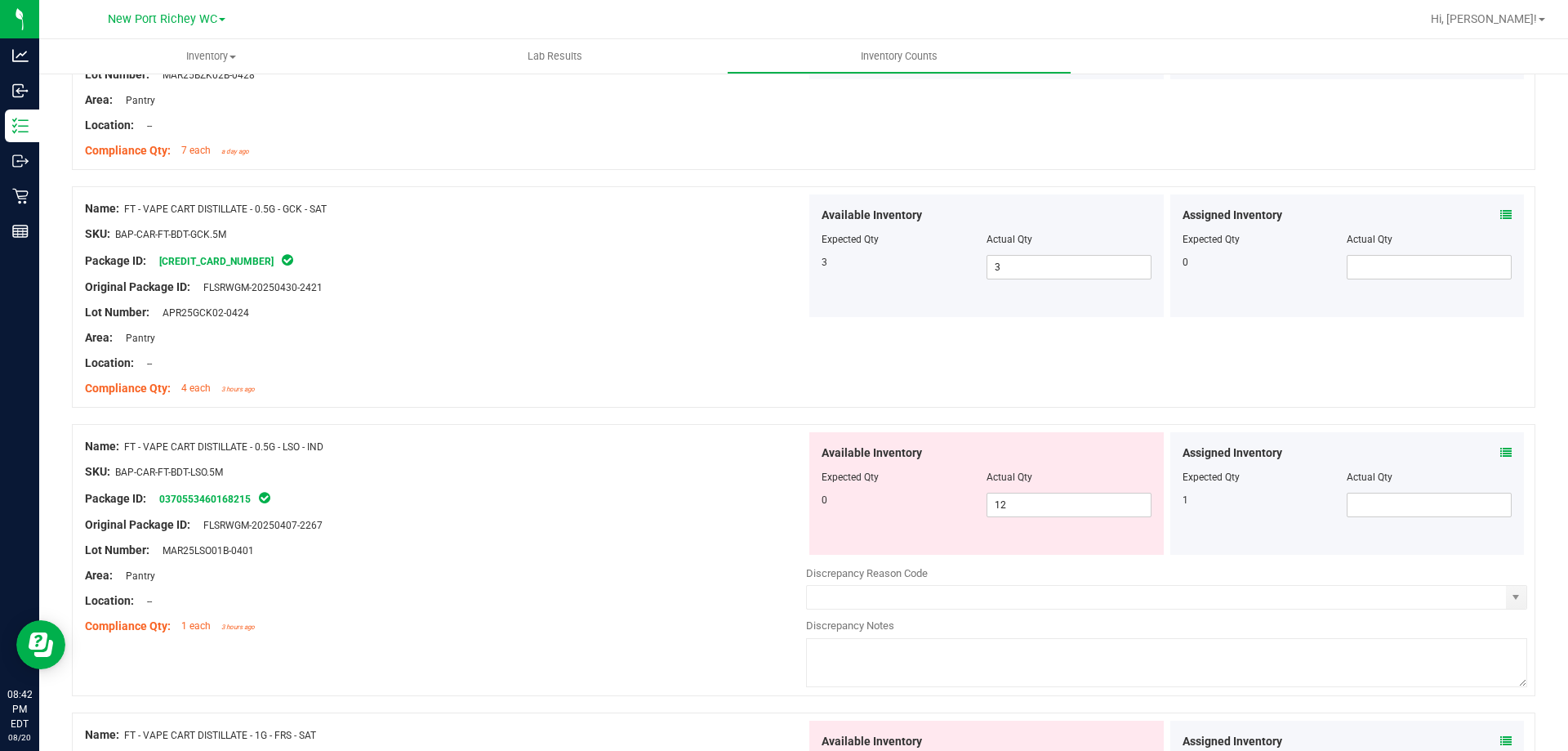
click at [1500, 448] on icon at bounding box center [1506, 453] width 12 height 12
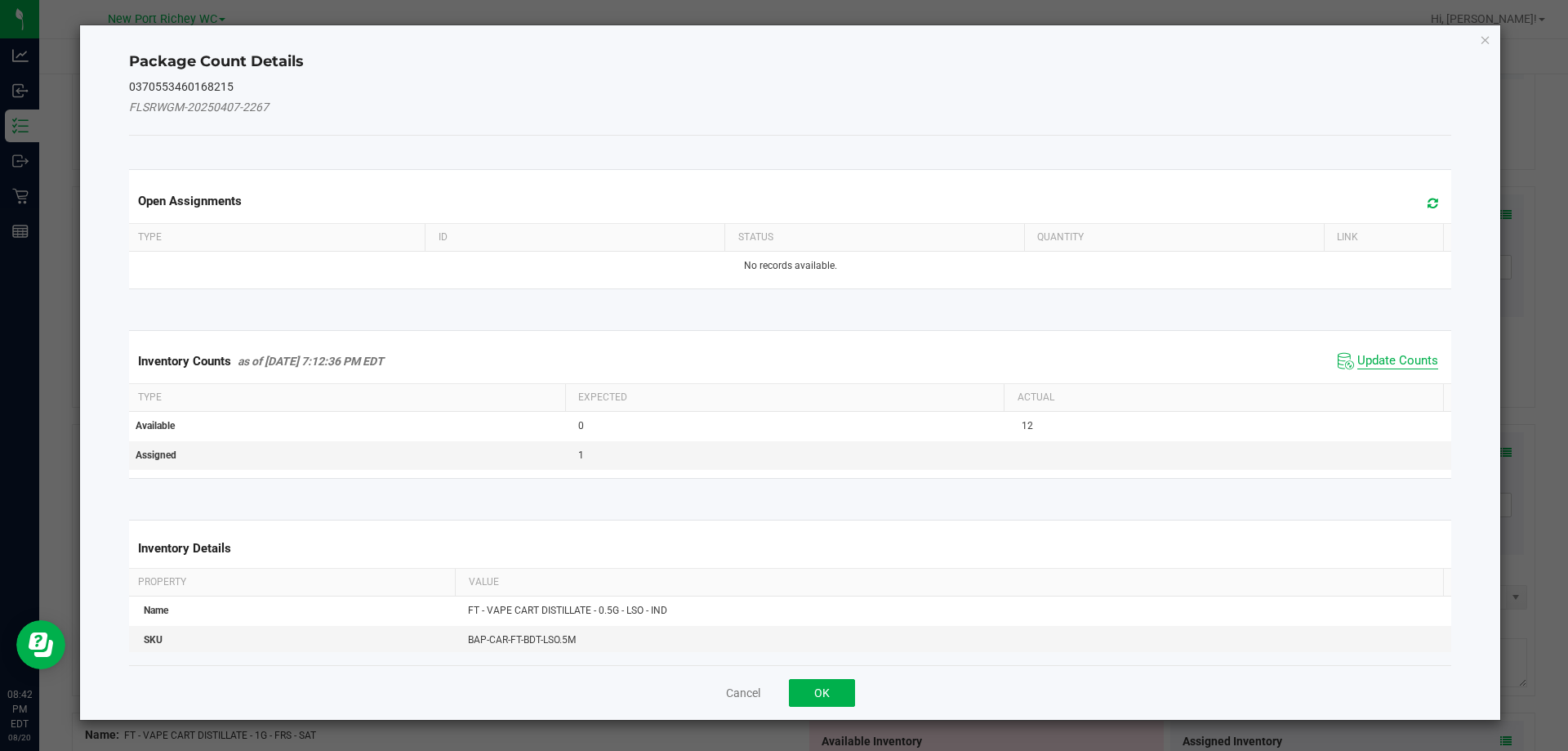
click at [1405, 354] on span "Update Counts" at bounding box center [1398, 361] width 81 height 17
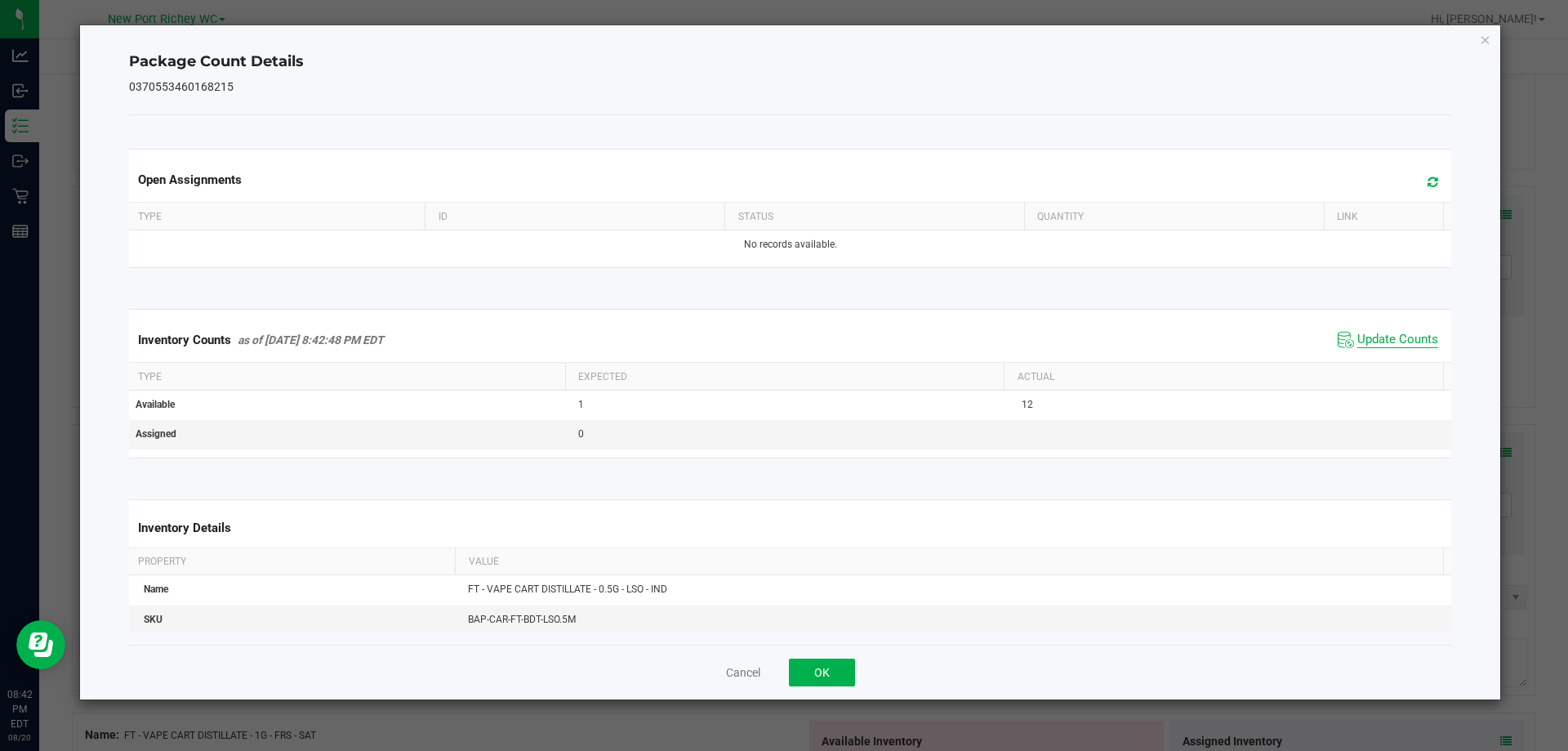
click at [1380, 337] on span "Update Counts" at bounding box center [1398, 340] width 81 height 17
click at [1354, 330] on span "Update Counts" at bounding box center [1388, 340] width 109 height 24
click at [816, 668] on button "OK" at bounding box center [822, 673] width 67 height 27
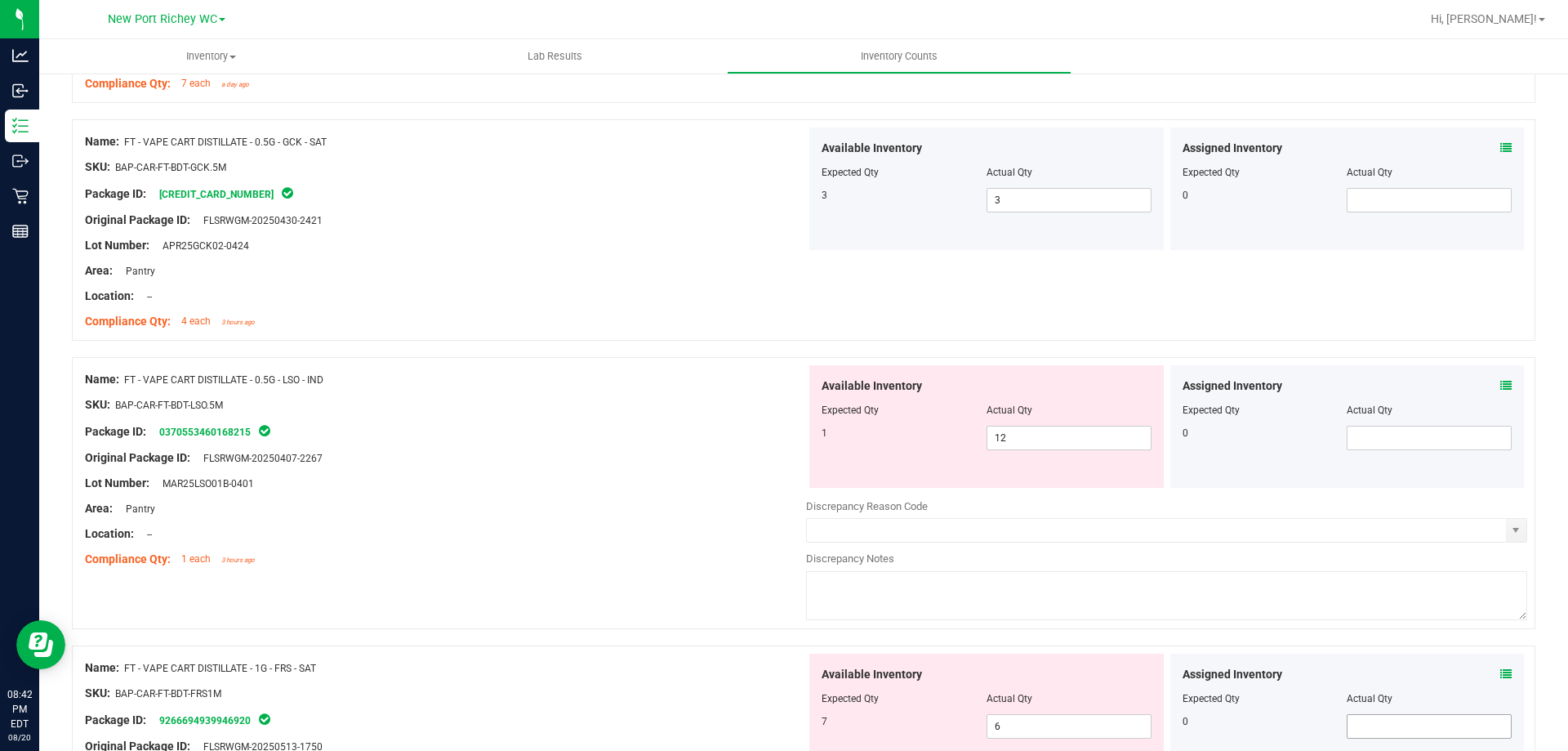
scroll to position [1634, 0]
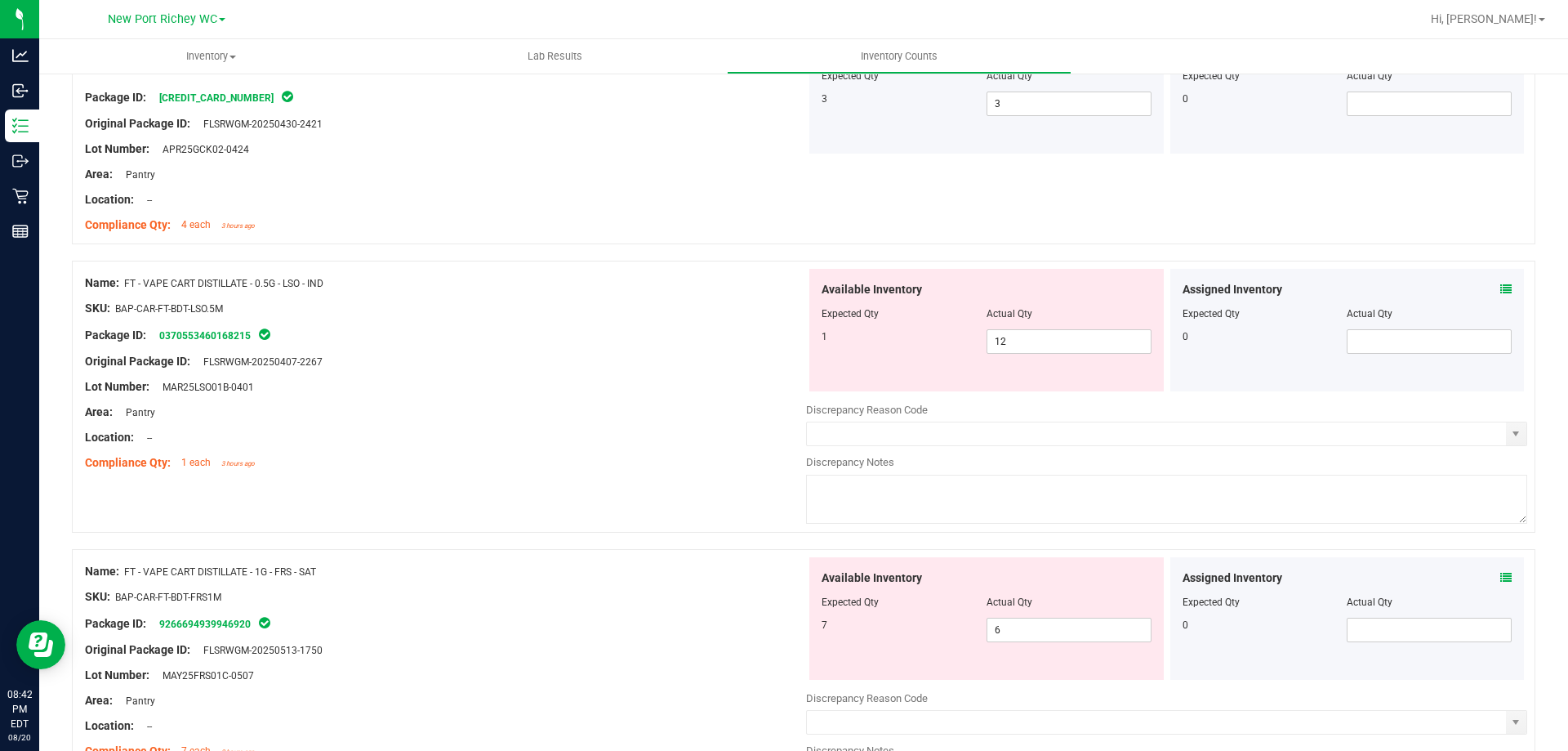
click at [1500, 577] on icon at bounding box center [1506, 578] width 12 height 12
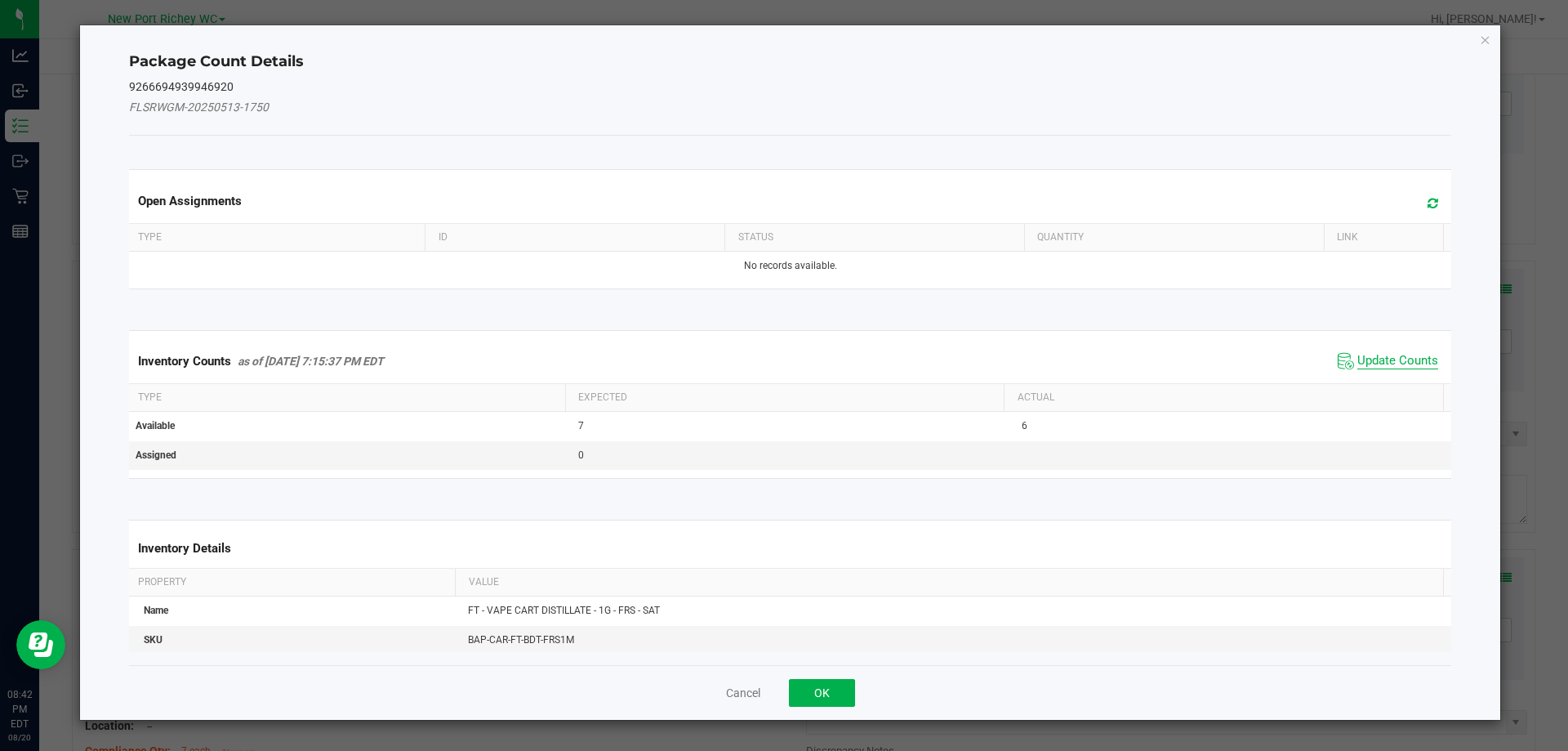
click at [1380, 358] on span "Update Counts" at bounding box center [1398, 361] width 81 height 17
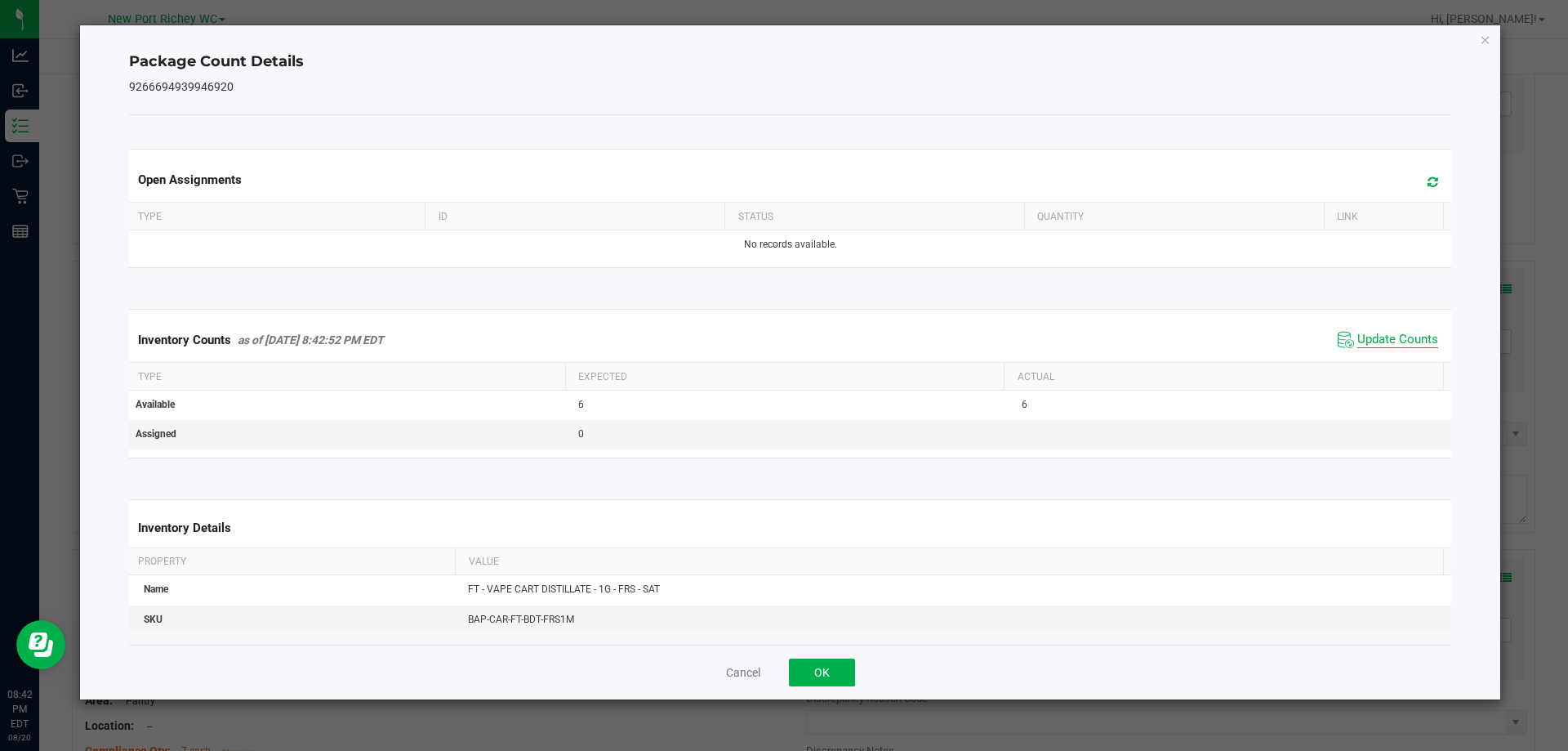
click at [1375, 348] on span "Update Counts" at bounding box center [1398, 340] width 81 height 17
click at [1371, 339] on span "Update Counts" at bounding box center [1398, 340] width 81 height 17
click at [843, 672] on button "OK" at bounding box center [822, 673] width 67 height 27
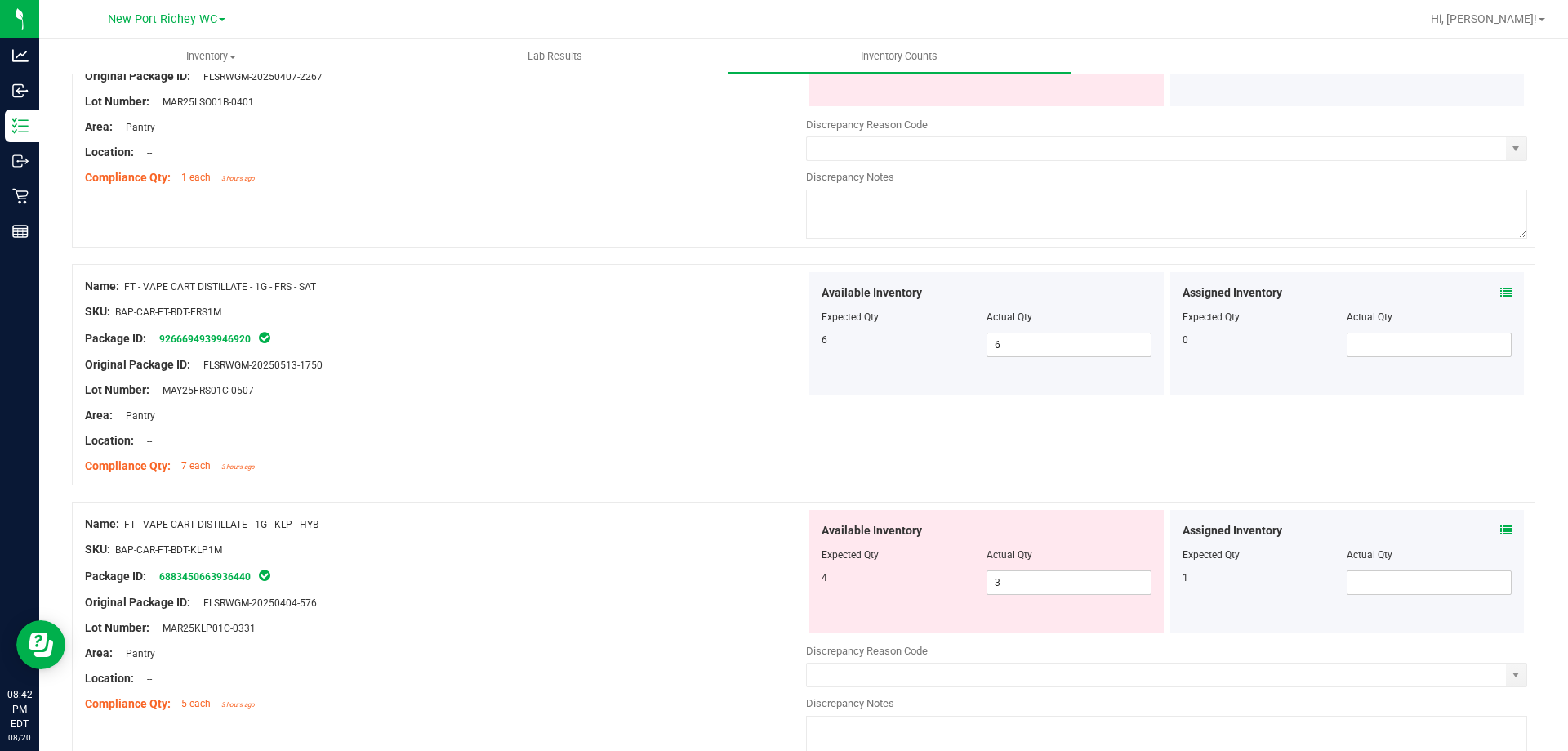
scroll to position [1961, 0]
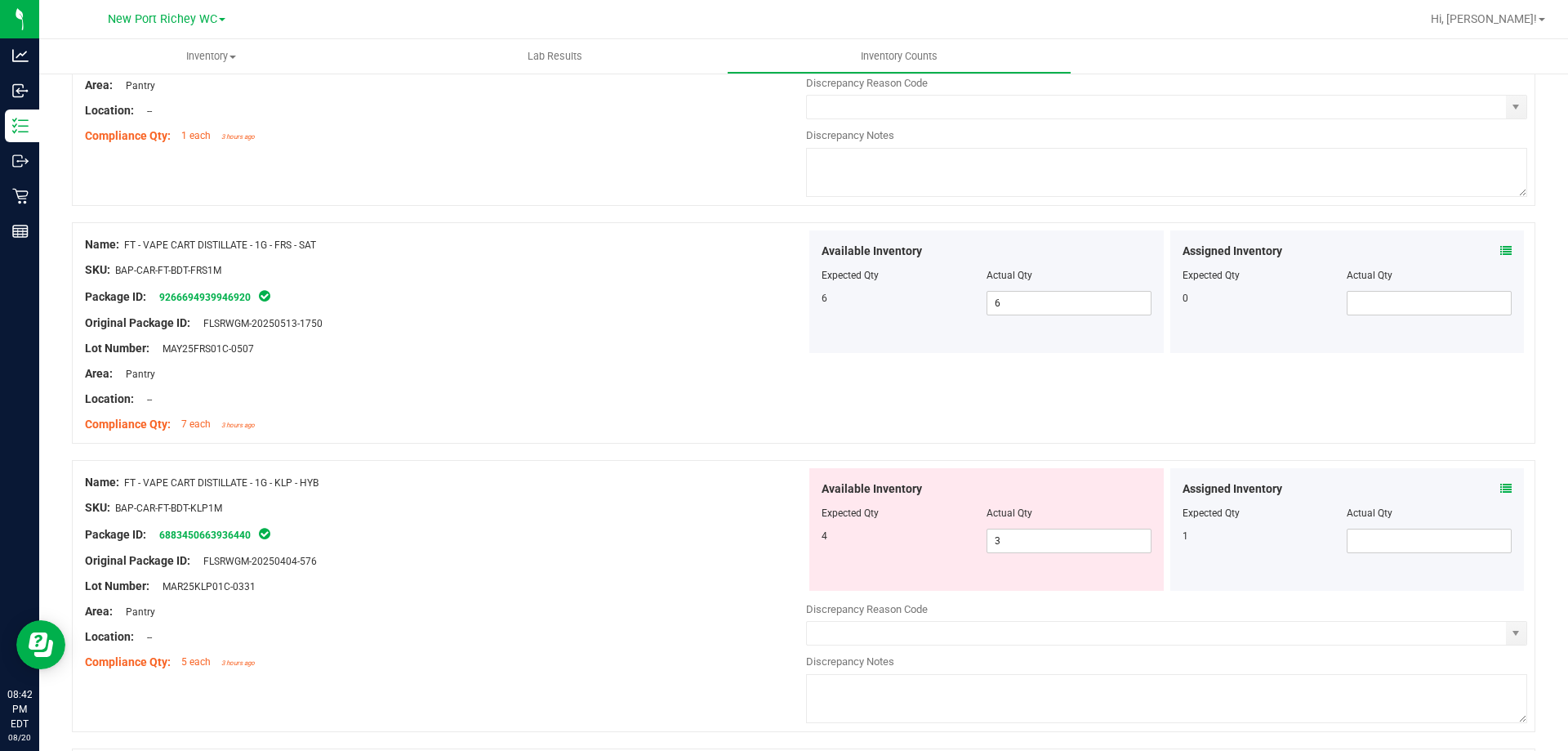
click at [1500, 481] on span at bounding box center [1506, 490] width 12 height 18
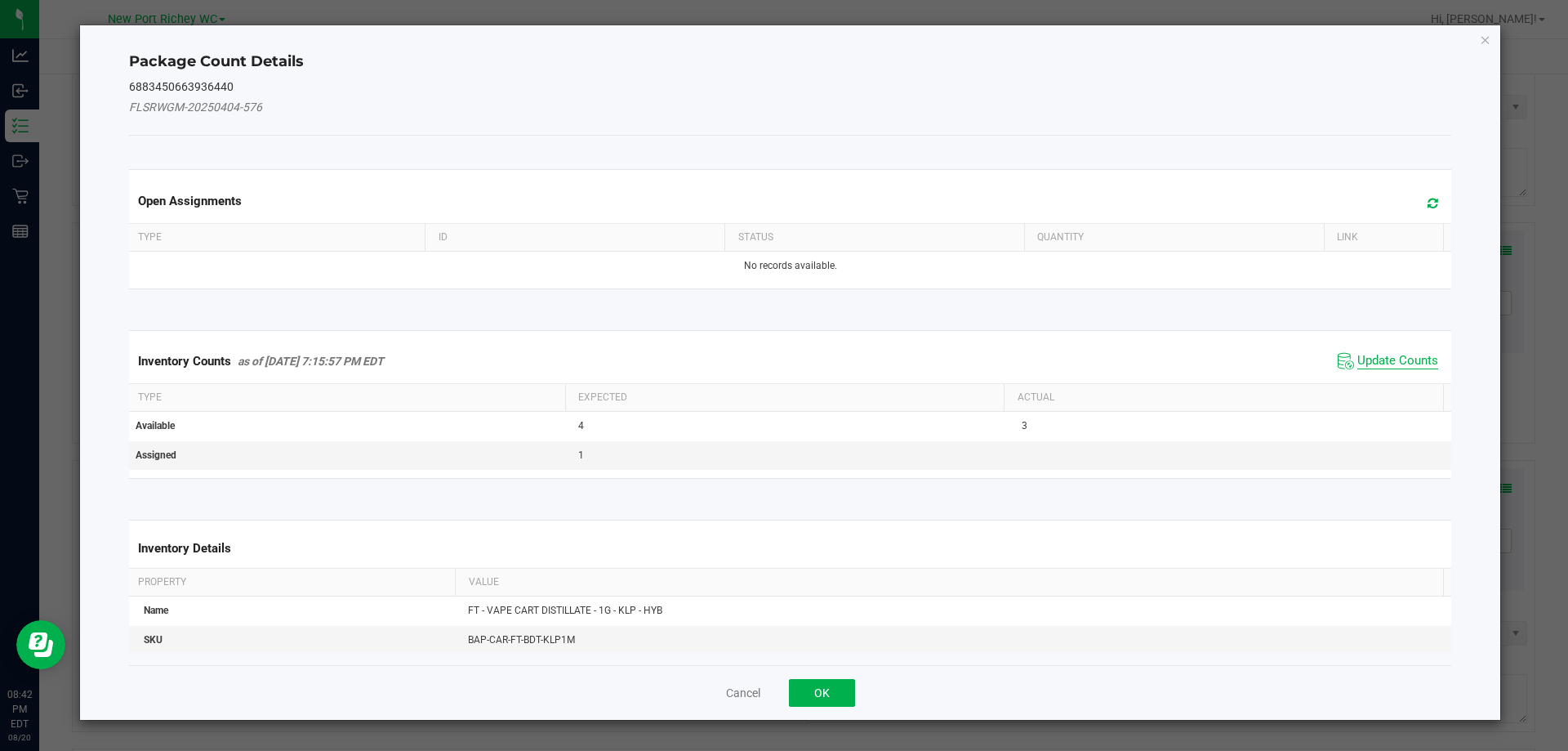
click at [1385, 358] on span "Update Counts" at bounding box center [1398, 361] width 81 height 17
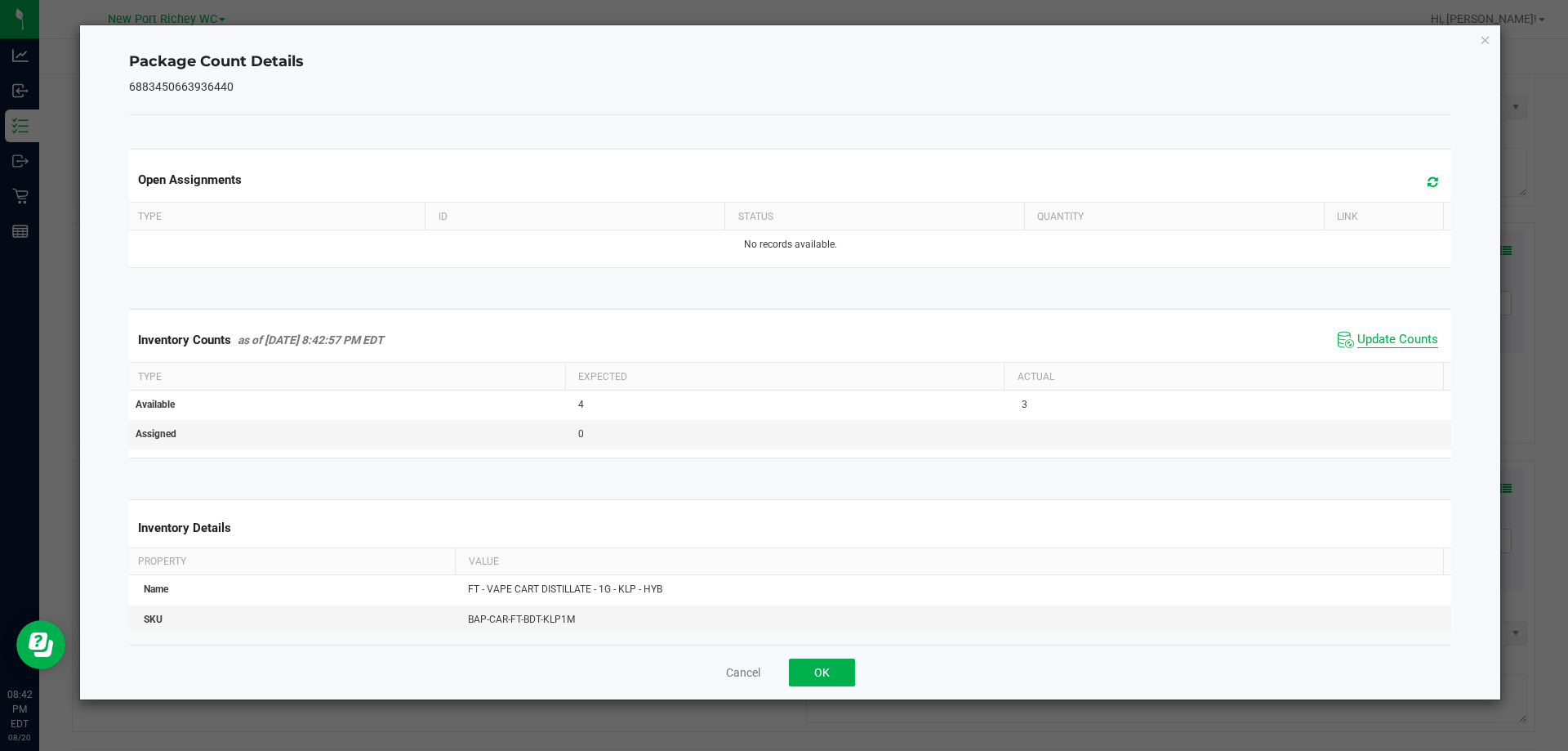
click at [1369, 336] on span "Update Counts" at bounding box center [1398, 340] width 81 height 17
click at [847, 672] on button "OK" at bounding box center [822, 673] width 67 height 27
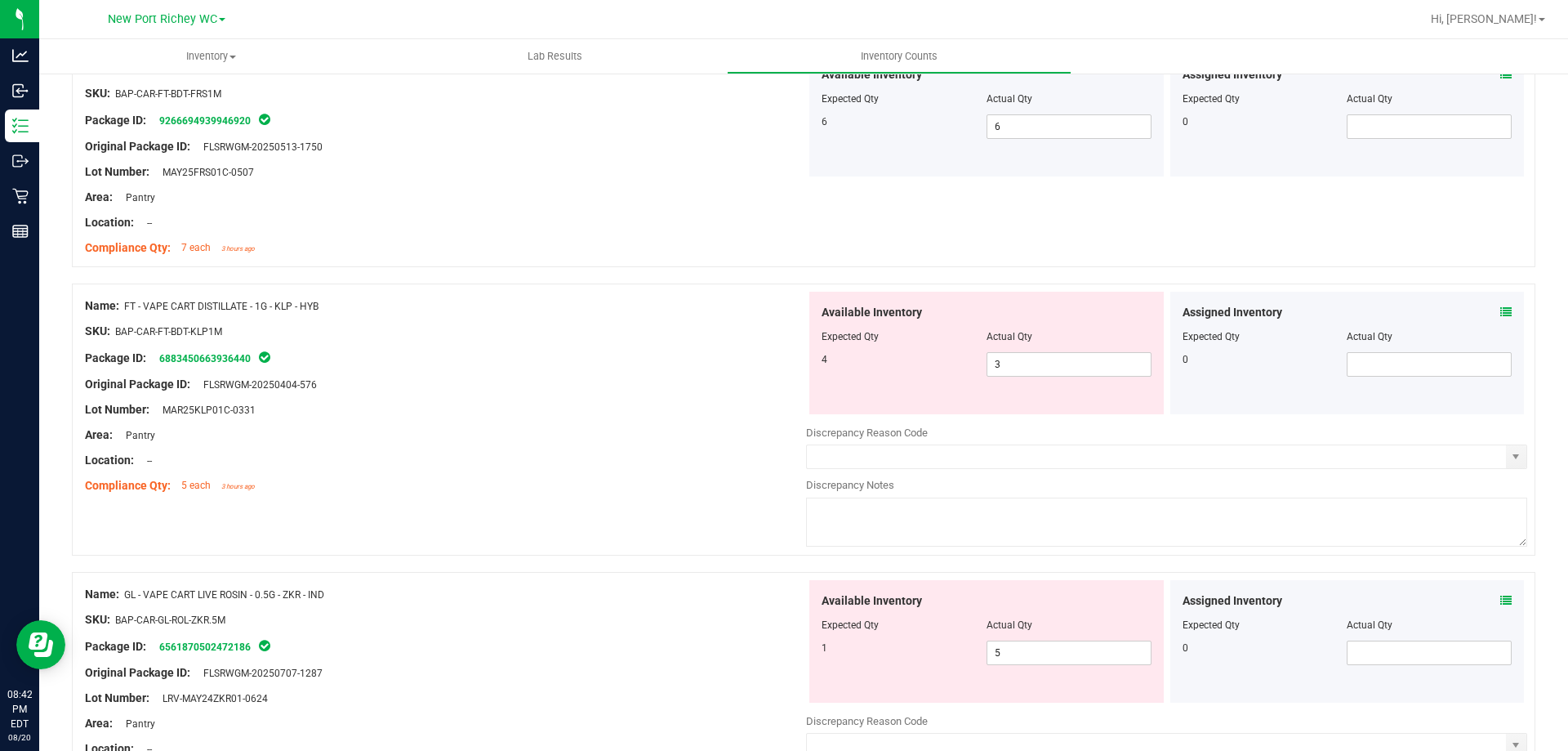
scroll to position [2206, 0]
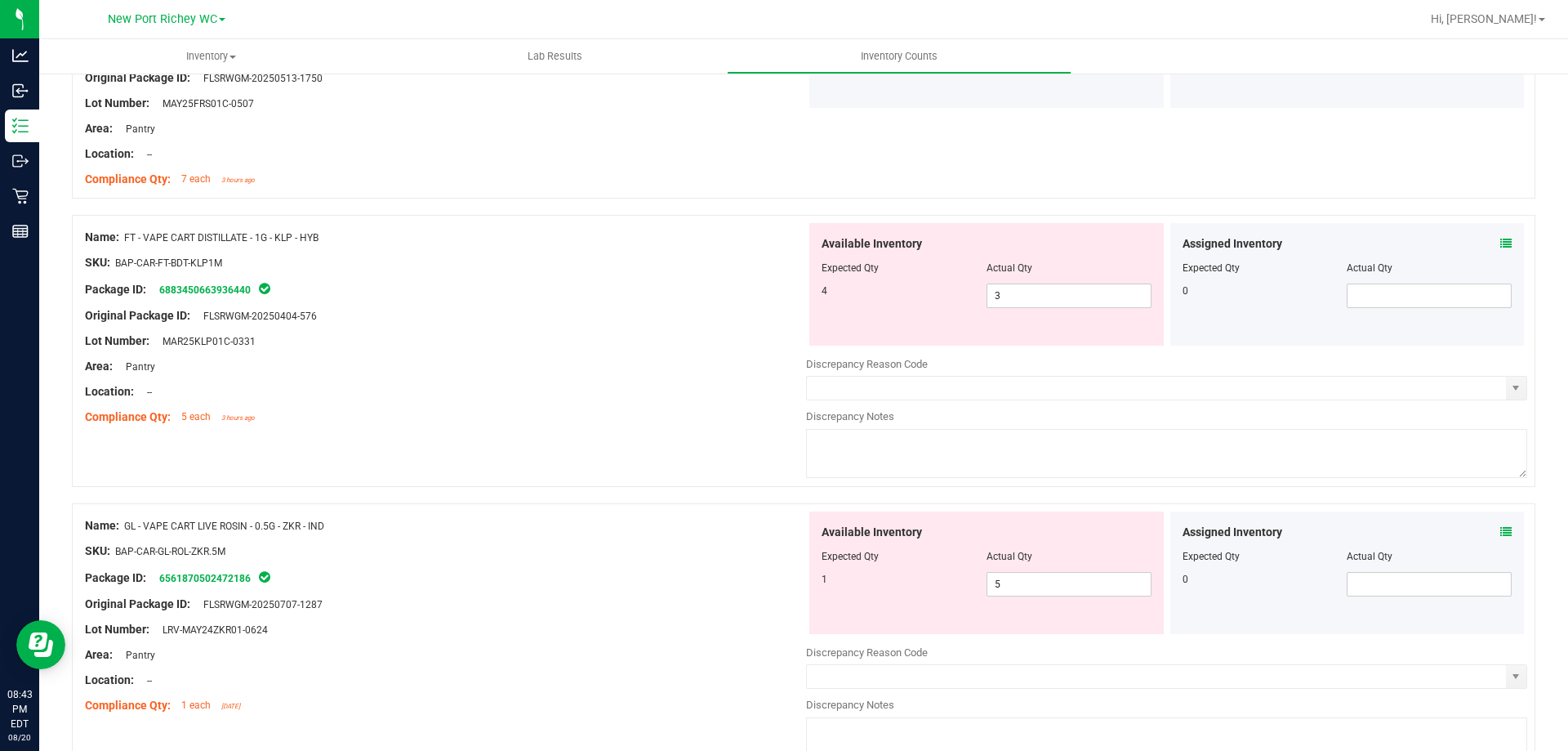
click at [1500, 530] on icon at bounding box center [1506, 532] width 12 height 12
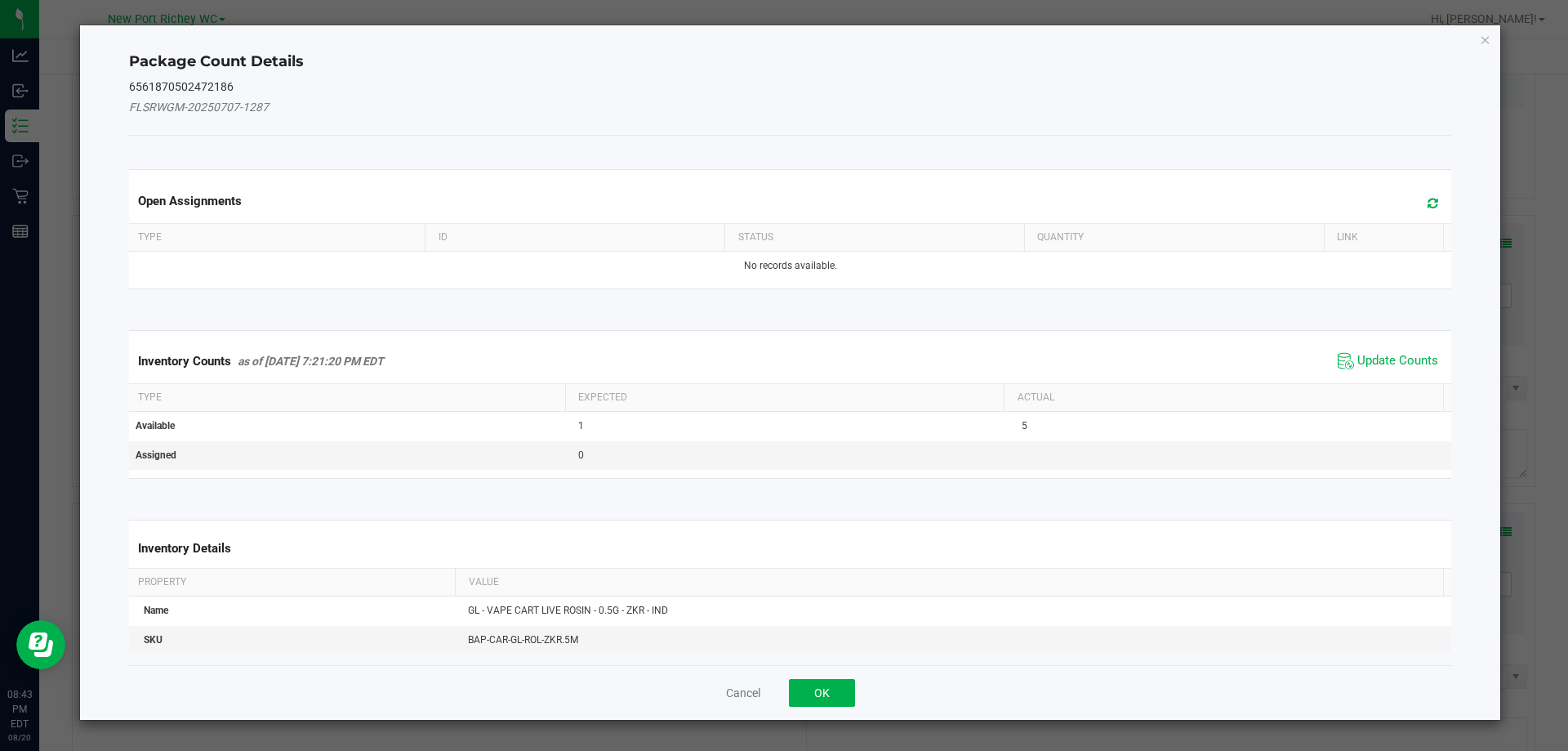
click at [1395, 348] on div "Inventory Counts as of Aug 20, 2025 7:21:20 PM EDT Update Counts" at bounding box center [791, 360] width 1330 height 44
click at [1382, 355] on span "Update Counts" at bounding box center [1398, 361] width 81 height 17
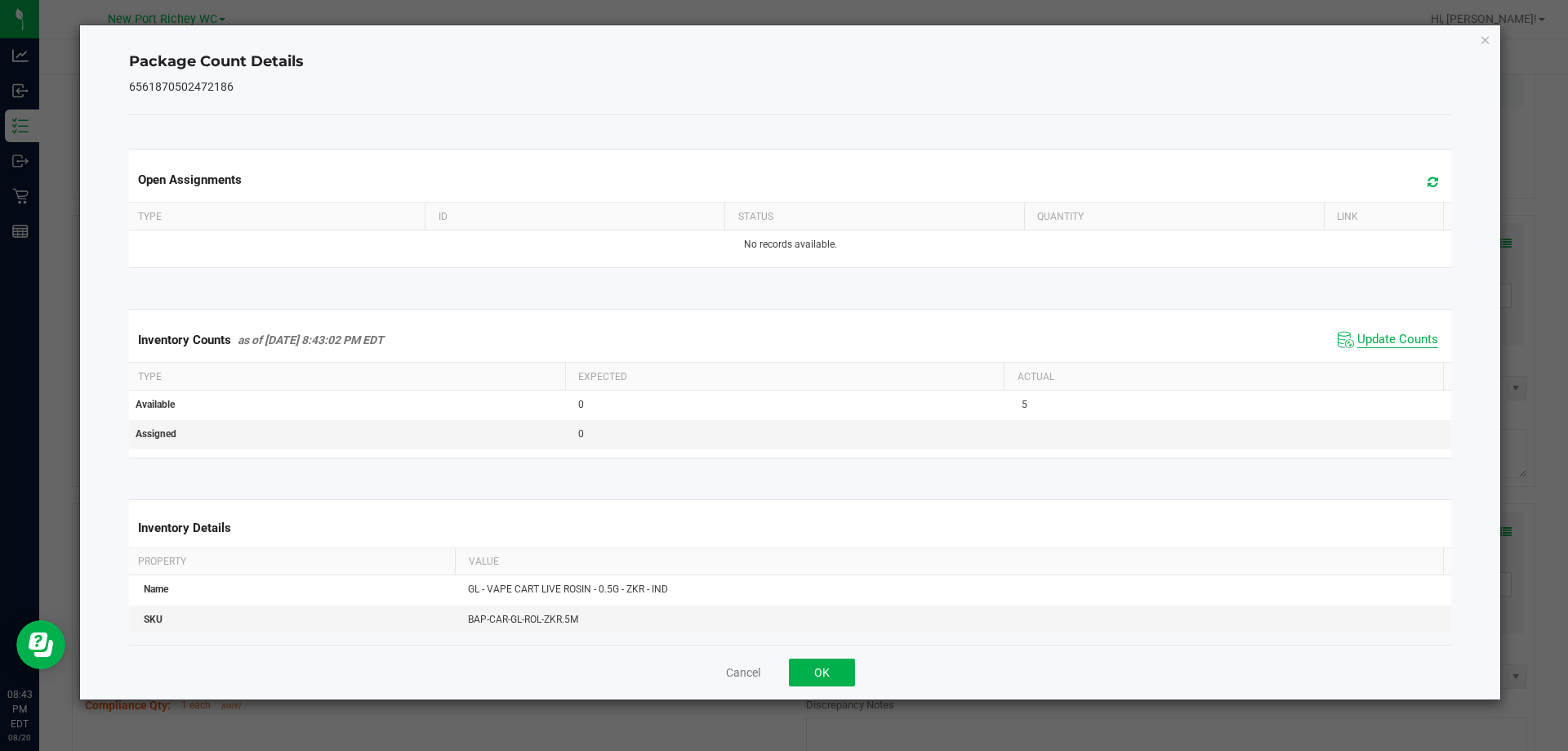
click at [1360, 342] on span "Update Counts" at bounding box center [1398, 340] width 81 height 17
click at [1360, 342] on span "Update Counts" at bounding box center [1398, 340] width 81 height 17
click at [825, 677] on button "OK" at bounding box center [822, 673] width 67 height 27
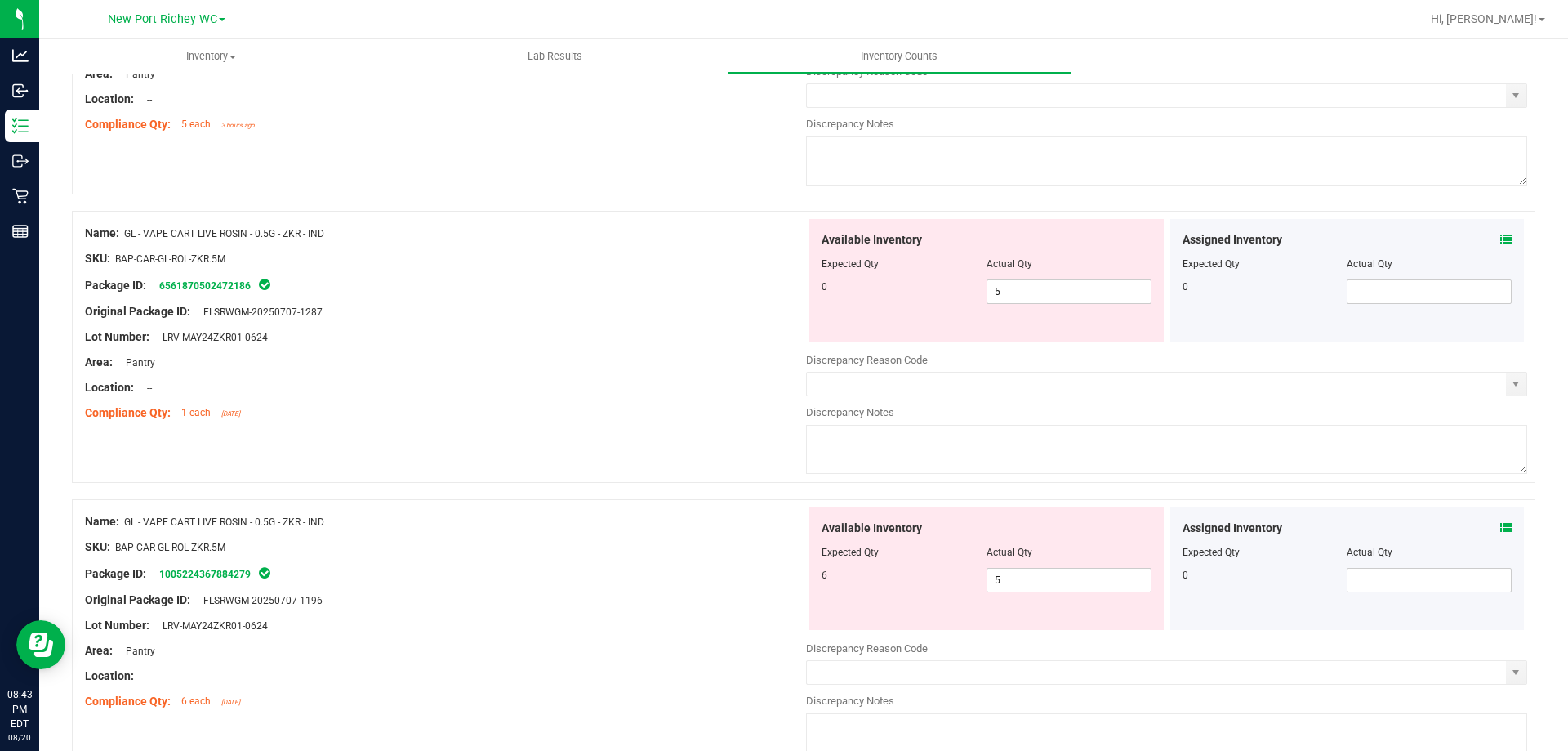
scroll to position [2533, 0]
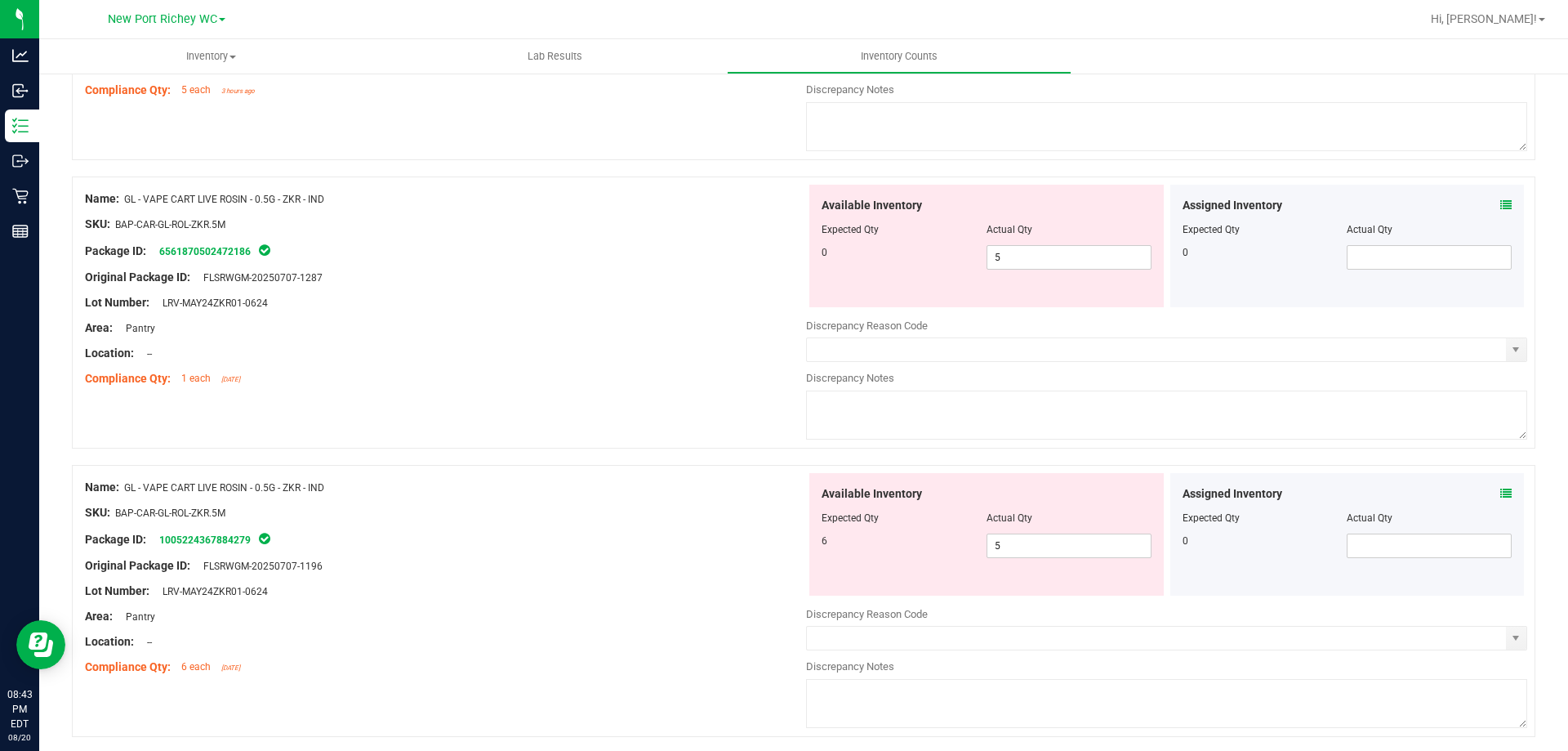
click at [1500, 486] on span at bounding box center [1506, 494] width 12 height 18
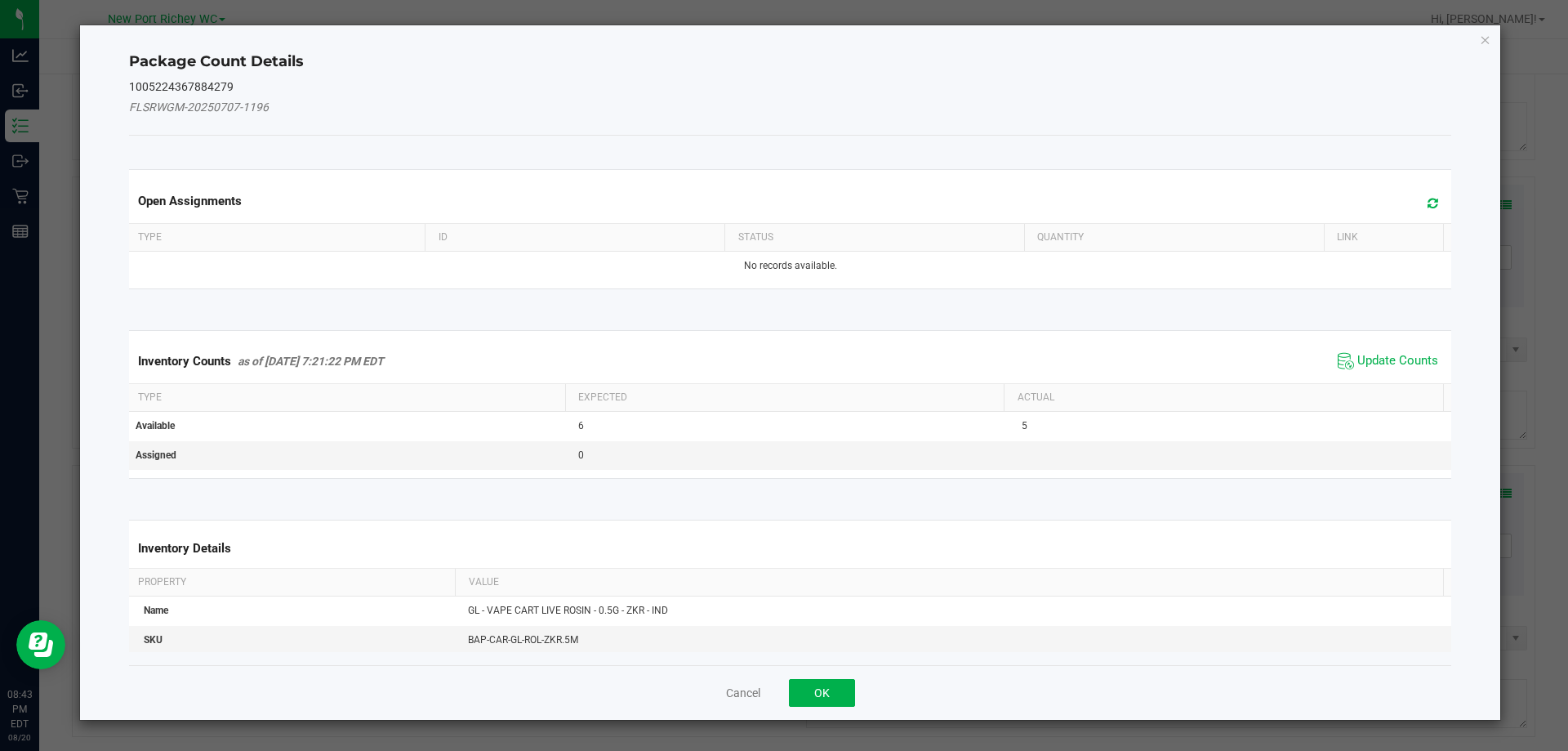
click at [1493, 490] on div "Package Count Details 1005224367884279 FLSRWGM-20250707-1196 Open Assignments T…" at bounding box center [791, 372] width 1421 height 694
click at [1380, 352] on span "Update Counts" at bounding box center [1388, 360] width 109 height 24
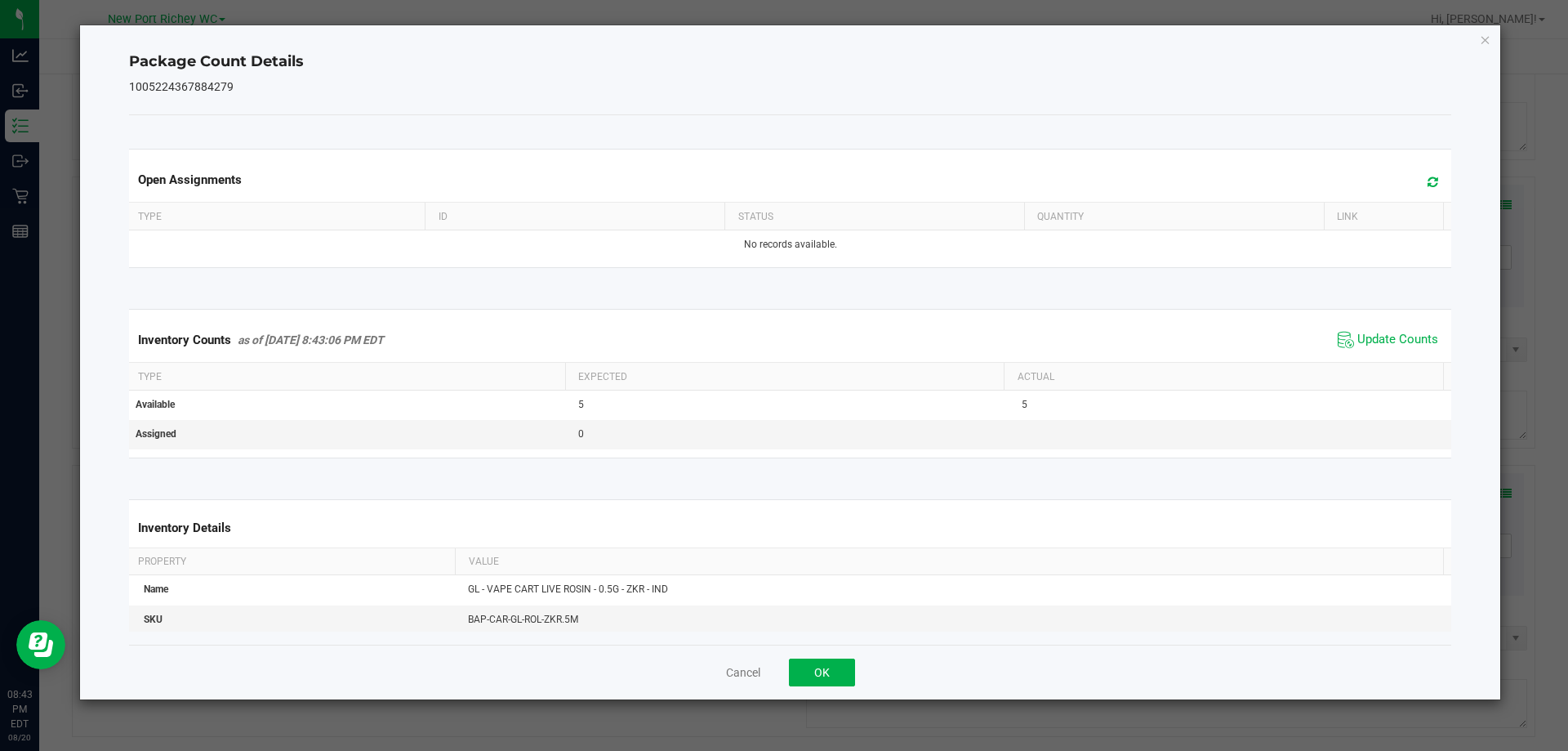
click at [1361, 328] on span "Update Counts" at bounding box center [1388, 340] width 109 height 24
click at [1364, 334] on span "Update Counts" at bounding box center [1398, 340] width 81 height 17
click at [838, 667] on button "OK" at bounding box center [822, 673] width 67 height 27
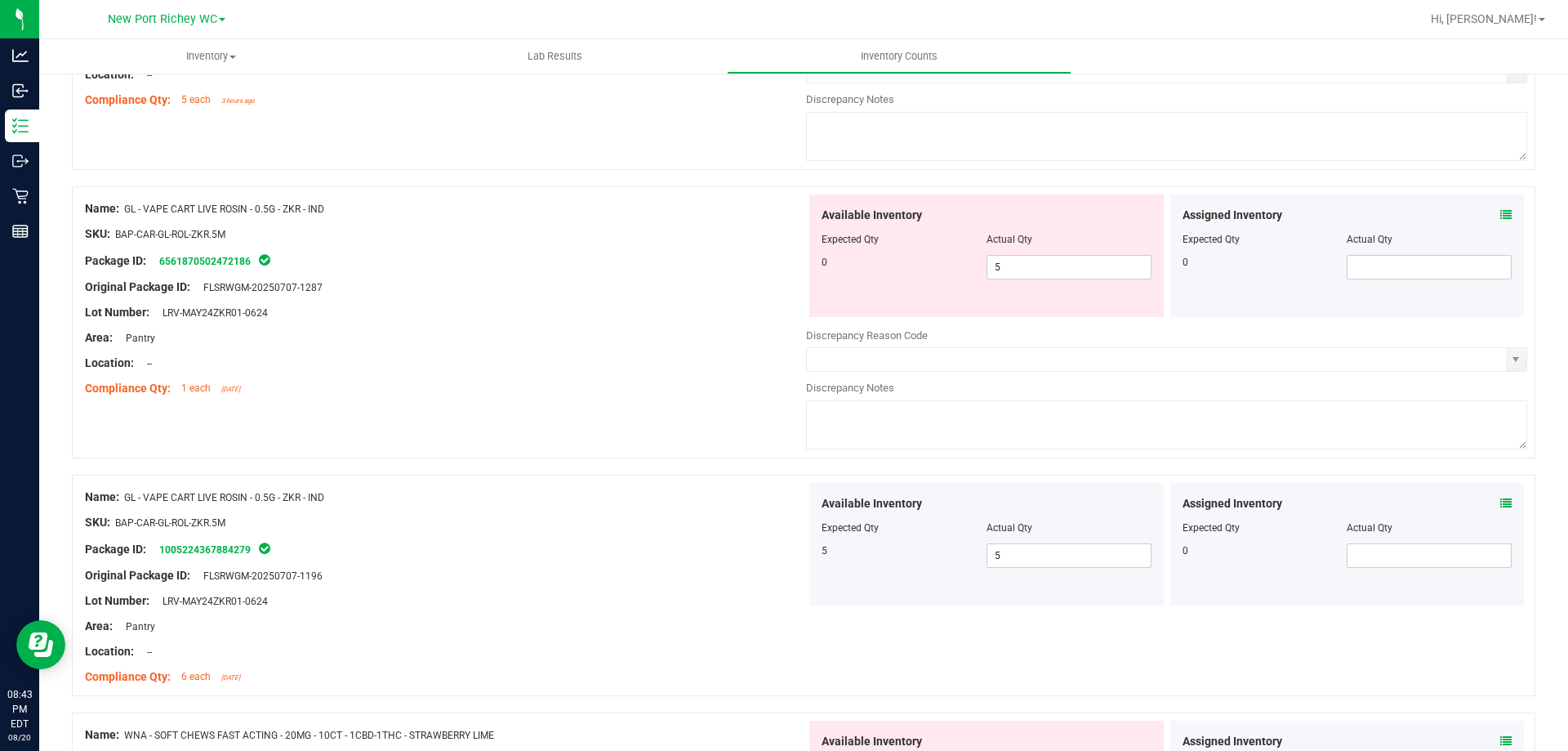
scroll to position [2615, 0]
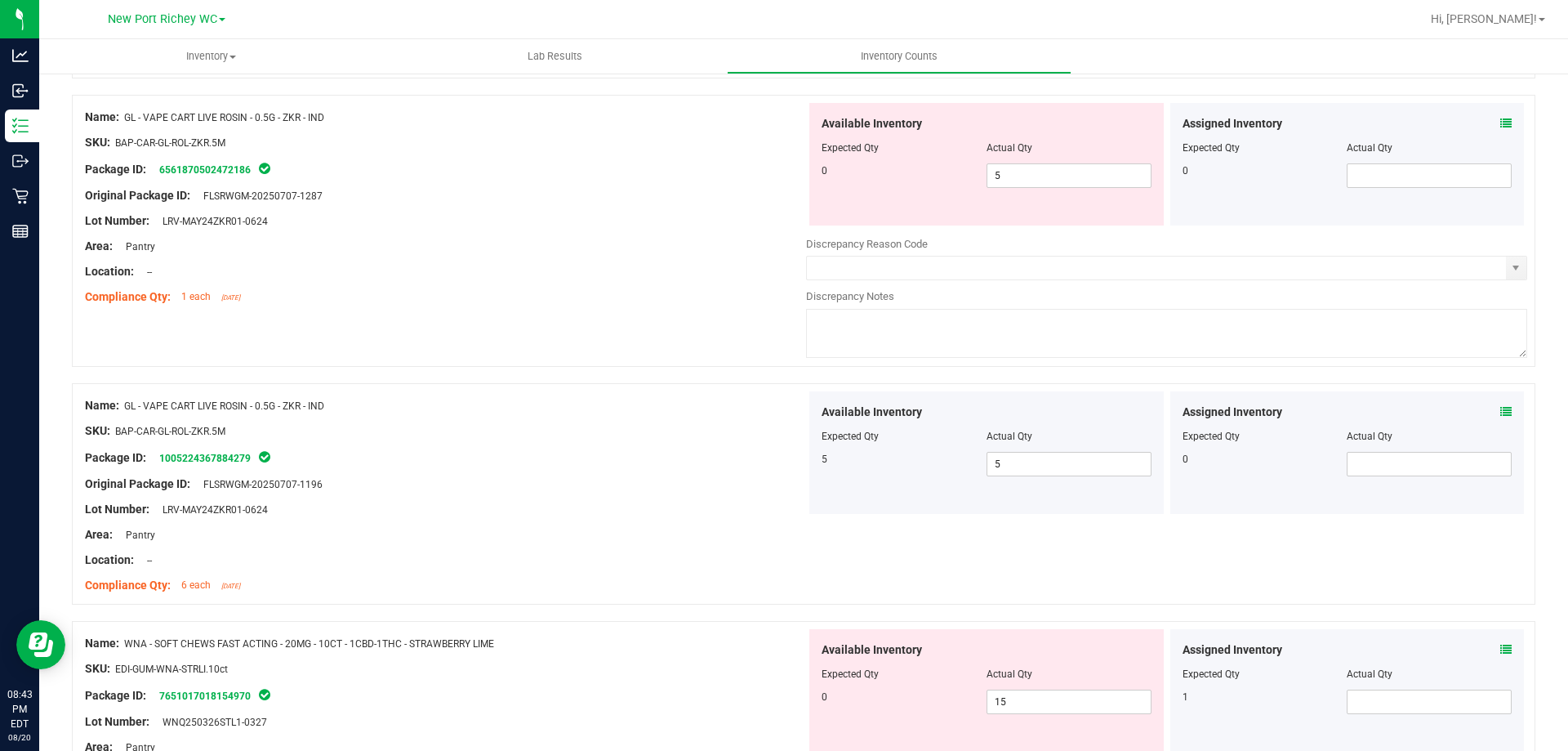
click at [1500, 647] on icon at bounding box center [1506, 650] width 12 height 12
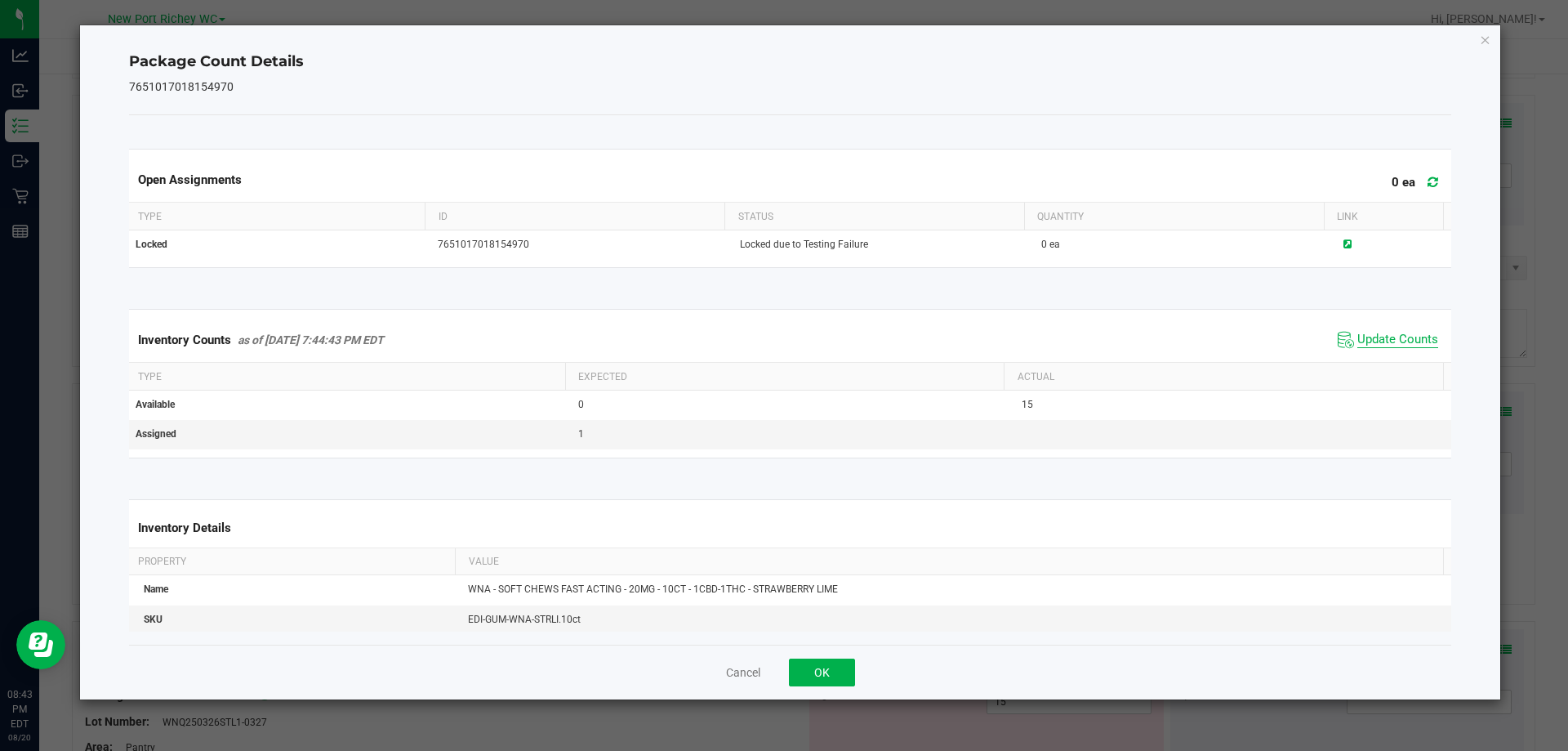
click at [1380, 340] on span "Update Counts" at bounding box center [1398, 340] width 81 height 17
click at [1365, 329] on span "Update Counts" at bounding box center [1388, 340] width 109 height 24
click at [1364, 337] on span "Update Counts" at bounding box center [1398, 340] width 81 height 17
click at [814, 670] on button "OK" at bounding box center [822, 673] width 67 height 27
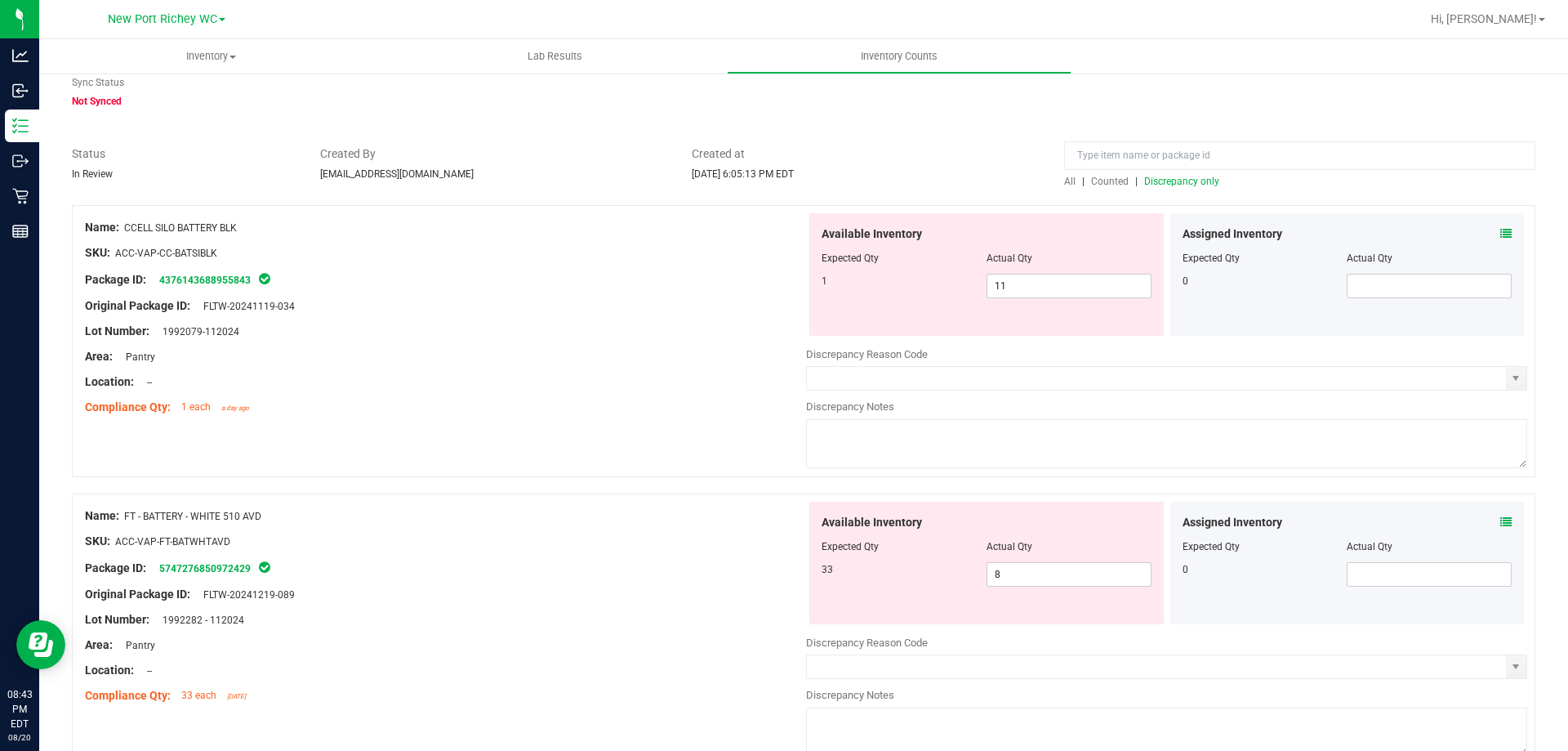
scroll to position [0, 0]
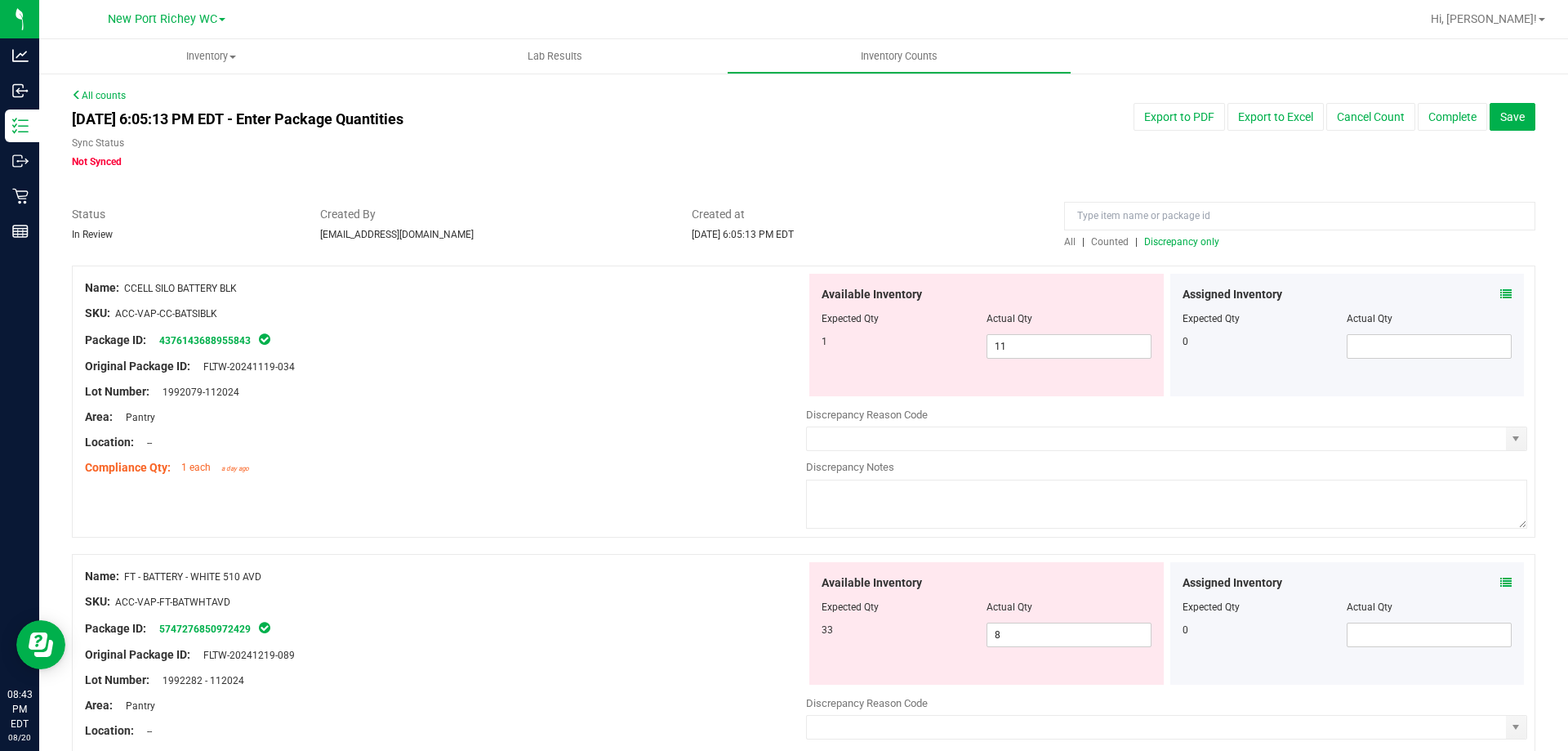
click at [1163, 245] on span "Discrepancy only" at bounding box center [1181, 242] width 75 height 12
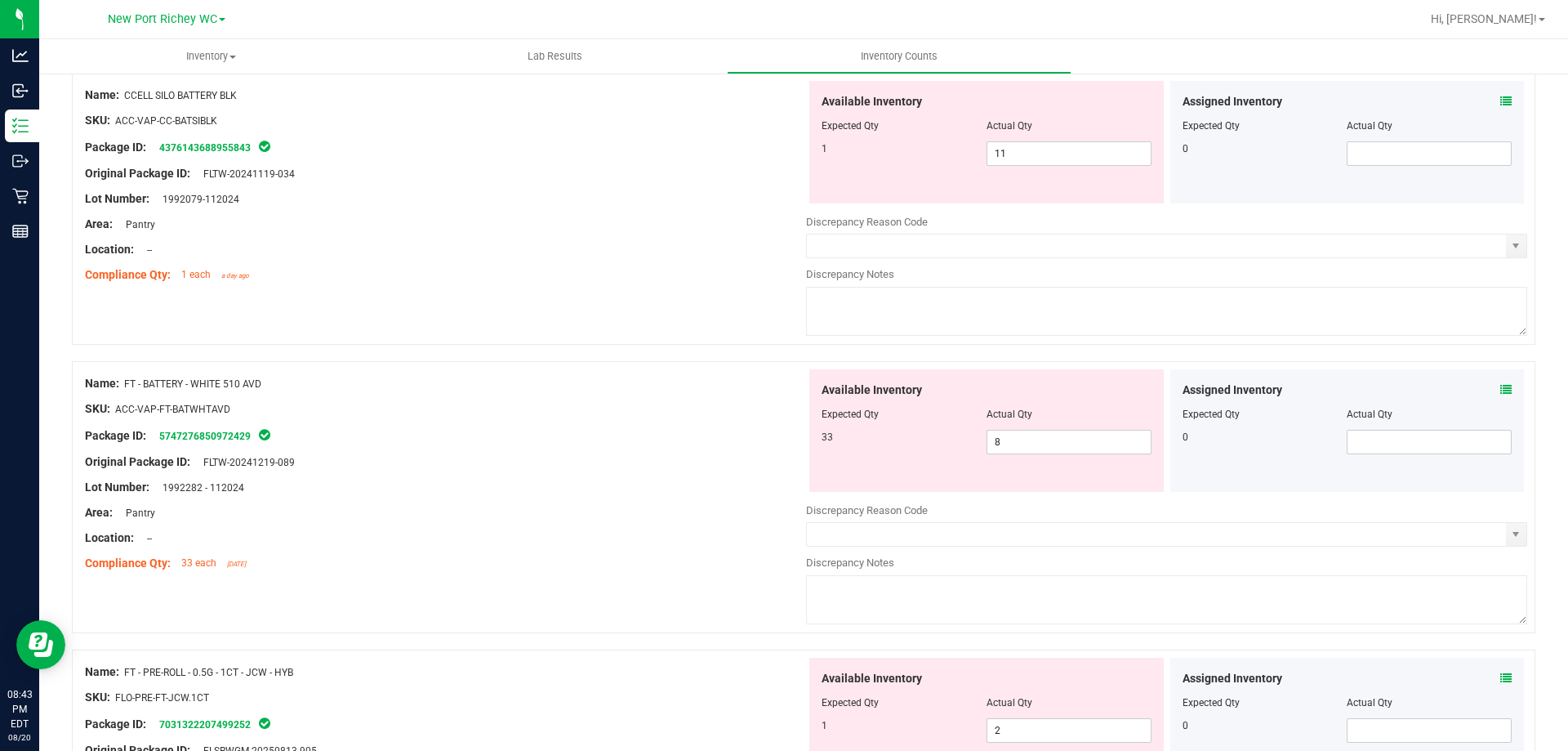
scroll to position [164, 0]
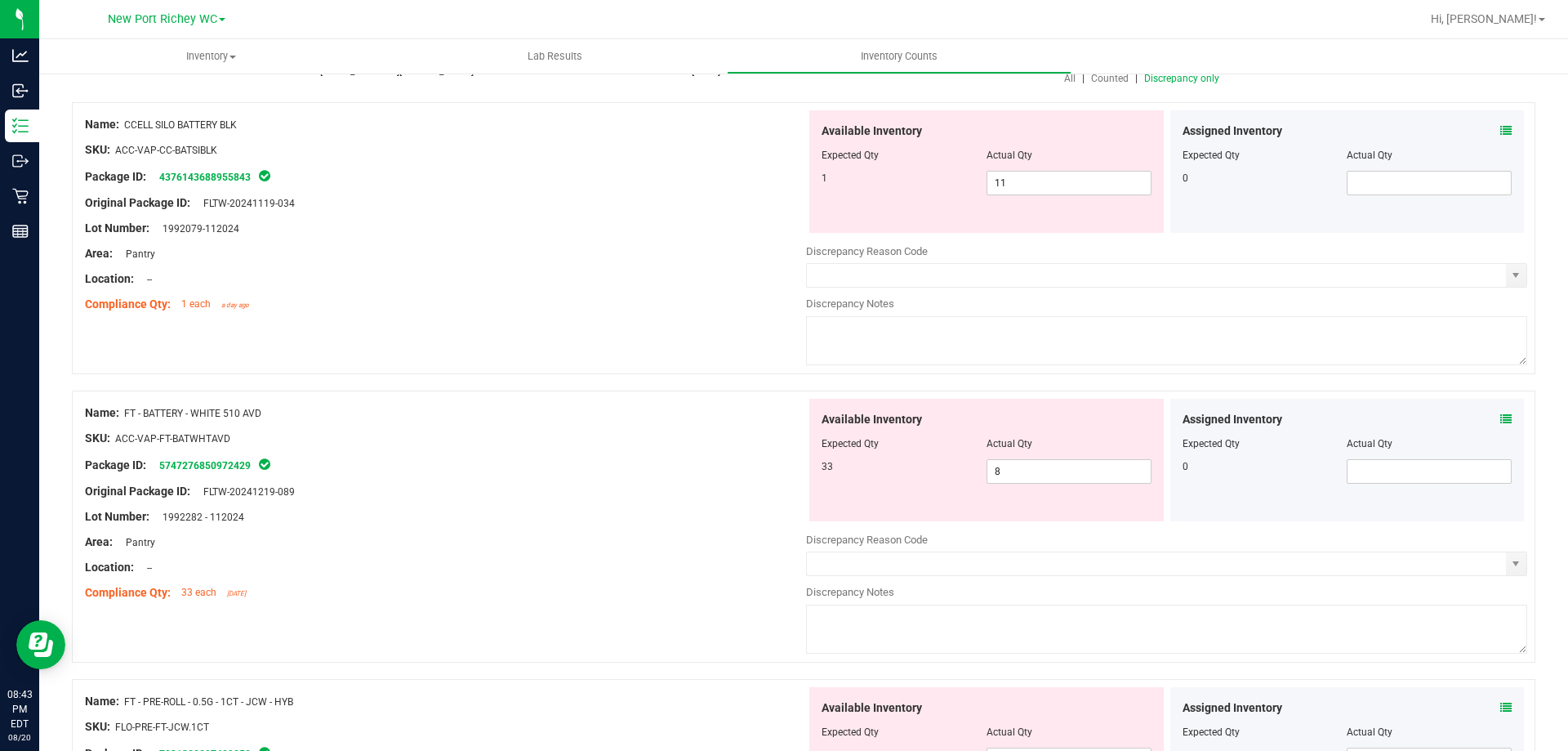
drag, startPoint x: 250, startPoint y: 126, endPoint x: 127, endPoint y: 126, distance: 123.0
click at [127, 126] on div "Name: CCELL SILO BATTERY BLK" at bounding box center [445, 125] width 721 height 18
copy span "CCELL SILO BATTERY BLK"
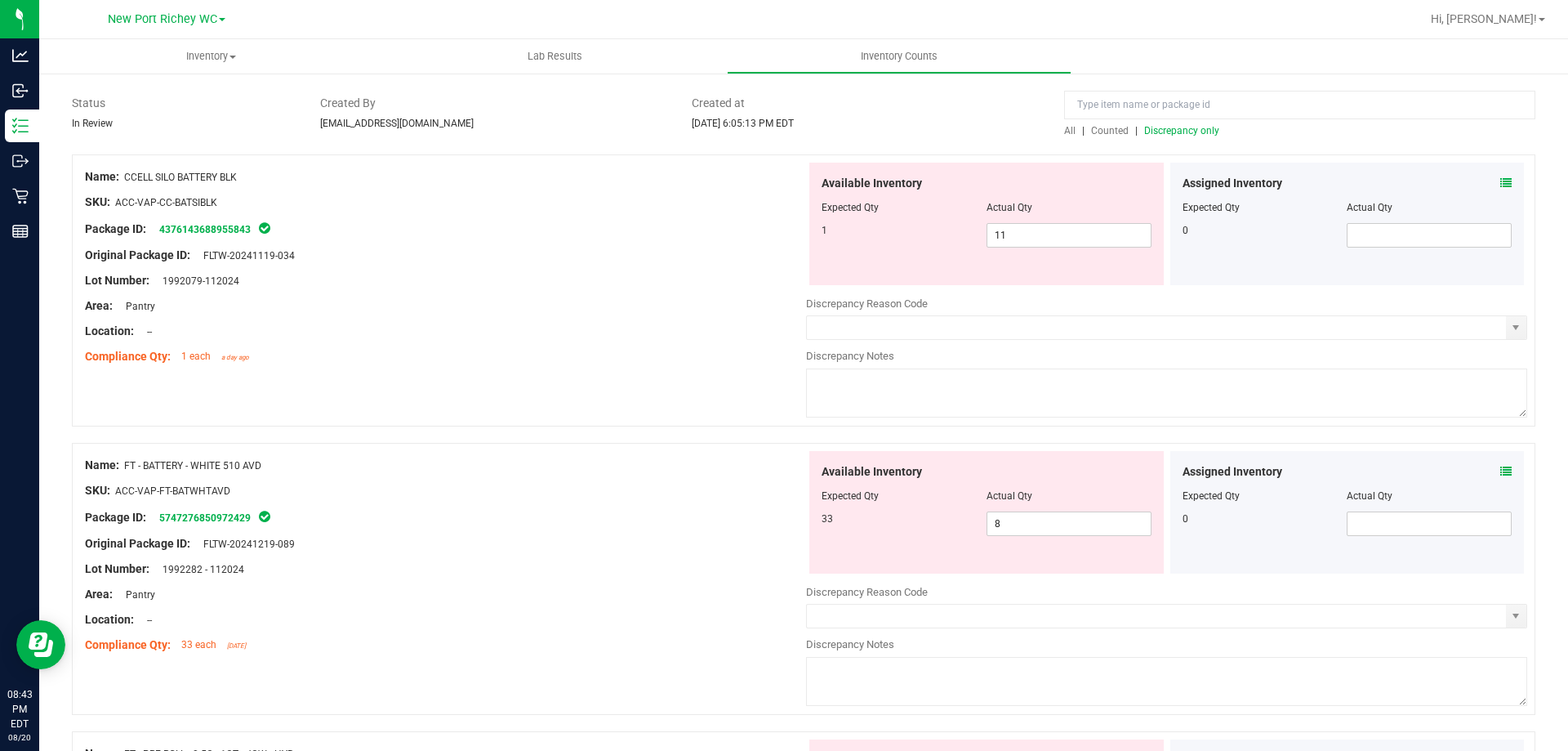
scroll to position [81, 0]
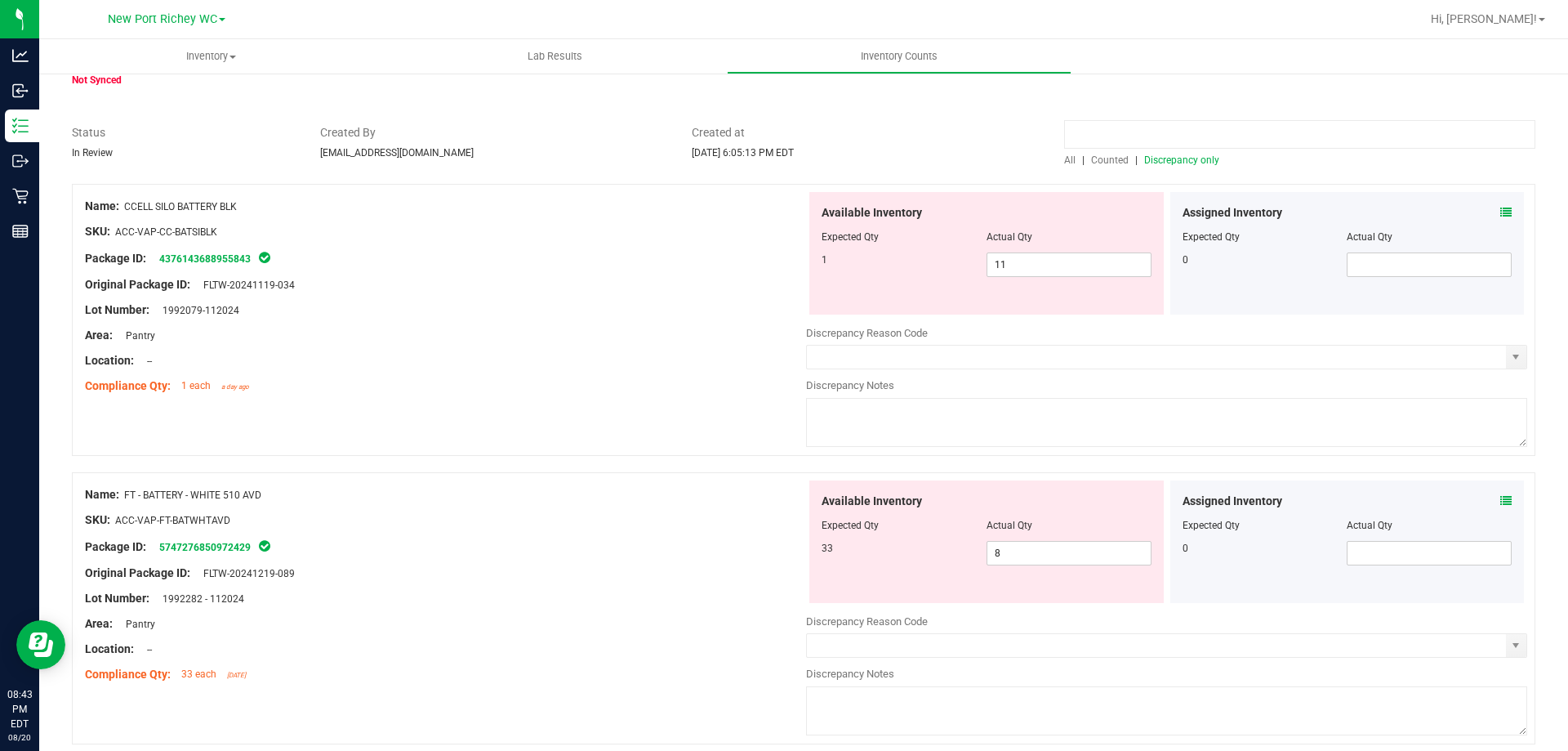
paste input "CCELL SILO BATTERY BLK"
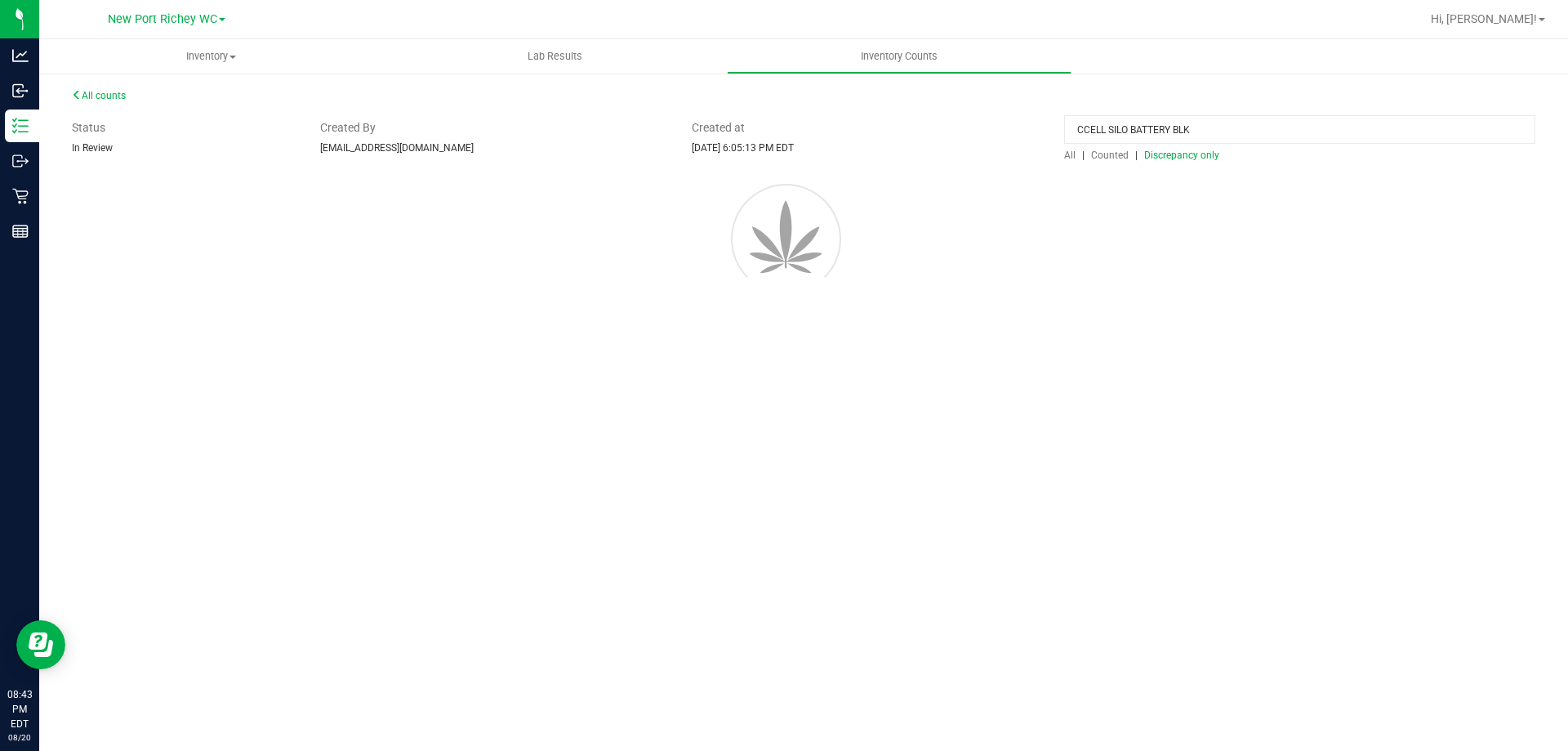
scroll to position [0, 0]
type input "CCELL SILO BATTERY BLK"
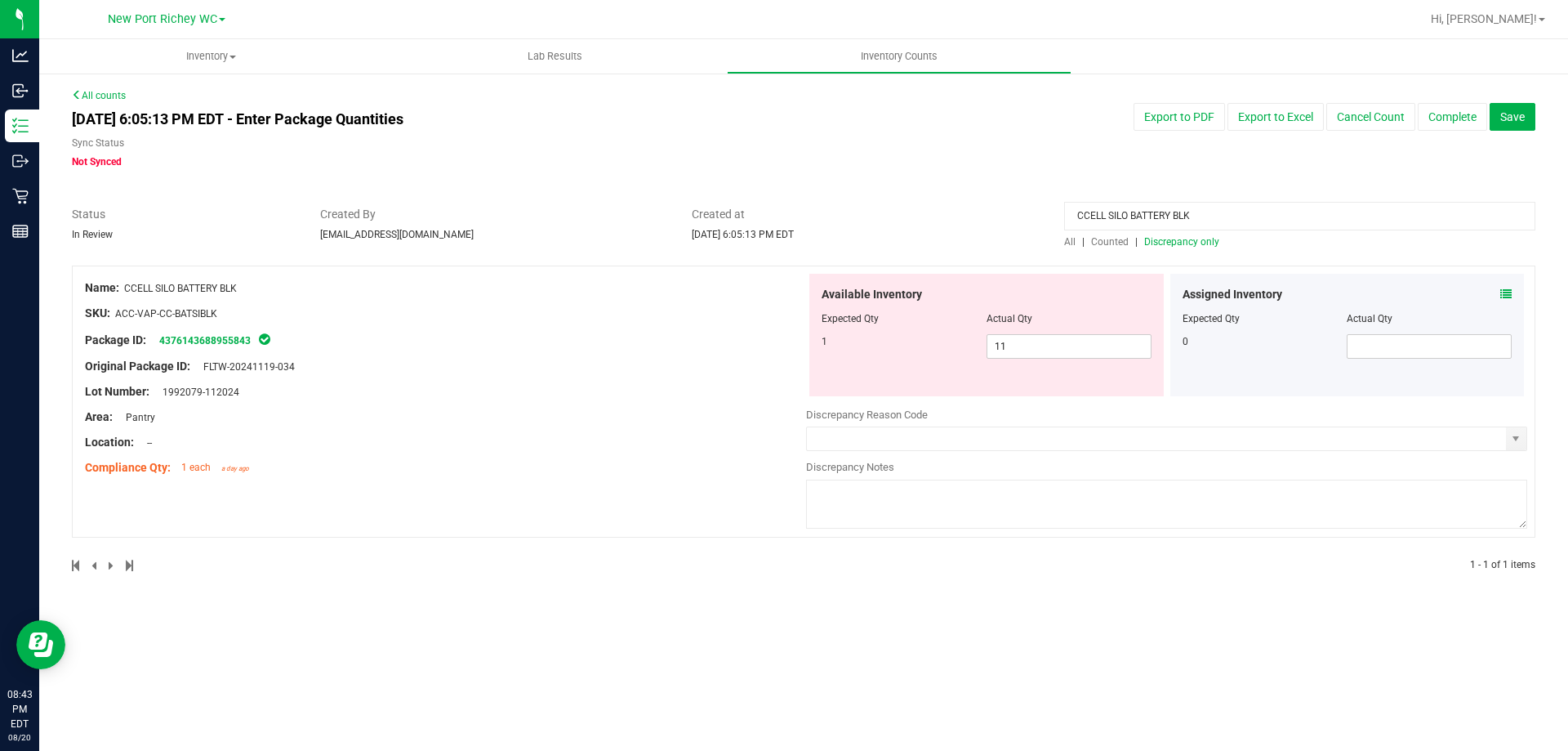
click at [1070, 245] on span "All" at bounding box center [1070, 242] width 12 height 12
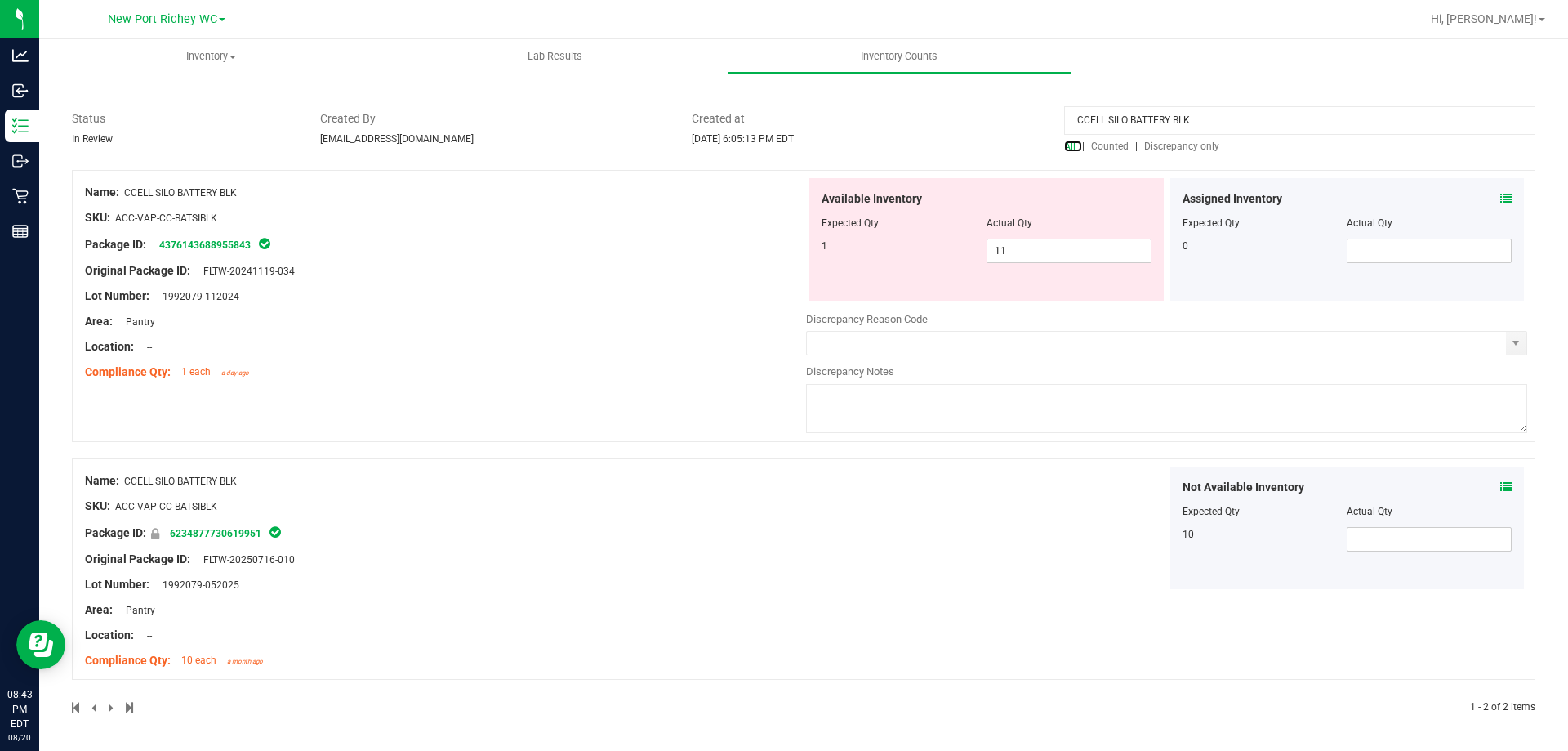
scroll to position [96, 0]
click at [1002, 250] on span "11 11" at bounding box center [1069, 250] width 165 height 24
type input "1"
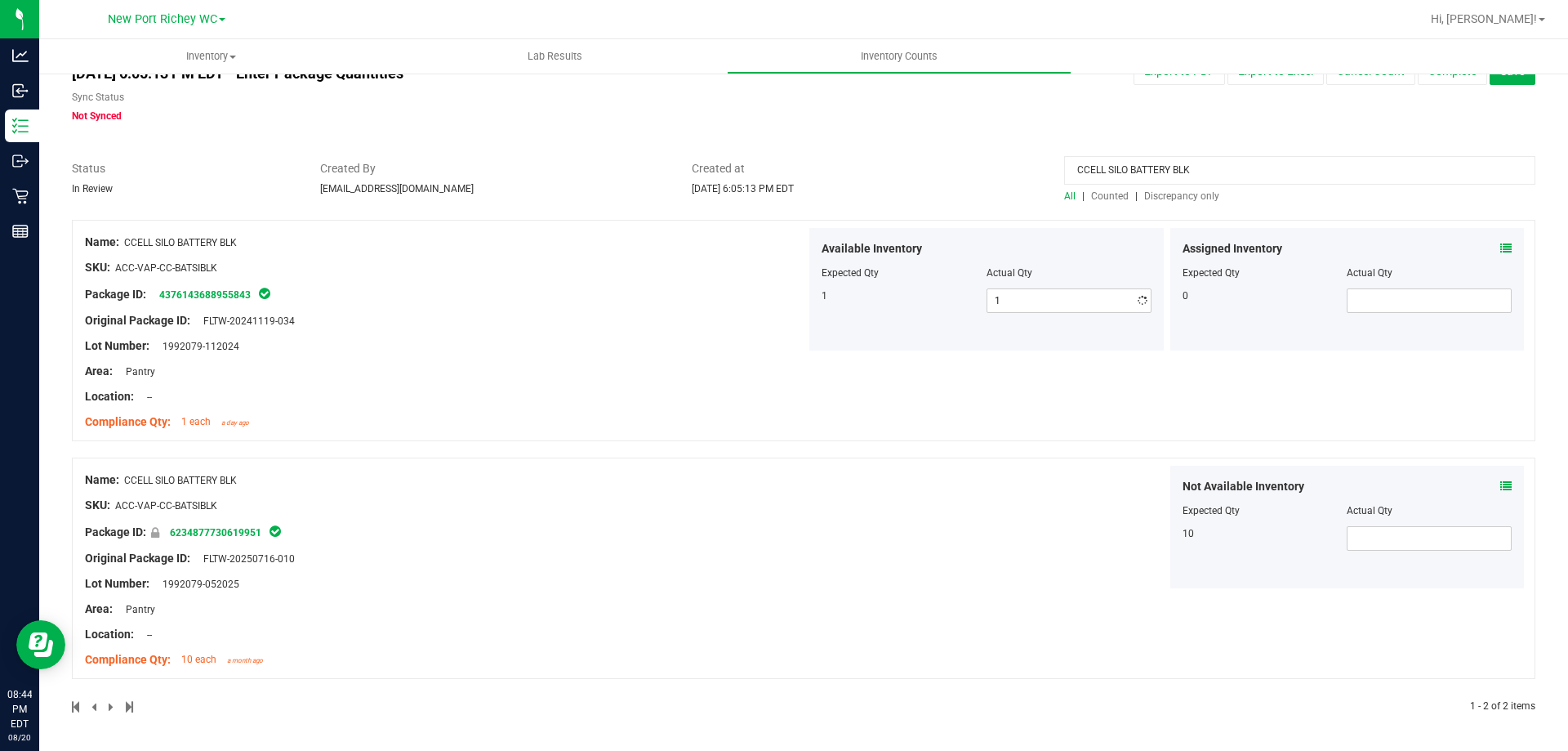
click at [946, 531] on div "Not Available Inventory Expected Qty Actual Qty 10" at bounding box center [1167, 527] width 721 height 122
click at [1500, 245] on icon at bounding box center [1506, 249] width 12 height 12
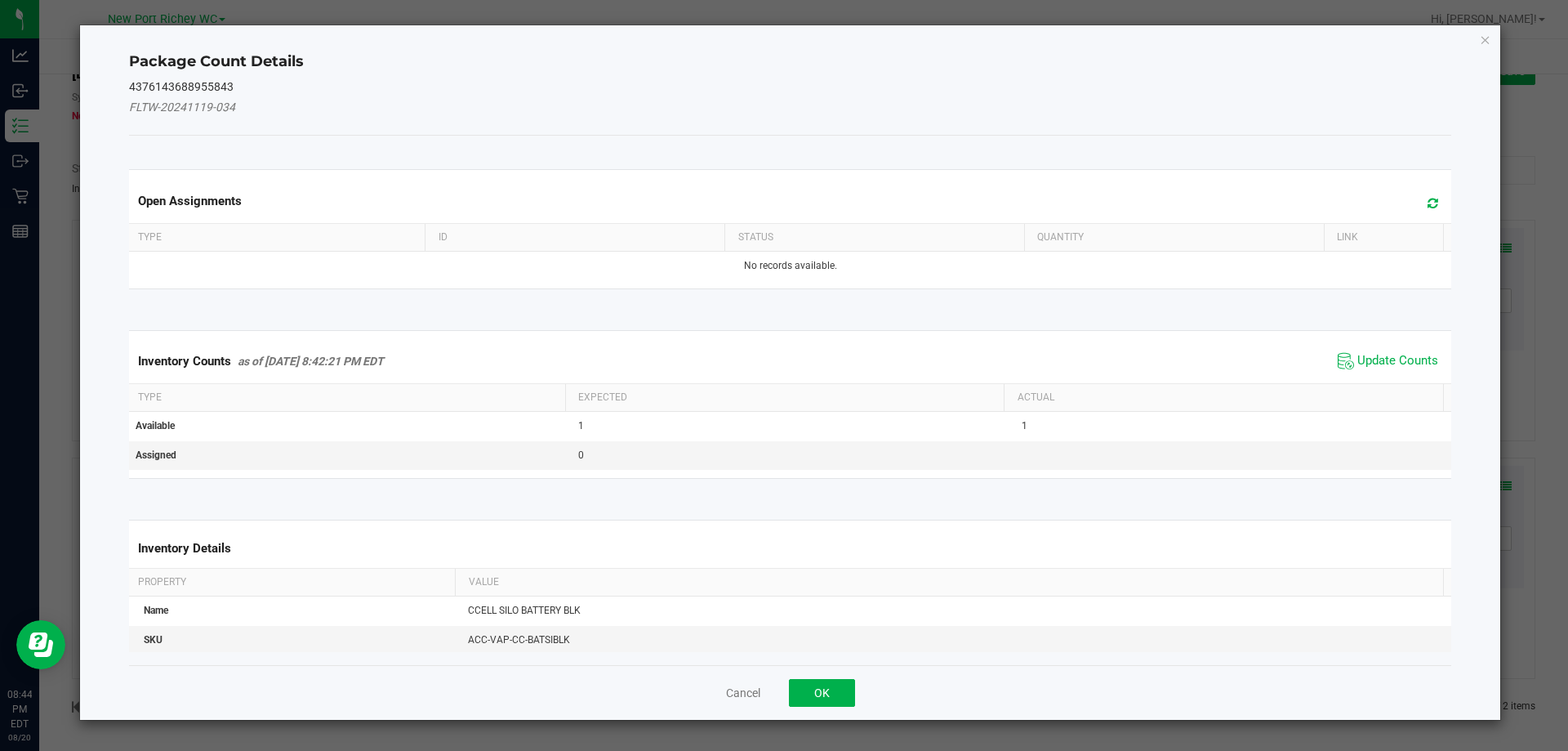
click at [1403, 347] on div "Inventory Counts as of Aug 20, 2025 8:42:21 PM EDT Update Counts" at bounding box center [791, 360] width 1330 height 44
click at [1392, 357] on span "Update Counts" at bounding box center [1398, 361] width 81 height 17
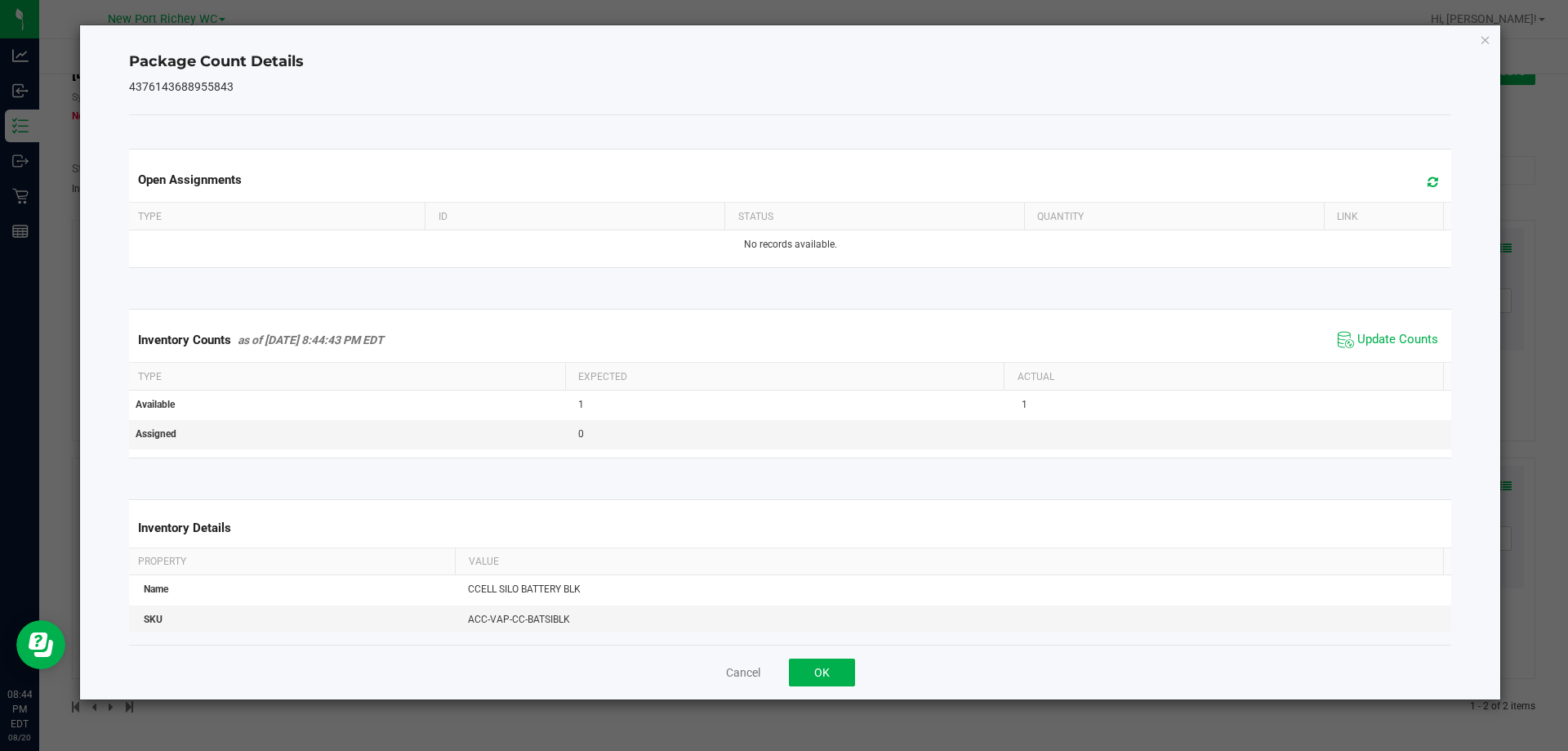
click at [1425, 179] on span at bounding box center [1429, 181] width 27 height 23
click at [818, 656] on div "Cancel OK" at bounding box center [791, 672] width 1323 height 55
click at [821, 666] on button "OK" at bounding box center [822, 673] width 67 height 27
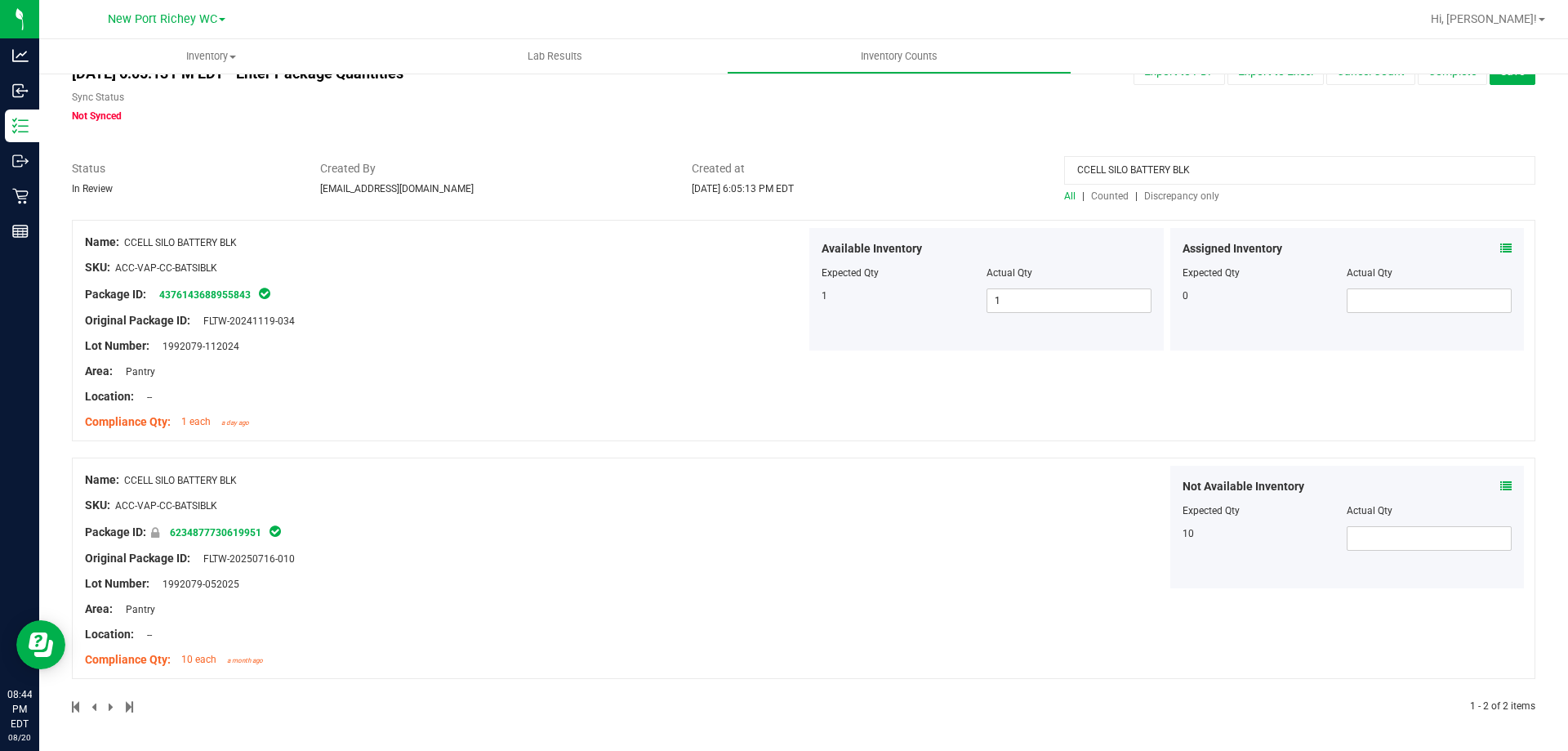
drag, startPoint x: 1192, startPoint y: 165, endPoint x: 965, endPoint y: 72, distance: 245.3
click at [931, 131] on div "All counts Aug 20, 2025 6:05:13 PM EDT - Enter Package Quantities Sync Status N…" at bounding box center [804, 388] width 1464 height 692
click at [1155, 195] on span "Discrepancy only" at bounding box center [1181, 196] width 75 height 12
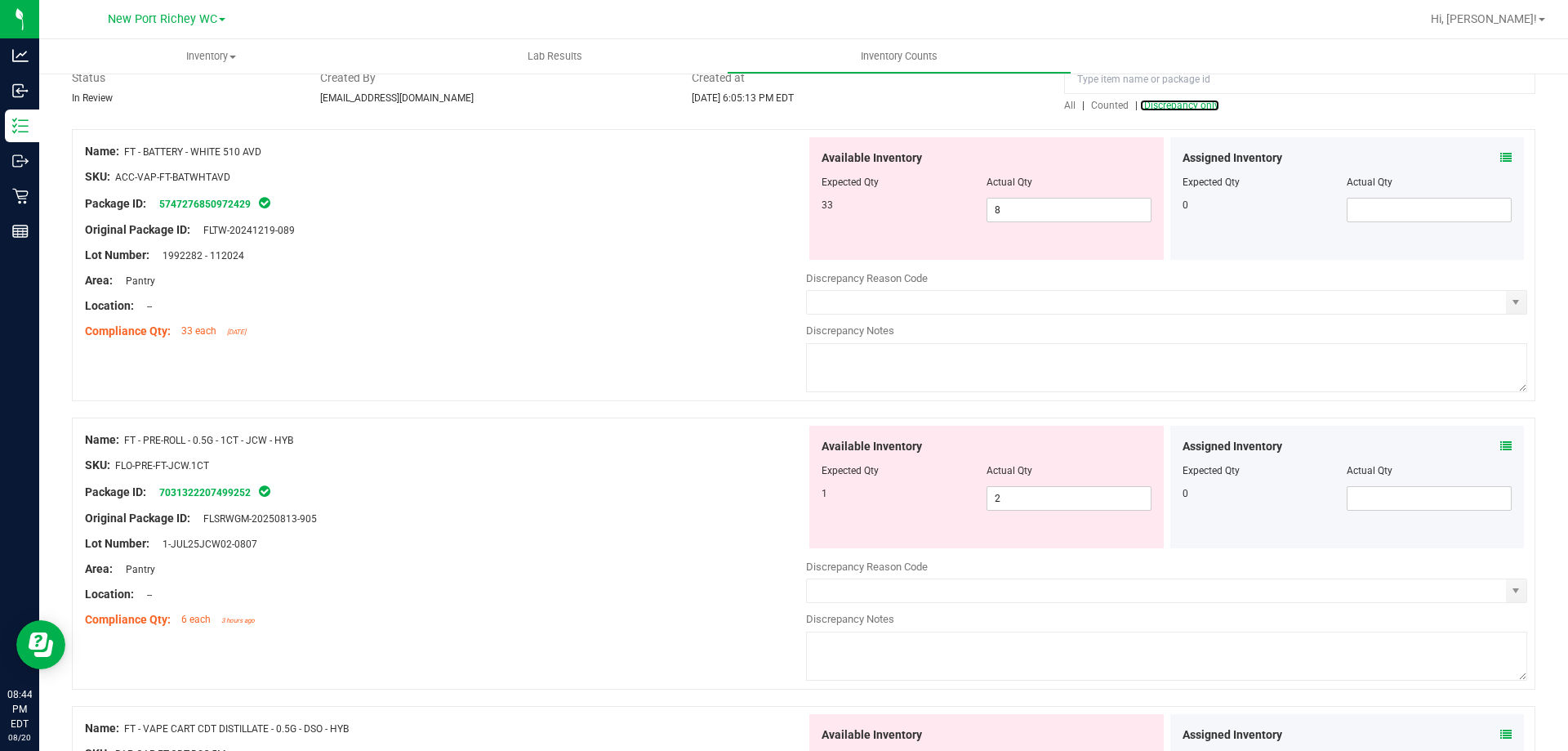
scroll to position [81, 0]
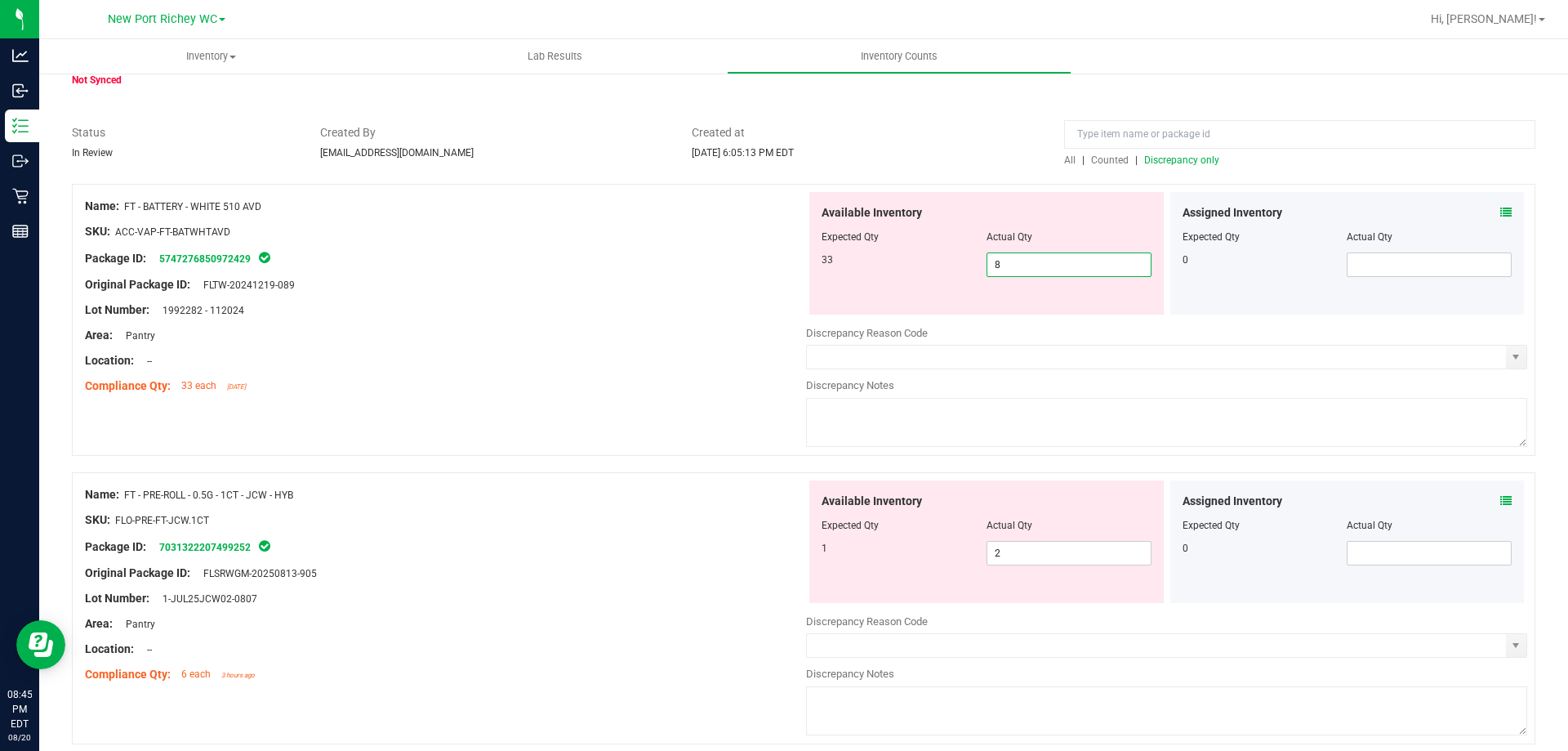
drag, startPoint x: 995, startPoint y: 269, endPoint x: 970, endPoint y: 266, distance: 25.2
click at [987, 268] on span "8 8" at bounding box center [1069, 264] width 165 height 24
type input "33"
click at [717, 339] on div "Area: Pantry" at bounding box center [445, 336] width 721 height 18
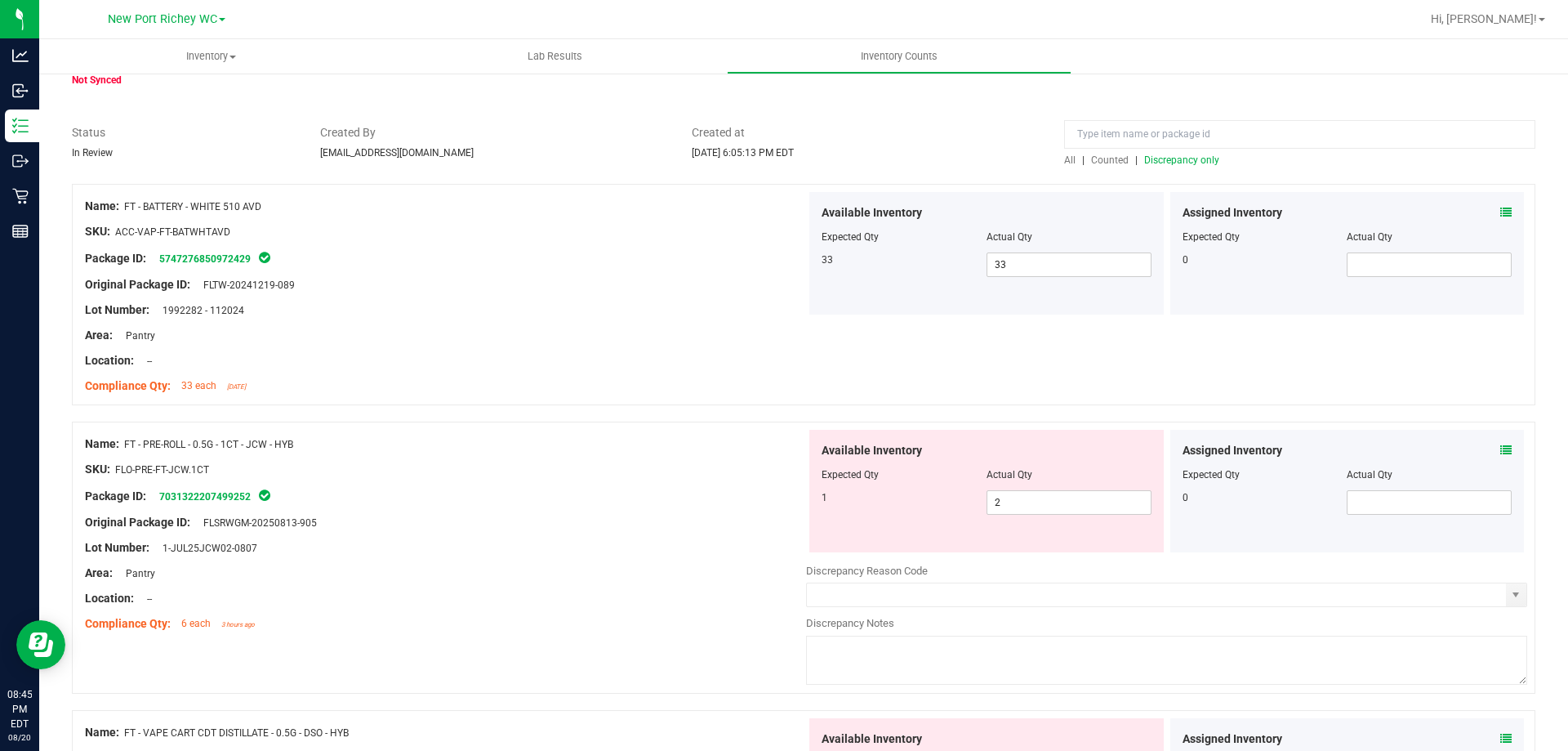
click at [1500, 207] on icon at bounding box center [1506, 212] width 12 height 12
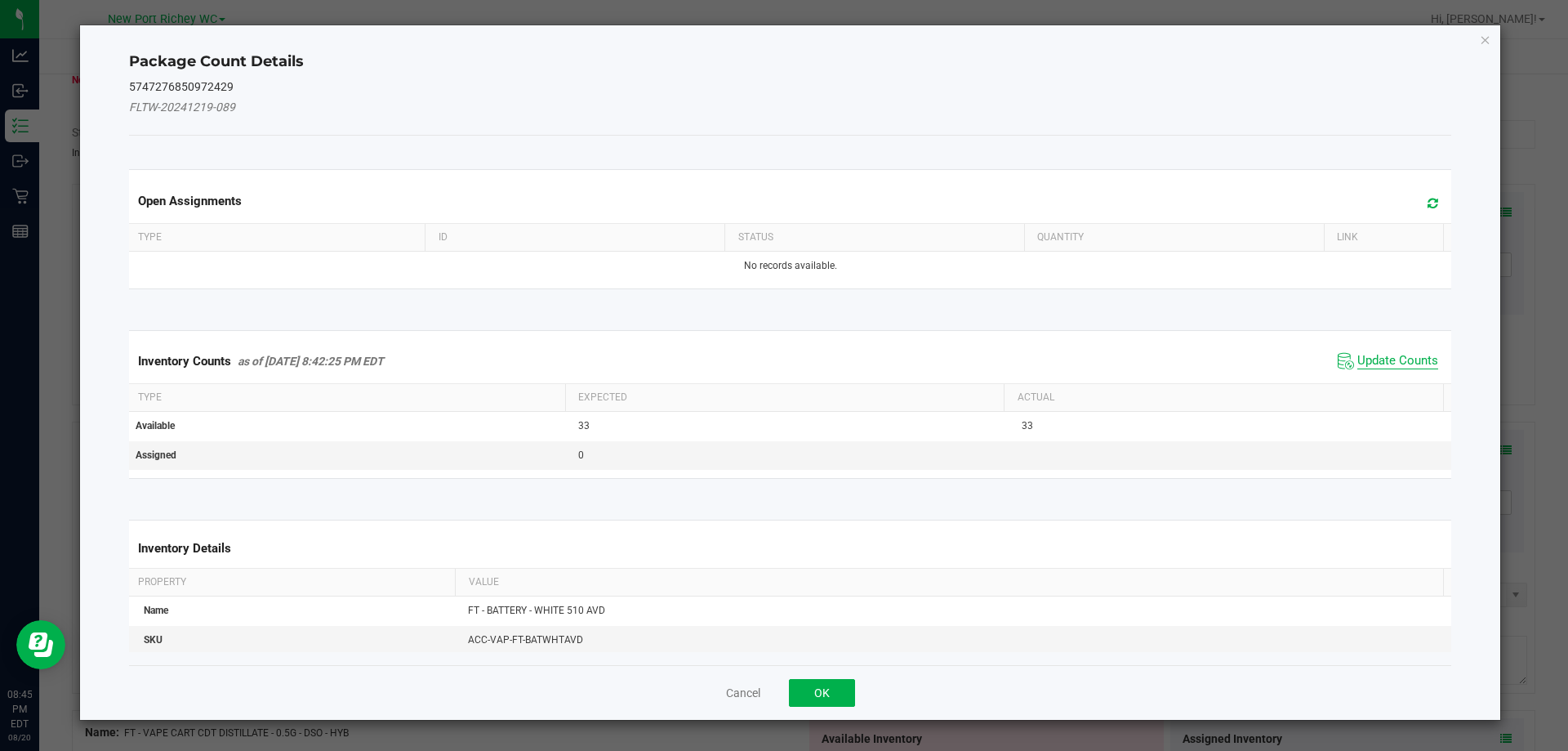
click at [1389, 358] on span "Update Counts" at bounding box center [1398, 361] width 81 height 17
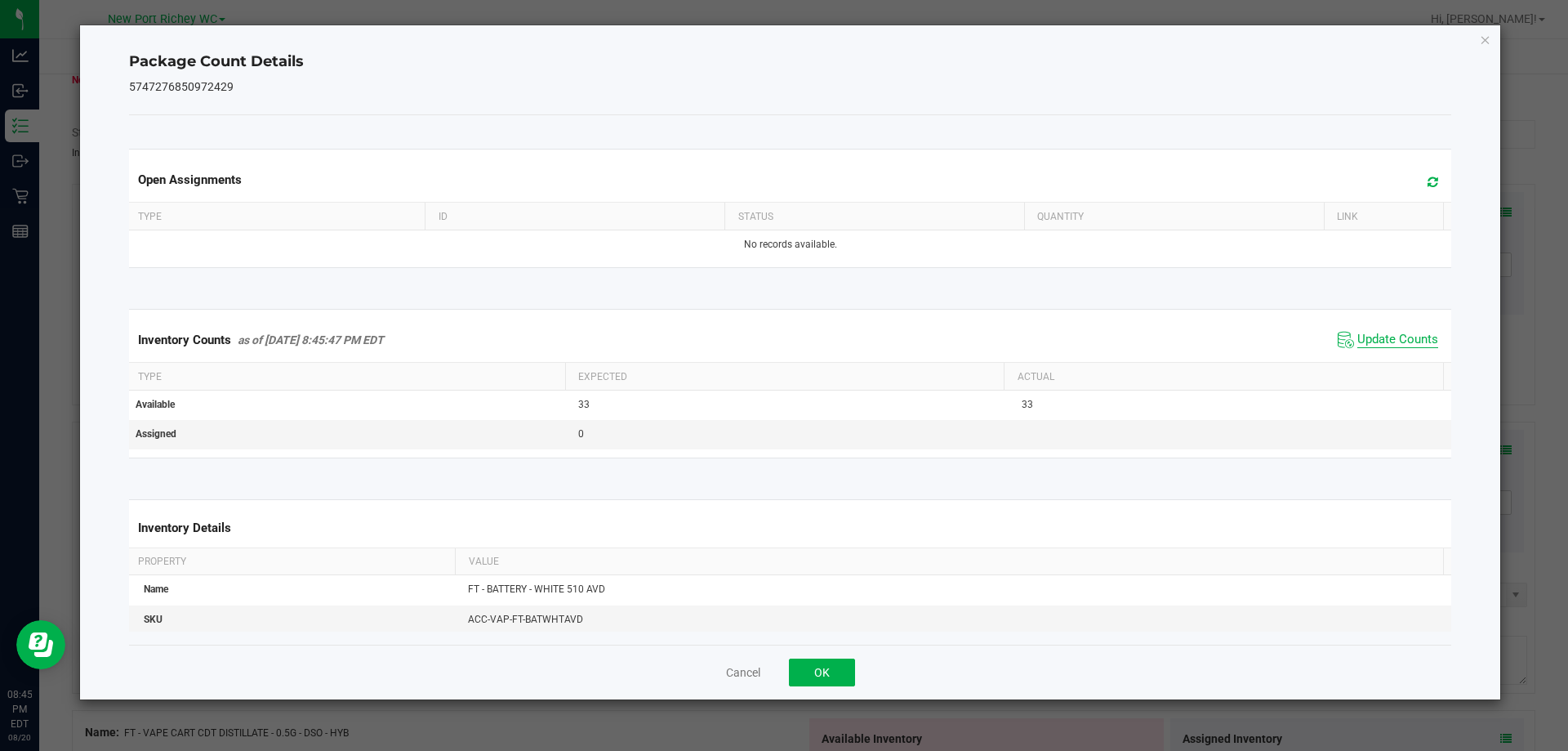
click at [1382, 339] on span "Update Counts" at bounding box center [1398, 340] width 81 height 17
click at [832, 672] on button "OK" at bounding box center [822, 673] width 67 height 27
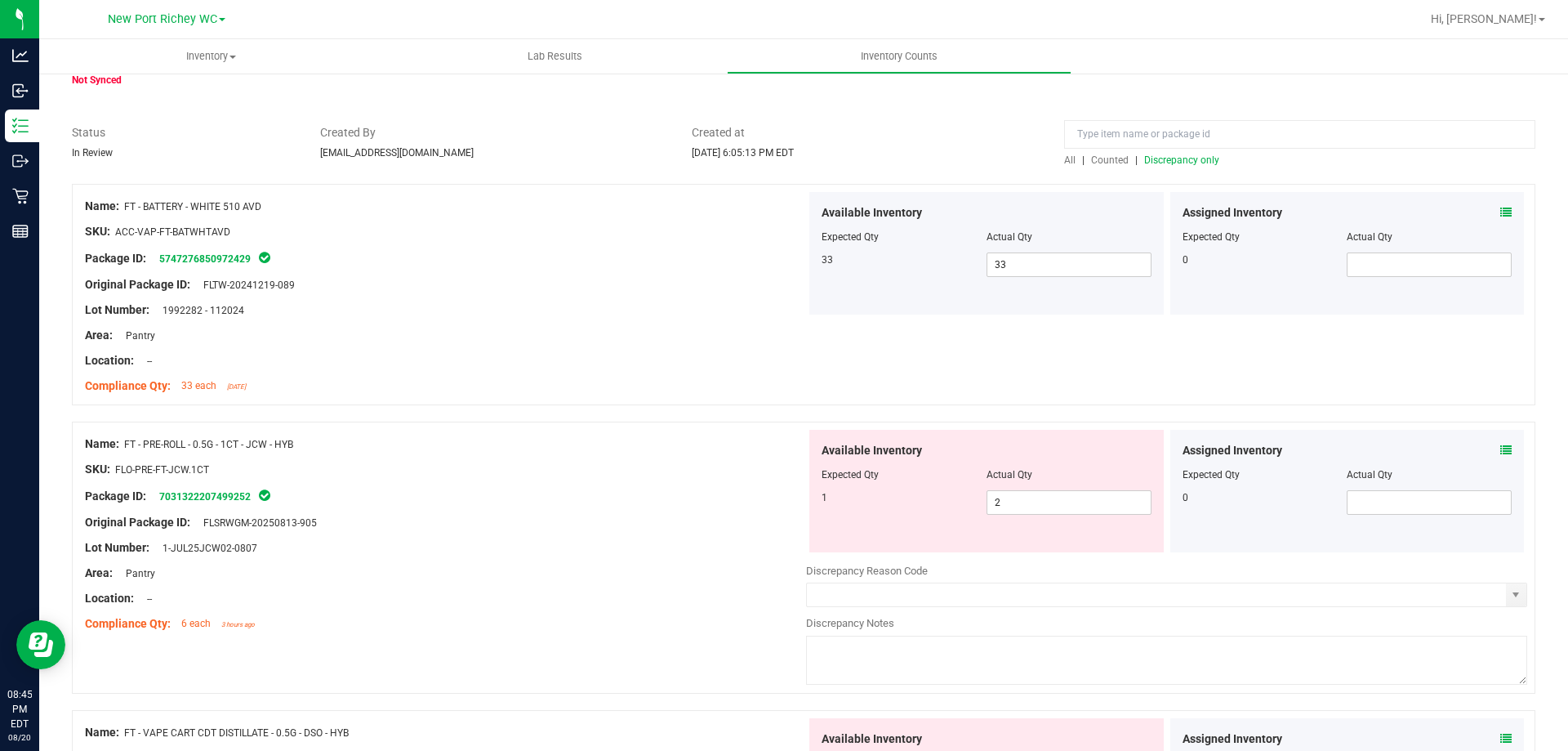
click at [1155, 163] on span "Discrepancy only" at bounding box center [1181, 161] width 75 height 12
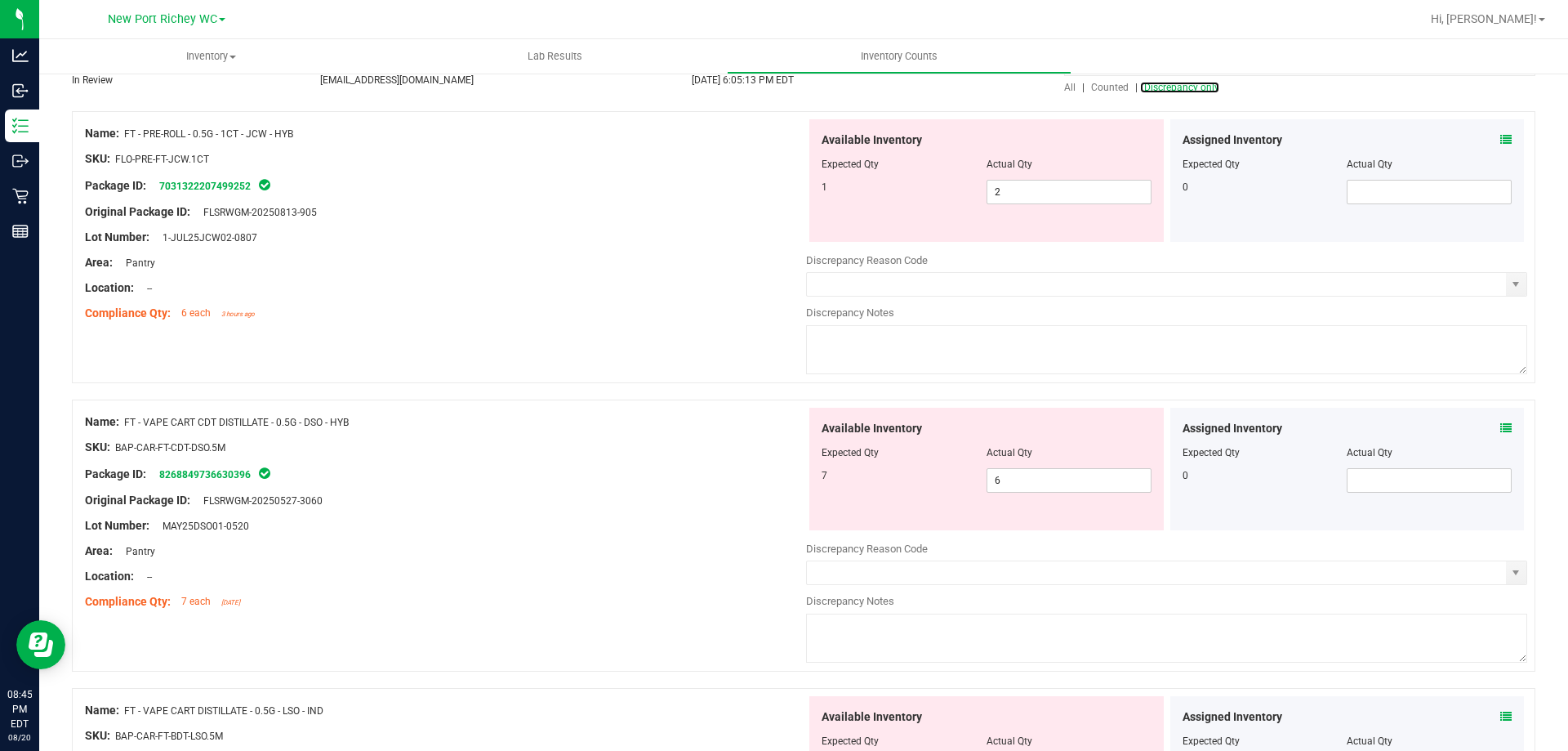
scroll to position [164, 0]
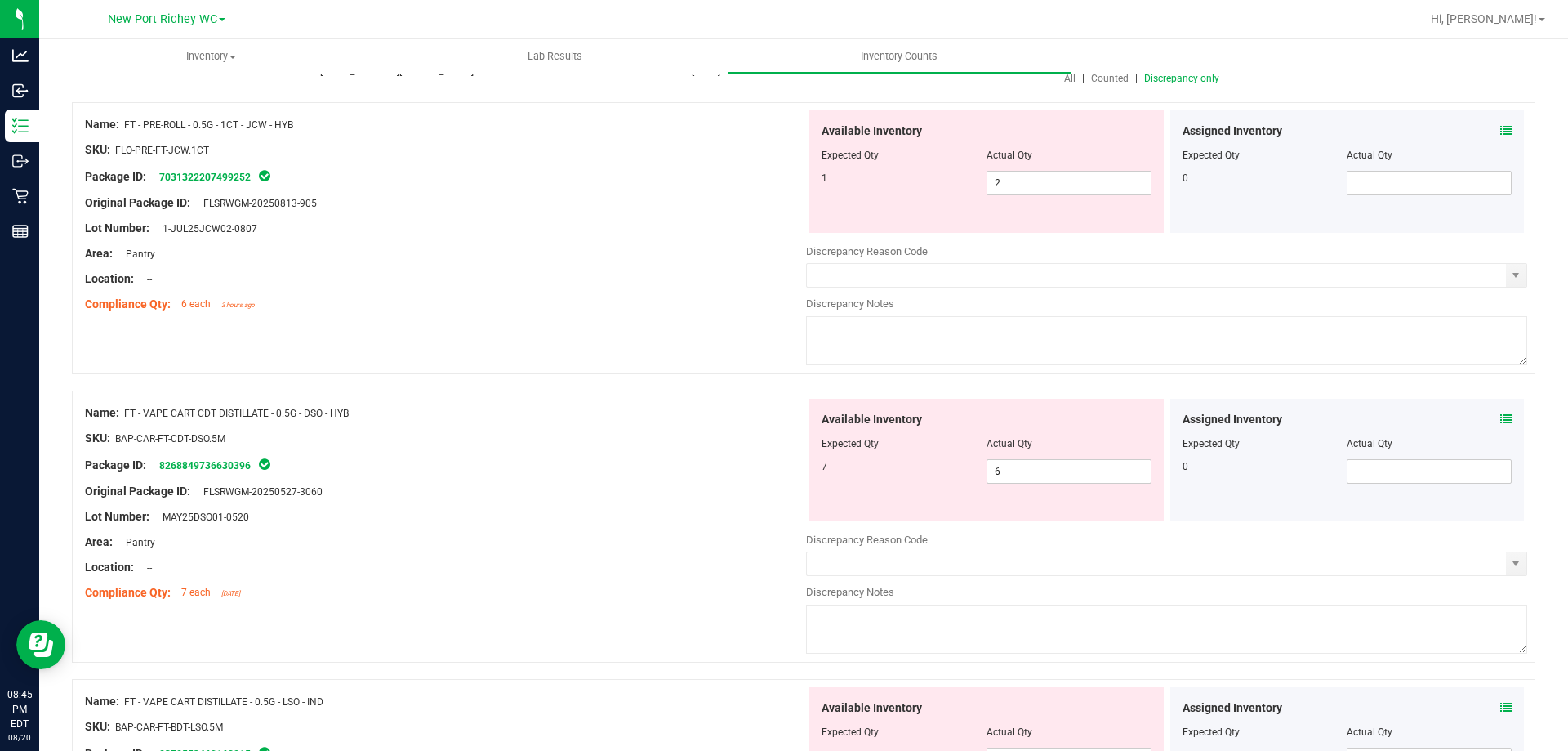
click at [1500, 127] on icon at bounding box center [1506, 131] width 12 height 12
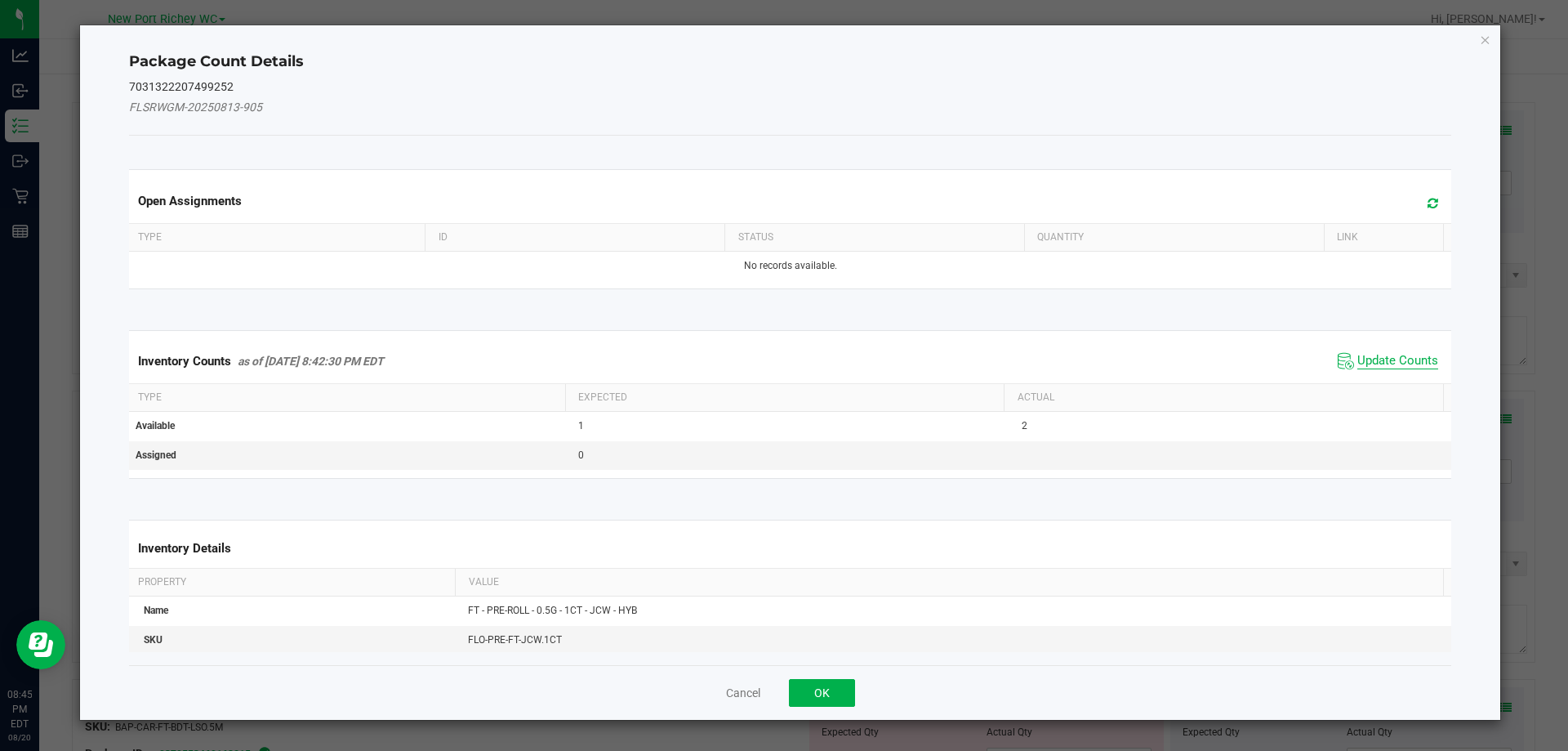
click at [1379, 361] on span "Update Counts" at bounding box center [1398, 361] width 81 height 17
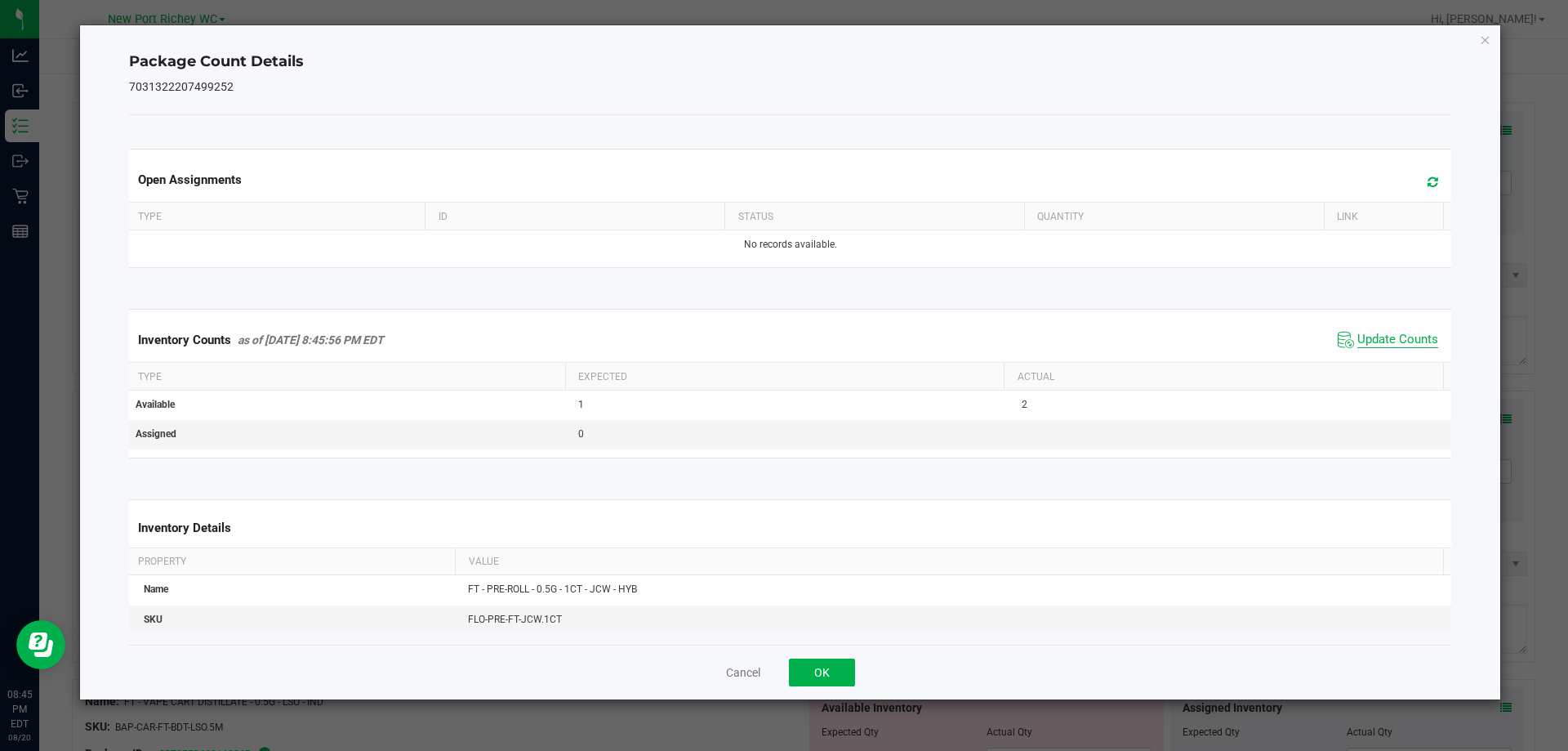
click at [1368, 342] on span "Update Counts" at bounding box center [1398, 340] width 81 height 17
click at [1428, 177] on icon at bounding box center [1433, 181] width 11 height 13
click at [1428, 179] on icon at bounding box center [1433, 181] width 11 height 13
click at [822, 680] on button "OK" at bounding box center [822, 673] width 67 height 27
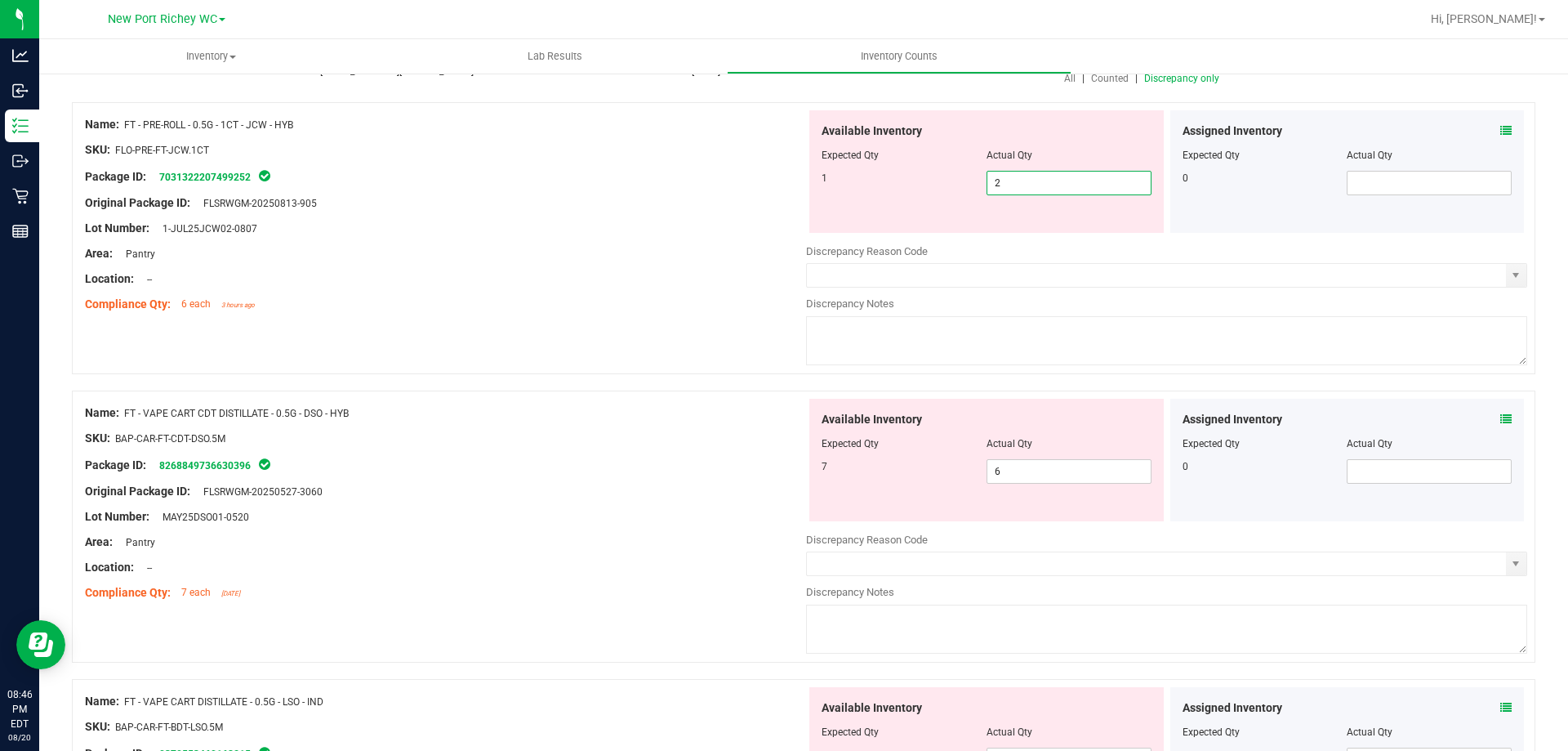
drag, startPoint x: 1006, startPoint y: 185, endPoint x: 957, endPoint y: 183, distance: 49.0
click at [955, 183] on div "1 2 2" at bounding box center [987, 182] width 330 height 24
type input "1"
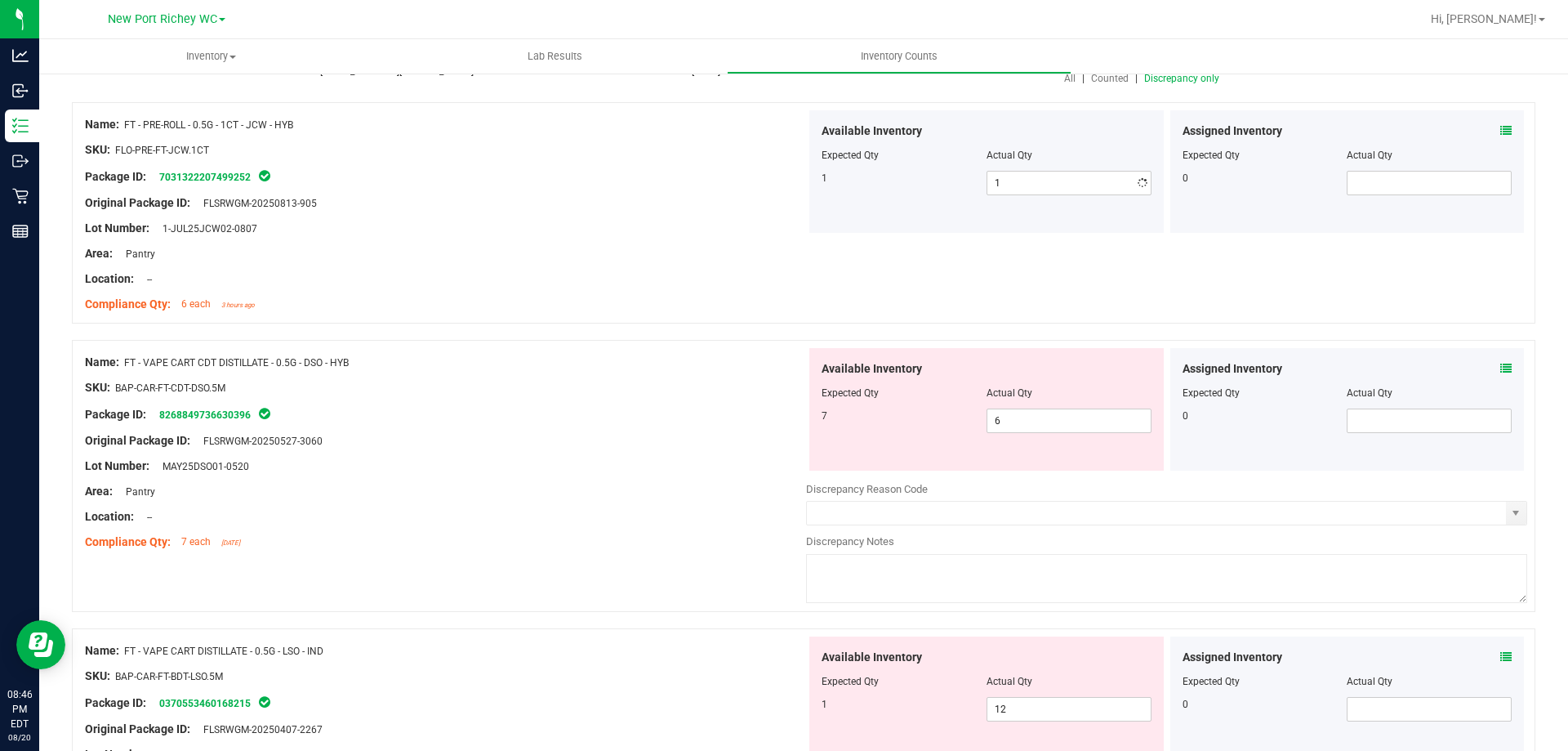
click at [770, 185] on div "Package ID: 7031322207499252" at bounding box center [445, 176] width 721 height 20
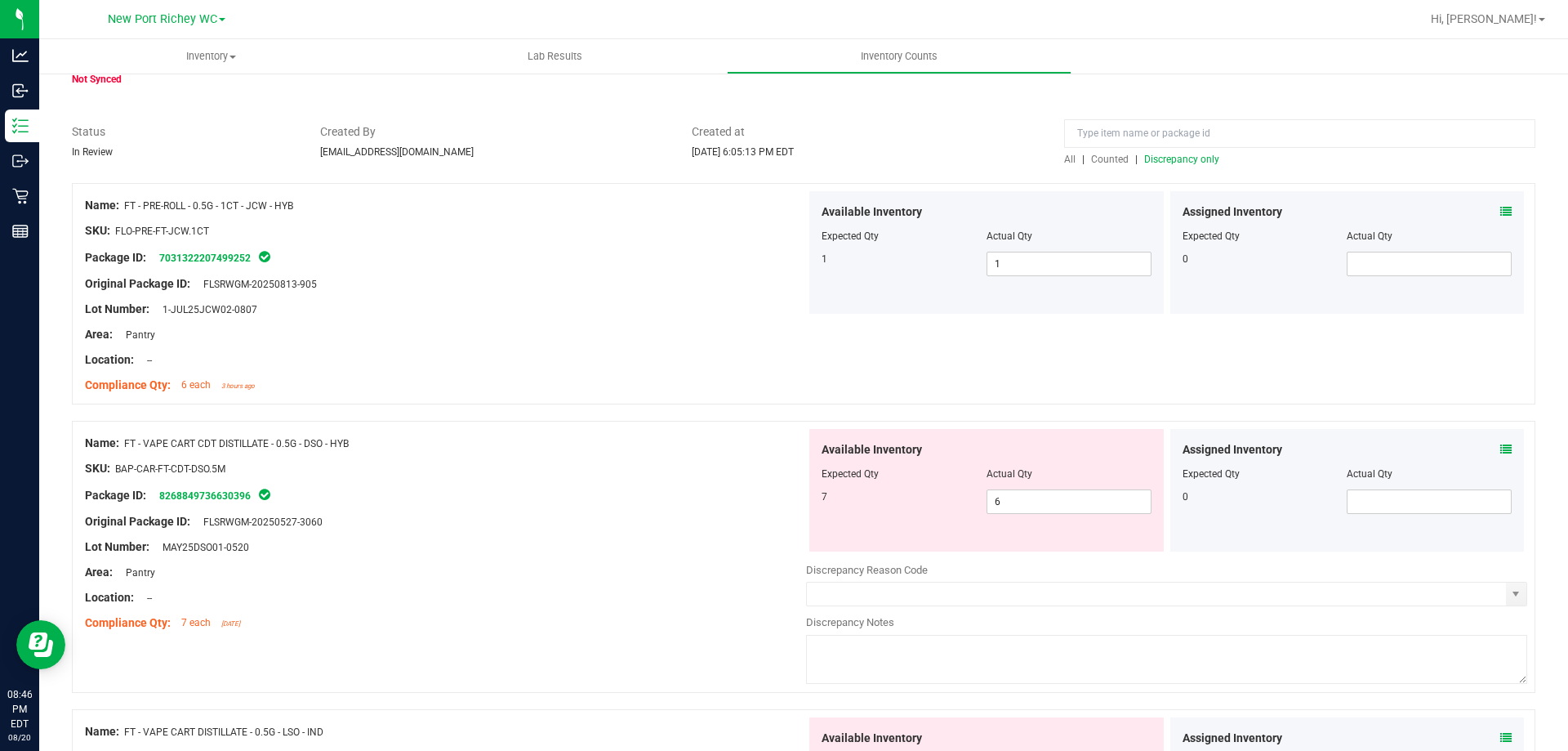
scroll to position [81, 0]
click at [1500, 210] on icon at bounding box center [1506, 212] width 12 height 12
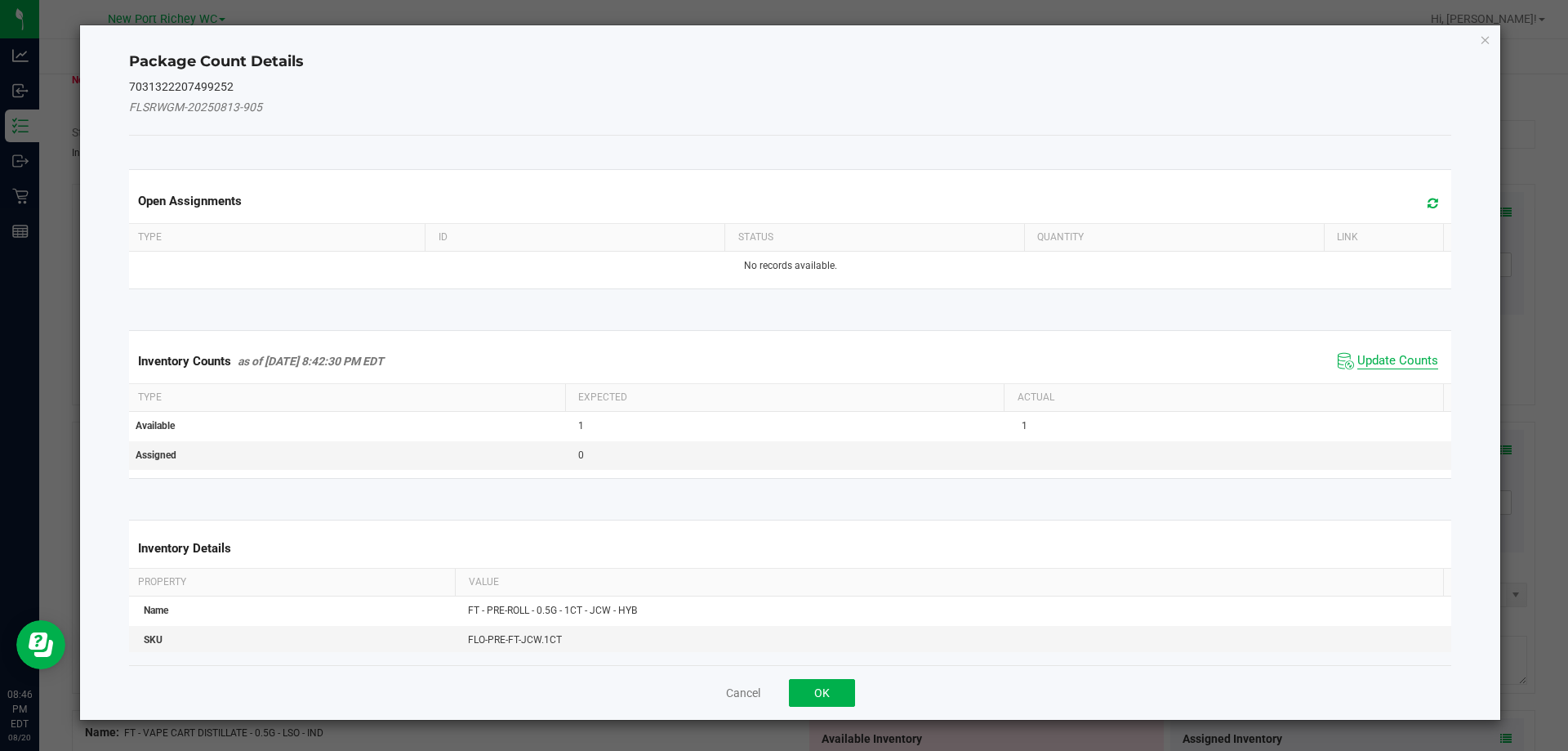
click at [1375, 355] on span "Update Counts" at bounding box center [1398, 361] width 81 height 17
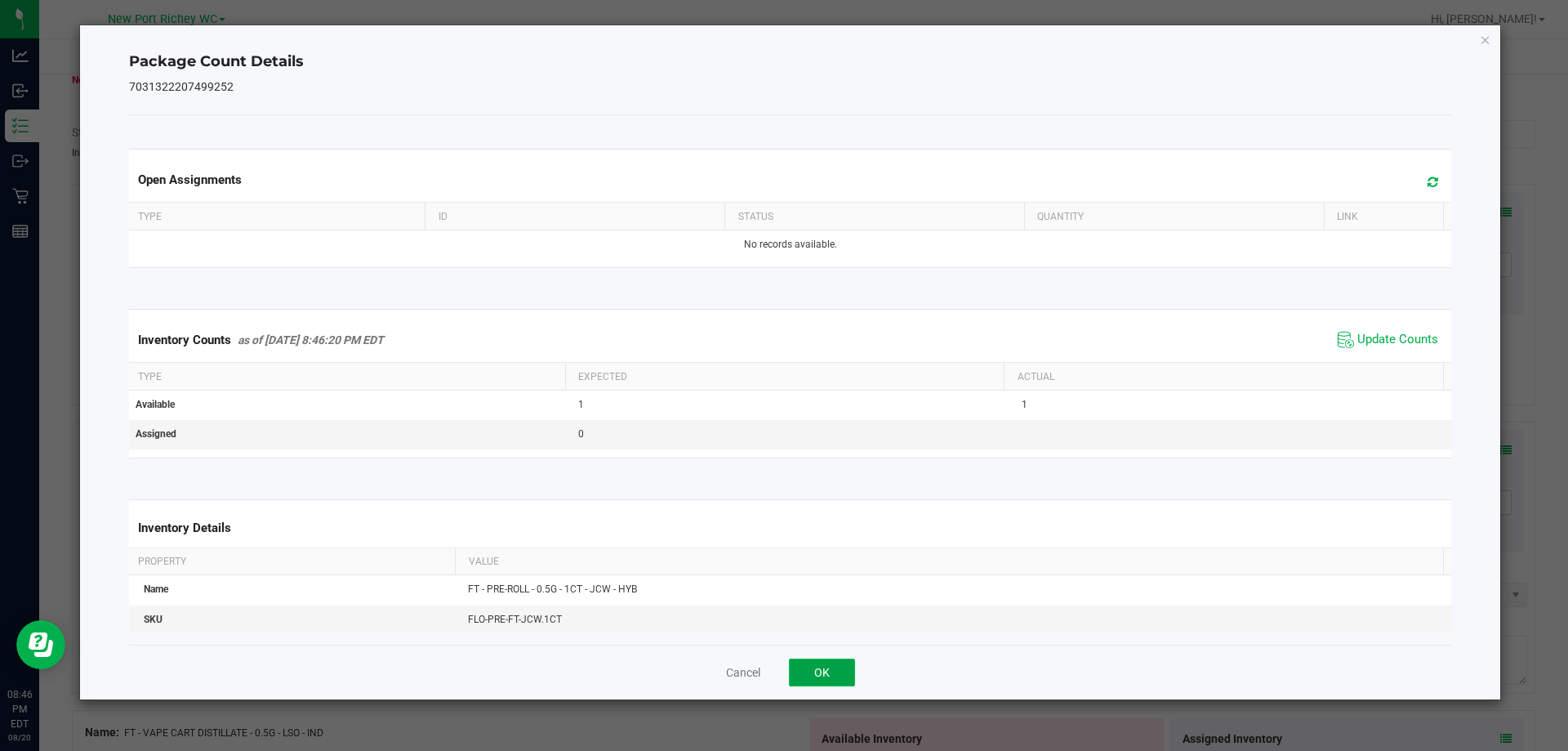
click at [832, 672] on button "OK" at bounding box center [822, 673] width 67 height 27
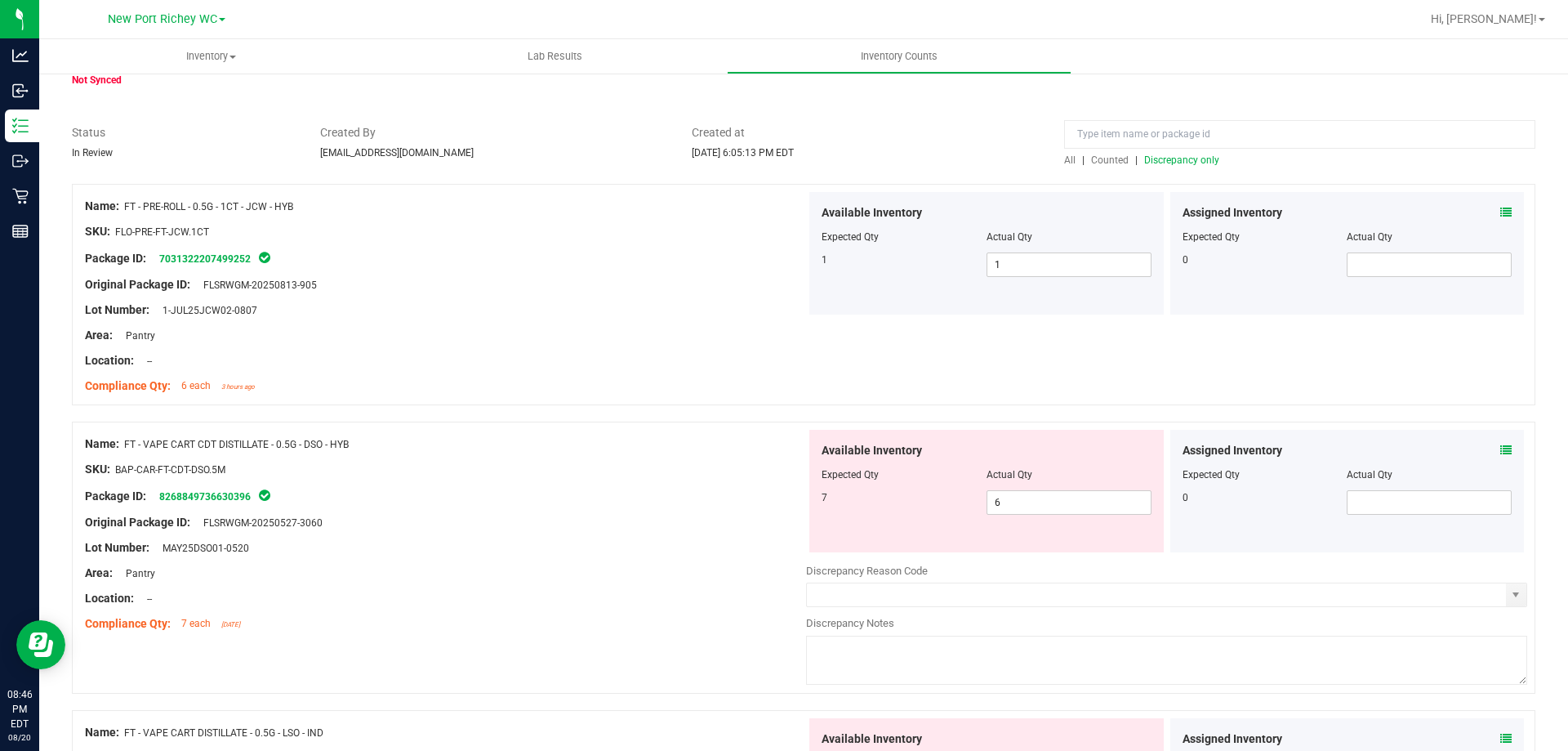
click at [1167, 161] on span "Discrepancy only" at bounding box center [1181, 161] width 75 height 12
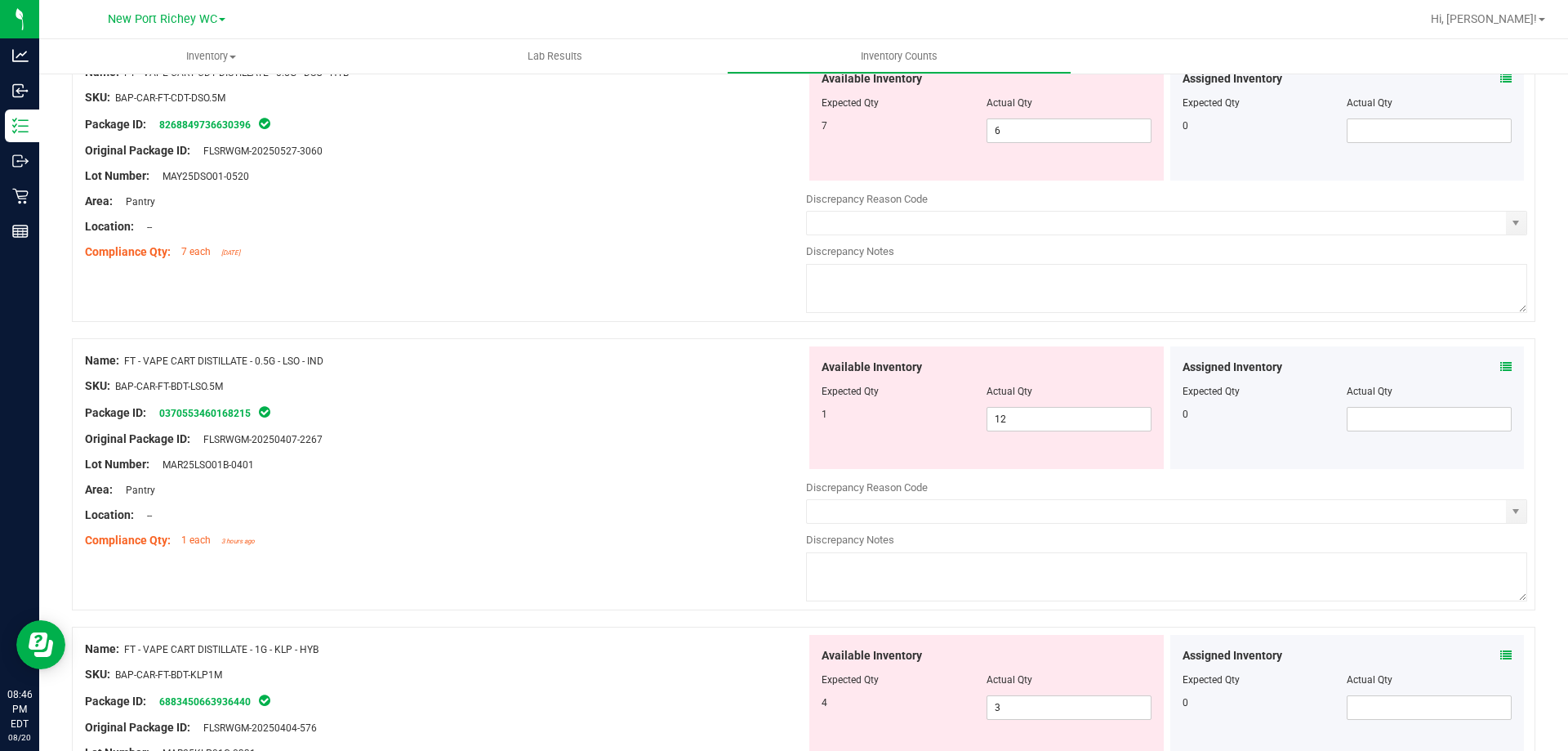
scroll to position [245, 0]
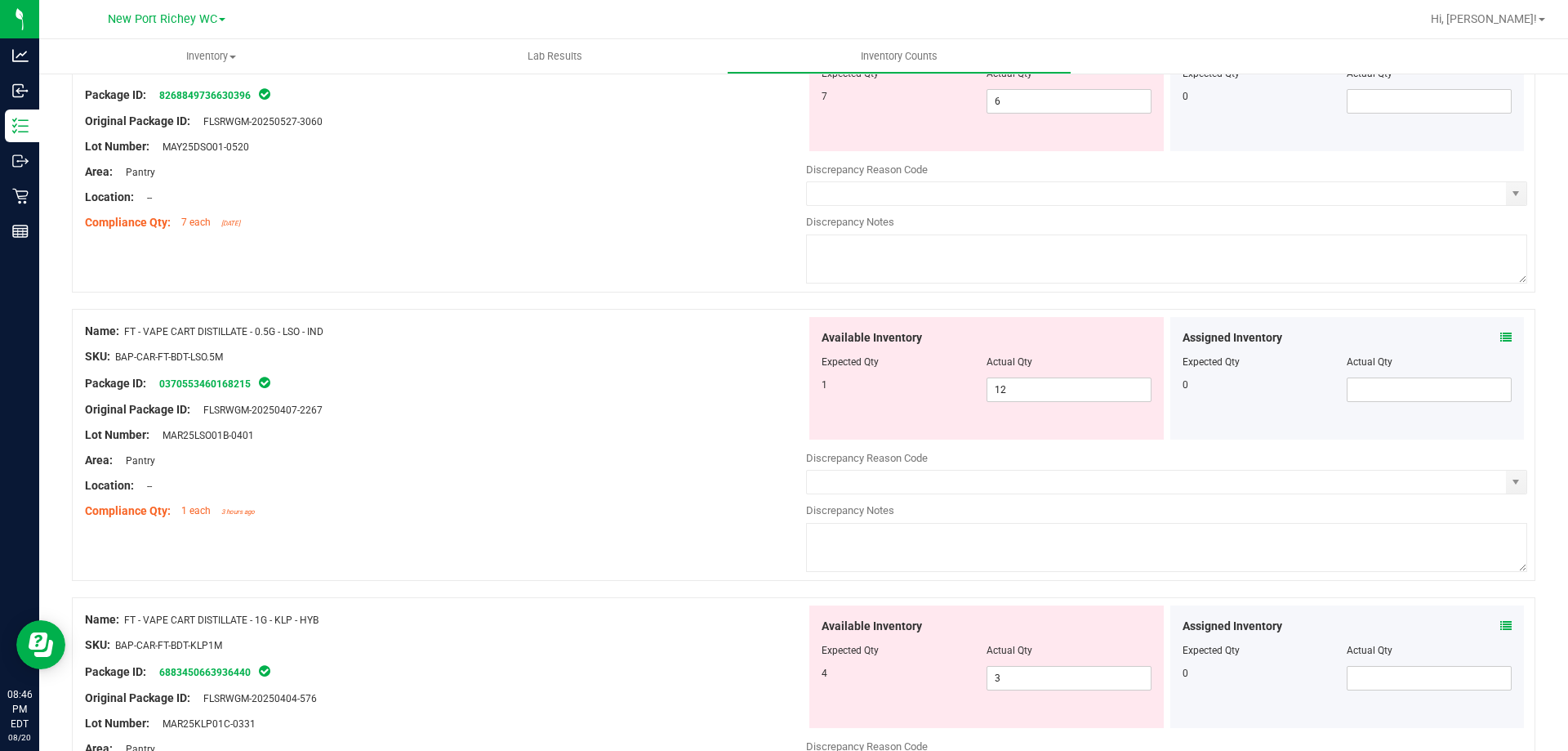
drag, startPoint x: 343, startPoint y: 330, endPoint x: 128, endPoint y: 333, distance: 215.0
click at [128, 333] on div "Name: FT - VAPE CART DISTILLATE - 0.5G - LSO - IND" at bounding box center [445, 332] width 721 height 18
copy span "FT - VAPE CART DISTILLATE - 0.5G - LSO - IND"
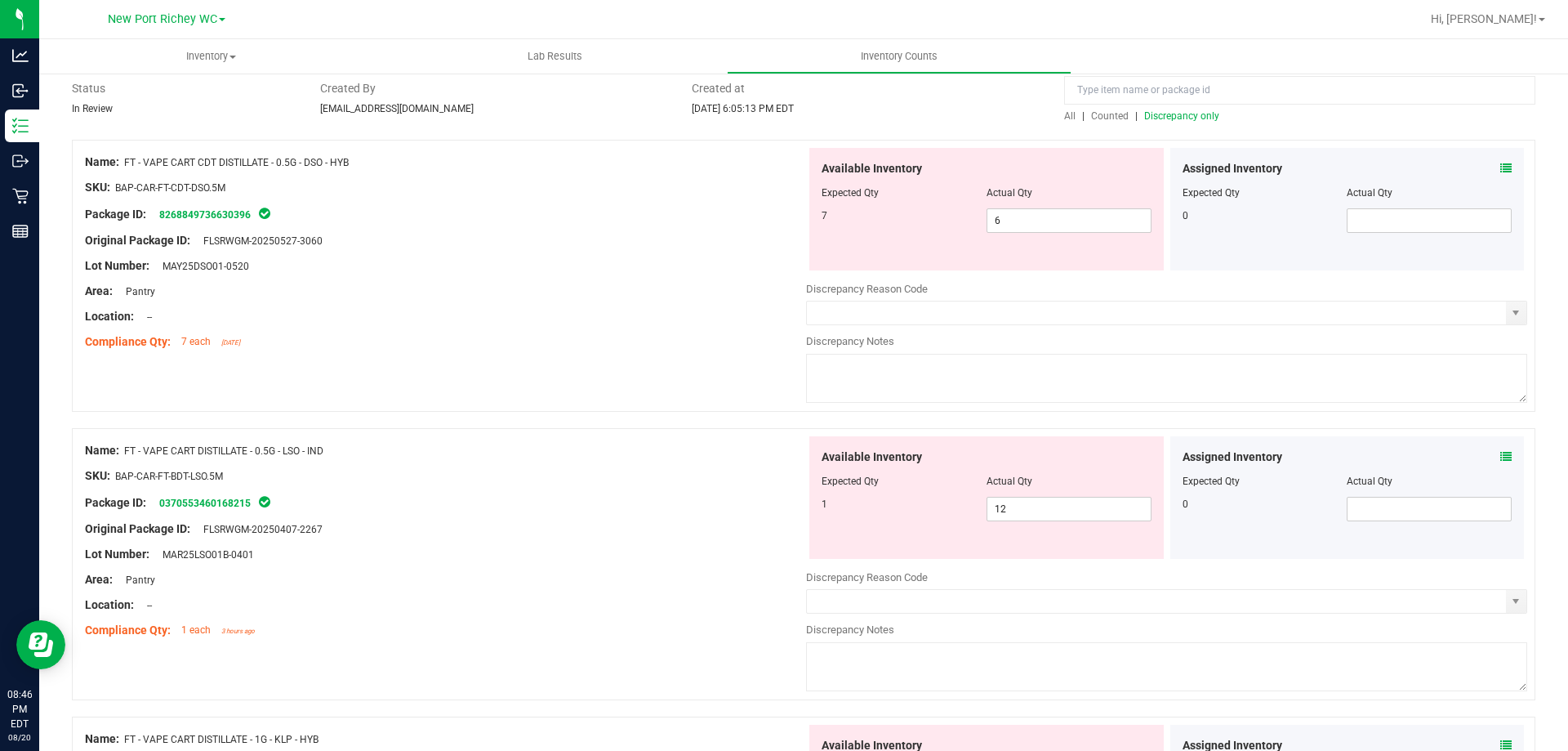
scroll to position [0, 0]
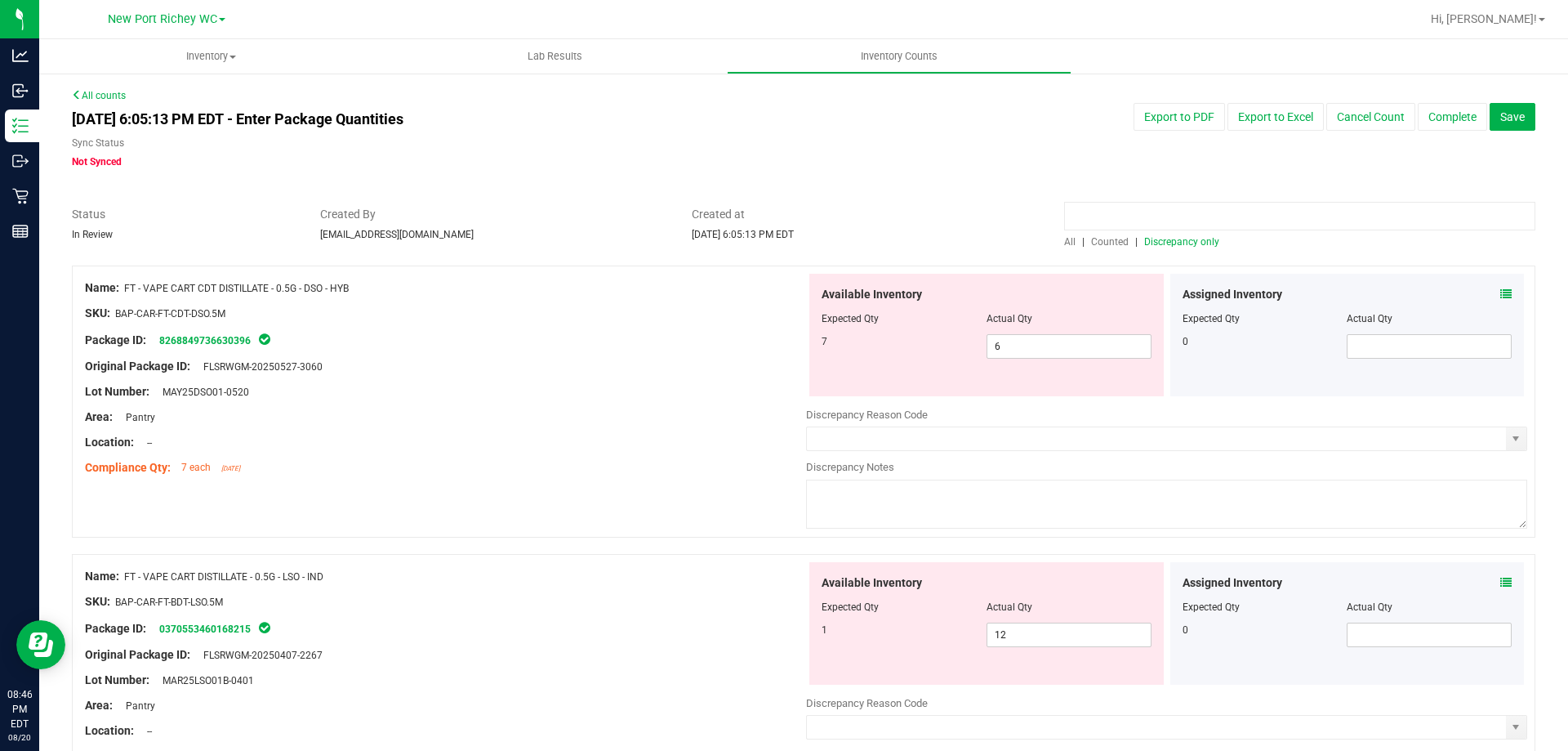
paste input "FT - VAPE CART DISTILLATE - 0.5G - LSO - IND"
type input "FT - VAPE CART DISTILLATE - 0.5G - LSO - IND"
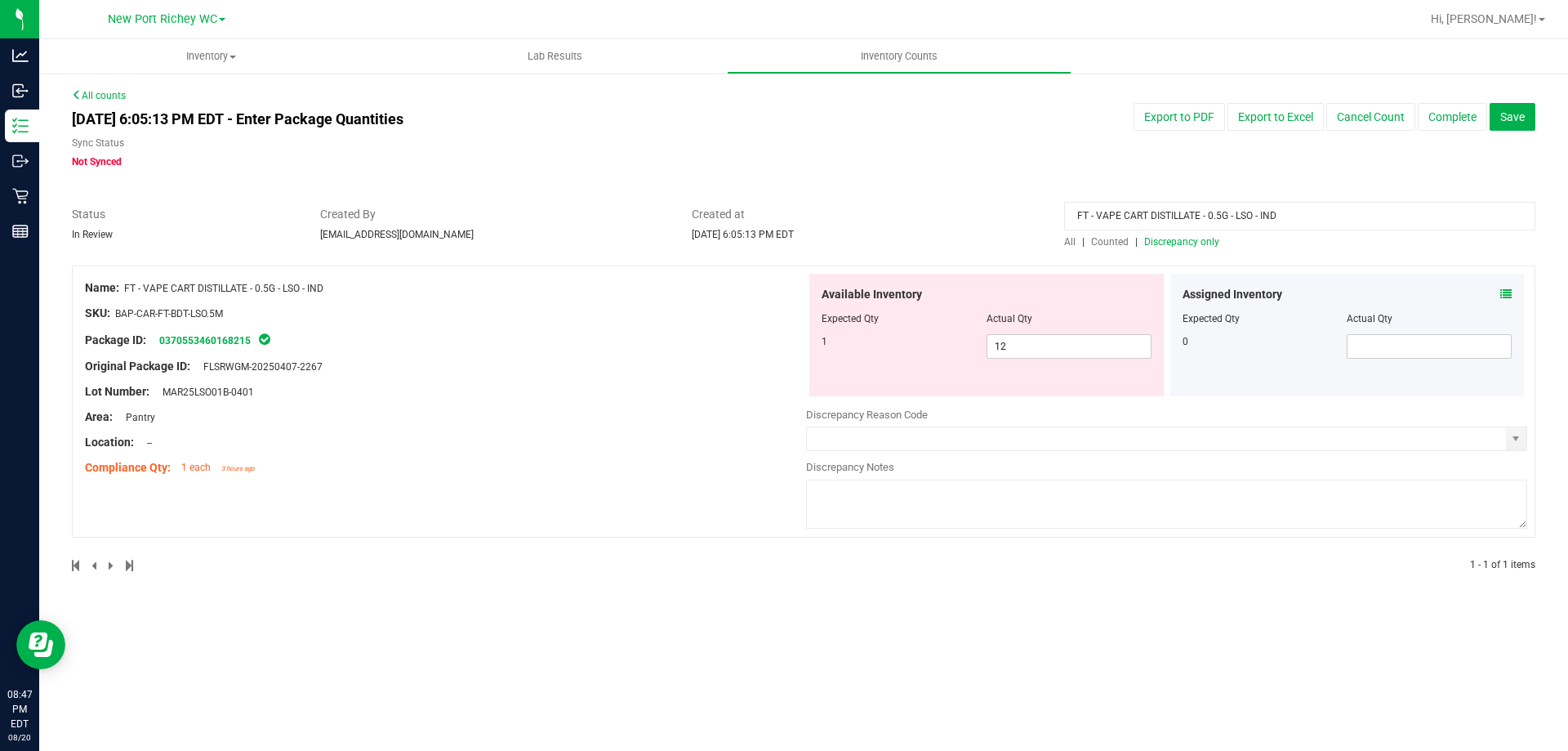
click at [1069, 244] on span "All" at bounding box center [1070, 242] width 12 height 12
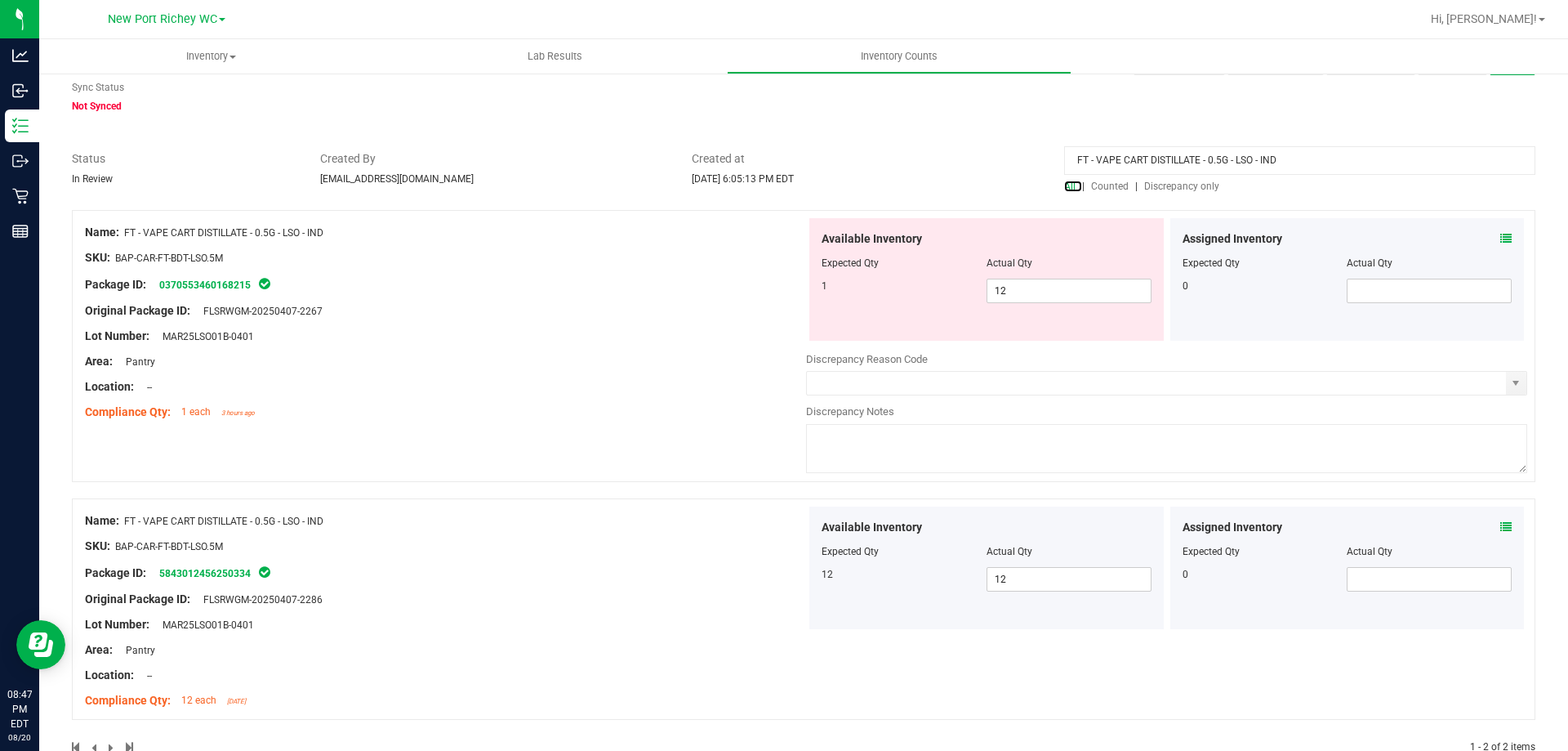
scroll to position [81, 0]
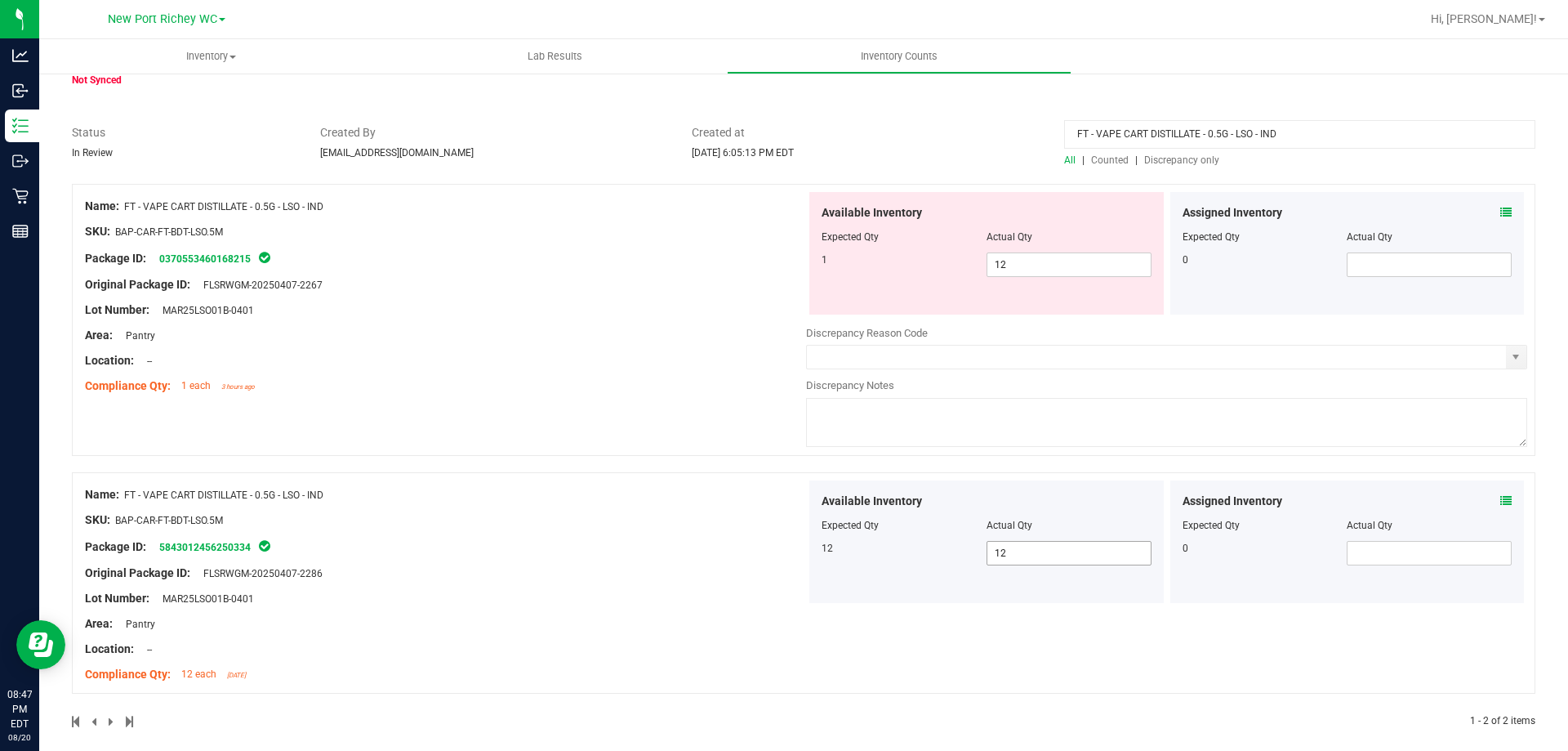
click at [1019, 541] on span "12 12" at bounding box center [1069, 552] width 165 height 24
click at [1500, 504] on icon at bounding box center [1506, 501] width 12 height 12
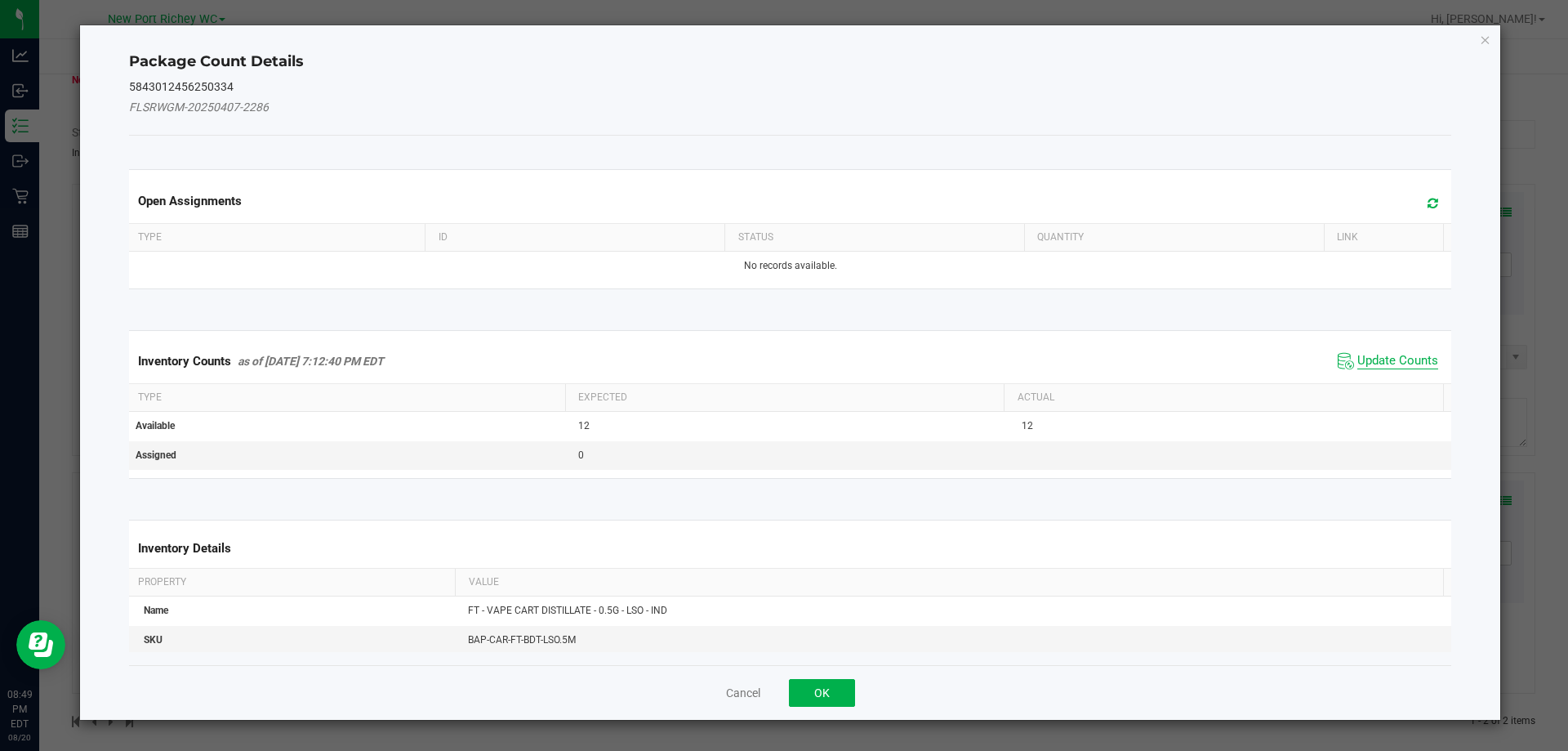
click at [1383, 359] on span "Update Counts" at bounding box center [1398, 361] width 81 height 17
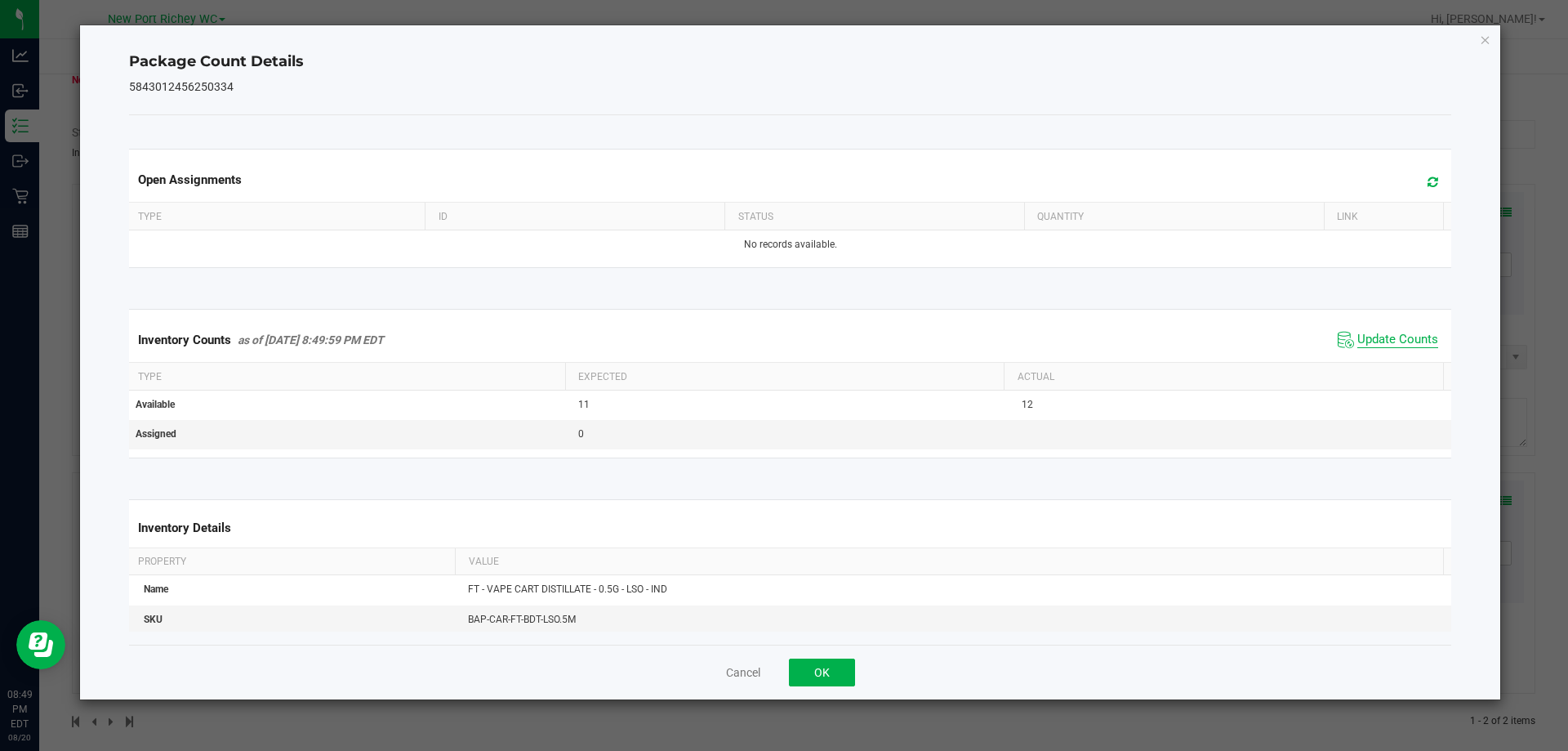
click at [1376, 345] on span "Update Counts" at bounding box center [1398, 340] width 81 height 17
click at [1371, 337] on span "Update Counts" at bounding box center [1398, 340] width 81 height 17
click at [839, 673] on button "OK" at bounding box center [822, 673] width 67 height 27
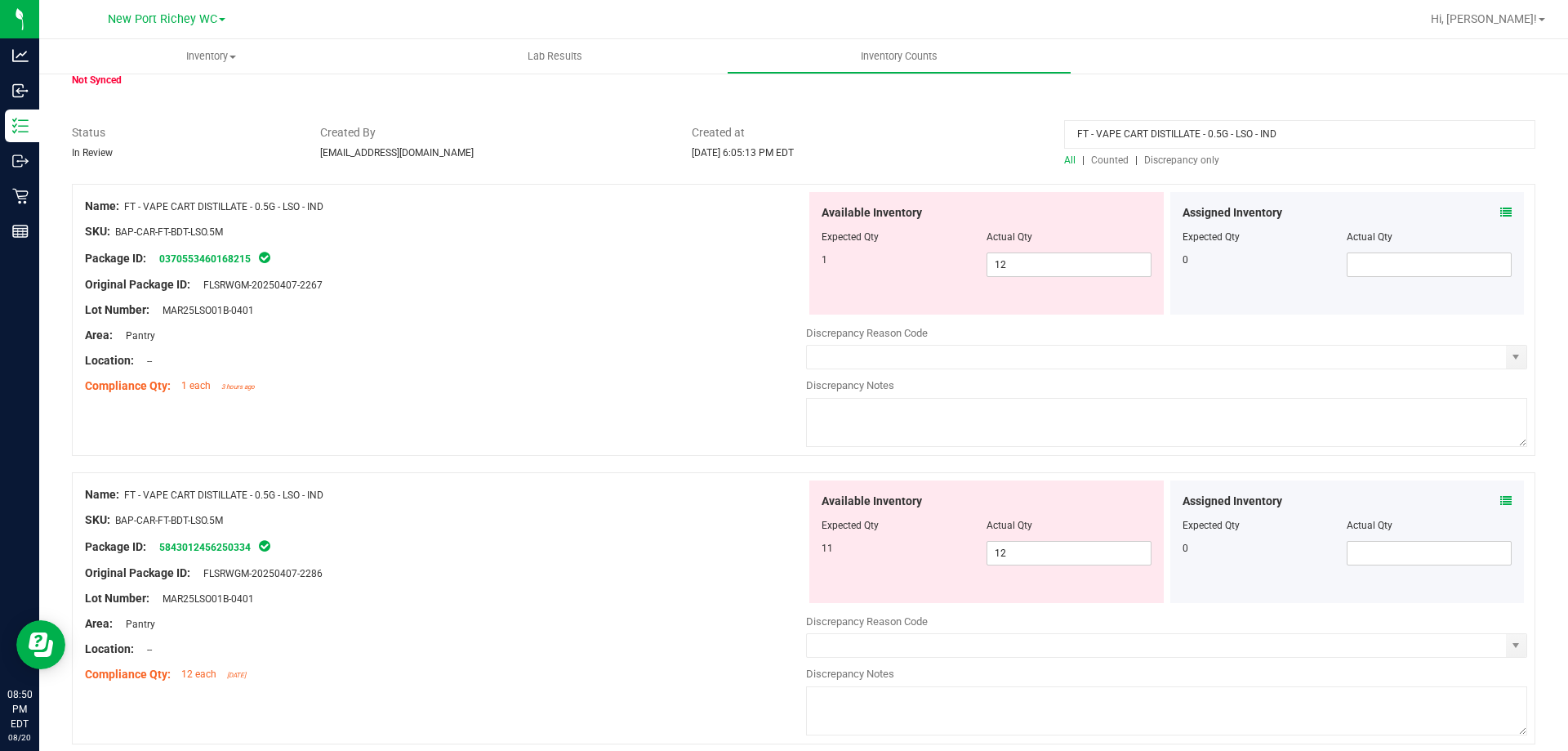
click at [1500, 210] on icon at bounding box center [1506, 212] width 12 height 12
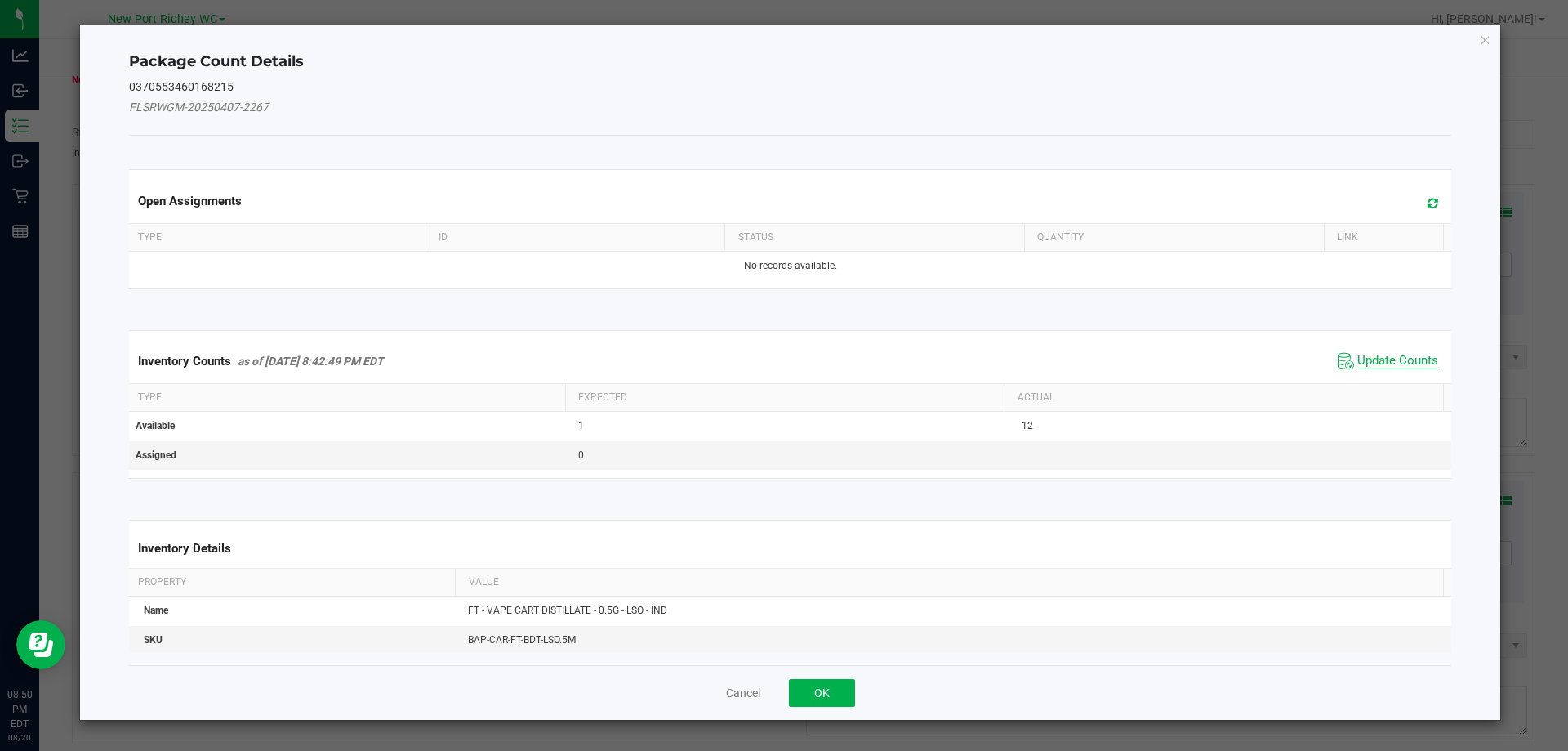
click at [1370, 356] on span "Update Counts" at bounding box center [1398, 361] width 81 height 17
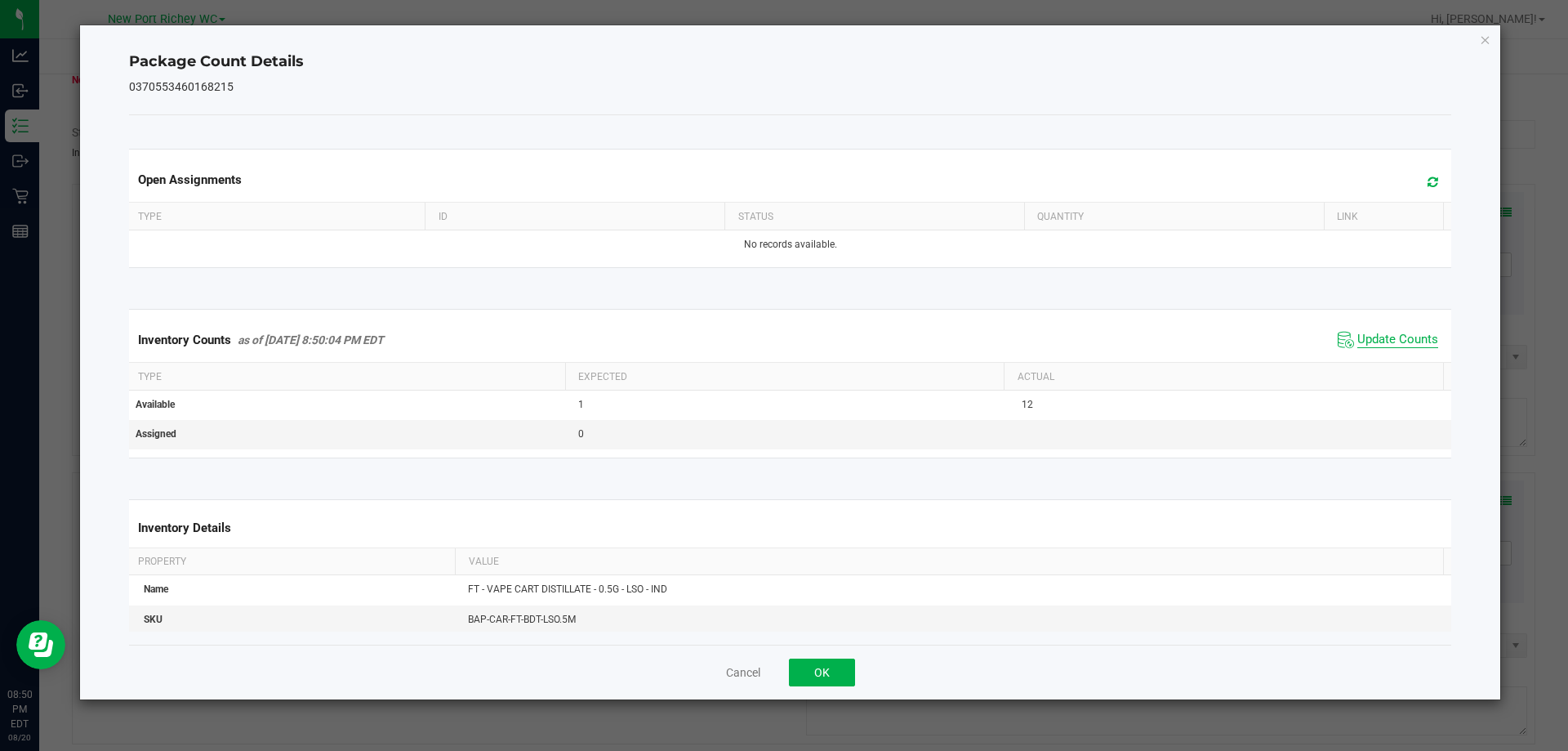
drag, startPoint x: 1377, startPoint y: 339, endPoint x: 1348, endPoint y: 351, distance: 31.4
click at [1376, 339] on span "Update Counts" at bounding box center [1398, 340] width 81 height 17
click at [845, 665] on button "OK" at bounding box center [822, 673] width 67 height 27
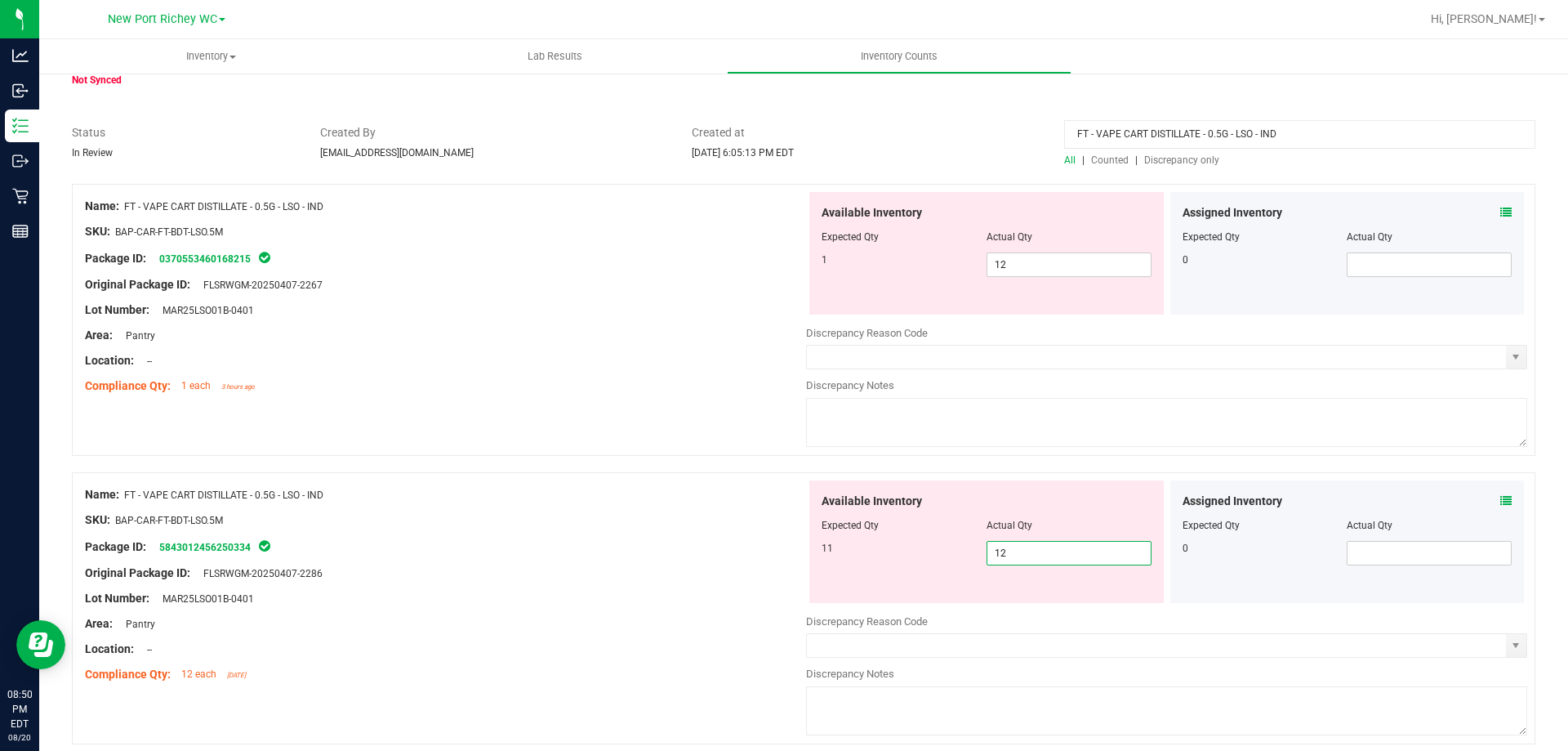
click at [1025, 553] on span "12 12" at bounding box center [1069, 552] width 165 height 24
type input "11"
click at [1029, 258] on span "12 12" at bounding box center [1069, 264] width 165 height 24
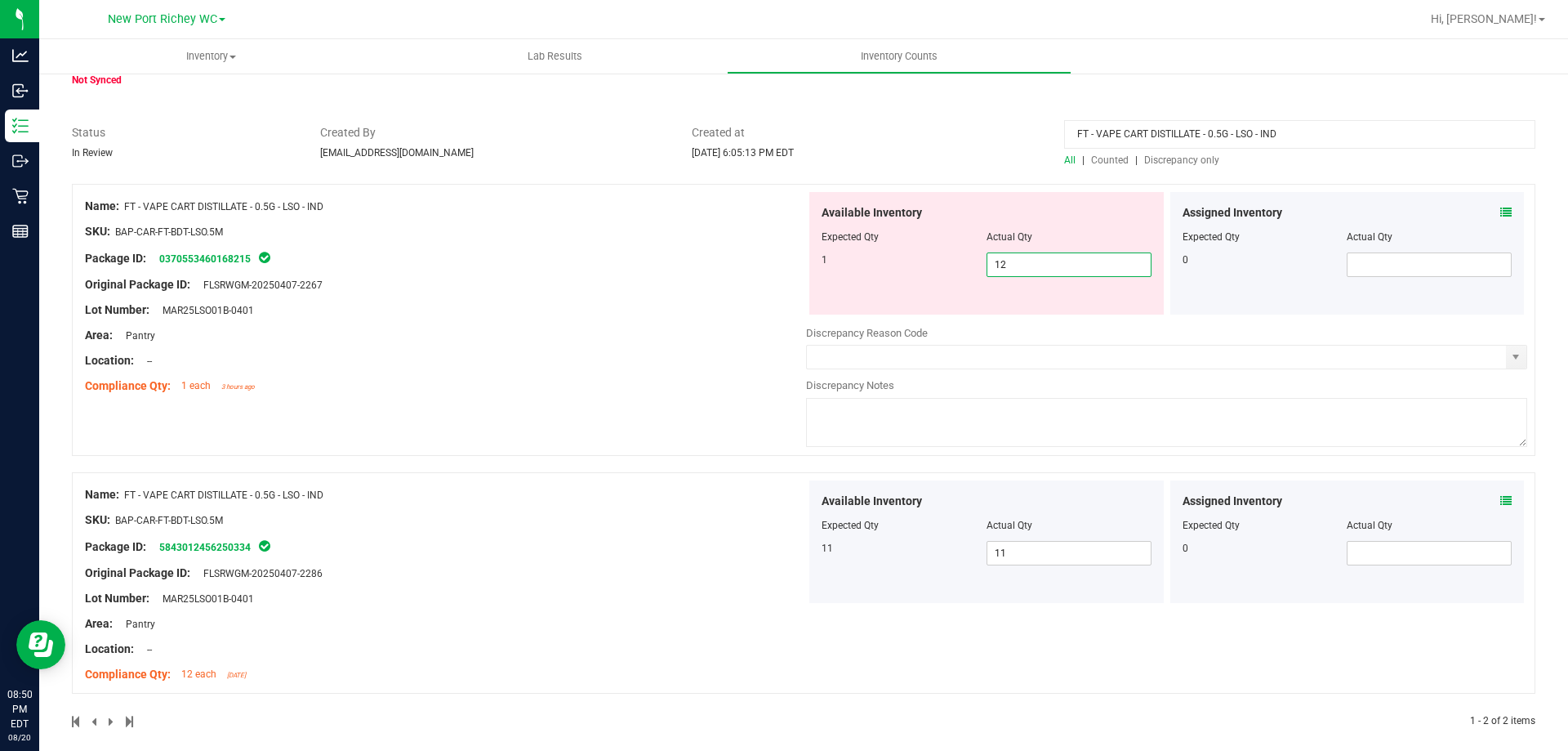
type input "1"
click at [688, 311] on div "Name: FT - VAPE CART DISTILLATE - 0.5G - LSO - IND SKU: BAP-CAR-FT-BDT-LSO.5M P…" at bounding box center [445, 296] width 721 height 209
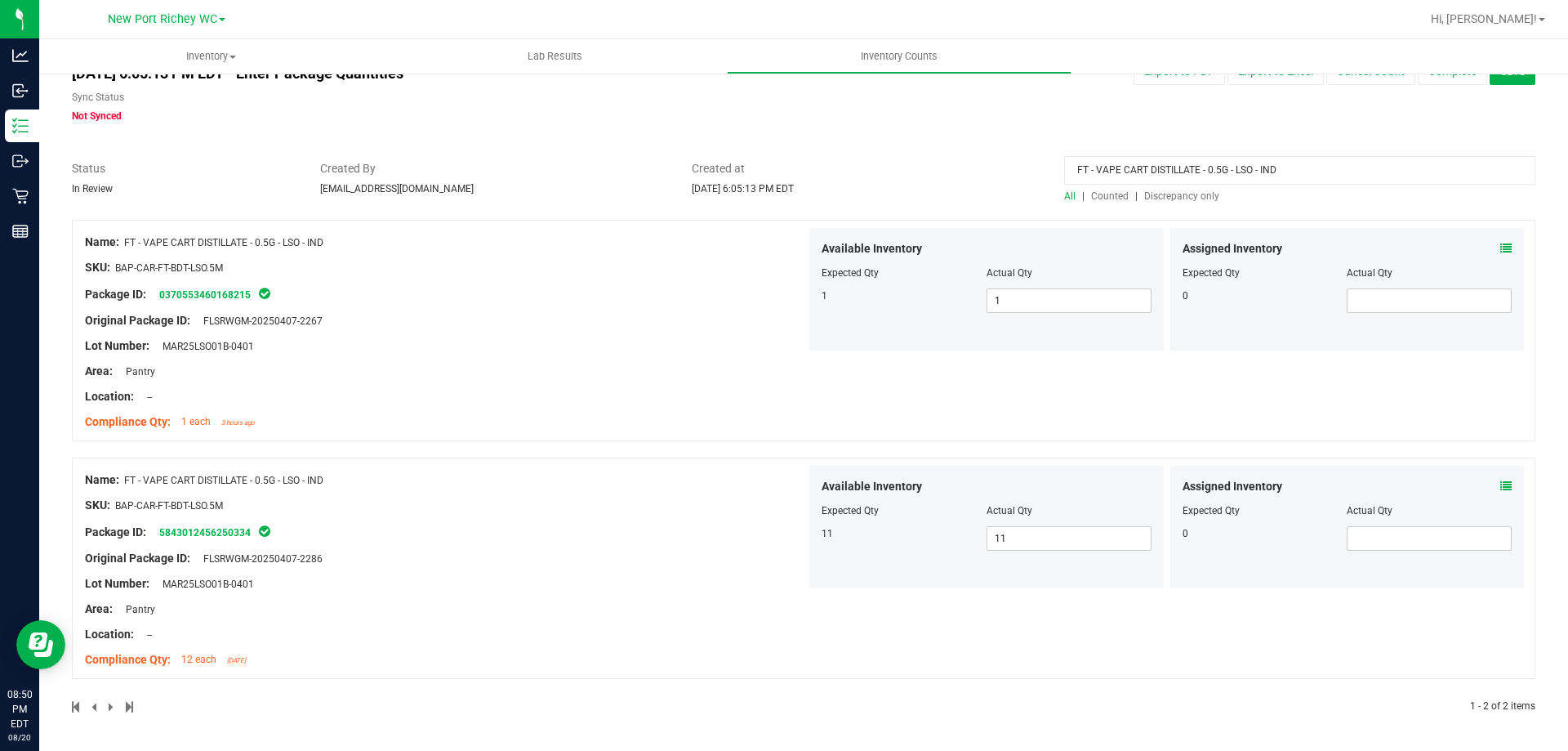
click at [1175, 192] on span "Discrepancy only" at bounding box center [1181, 196] width 75 height 12
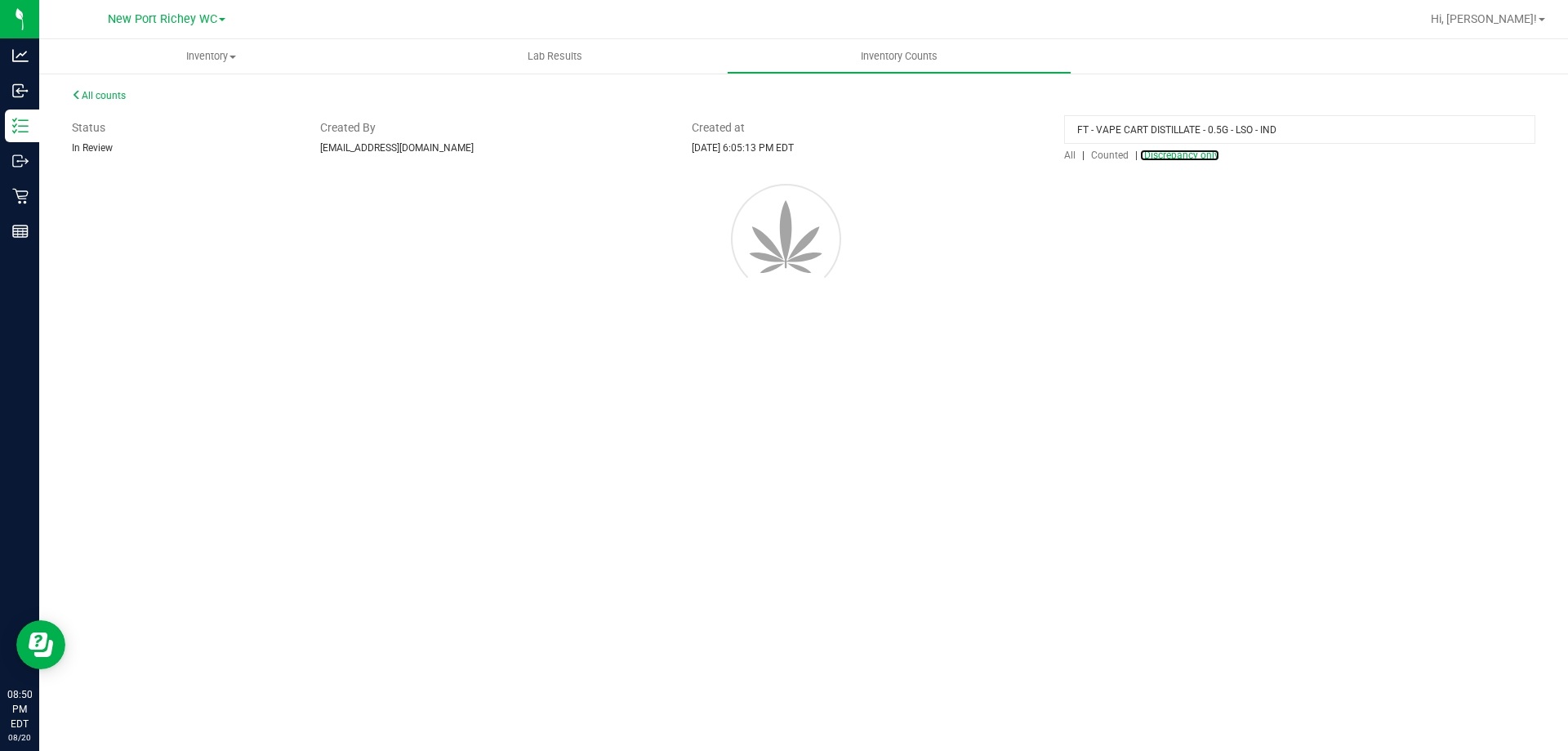
scroll to position [0, 0]
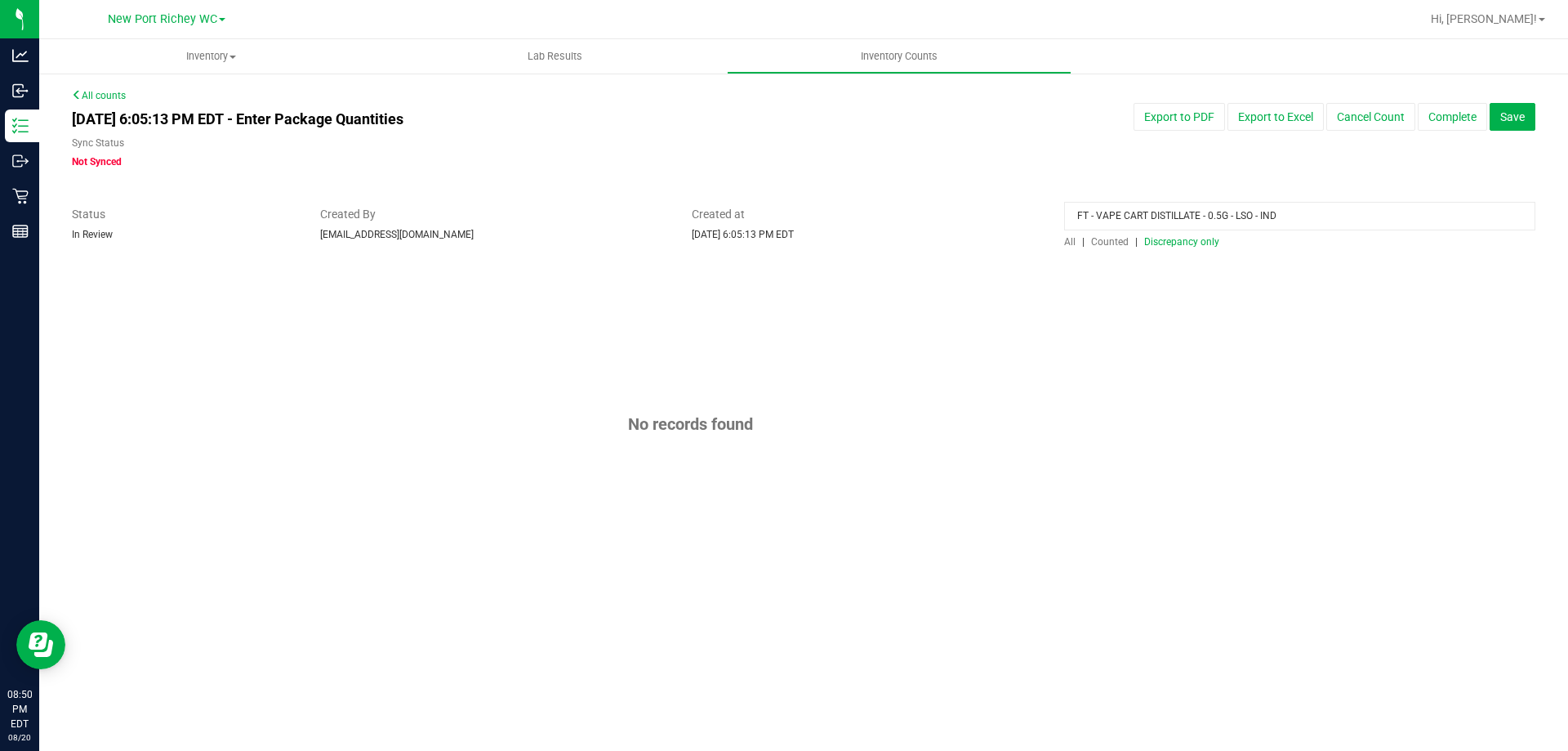
drag, startPoint x: 1291, startPoint y: 217, endPoint x: 920, endPoint y: 189, distance: 372.1
click at [920, 200] on div "All counts Aug 20, 2025 6:05:13 PM EDT - Enter Package Quantities Sync Status N…" at bounding box center [804, 344] width 1464 height 511
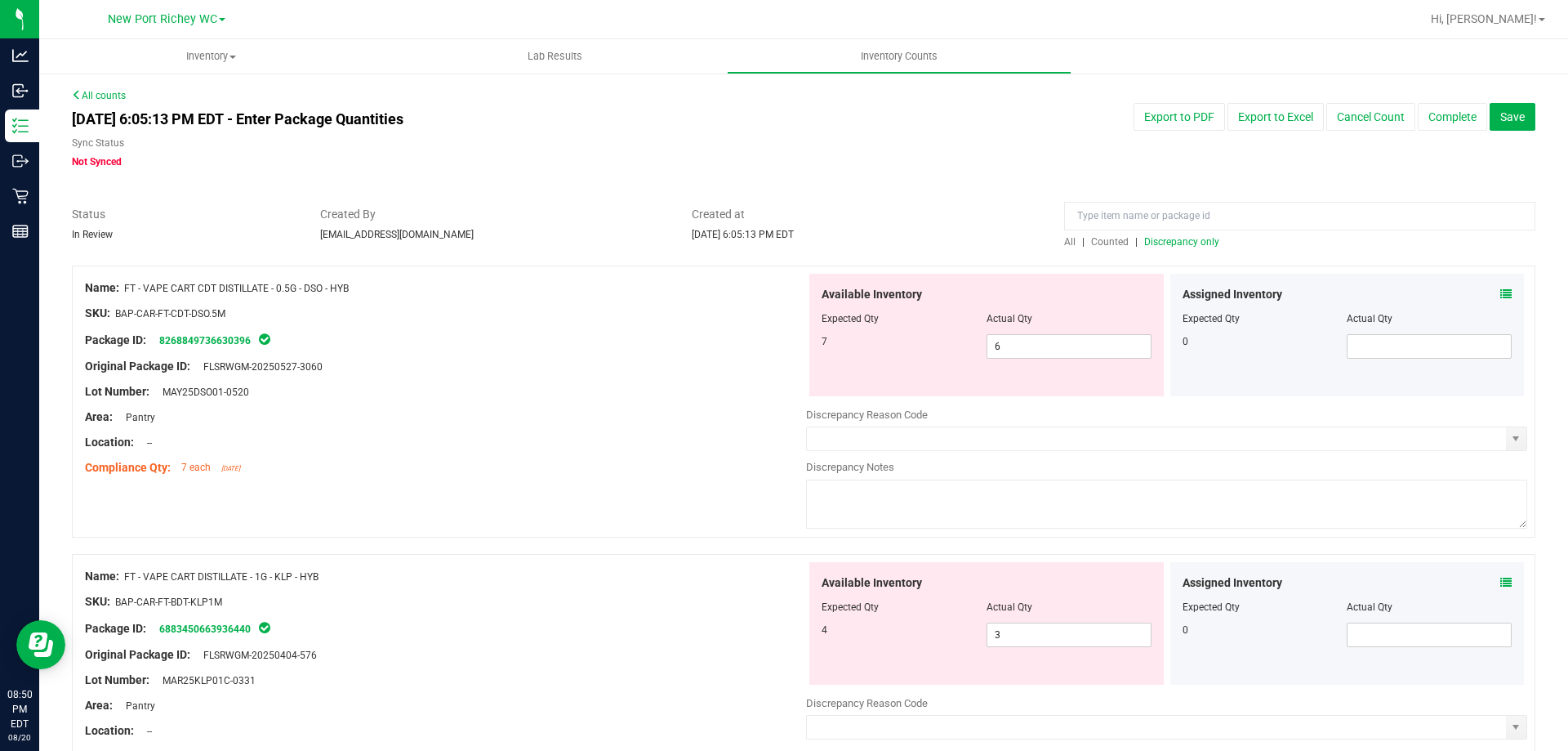
drag, startPoint x: 391, startPoint y: 284, endPoint x: 127, endPoint y: 284, distance: 264.0
click at [127, 284] on div "Name: FT - VAPE CART CDT DISTILLATE - 0.5G - DSO - HYB" at bounding box center [445, 288] width 721 height 18
copy span "FT - VAPE CART CDT DISTILLATE - 0.5G - DSO - HYB"
drag, startPoint x: 1088, startPoint y: 214, endPoint x: 1011, endPoint y: 219, distance: 77.2
click at [1011, 219] on span "Created at" at bounding box center [866, 214] width 348 height 18
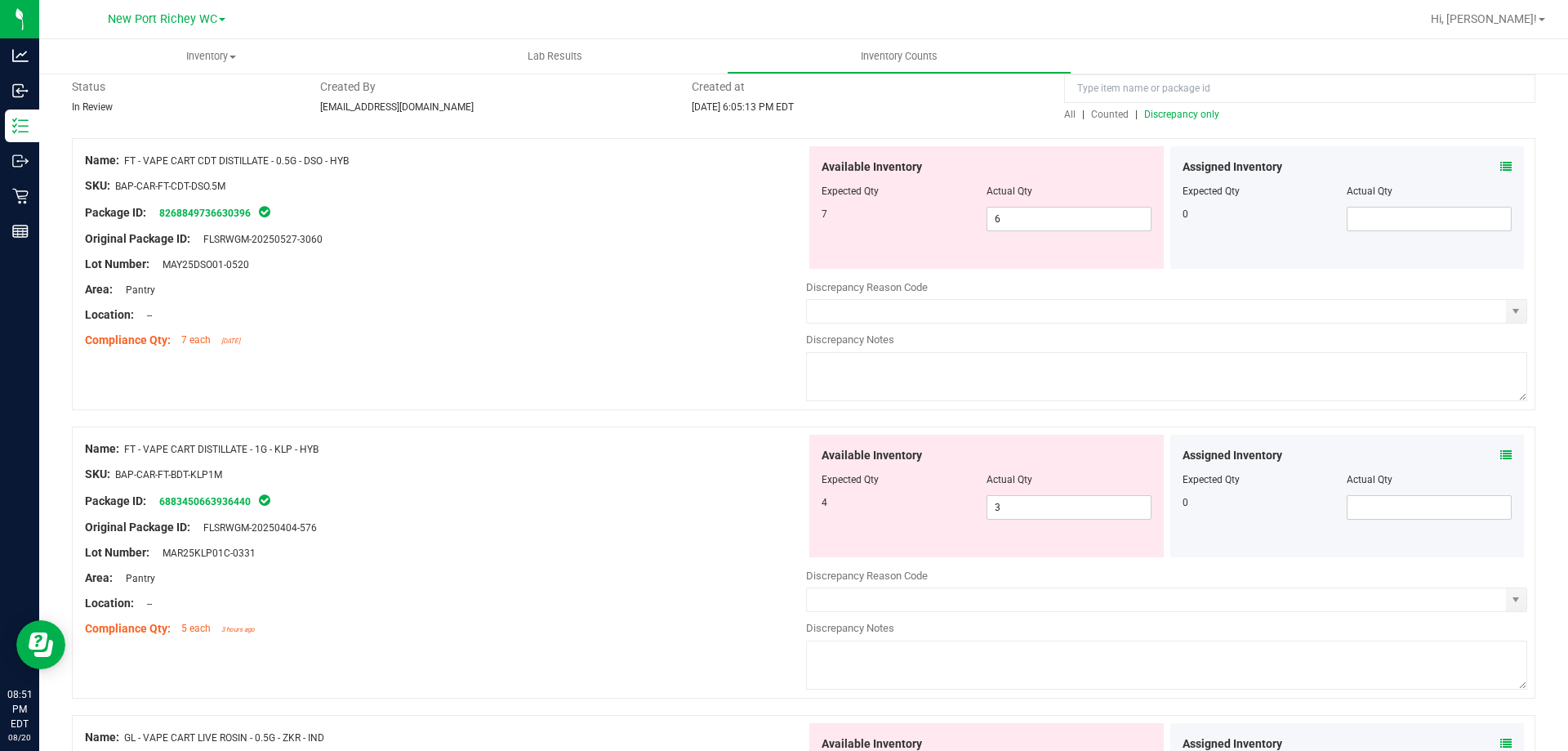
scroll to position [164, 0]
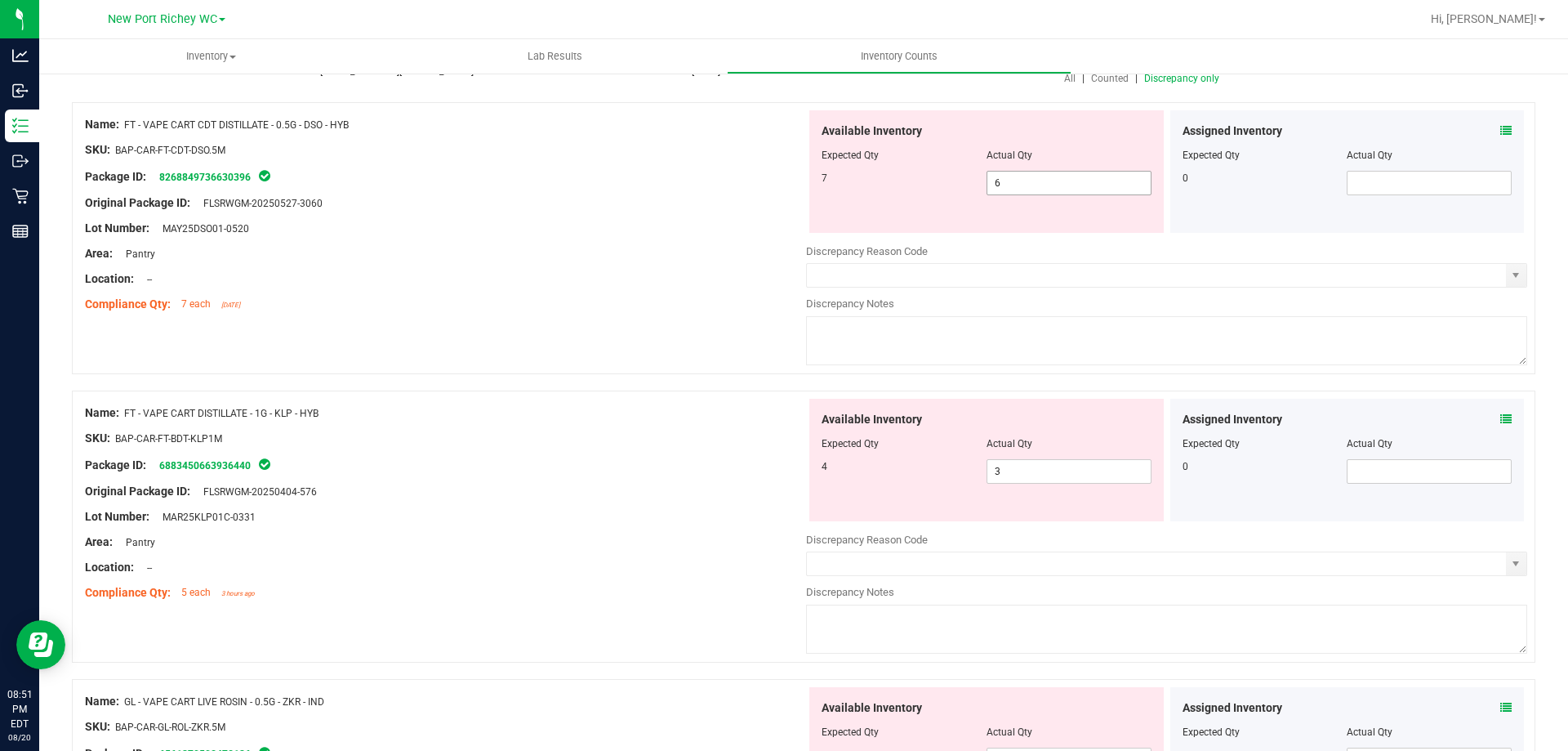
click at [1032, 179] on span "6 6" at bounding box center [1069, 182] width 165 height 24
type input "7"
click at [652, 163] on div at bounding box center [445, 163] width 721 height 8
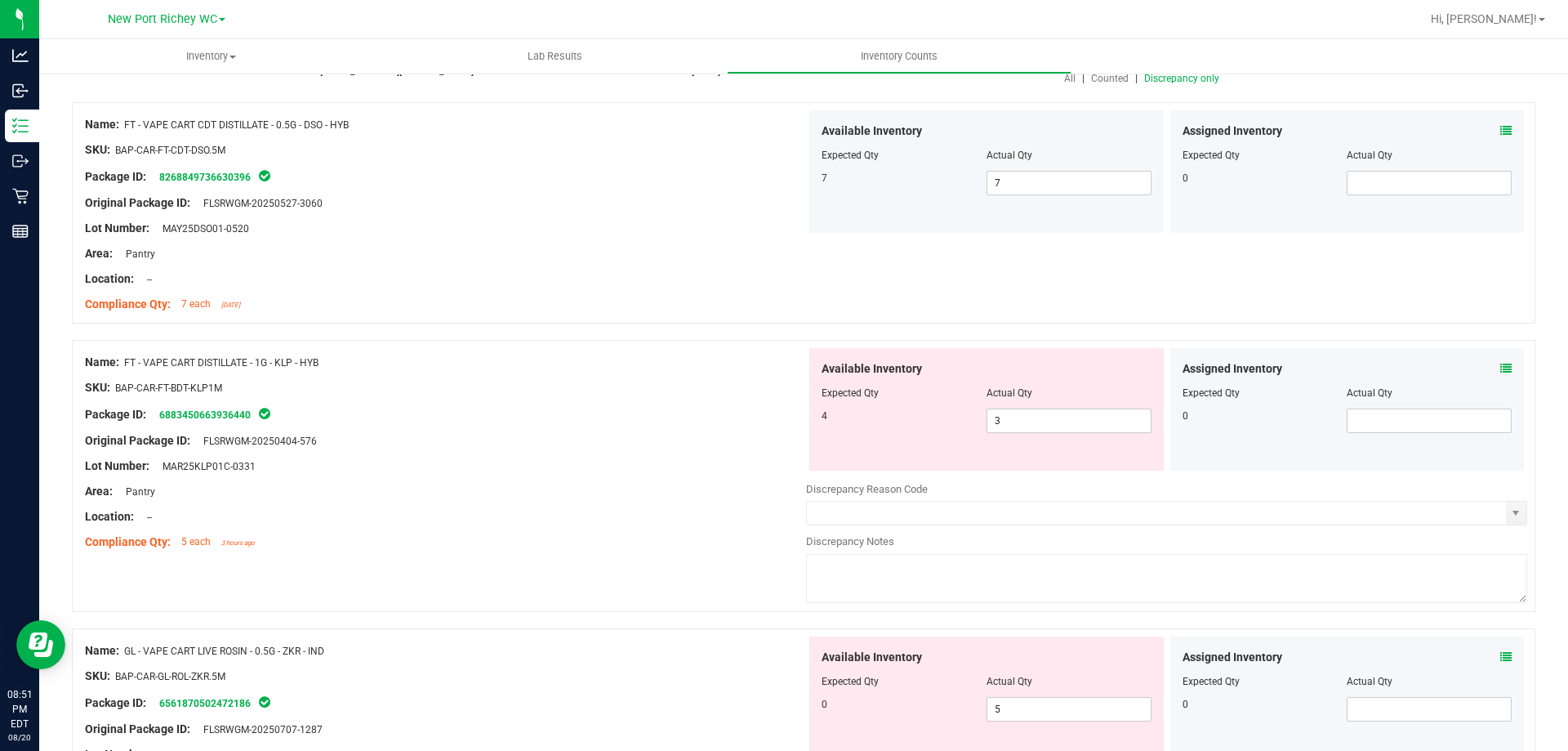
click at [1500, 129] on icon at bounding box center [1506, 131] width 12 height 12
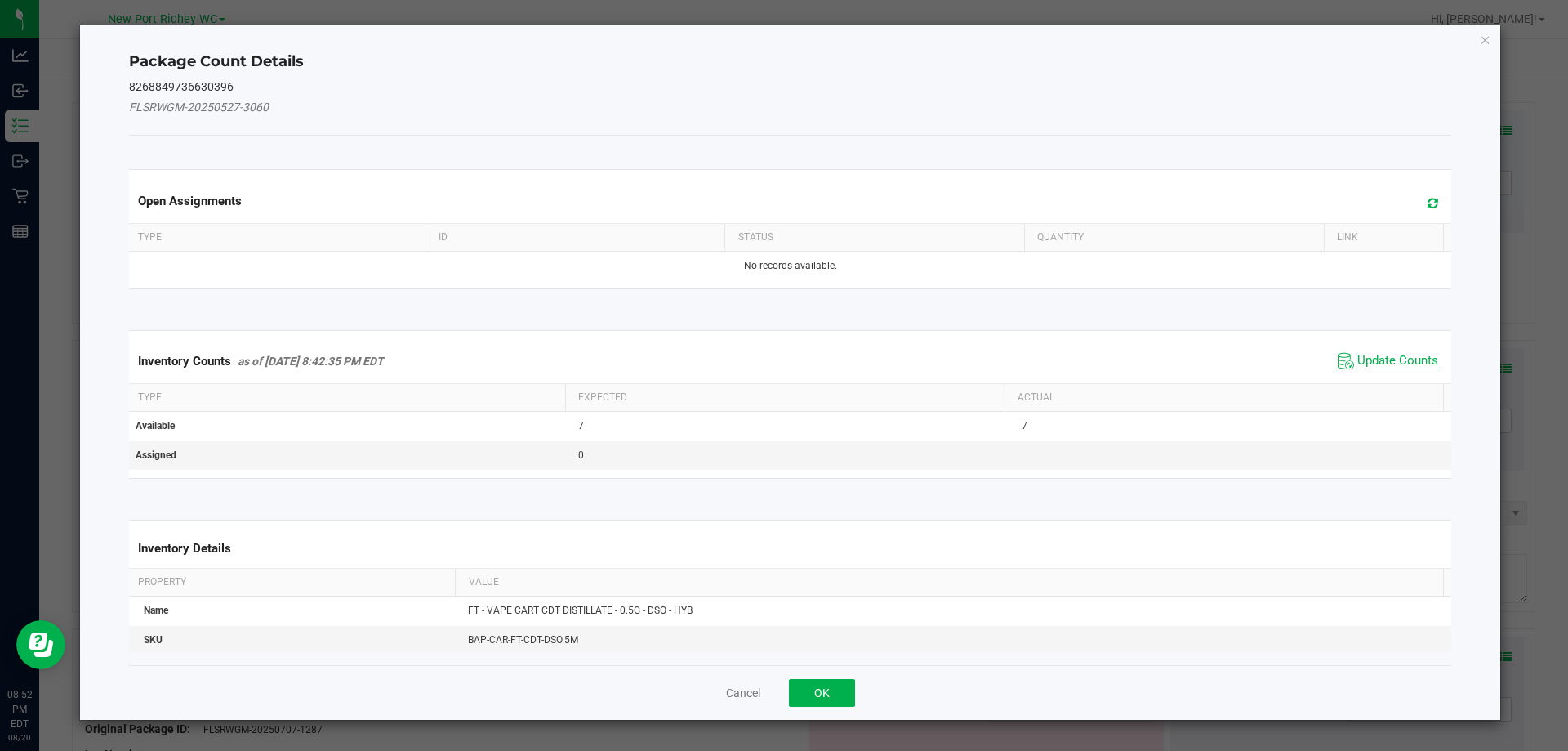
click at [1375, 354] on span "Update Counts" at bounding box center [1398, 361] width 81 height 17
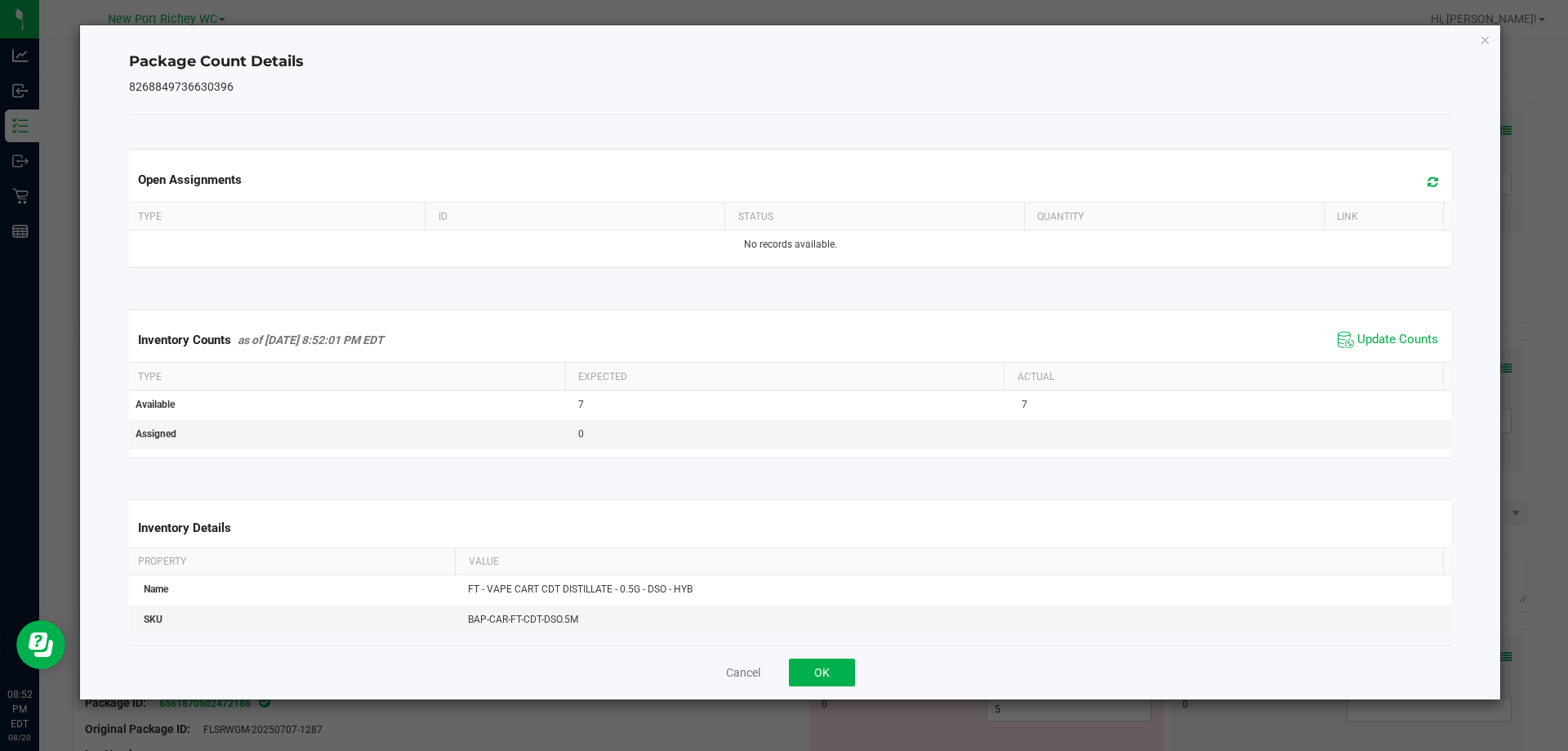
click at [1371, 329] on span "Update Counts" at bounding box center [1388, 340] width 109 height 24
click at [1370, 329] on span "Update Counts" at bounding box center [1388, 340] width 109 height 24
click at [1370, 330] on span "Update Counts" at bounding box center [1388, 340] width 109 height 24
click at [826, 671] on button "OK" at bounding box center [822, 673] width 67 height 27
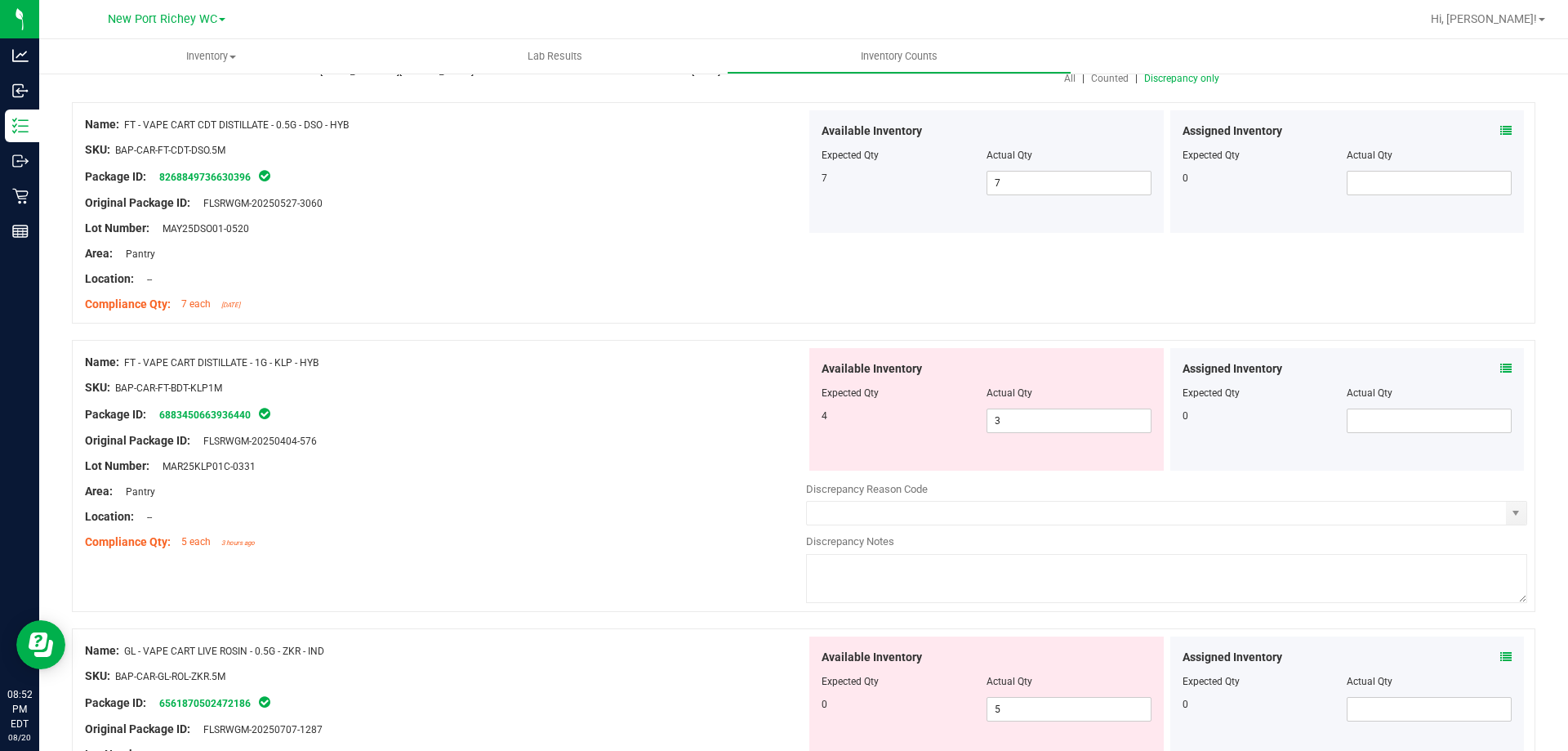
scroll to position [0, 0]
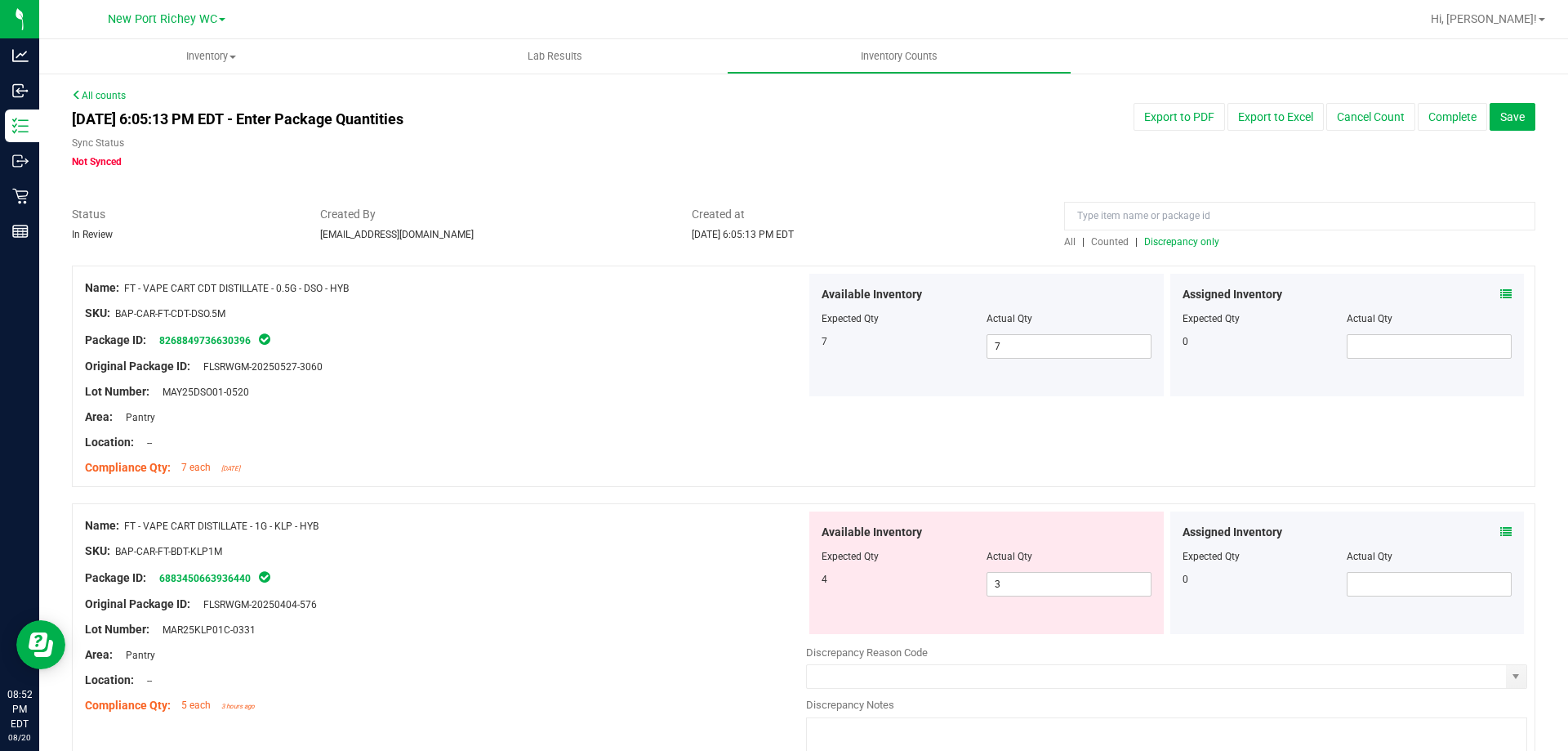
click at [1144, 238] on span "Discrepancy only" at bounding box center [1181, 242] width 75 height 12
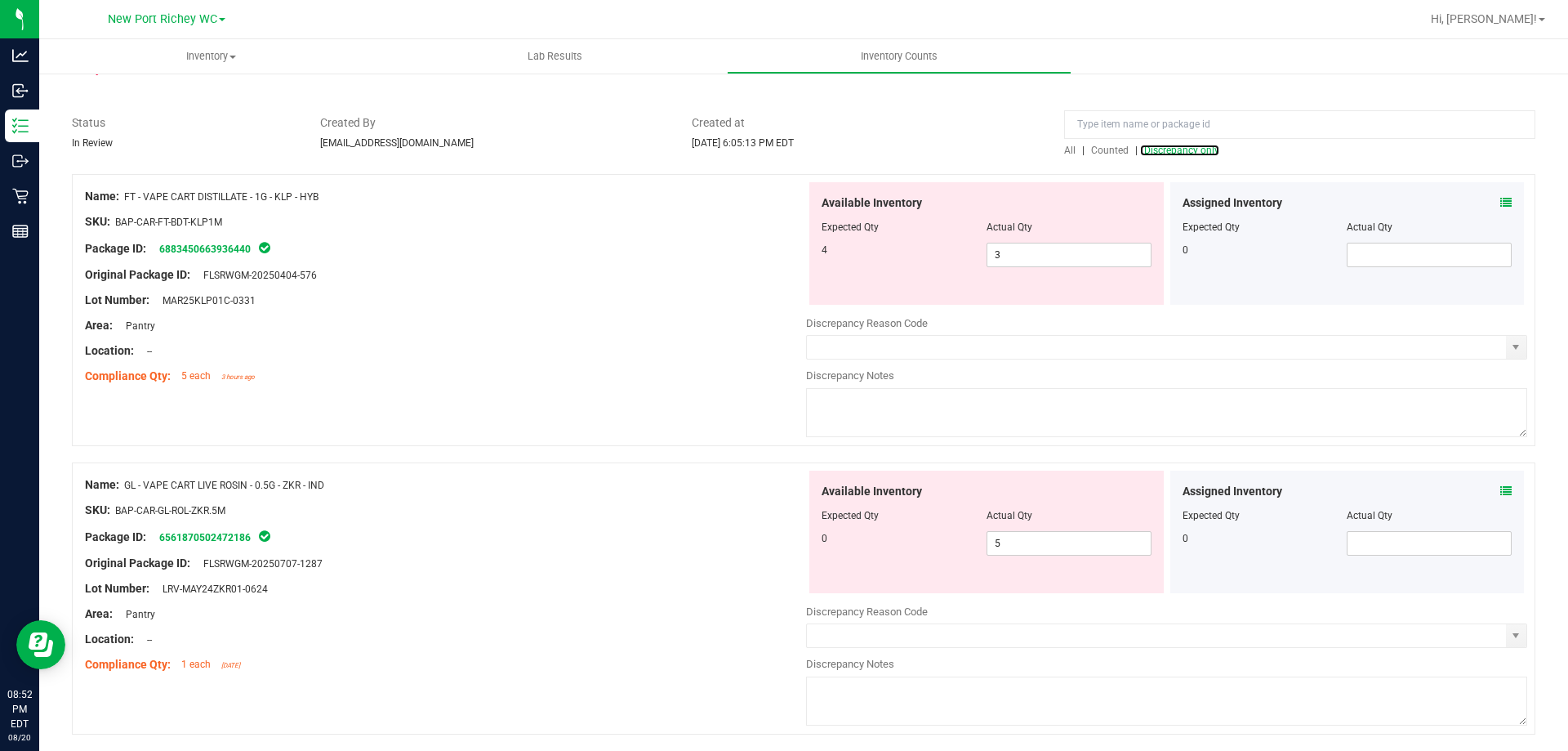
scroll to position [81, 0]
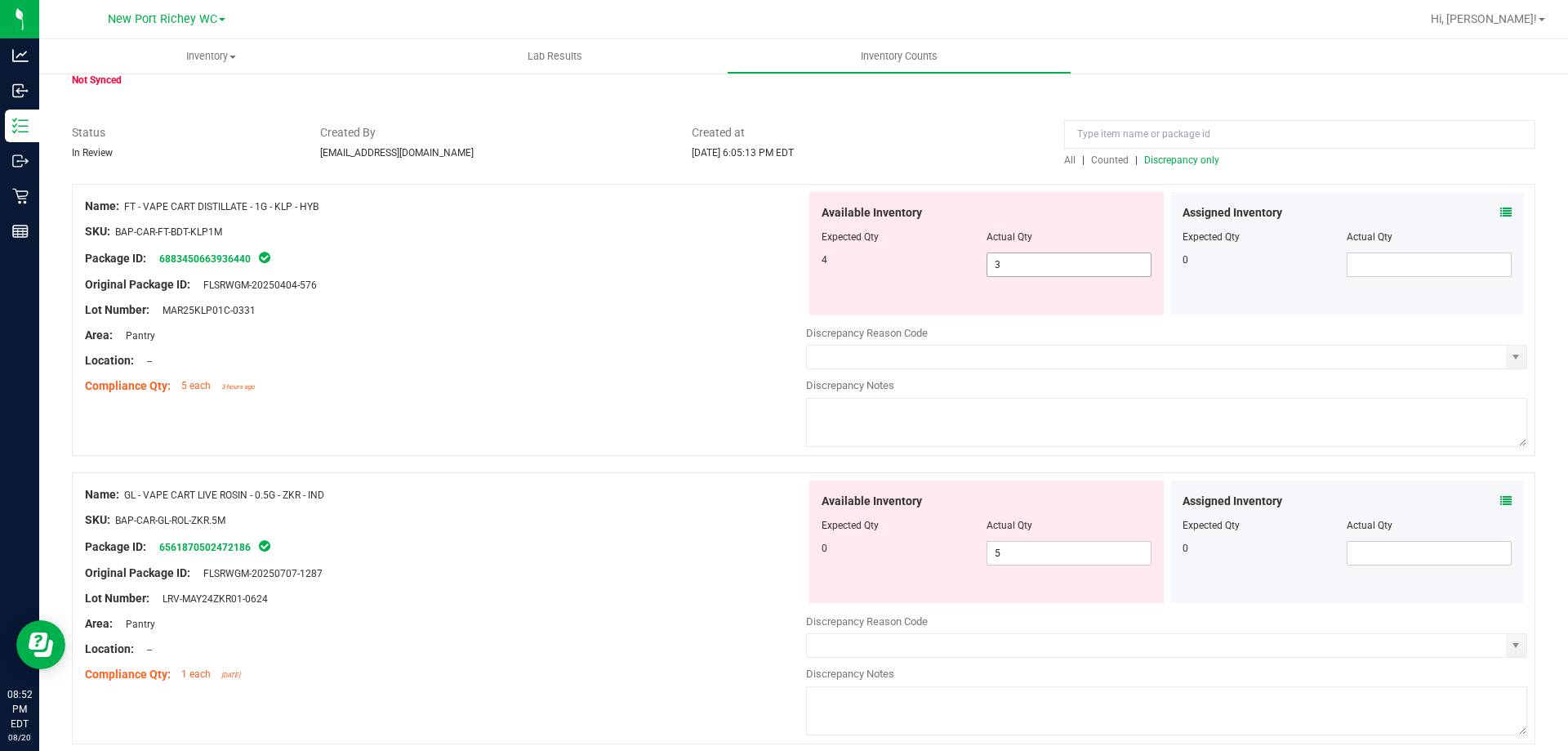
click at [1001, 264] on span "3 3" at bounding box center [1069, 264] width 165 height 24
type input "4"
click at [753, 271] on div at bounding box center [445, 272] width 721 height 8
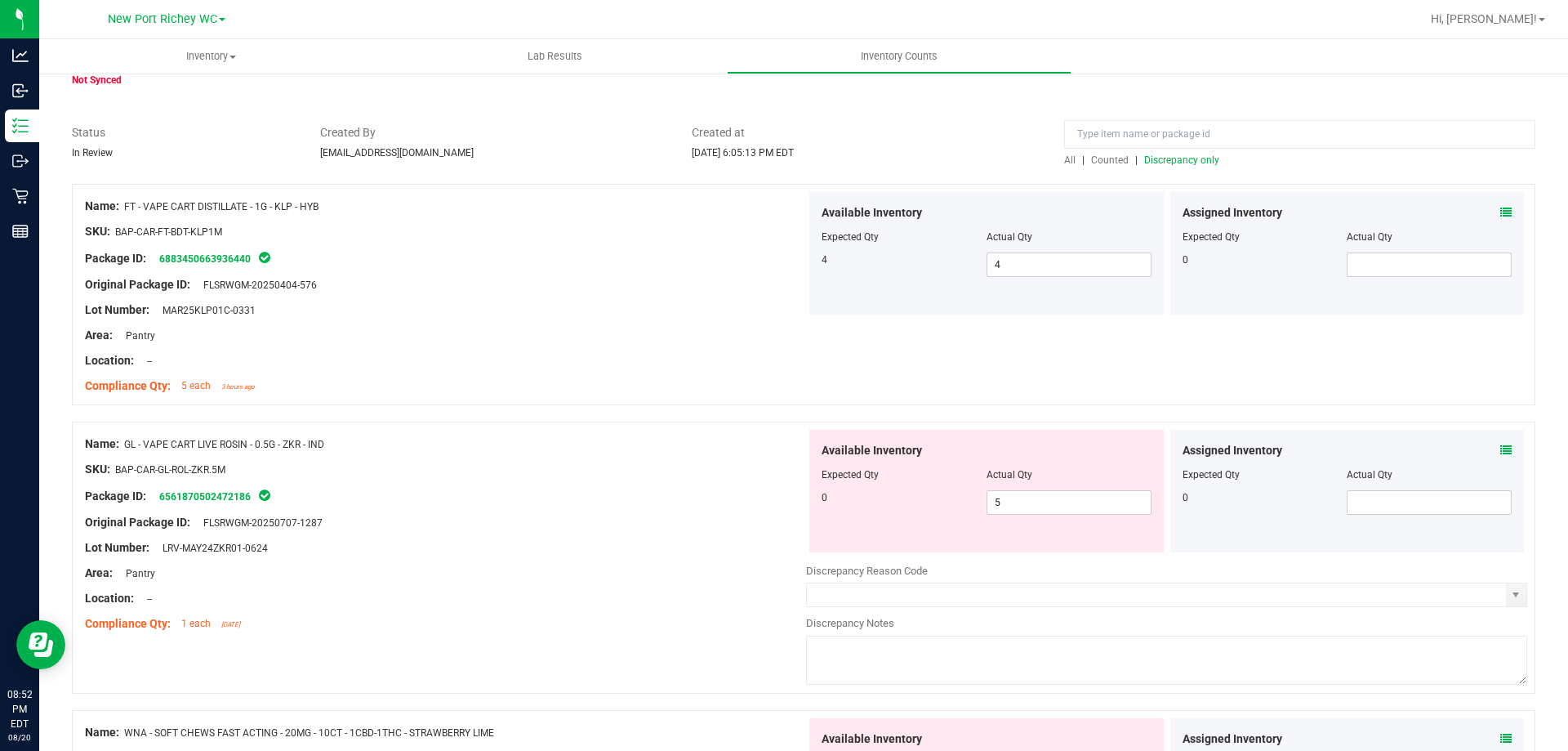
click at [1500, 208] on icon at bounding box center [1506, 212] width 12 height 12
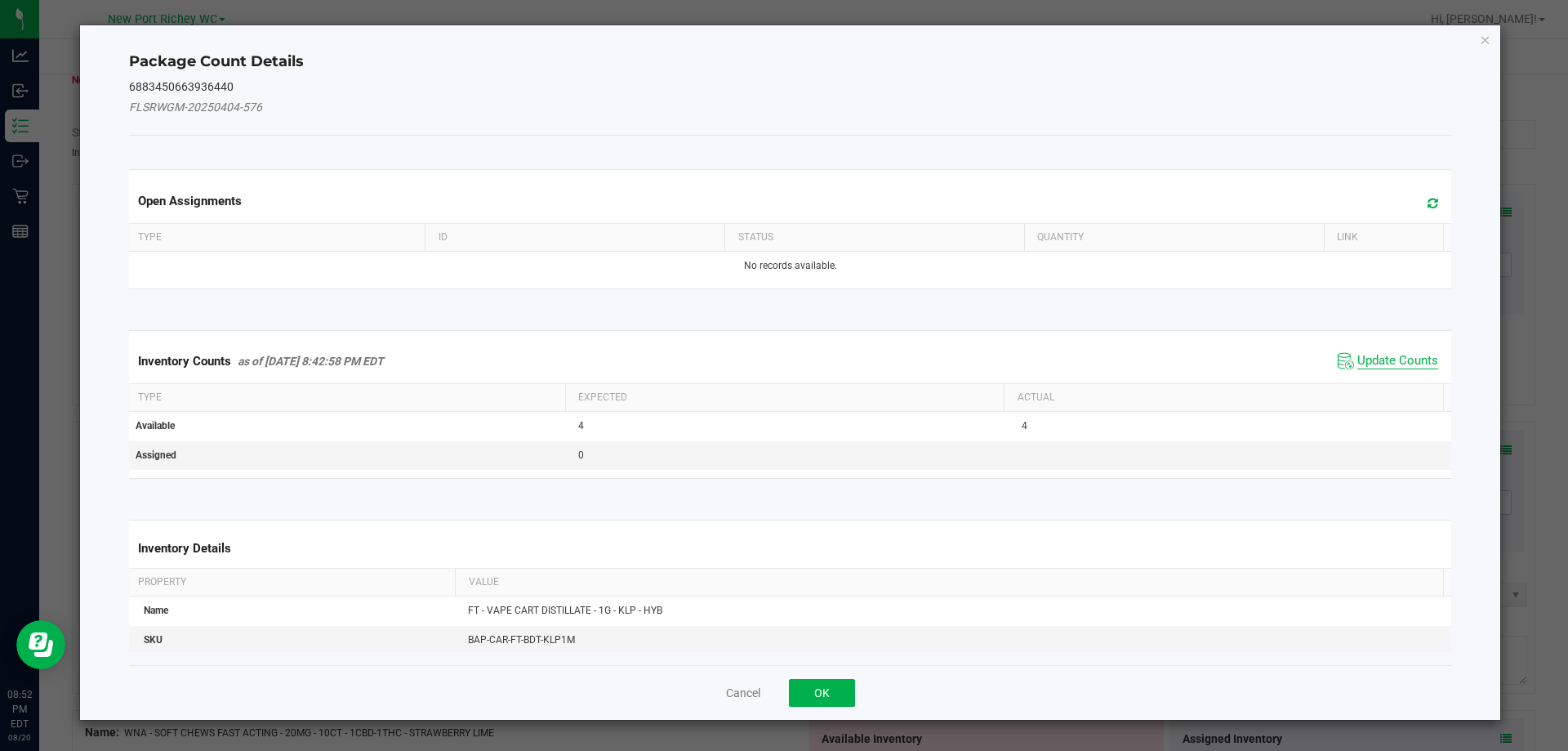
click at [1372, 360] on span "Update Counts" at bounding box center [1398, 361] width 81 height 17
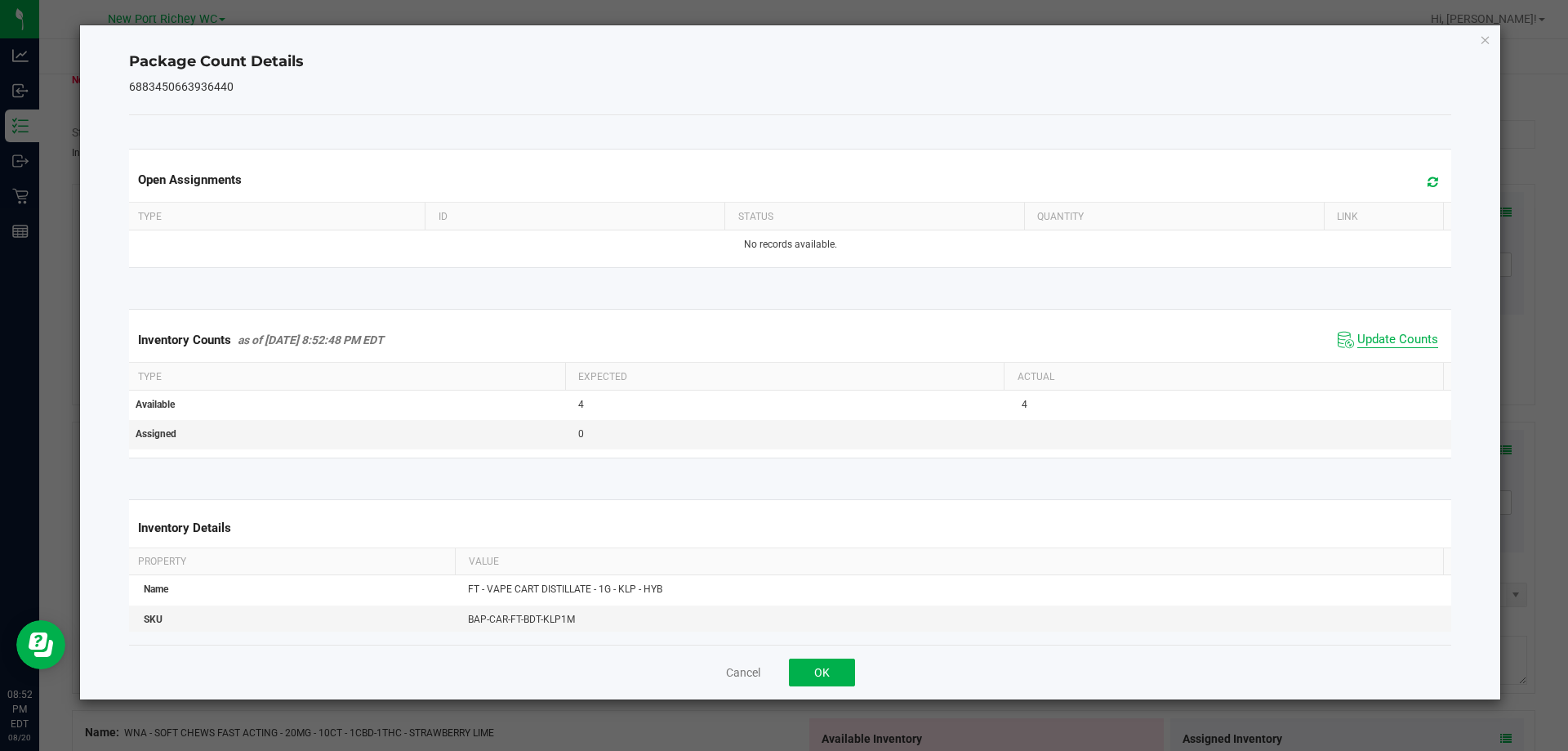
click at [1385, 339] on span "Update Counts" at bounding box center [1398, 340] width 81 height 17
click at [819, 671] on button "OK" at bounding box center [822, 673] width 67 height 27
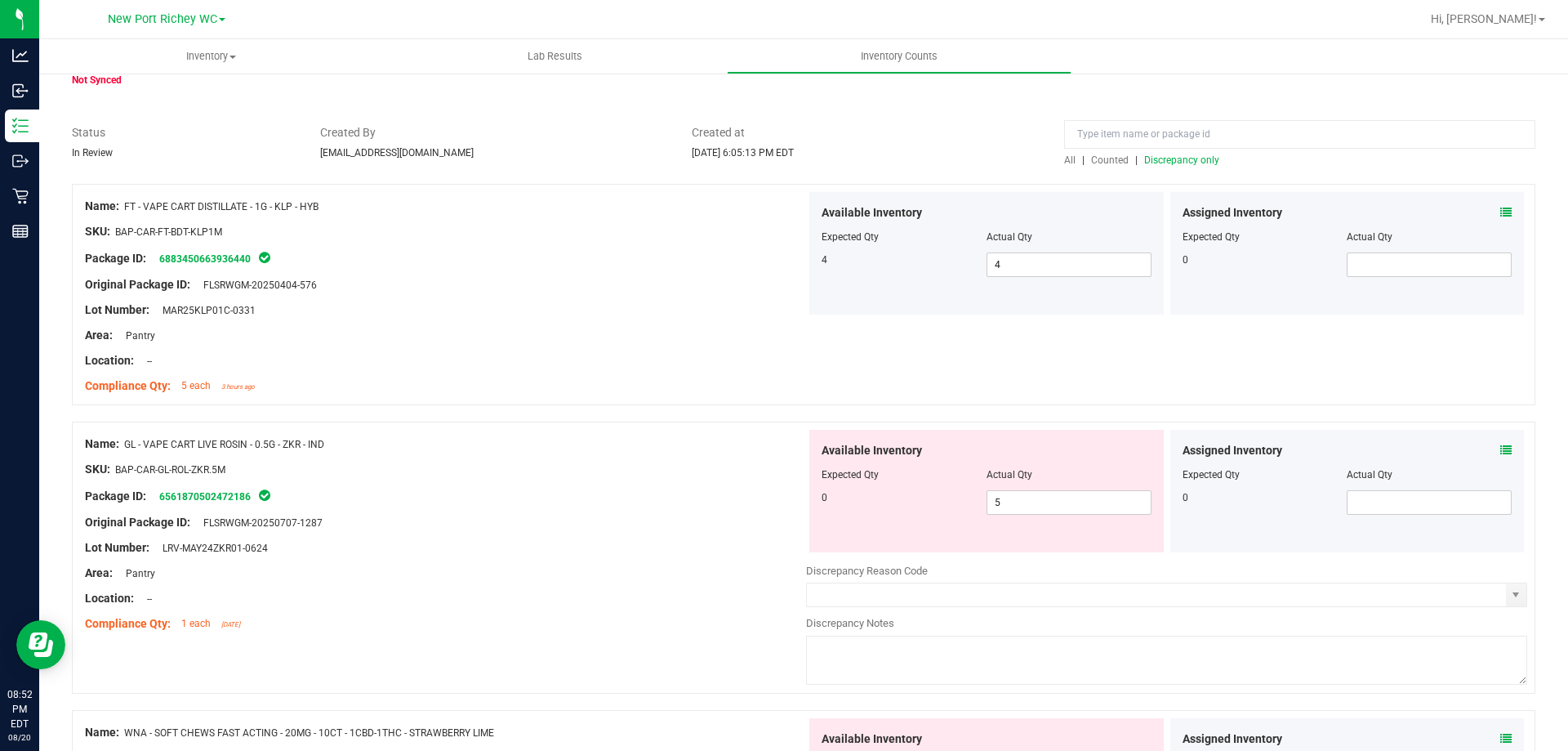
click at [1165, 156] on span "Discrepancy only" at bounding box center [1181, 161] width 75 height 12
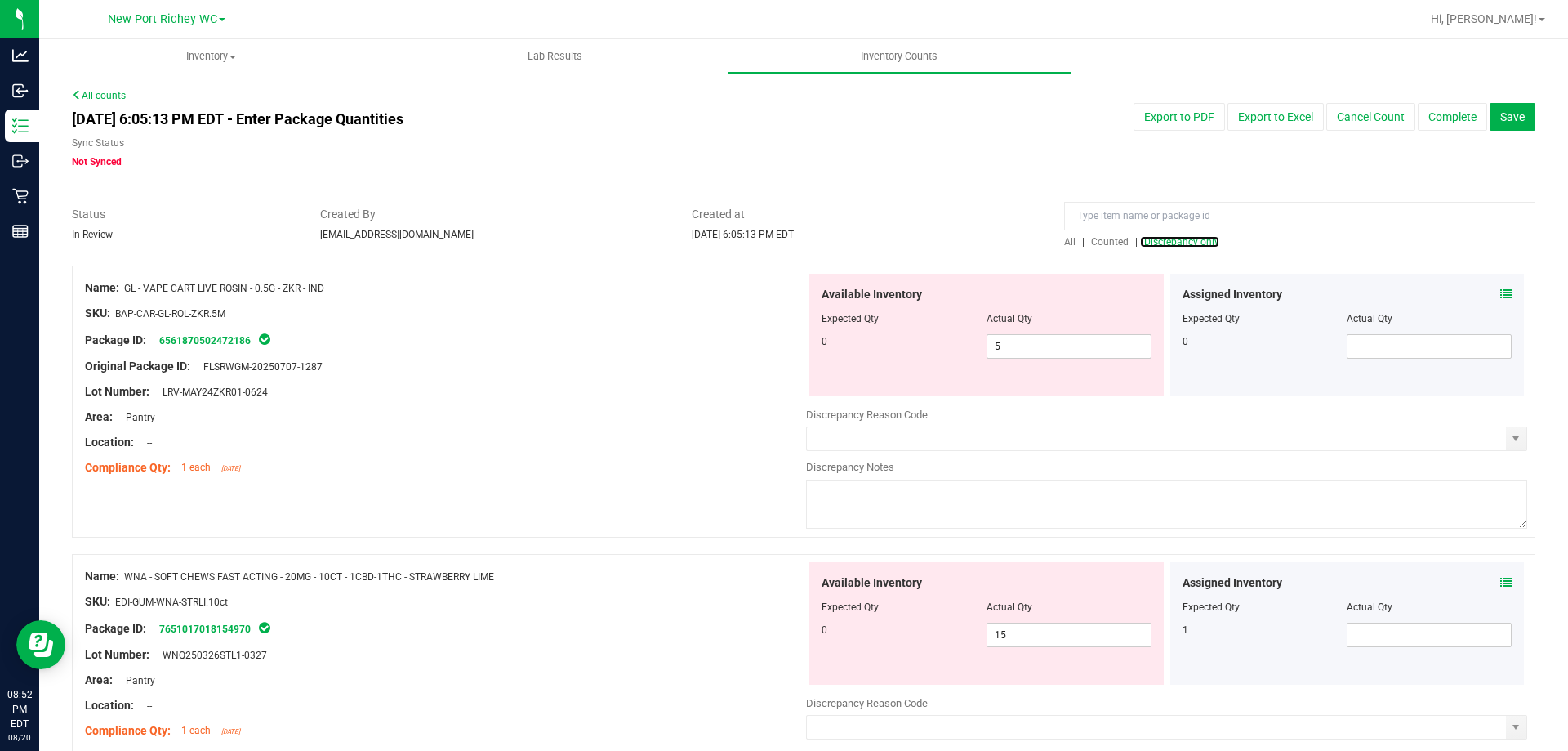
scroll to position [147, 0]
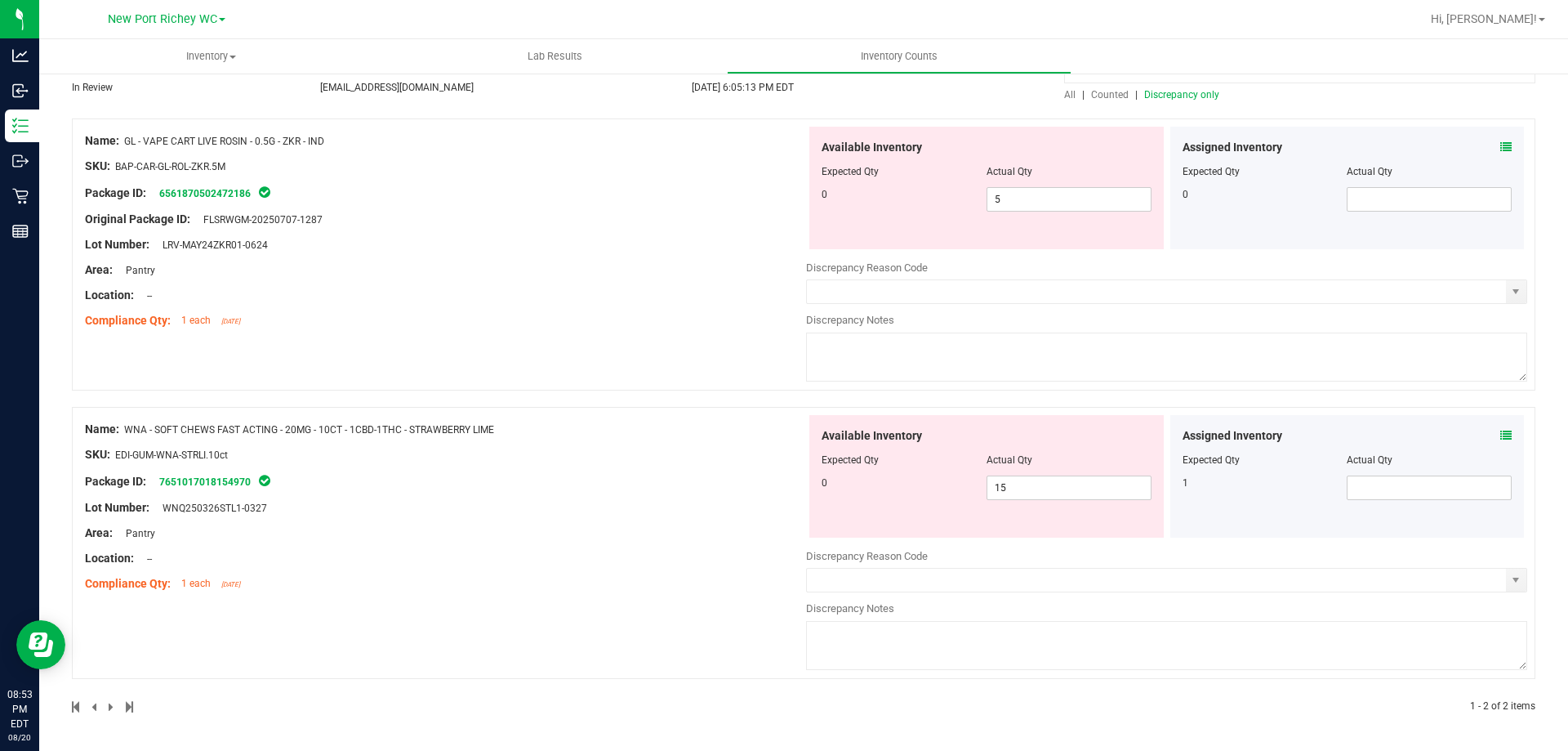
click at [1500, 146] on icon at bounding box center [1506, 147] width 12 height 12
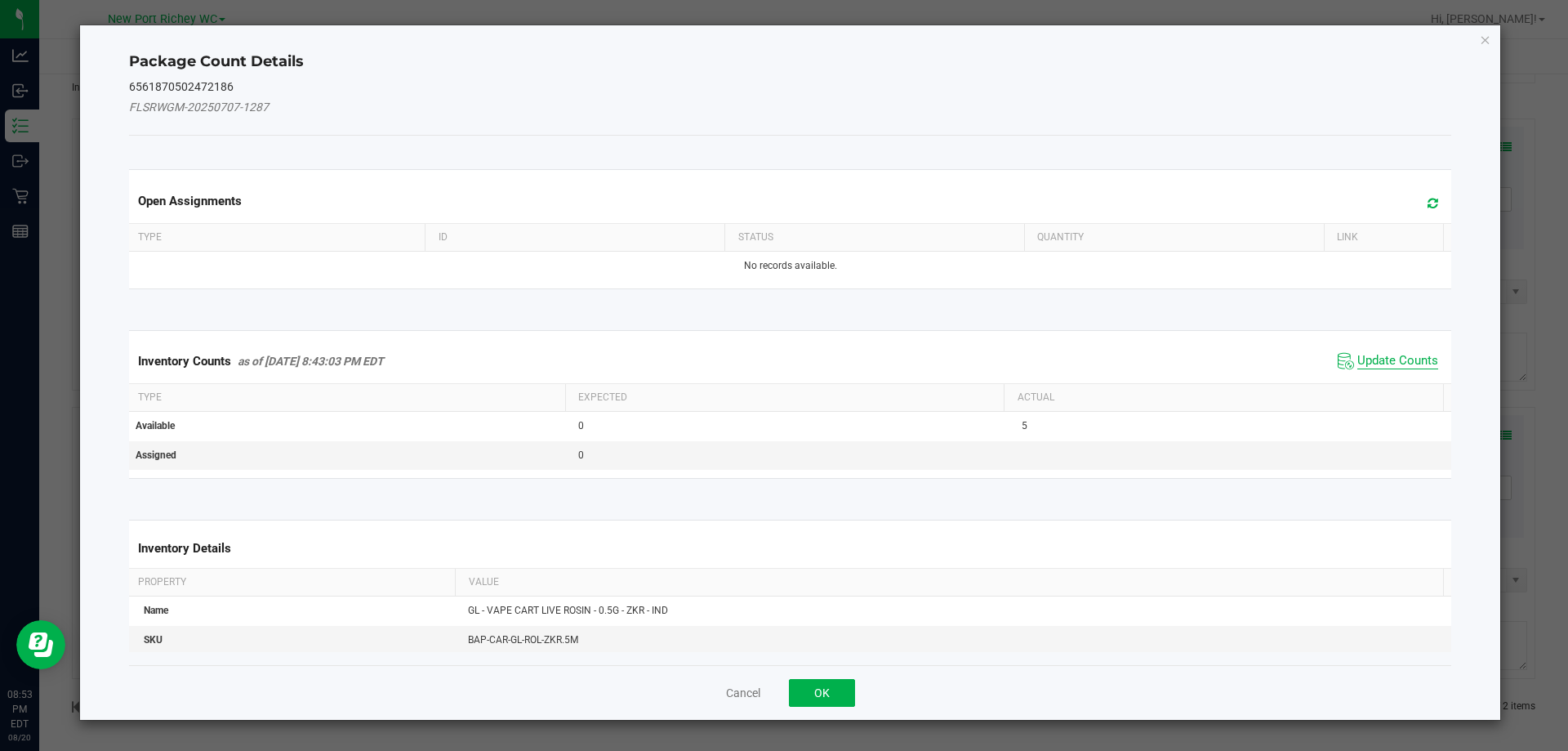
click at [1360, 364] on span "Update Counts" at bounding box center [1398, 361] width 81 height 17
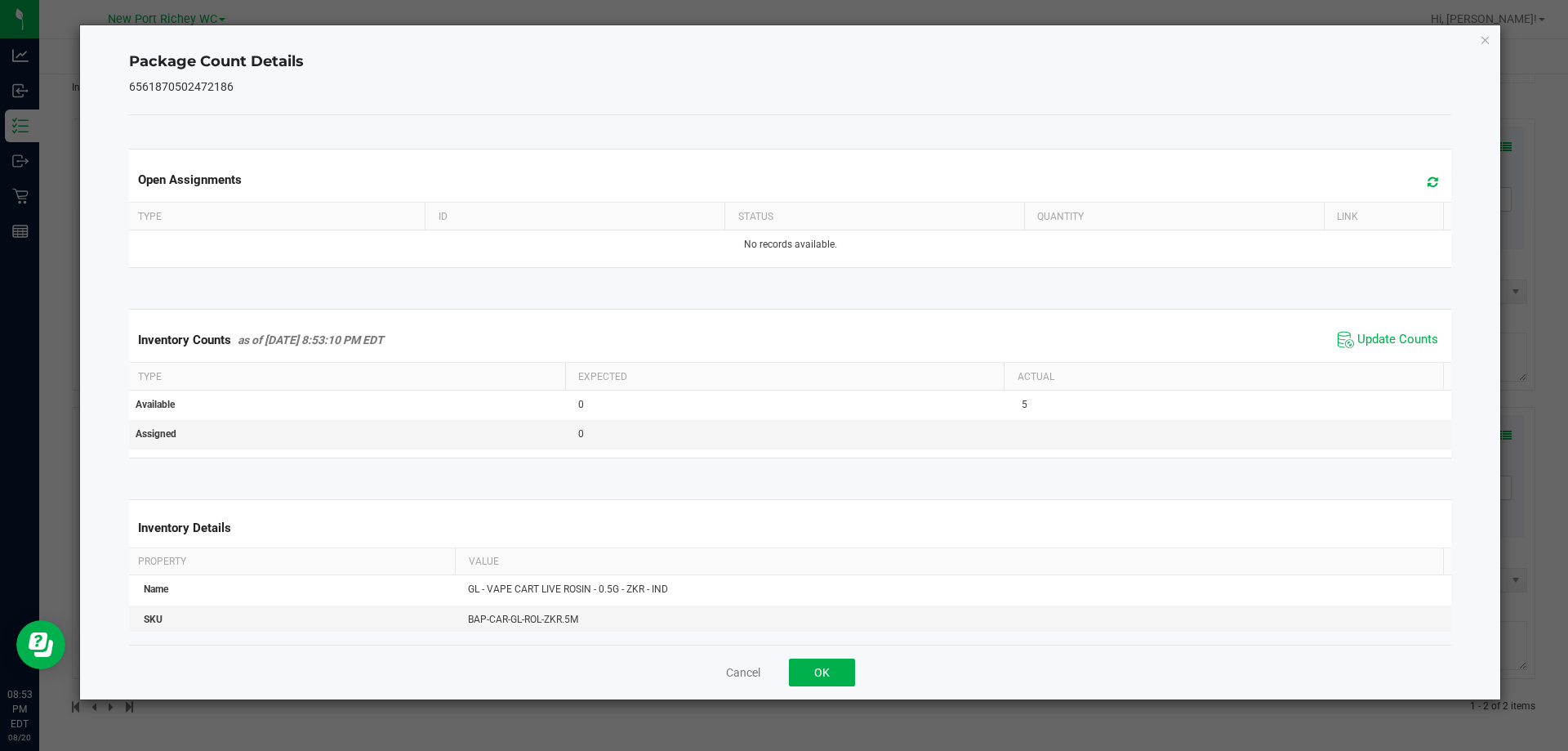
click at [1428, 182] on icon at bounding box center [1433, 181] width 11 height 13
click at [837, 678] on button "OK" at bounding box center [822, 673] width 67 height 27
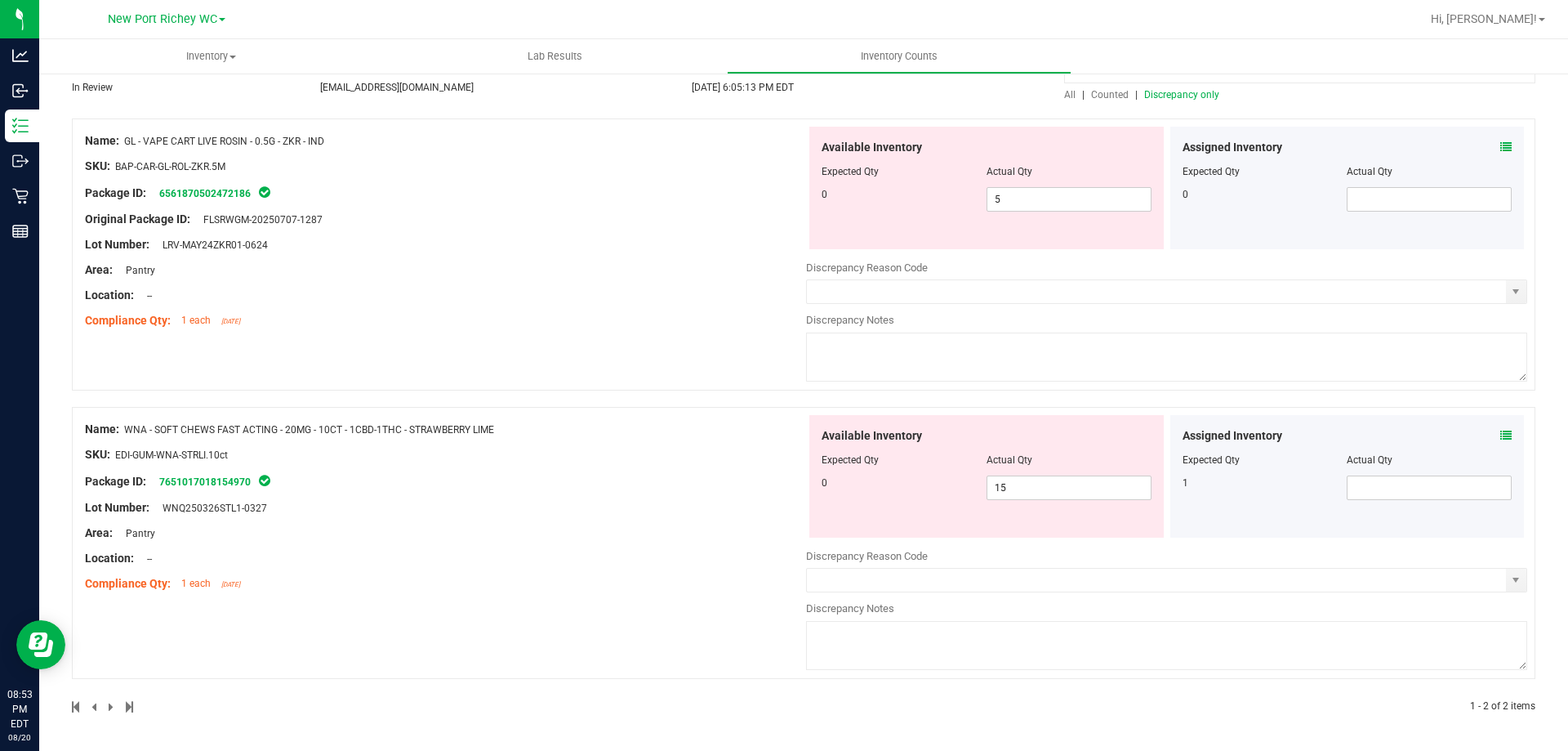
drag, startPoint x: 391, startPoint y: 135, endPoint x: 128, endPoint y: 140, distance: 263.0
click at [128, 140] on div "Name: GL - VAPE CART LIVE ROSIN - 0.5G - ZKR - IND" at bounding box center [445, 141] width 721 height 18
copy span "GL - VAPE CART LIVE ROSIN - 0.5G - ZKR - IND"
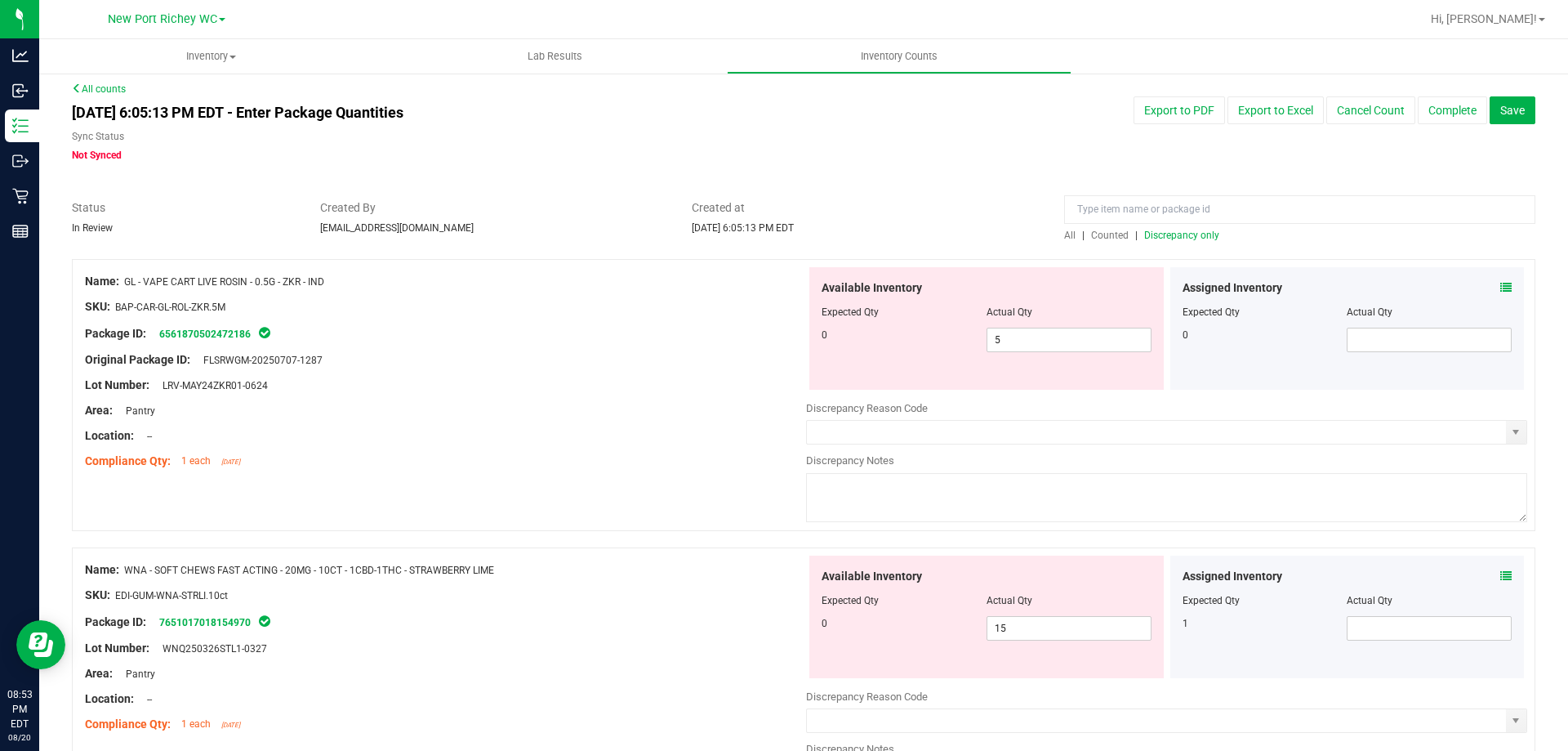
scroll to position [0, 0]
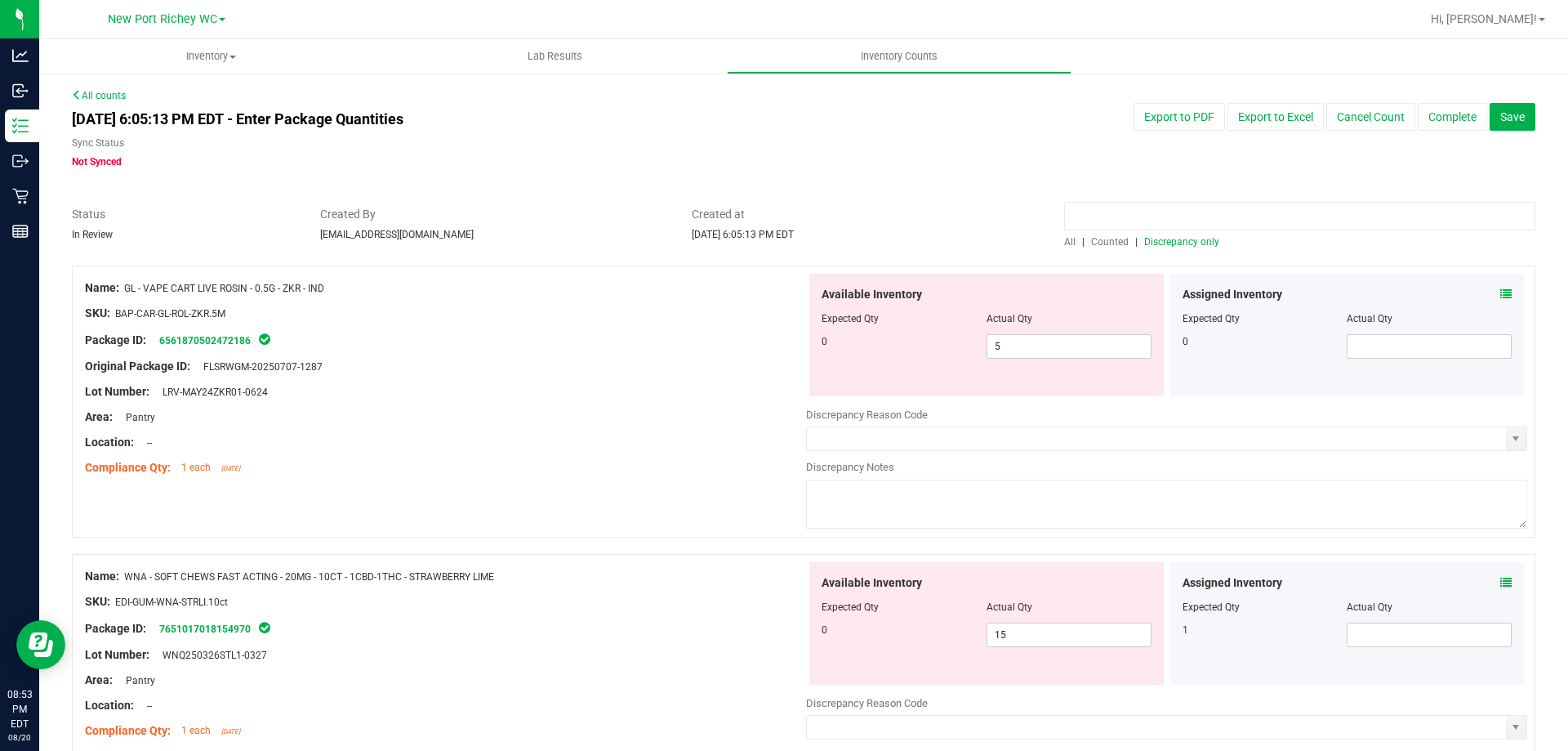
paste input "GL - VAPE CART LIVE ROSIN - 0.5G - ZKR - IND"
type input "GL - VAPE CART LIVE ROSIN - 0.5G - ZKR - IND"
click at [1064, 236] on span "All" at bounding box center [1070, 242] width 12 height 12
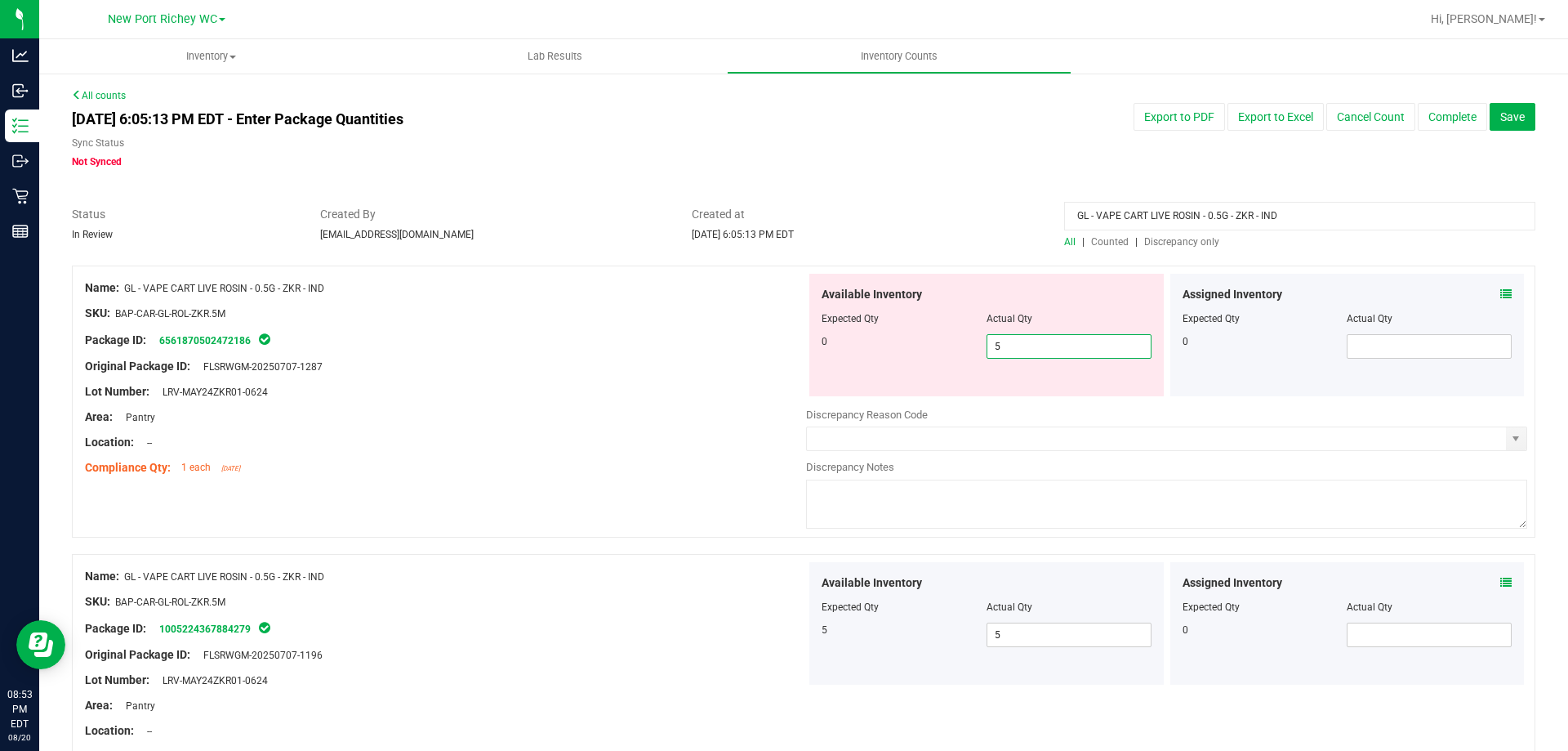
drag, startPoint x: 1053, startPoint y: 343, endPoint x: 911, endPoint y: 348, distance: 142.1
click at [911, 348] on div "0 5 5" at bounding box center [987, 346] width 330 height 24
type input "0"
click at [575, 352] on div at bounding box center [445, 353] width 721 height 8
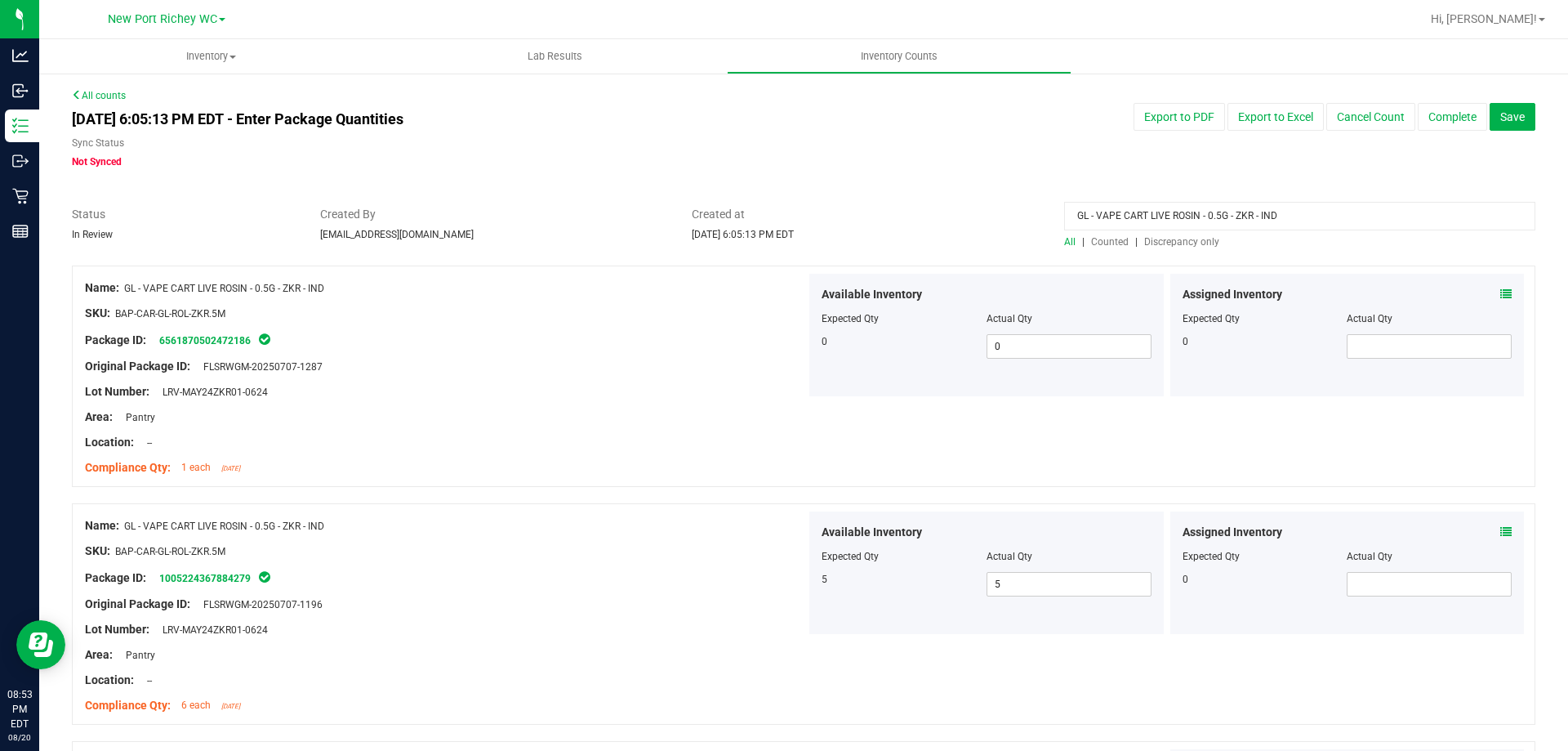
click at [1500, 526] on icon at bounding box center [1506, 532] width 12 height 12
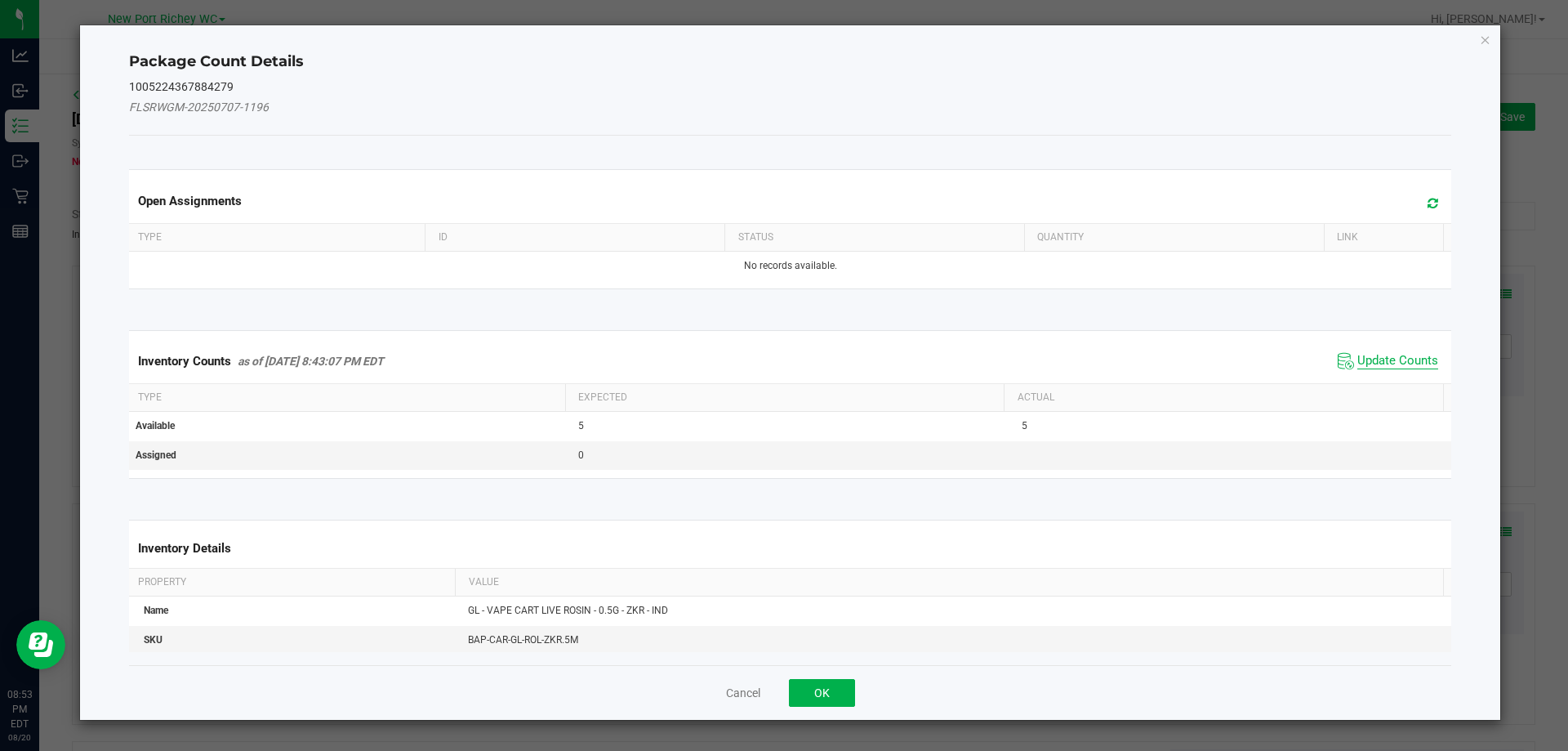
click at [1387, 359] on span "Update Counts" at bounding box center [1398, 361] width 81 height 17
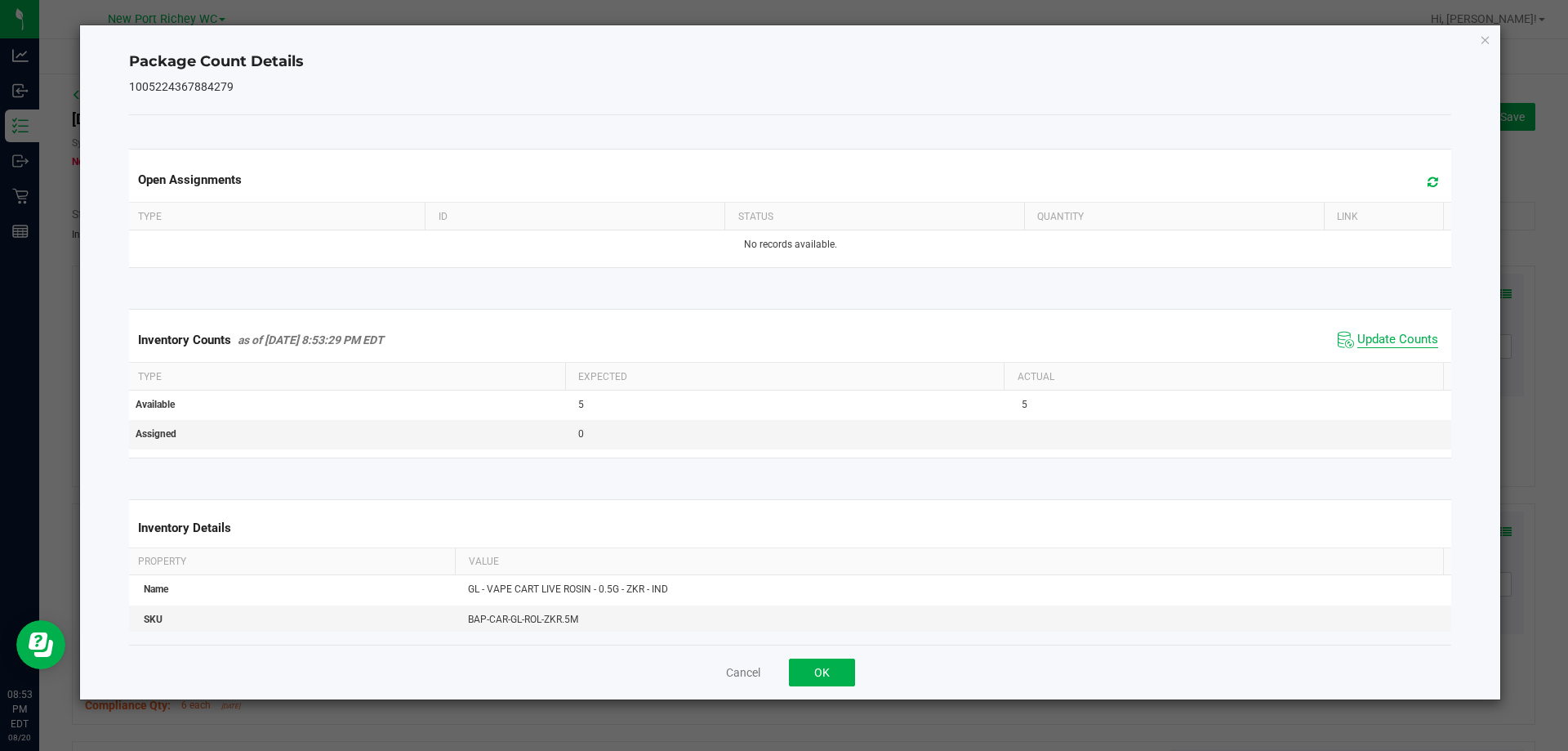
click at [1375, 336] on span "Update Counts" at bounding box center [1398, 340] width 81 height 17
drag, startPoint x: 816, startPoint y: 665, endPoint x: 861, endPoint y: 632, distance: 55.8
click at [817, 665] on button "OK" at bounding box center [822, 673] width 67 height 27
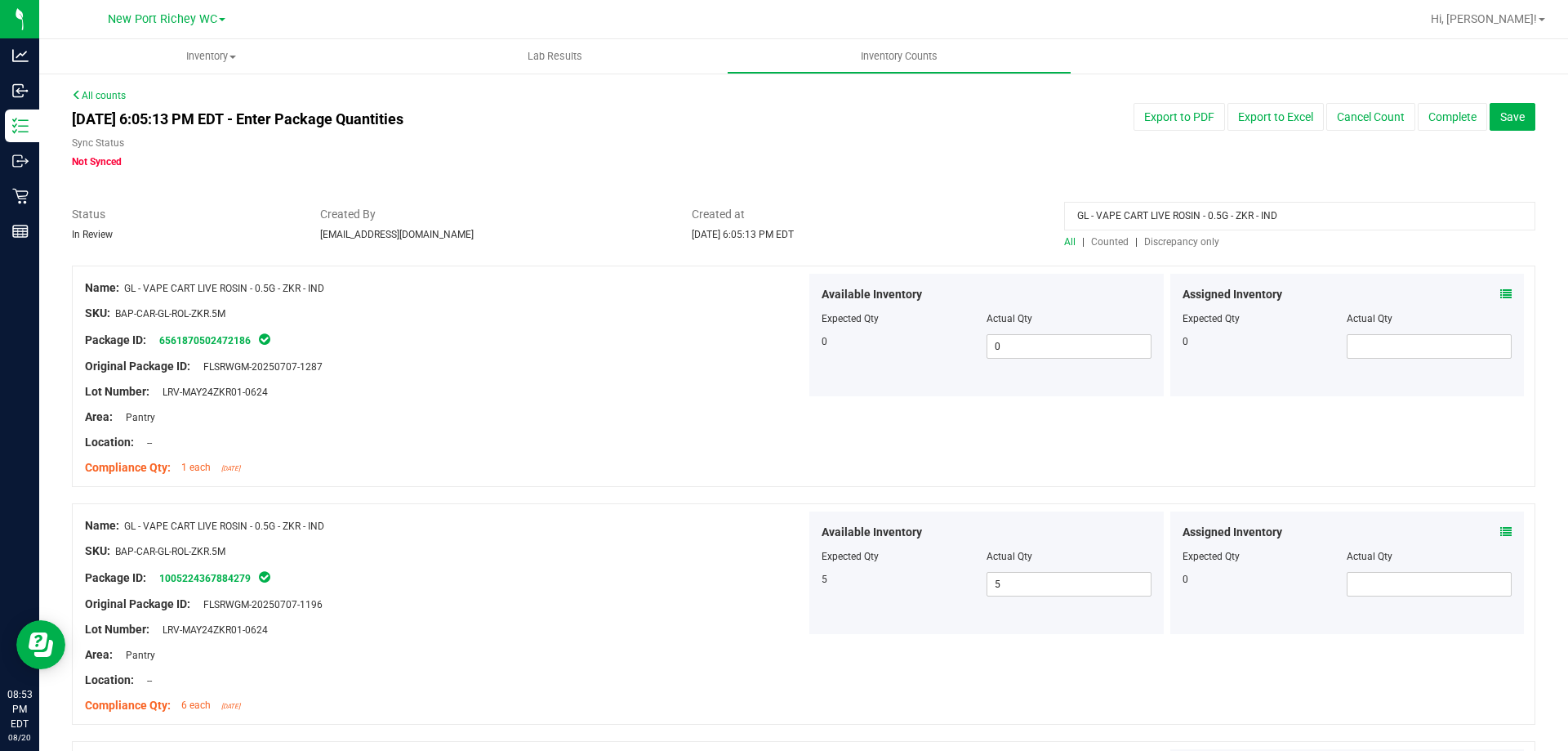
click at [1500, 293] on icon at bounding box center [1506, 295] width 12 height 12
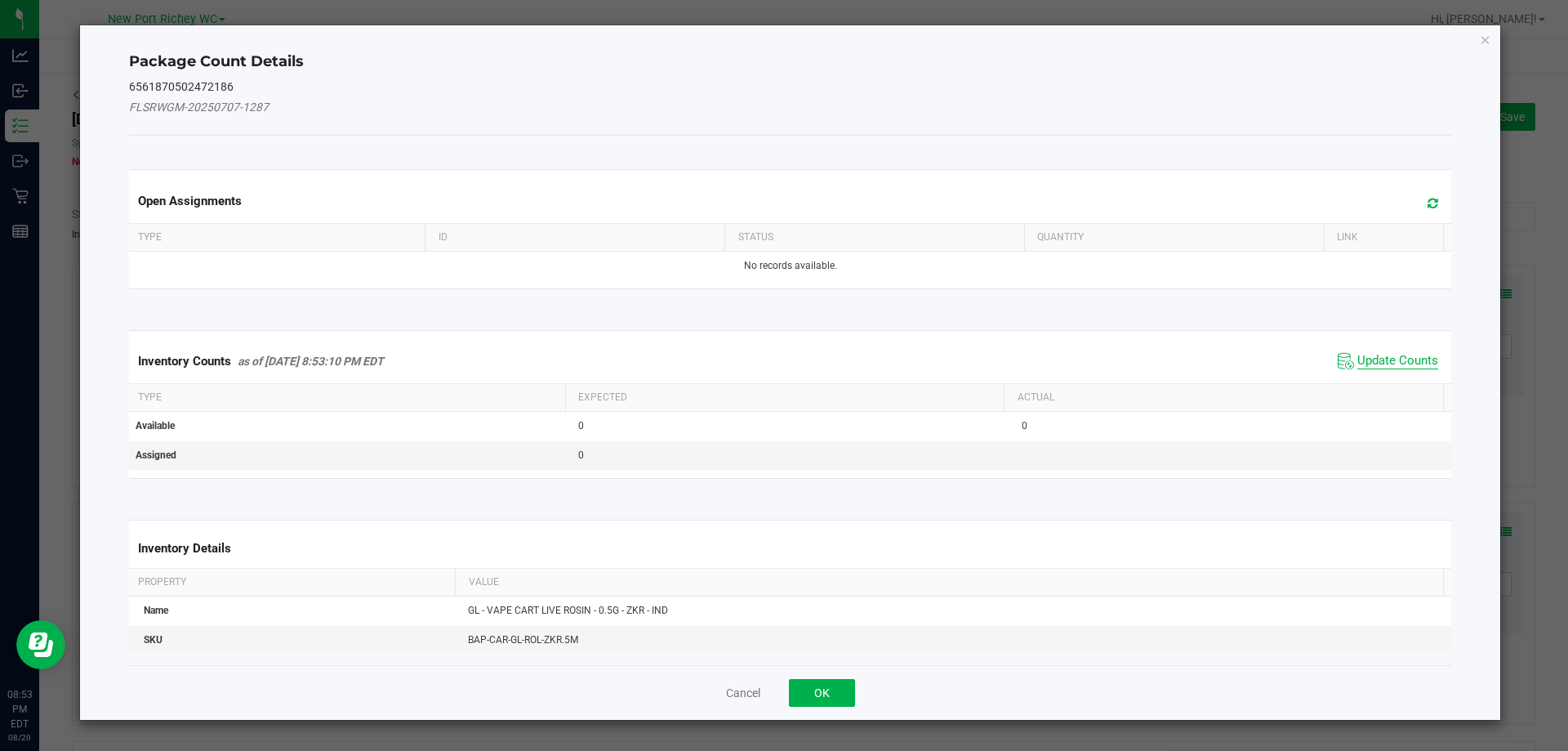
click at [1368, 357] on span "Update Counts" at bounding box center [1398, 361] width 81 height 17
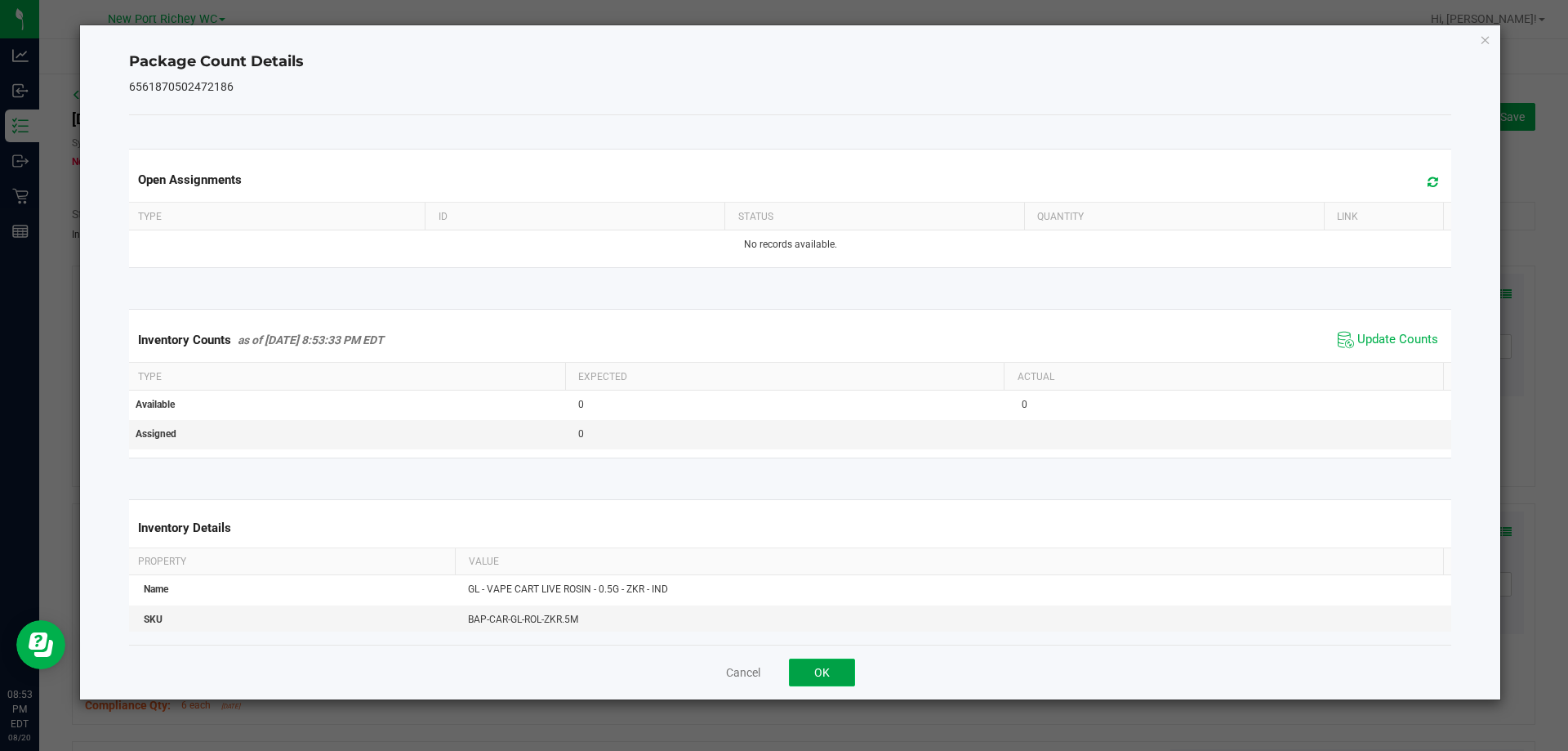
click at [837, 671] on button "OK" at bounding box center [822, 673] width 67 height 27
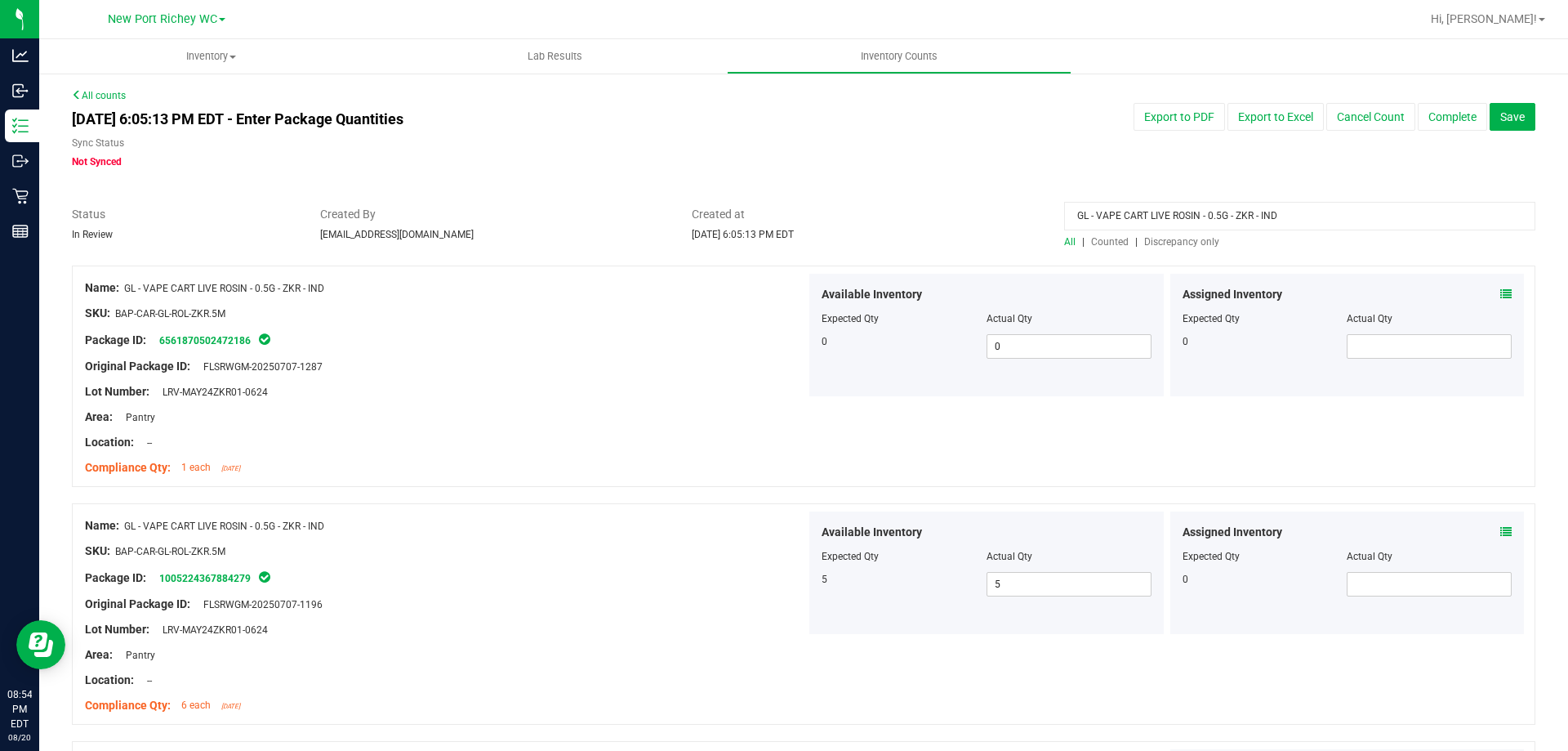
click at [1168, 237] on span "Discrepancy only" at bounding box center [1181, 242] width 75 height 12
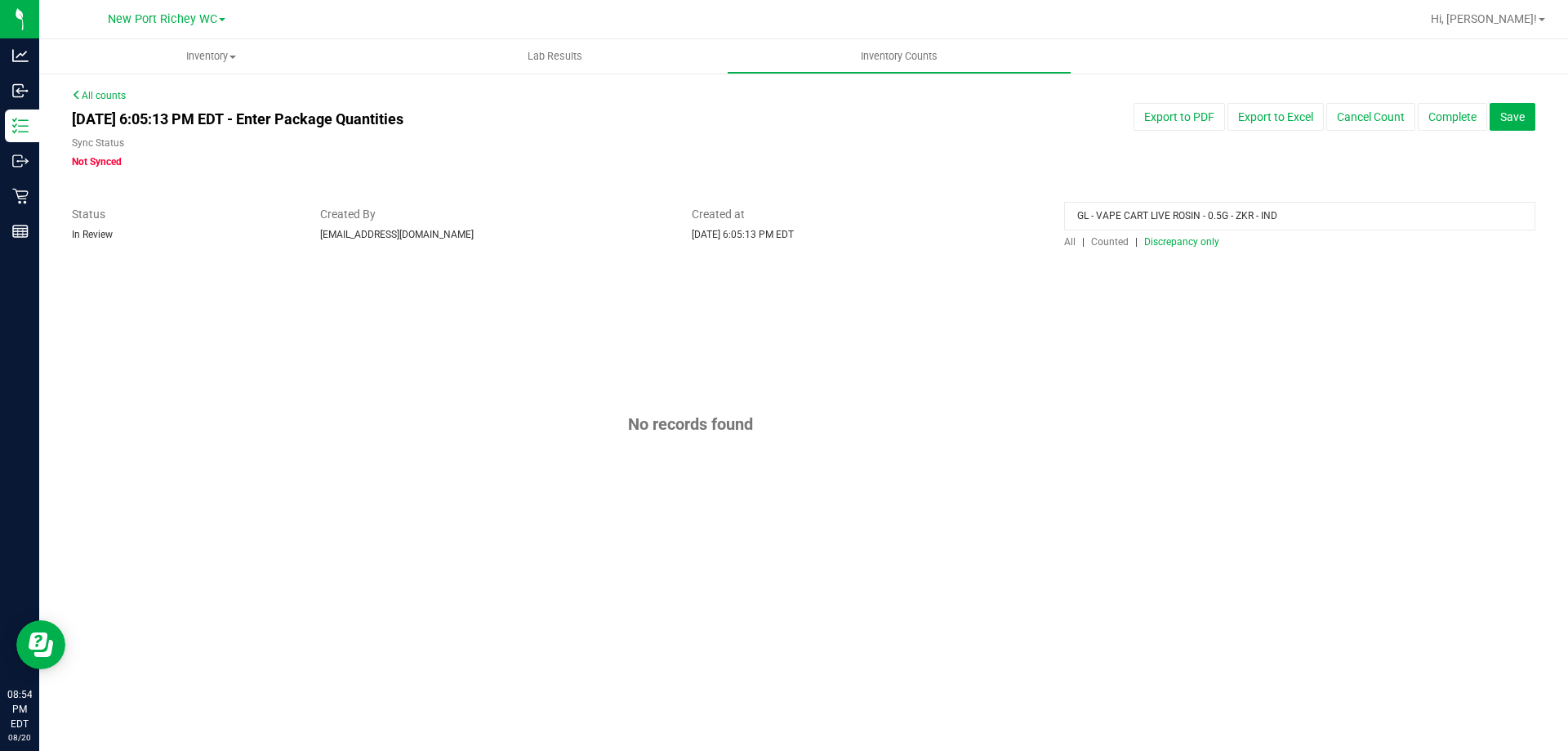
drag, startPoint x: 1310, startPoint y: 218, endPoint x: 960, endPoint y: 141, distance: 358.4
click at [960, 149] on div "All counts Aug 20, 2025 6:05:13 PM EDT - Enter Package Quantities Sync Status N…" at bounding box center [804, 344] width 1464 height 511
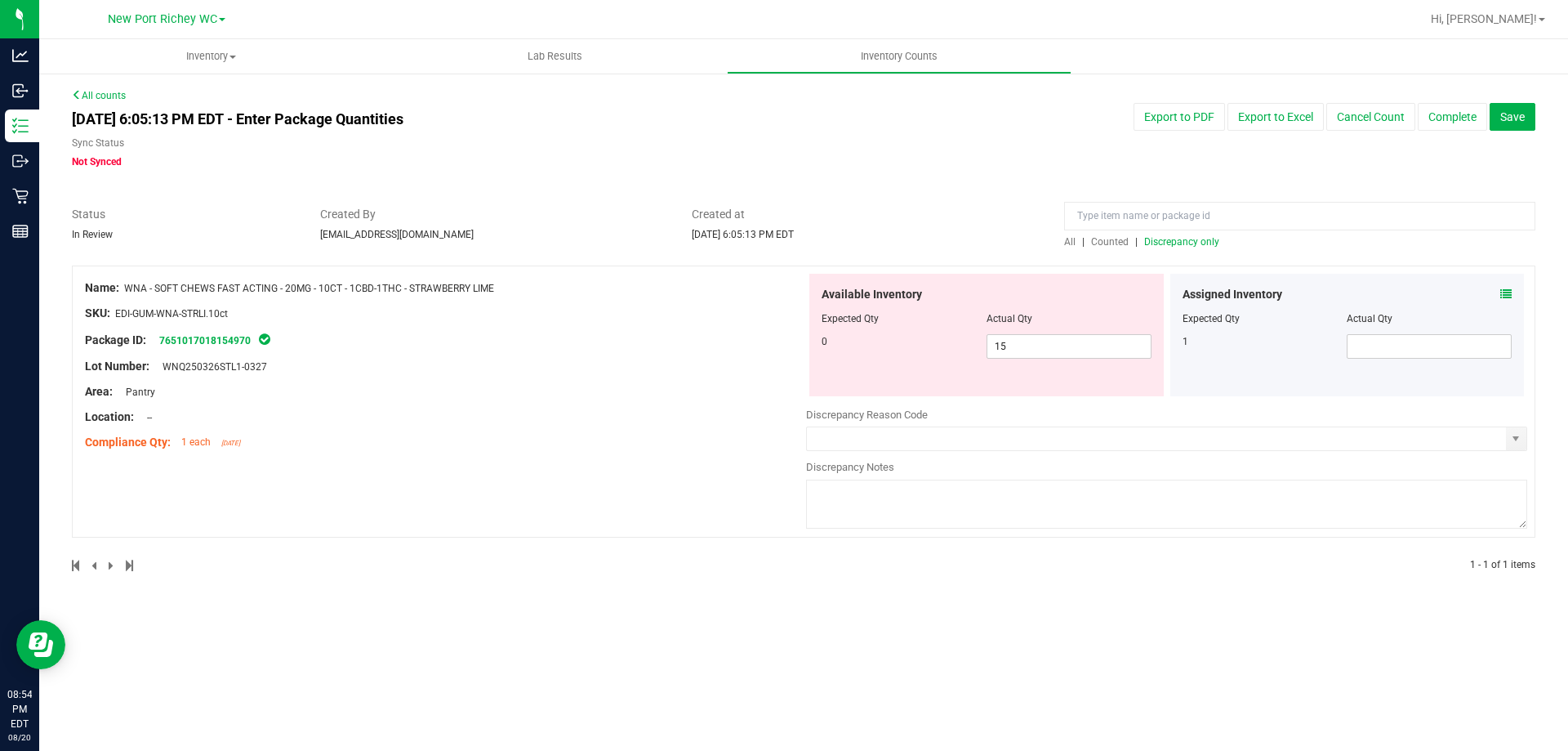
drag, startPoint x: 488, startPoint y: 287, endPoint x: 129, endPoint y: 284, distance: 359.0
click at [129, 284] on div "Name: WNA - SOFT CHEWS FAST ACTING - 20MG - 10CT - 1CBD-1THC - STRAWBERRY LIME" at bounding box center [445, 288] width 721 height 18
copy span "WNA - SOFT CHEWS FAST ACTING - 20MG - 10CT - 1CBD-1THC - STRAWBERRY LIME"
paste input "WNA - SOFT CHEWS FAST ACTING - 20MG - 10CT - 1CBD-1THC - STRAWBERRY LIME"
type input "WNA - SOFT CHEWS FAST ACTING - 20MG - 10CT - 1CBD-1THC - STRAWBERRY LIME"
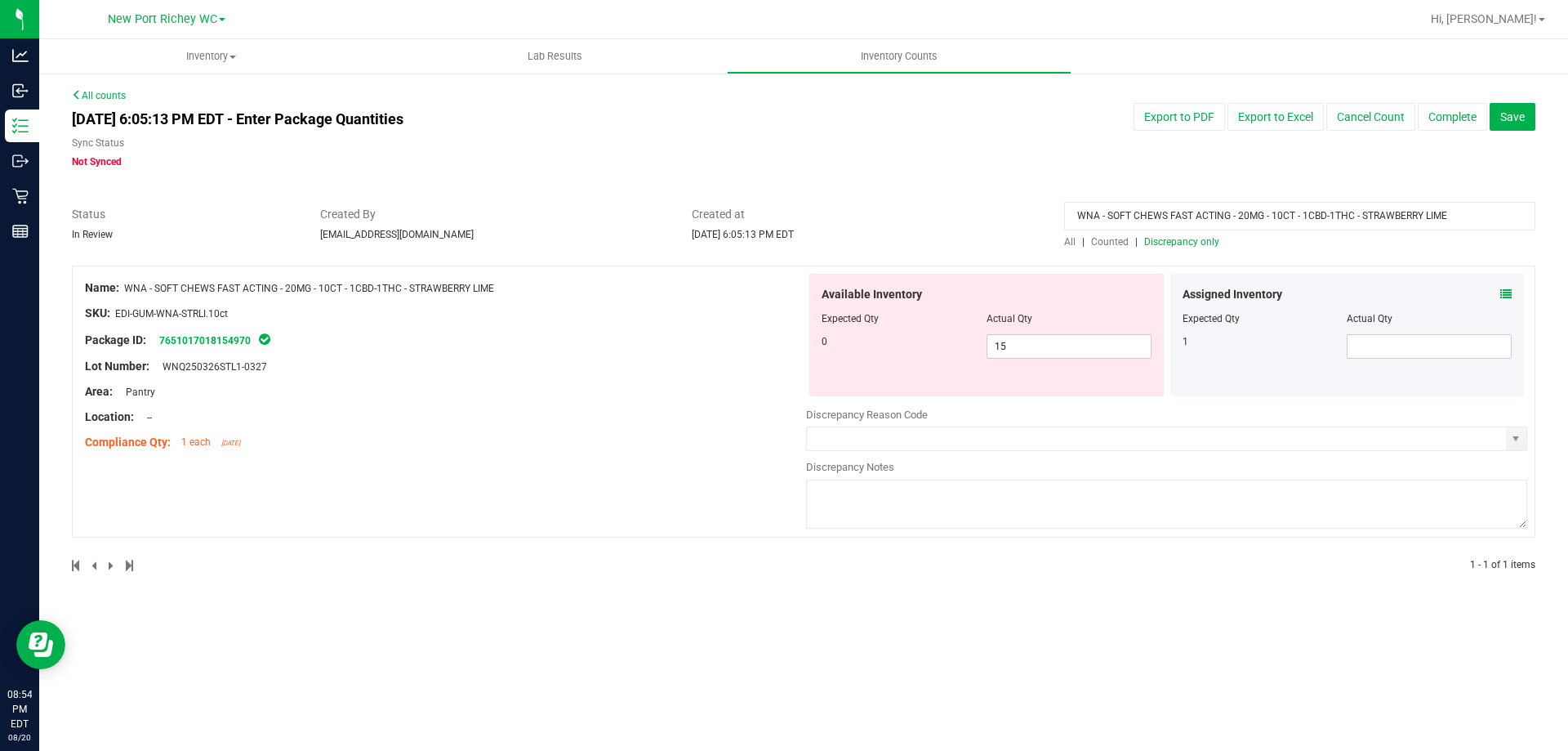
click at [1198, 245] on span "Discrepancy only" at bounding box center [1181, 242] width 75 height 12
click at [1075, 240] on span "All" at bounding box center [1070, 242] width 12 height 12
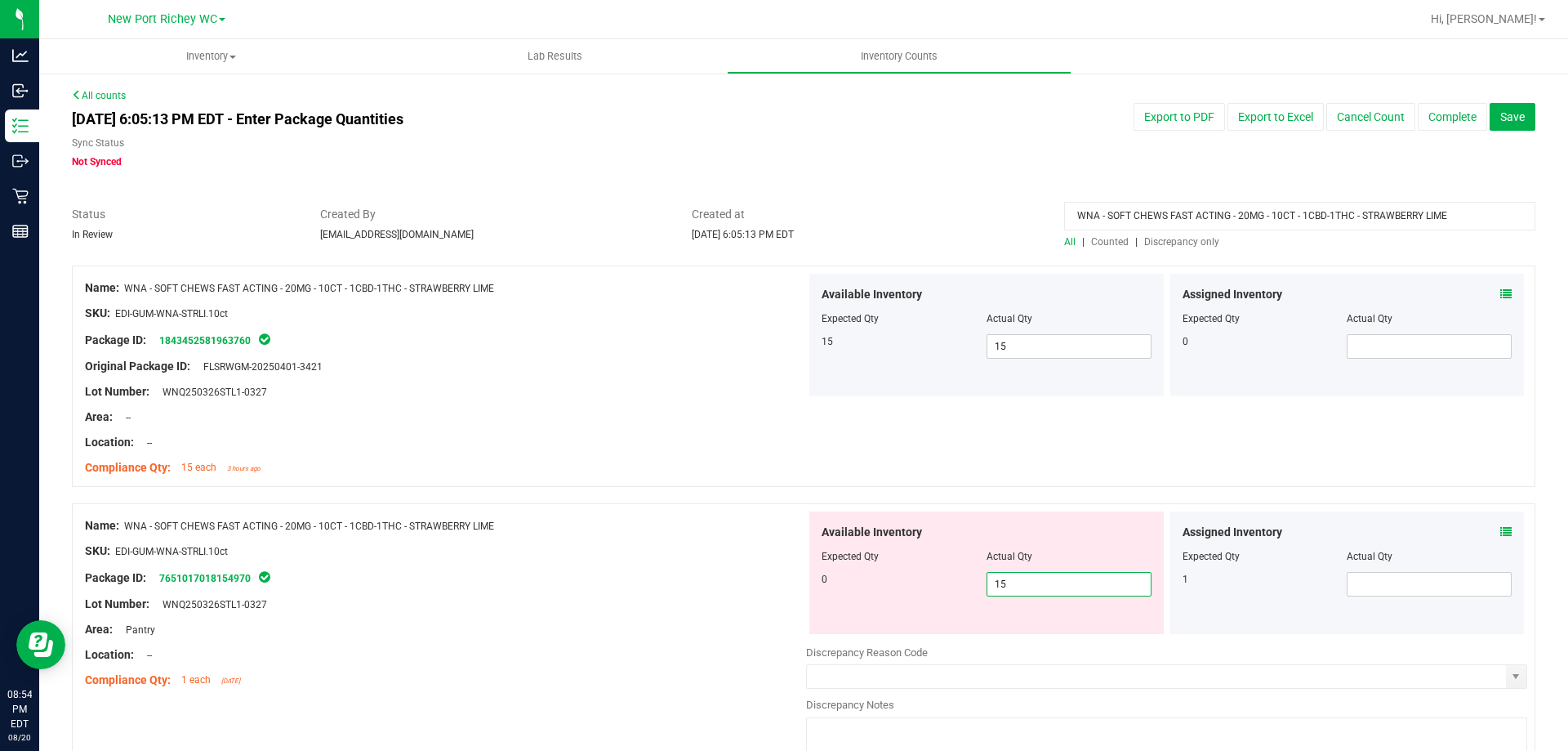
drag, startPoint x: 1013, startPoint y: 581, endPoint x: 737, endPoint y: 542, distance: 278.7
click at [729, 549] on div "Name: WNA - SOFT CHEWS FAST ACTING - 20MG - 10CT - 1CBD-1THC - STRAWBERRY LIME …" at bounding box center [804, 639] width 1464 height 272
type input "0"
click at [684, 540] on div at bounding box center [445, 539] width 721 height 8
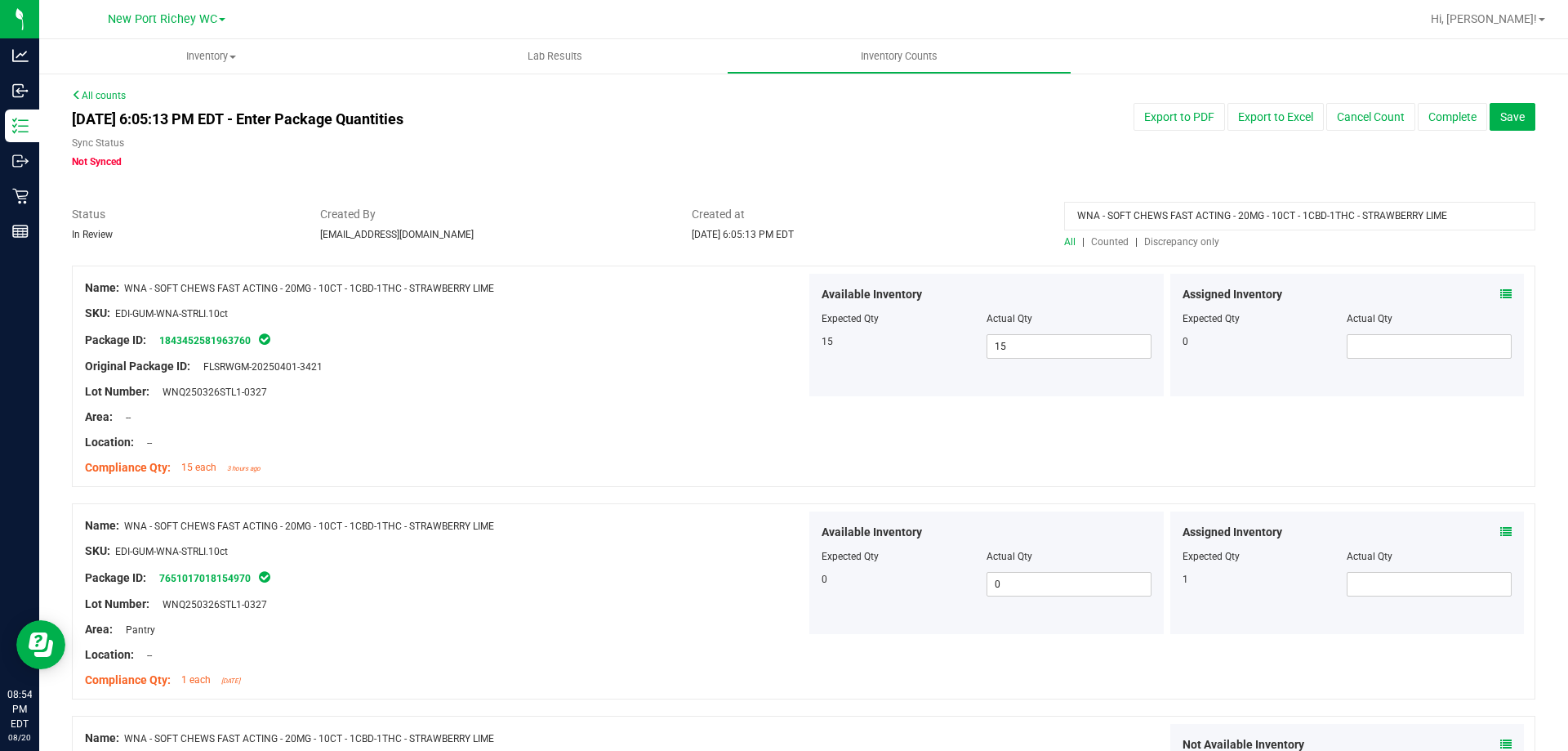
click at [1500, 299] on icon at bounding box center [1506, 295] width 12 height 12
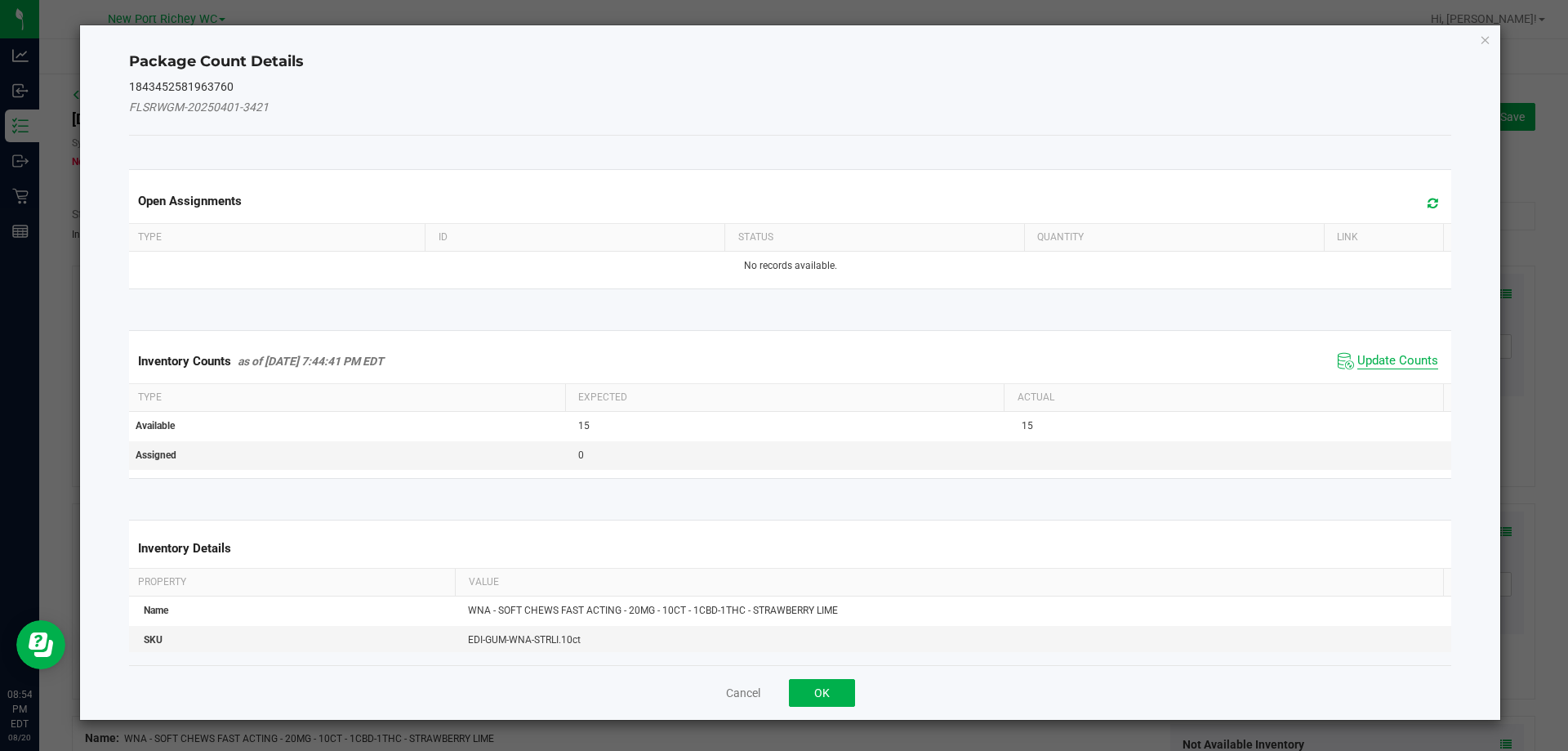
click at [1381, 356] on span "Update Counts" at bounding box center [1398, 361] width 81 height 17
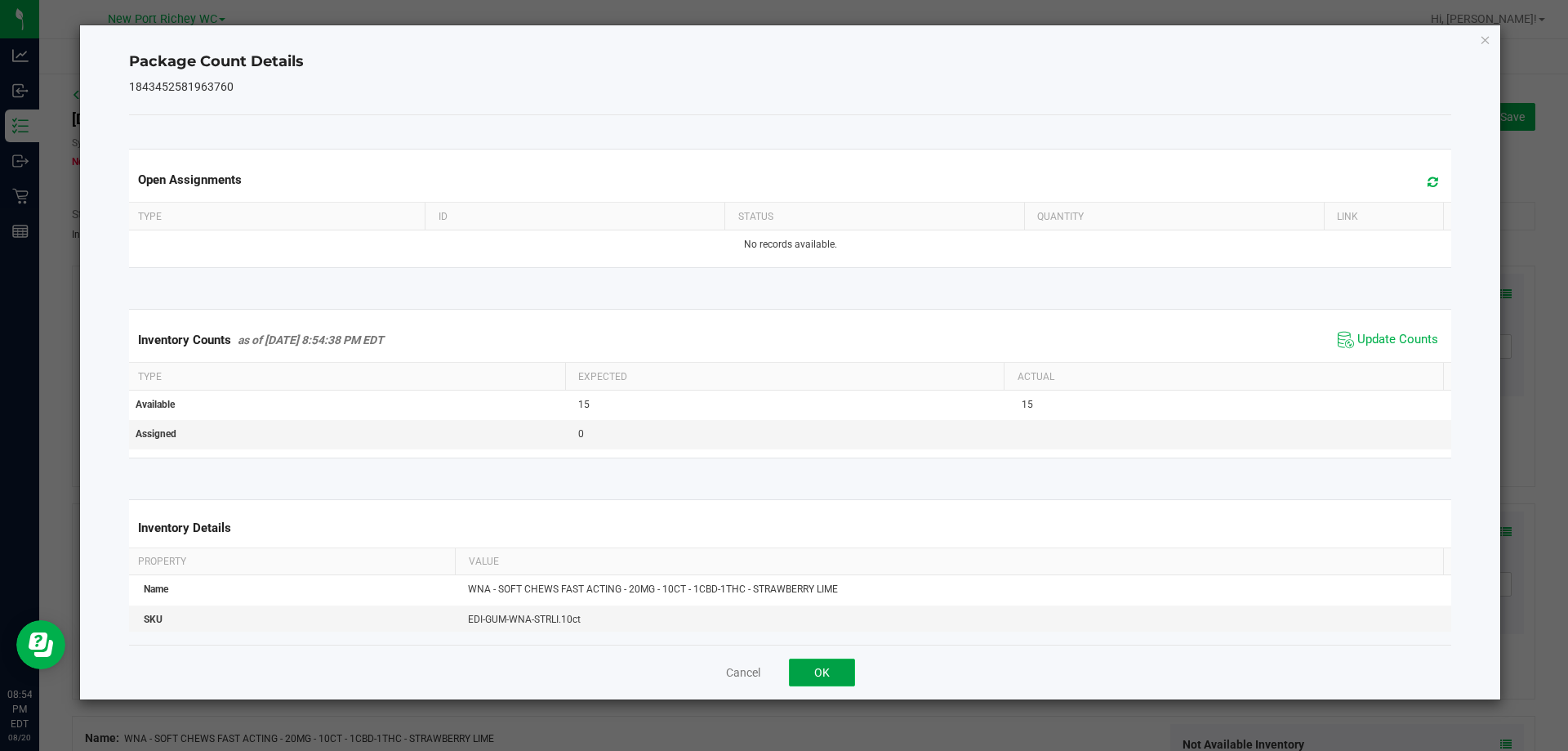
click at [846, 676] on button "OK" at bounding box center [822, 673] width 67 height 27
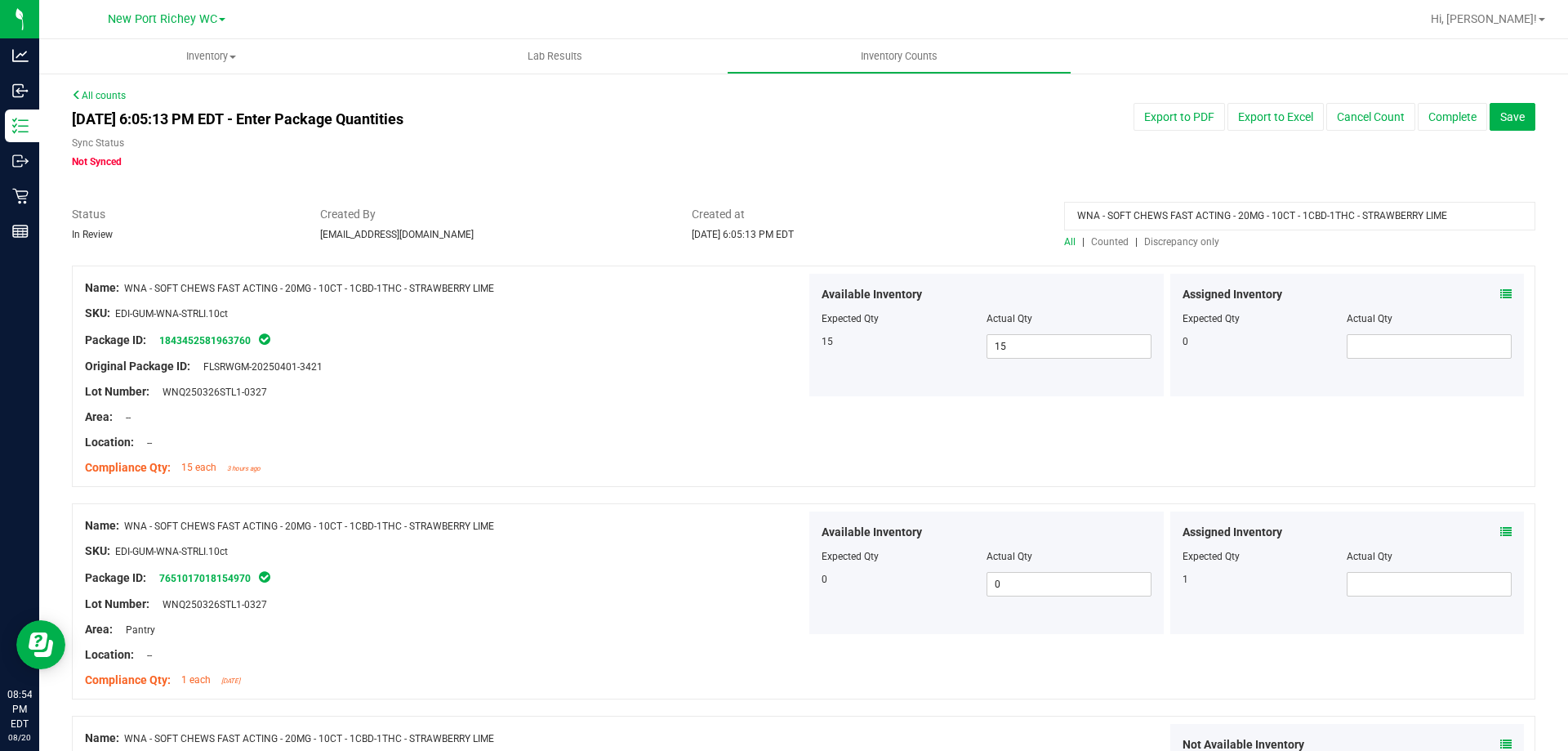
click at [1500, 530] on icon at bounding box center [1506, 532] width 12 height 12
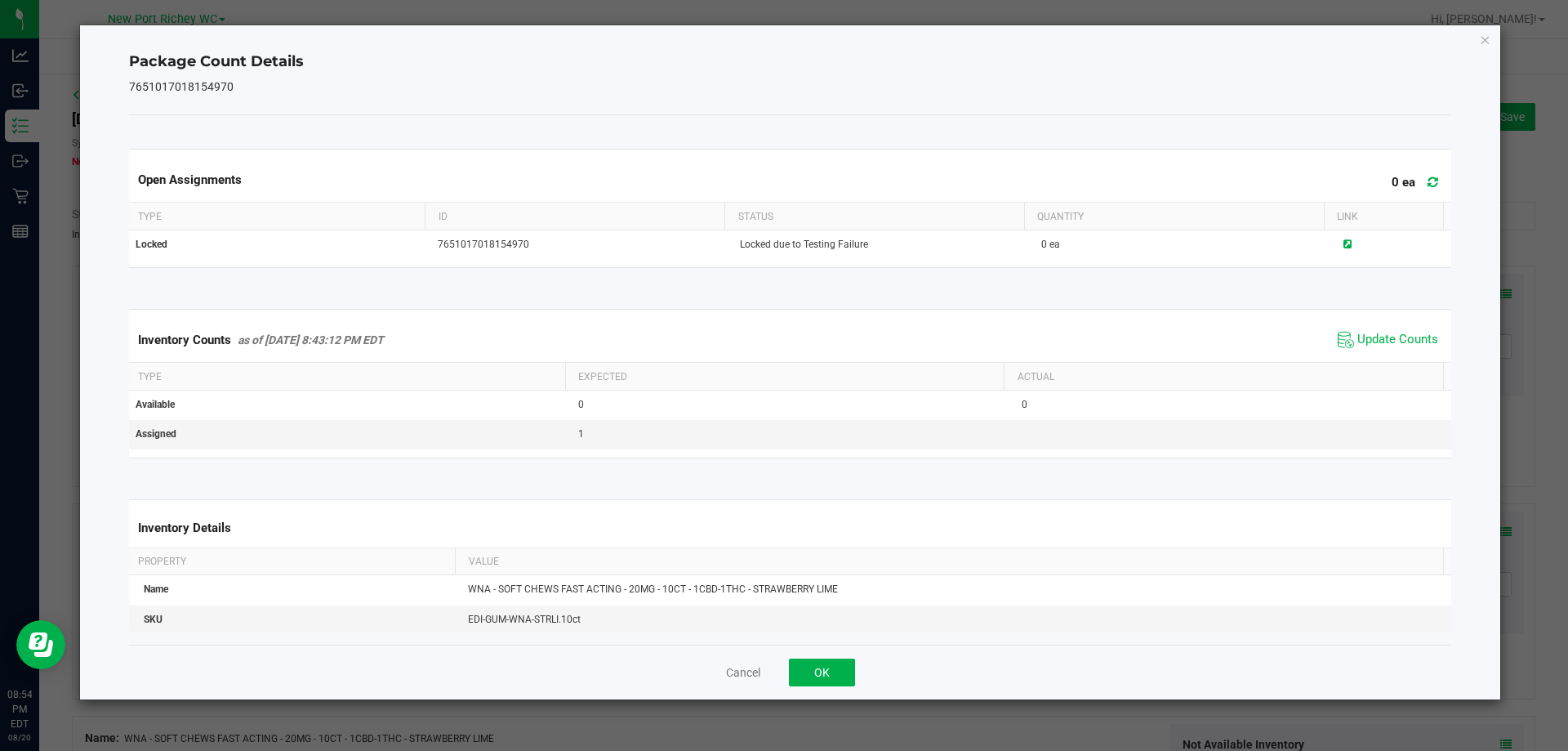
click at [1392, 324] on div "Inventory Counts as of Aug 20, 2025 8:43:12 PM EDT Update Counts" at bounding box center [791, 340] width 1330 height 44
click at [1389, 338] on span "Update Counts" at bounding box center [1398, 340] width 81 height 17
click at [832, 669] on button "OK" at bounding box center [822, 673] width 67 height 27
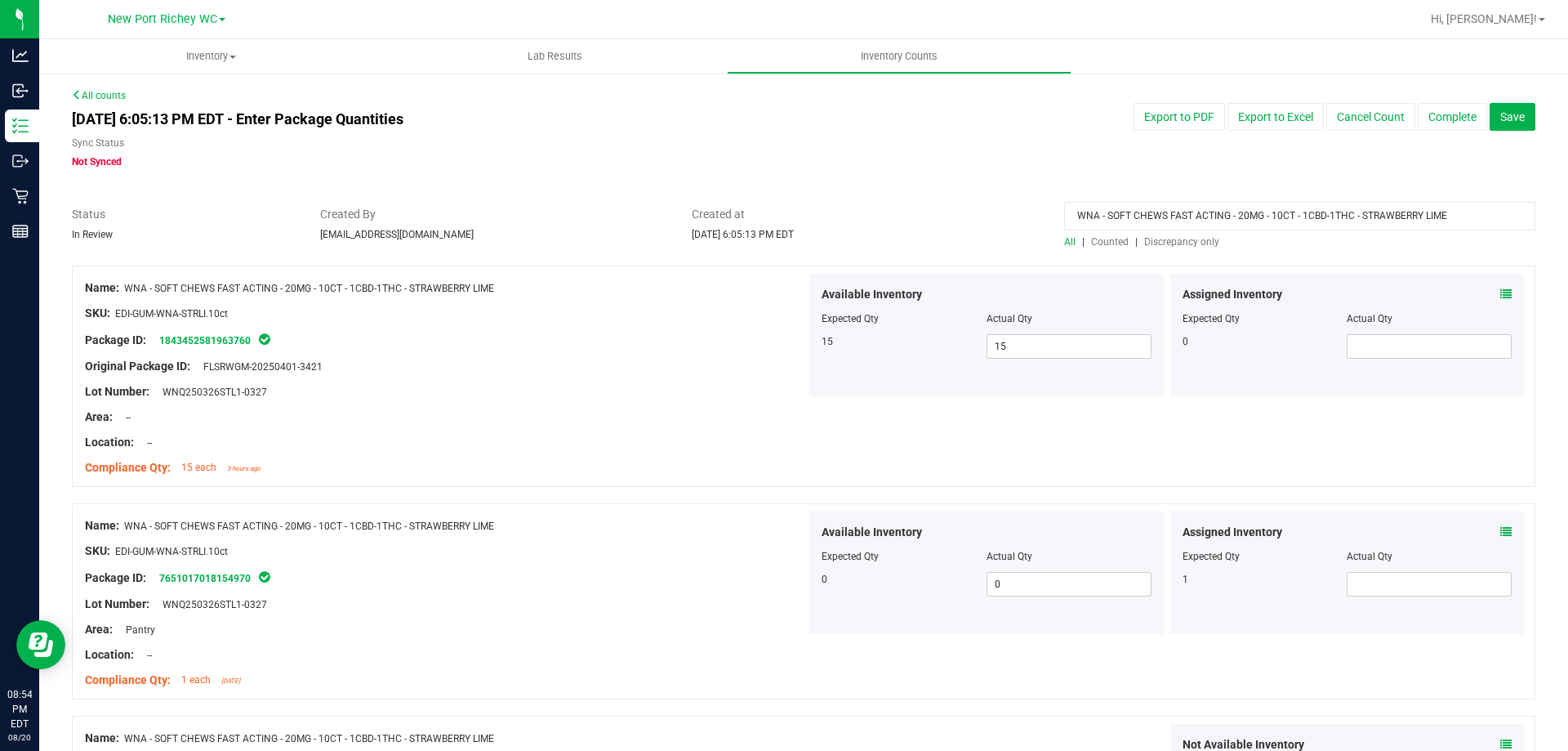
drag, startPoint x: 1475, startPoint y: 207, endPoint x: 1109, endPoint y: 141, distance: 371.9
click at [1109, 141] on div "All counts Aug 20, 2025 6:05:13 PM EDT - Enter Package Quantities Sync Status N…" at bounding box center [804, 540] width 1464 height 905
type input "W"
click at [1184, 239] on span "Discrepancy only" at bounding box center [1181, 242] width 75 height 12
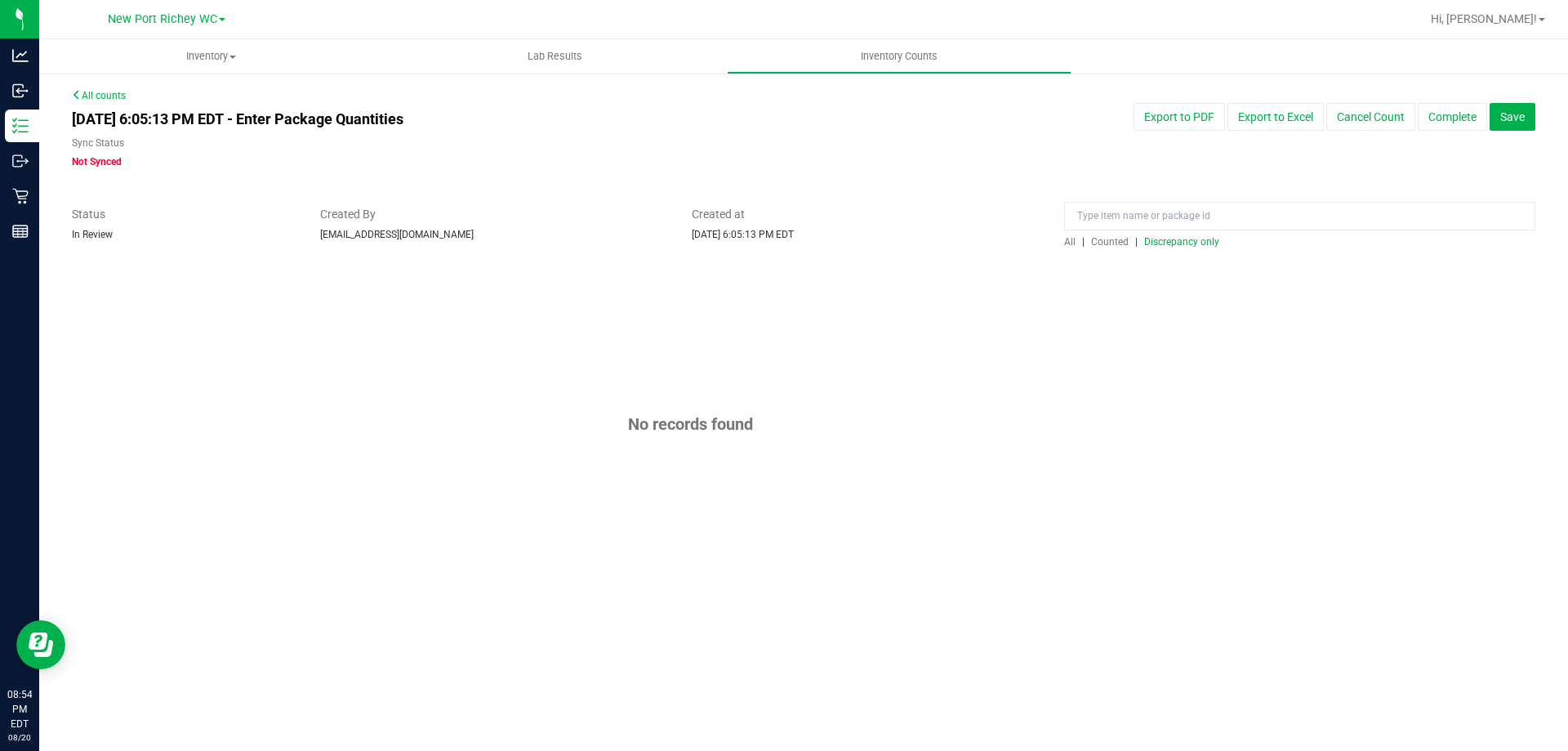
click at [1173, 240] on span "Discrepancy only" at bounding box center [1181, 242] width 75 height 12
click at [1447, 116] on button "Complete" at bounding box center [1453, 117] width 69 height 27
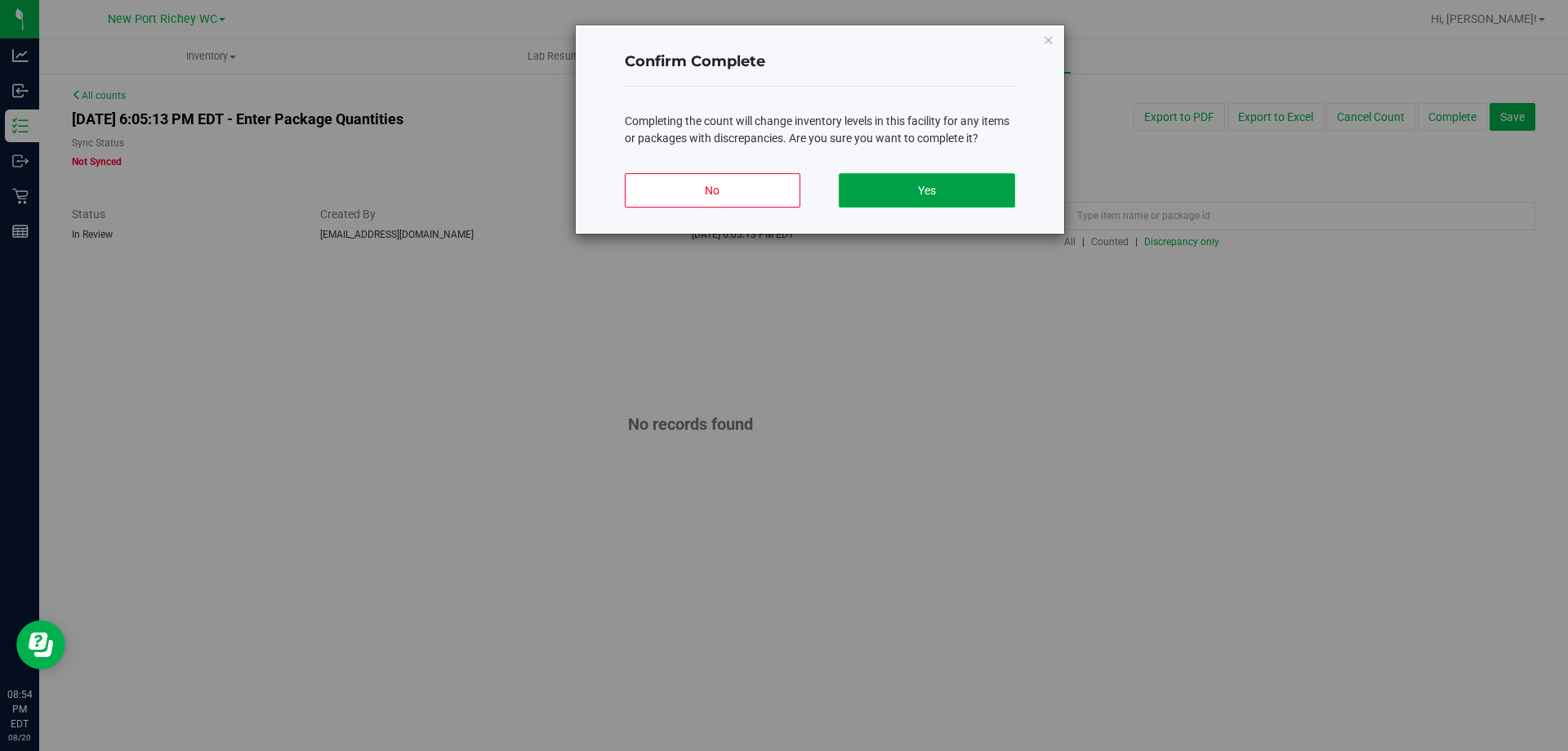
click at [940, 189] on button "Yes" at bounding box center [926, 190] width 175 height 34
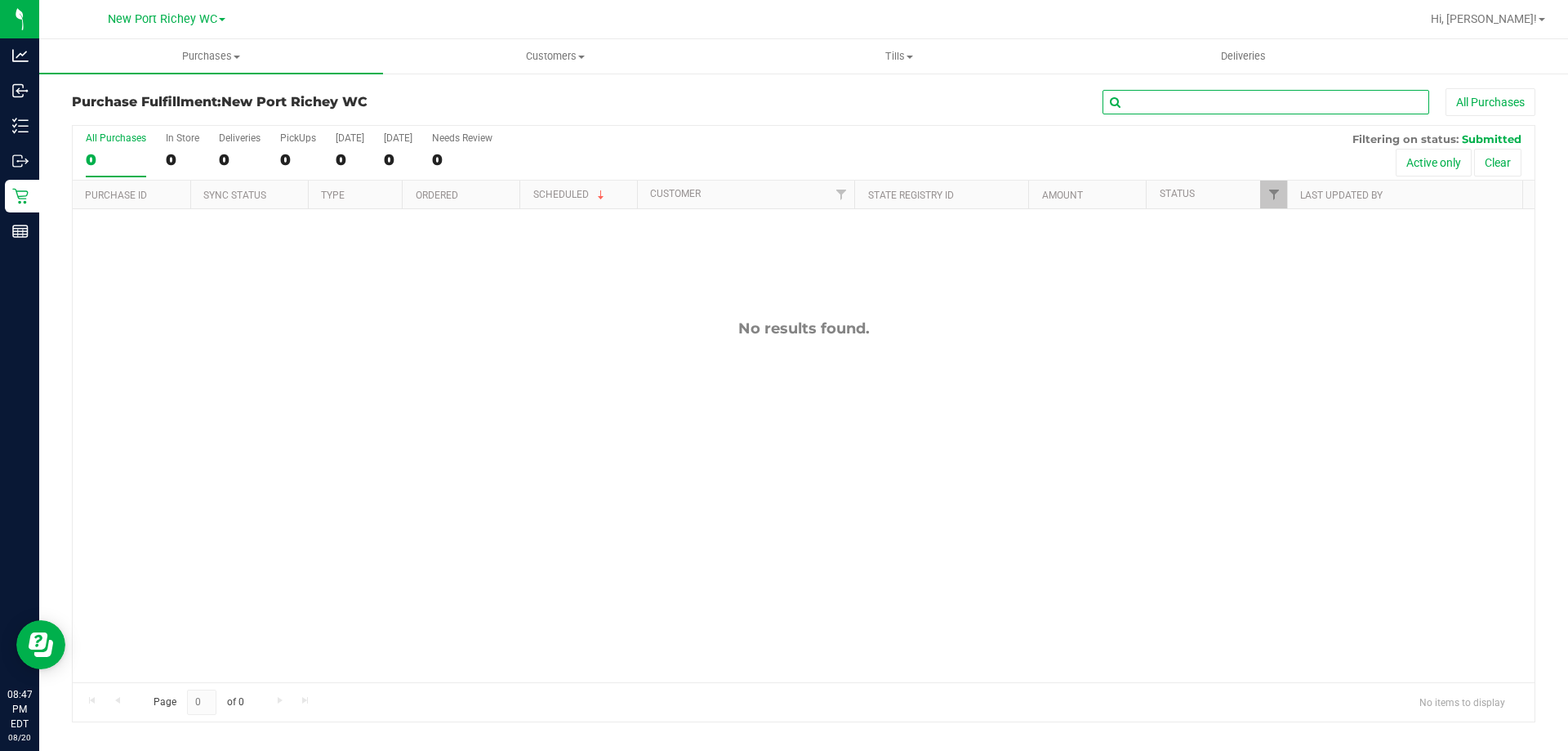
click at [1167, 101] on input "text" at bounding box center [1267, 102] width 327 height 24
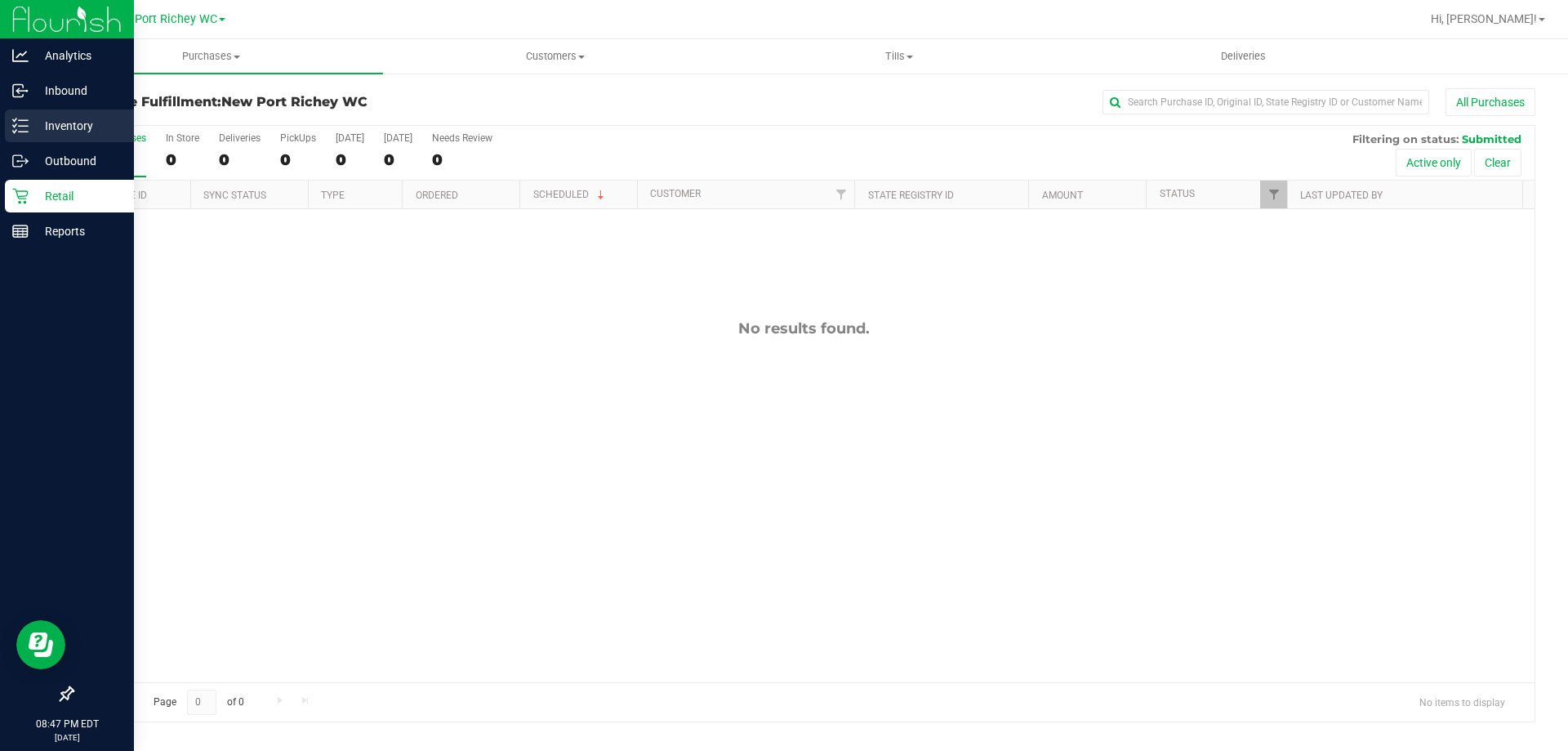
click at [62, 119] on p "Inventory" at bounding box center [77, 126] width 98 height 20
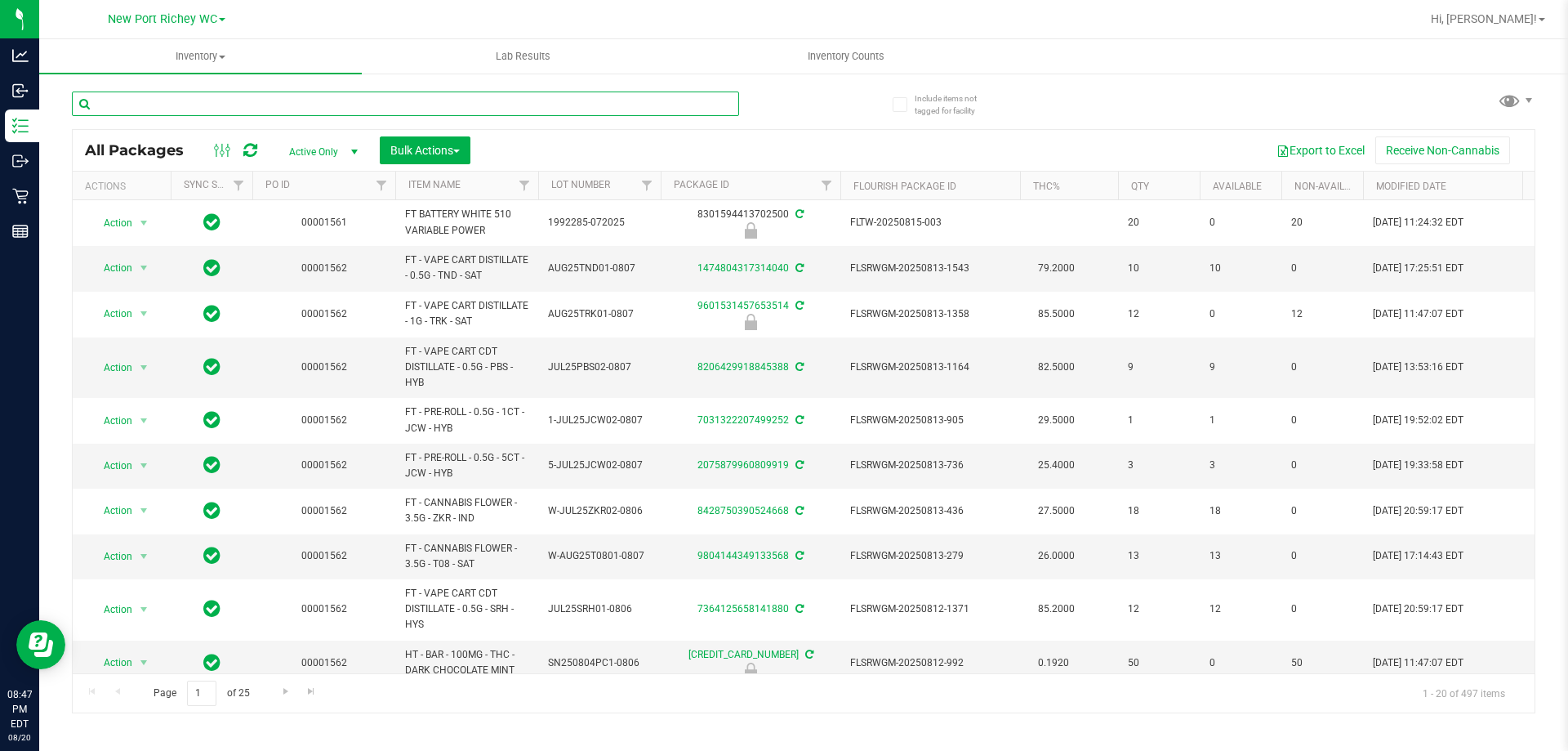
click at [177, 102] on input "text" at bounding box center [405, 103] width 668 height 24
type input "lso"
